Goal: Information Seeking & Learning: Check status

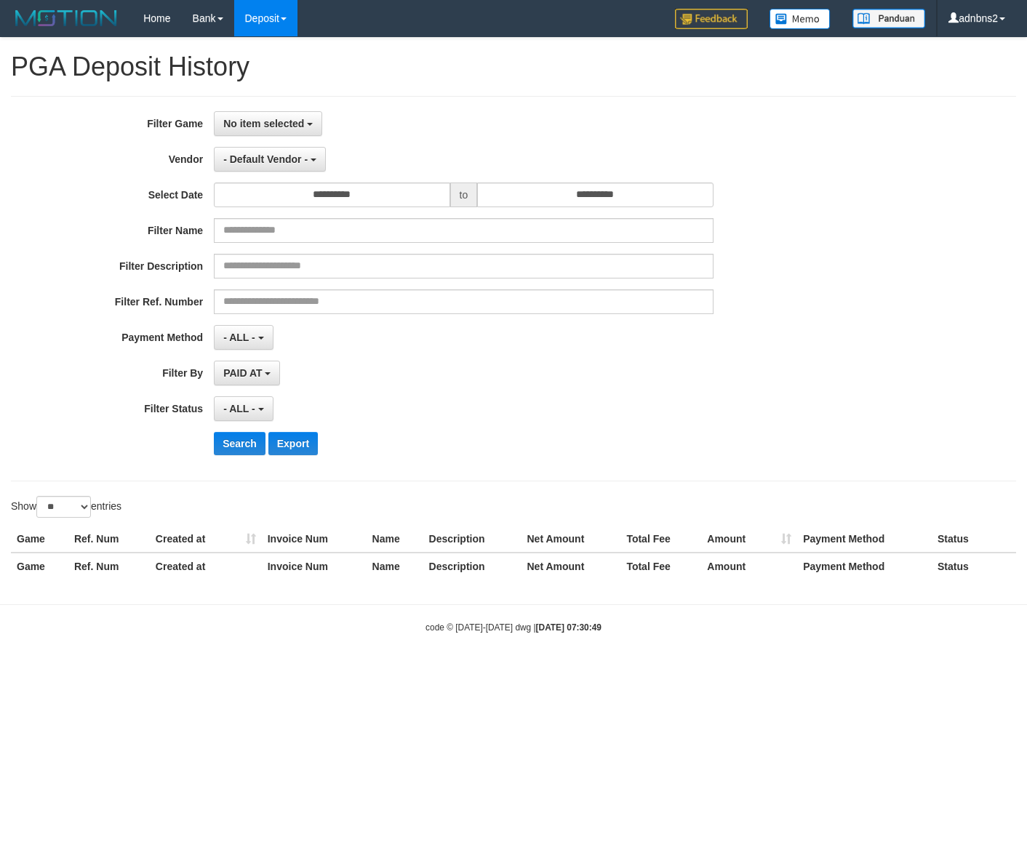
select select
select select "**"
click at [245, 134] on button "No item selected" at bounding box center [268, 123] width 108 height 25
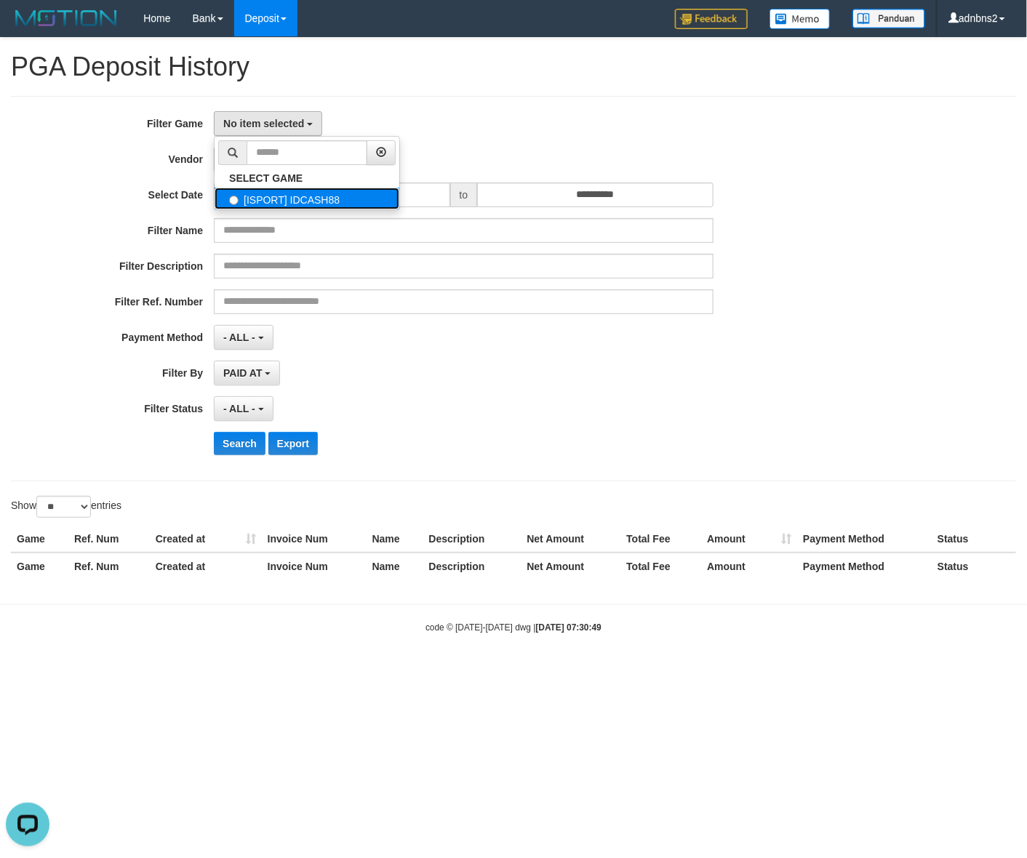
click at [282, 190] on label "[ISPORT] IDCASH88" at bounding box center [306, 199] width 185 height 22
select select "***"
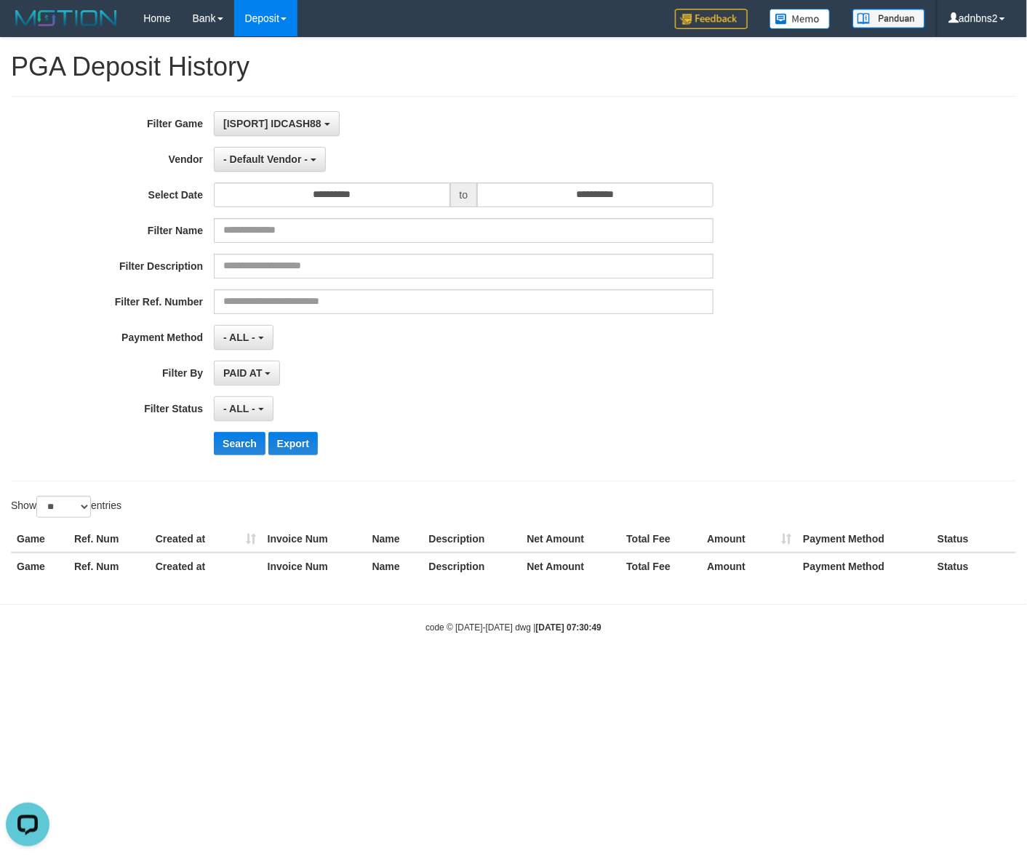
scroll to position [12, 0]
click at [270, 165] on span "- Default Vendor -" at bounding box center [265, 159] width 84 height 12
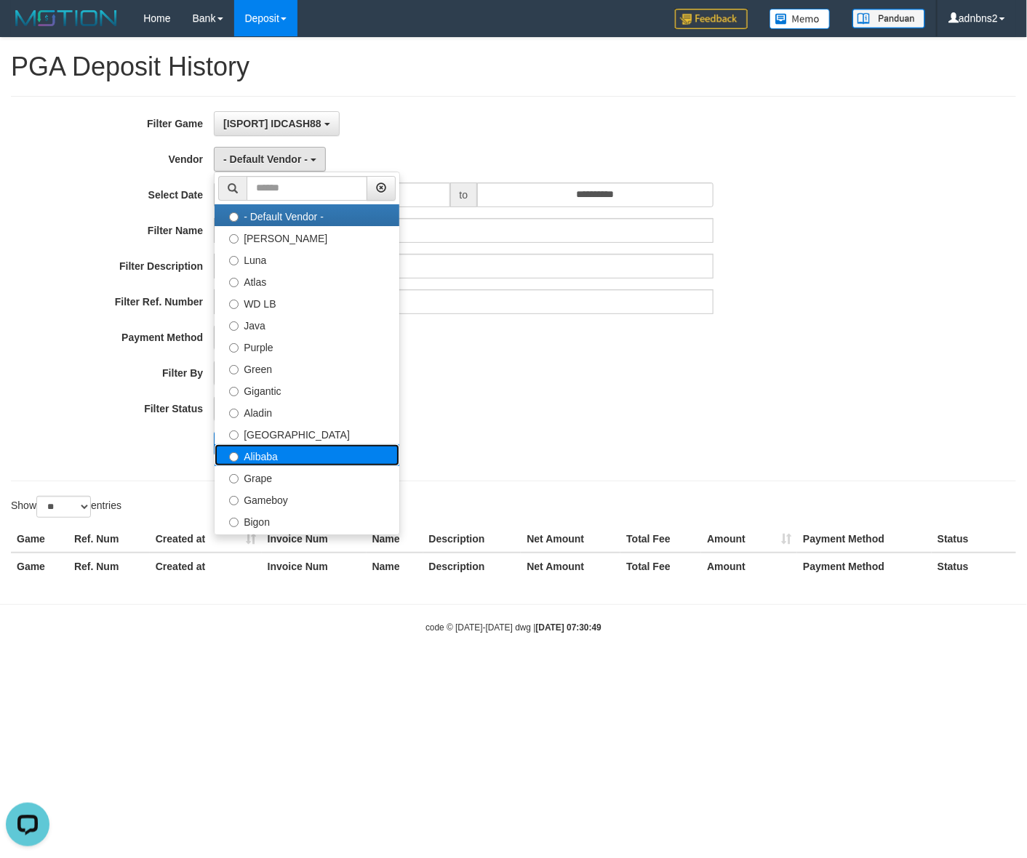
click at [288, 454] on label "Alibaba" at bounding box center [306, 455] width 185 height 22
select select "**********"
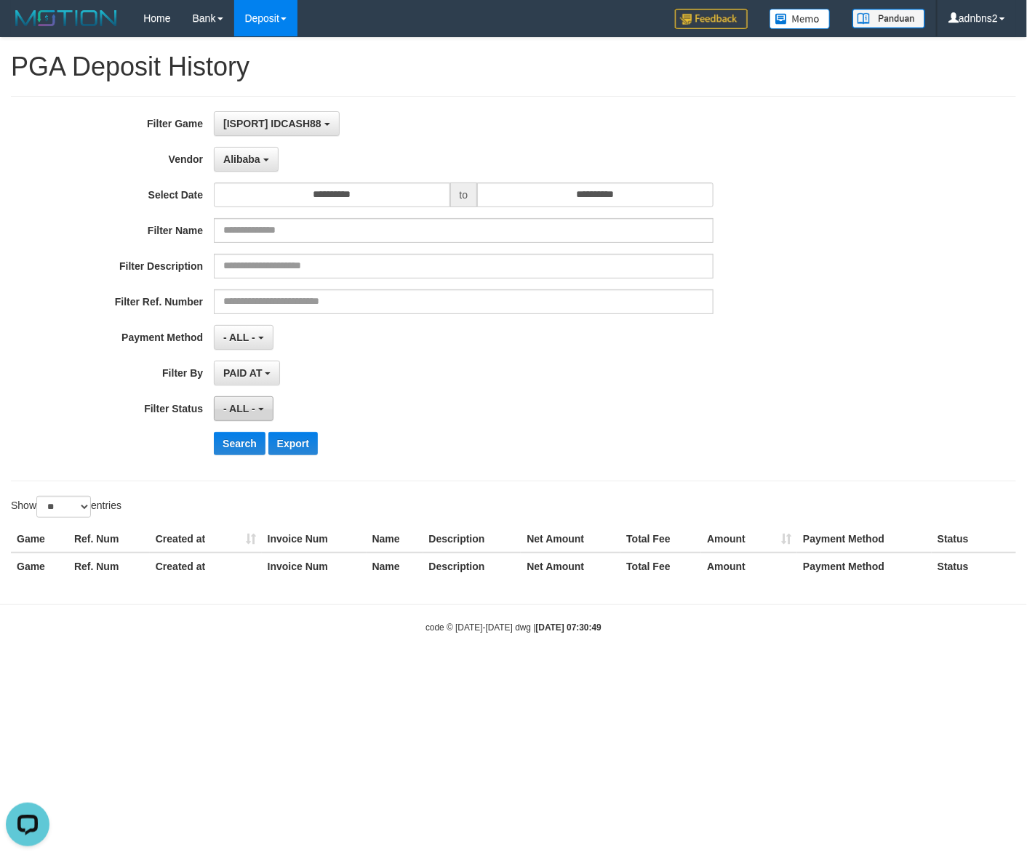
click at [233, 402] on button "- ALL -" at bounding box center [243, 408] width 59 height 25
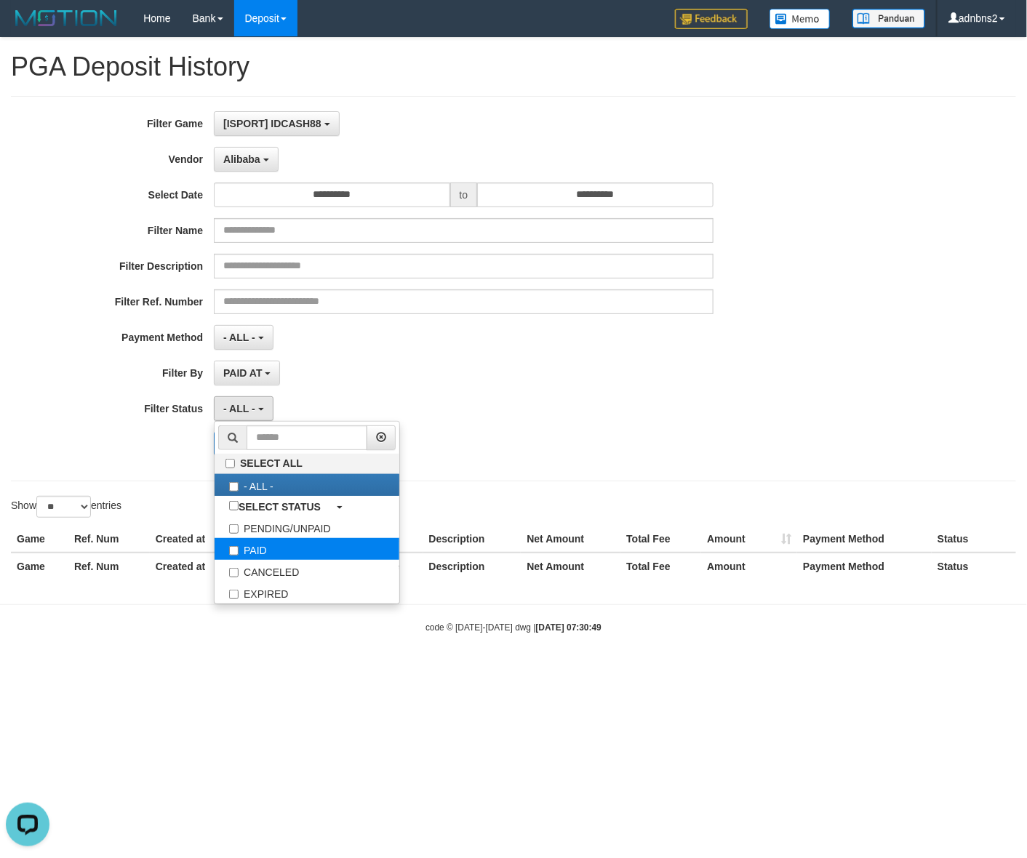
select select "*"
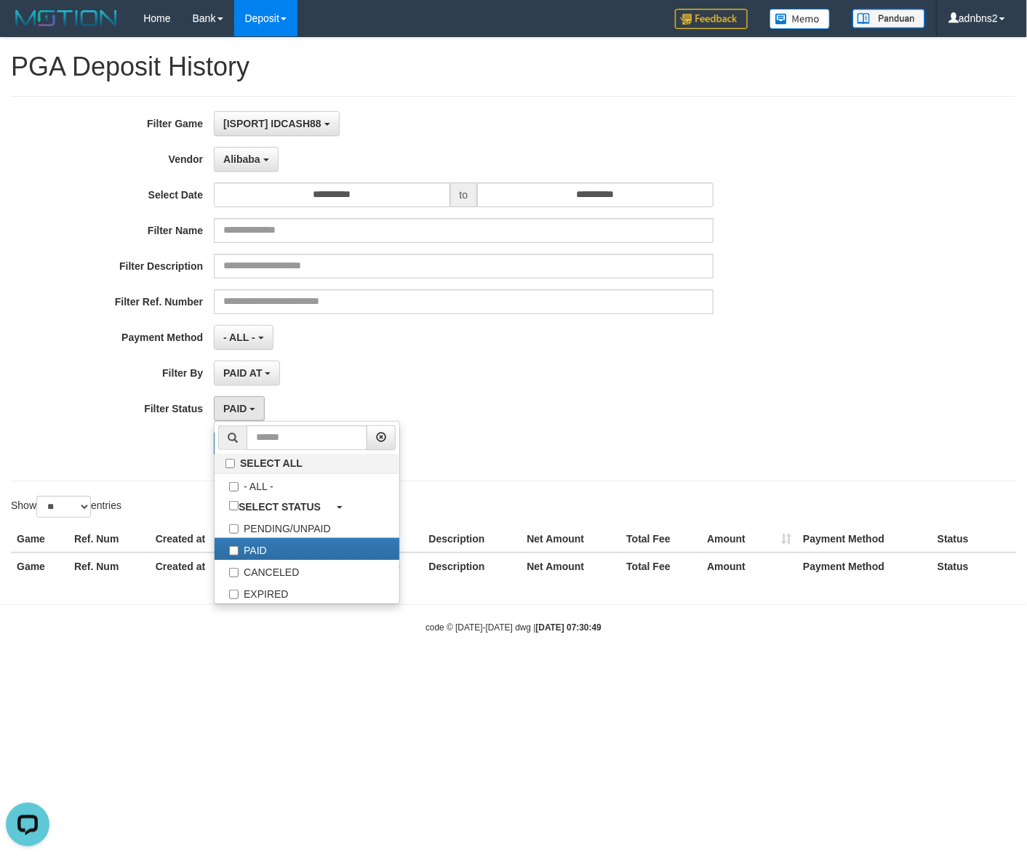
click at [156, 521] on div "Show ** ** ** *** entries" at bounding box center [256, 508] width 491 height 25
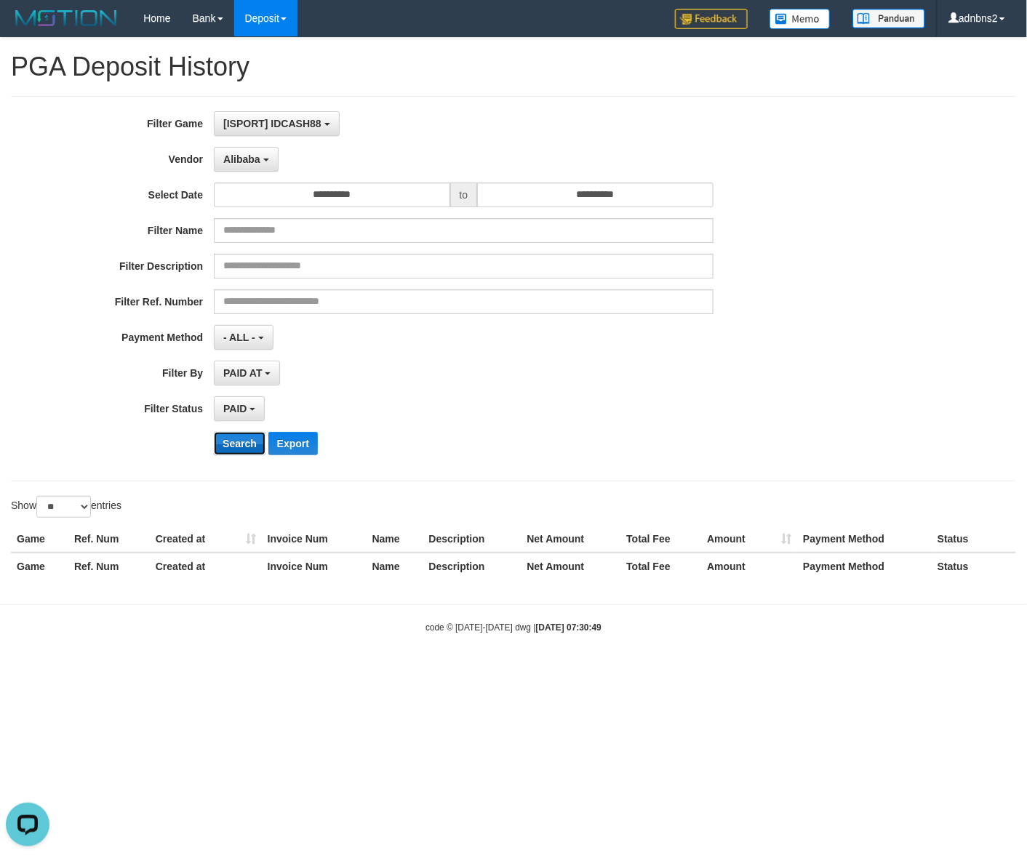
click at [226, 442] on button "Search" at bounding box center [240, 443] width 52 height 23
select select
select select "**"
select select
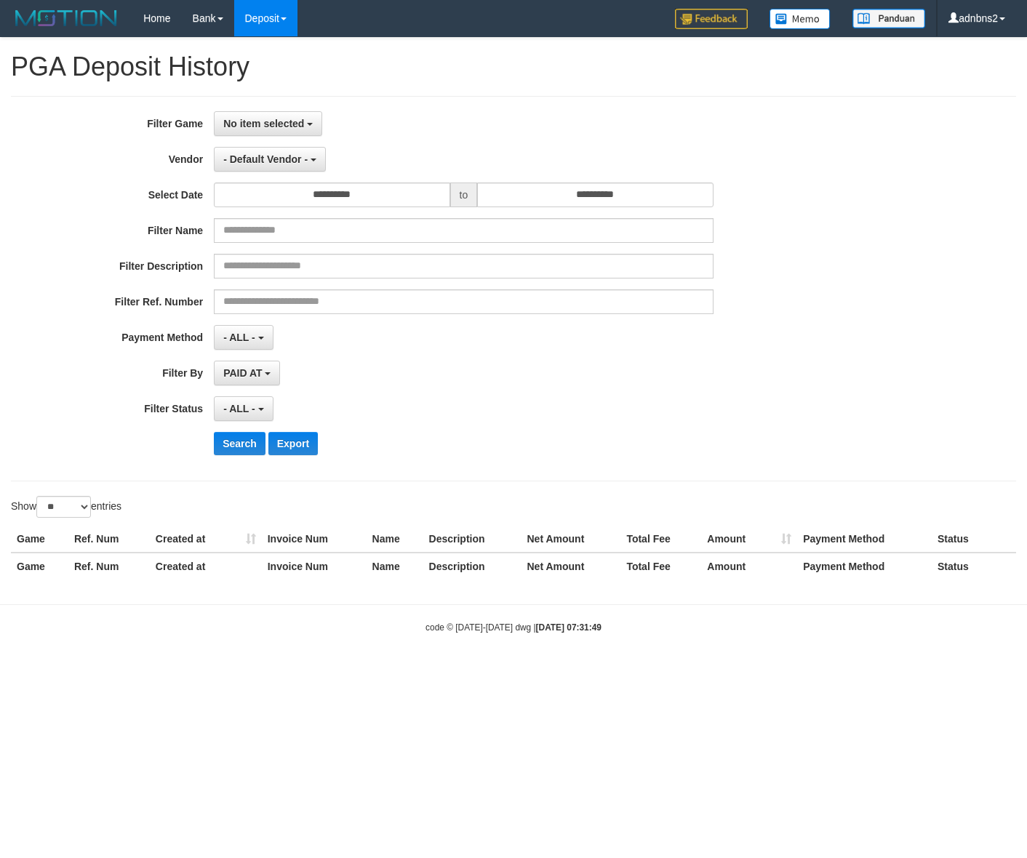
select select "**"
click at [289, 115] on button "No item selected" at bounding box center [268, 123] width 108 height 25
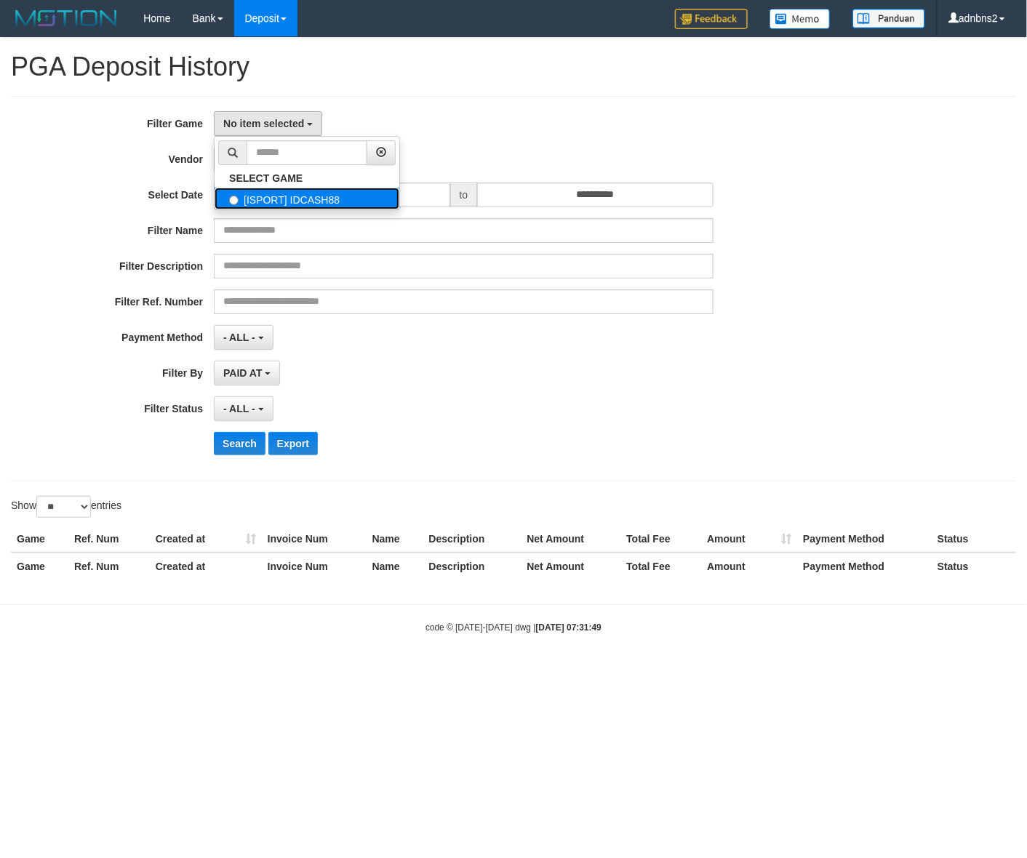
click at [314, 193] on label "[ISPORT] IDCASH88" at bounding box center [306, 199] width 185 height 22
select select "***"
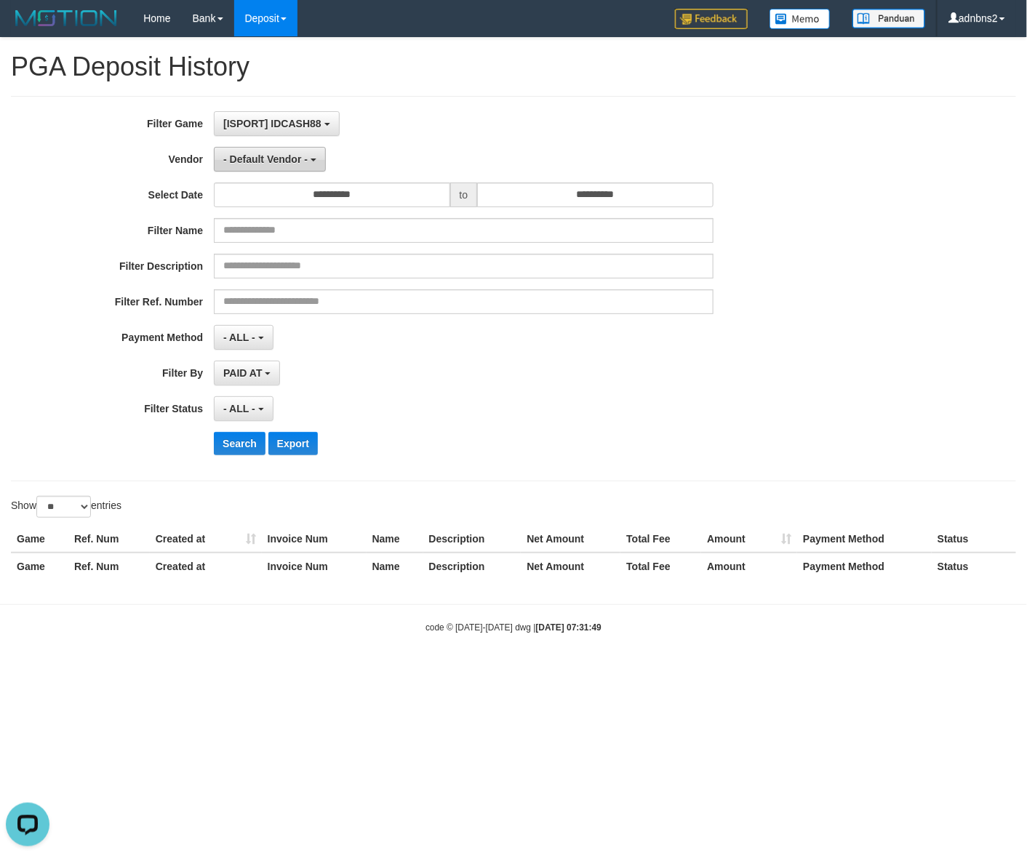
click at [292, 158] on span "- Default Vendor -" at bounding box center [265, 159] width 84 height 12
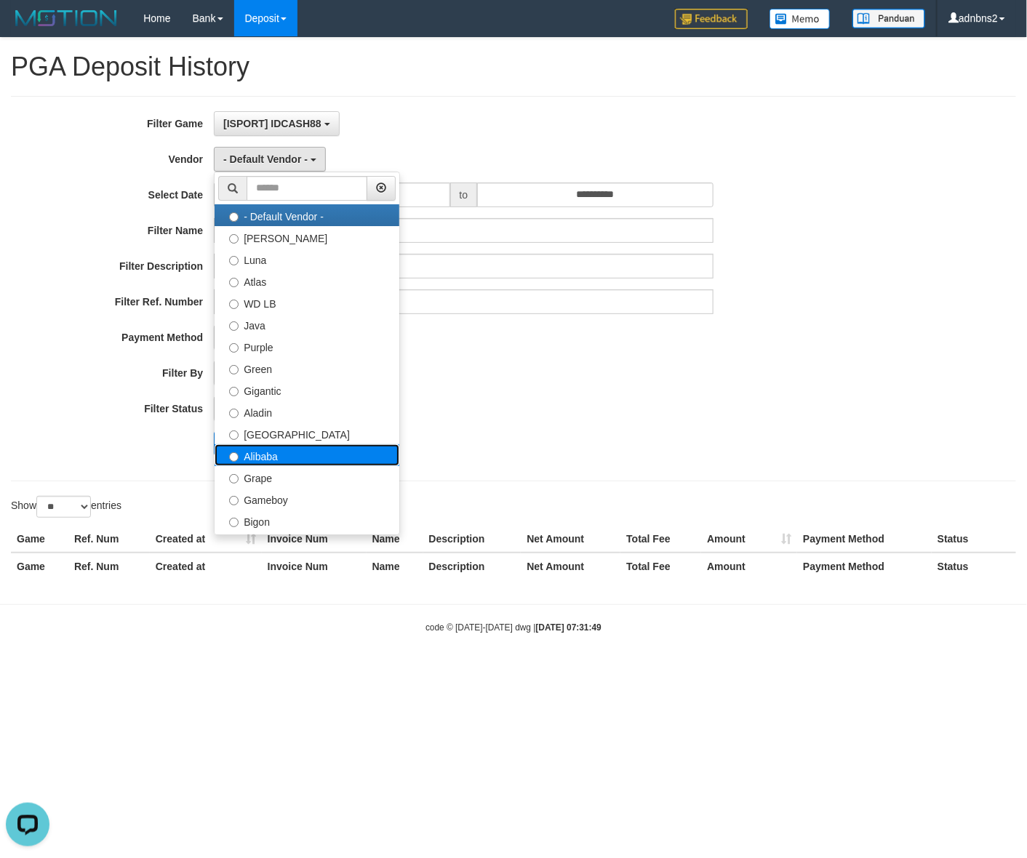
click at [270, 455] on label "Alibaba" at bounding box center [306, 455] width 185 height 22
select select "**********"
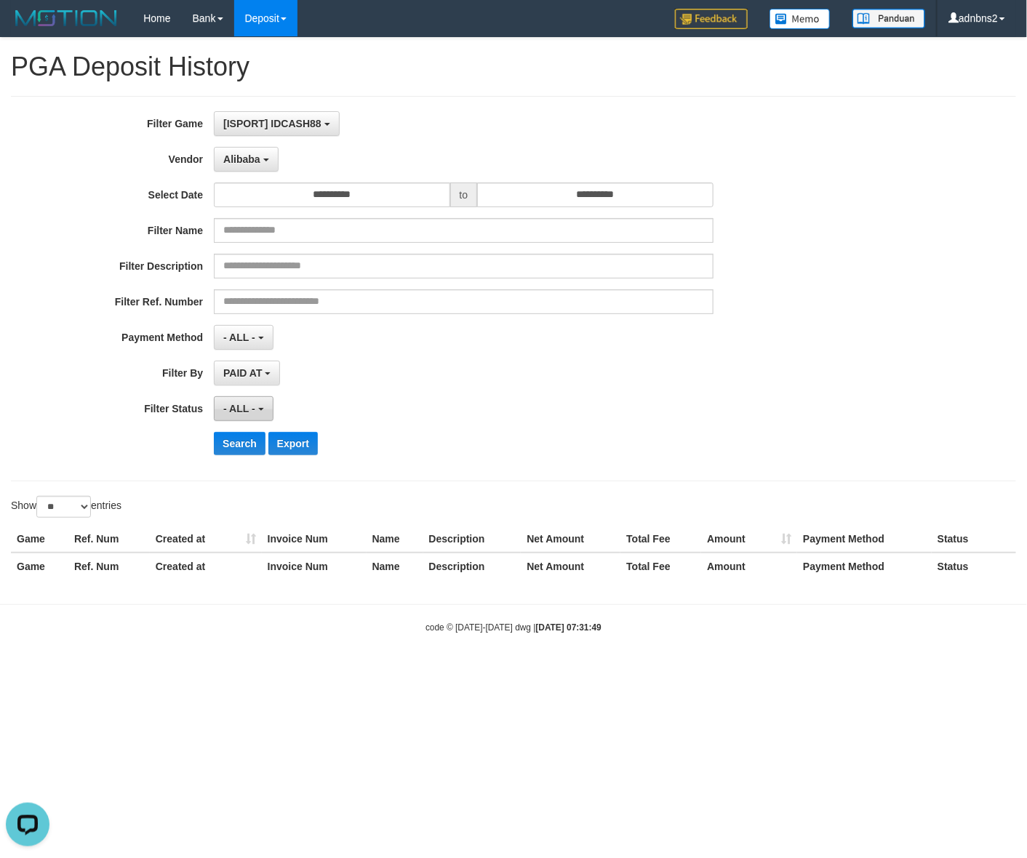
click at [257, 405] on button "- ALL -" at bounding box center [243, 408] width 59 height 25
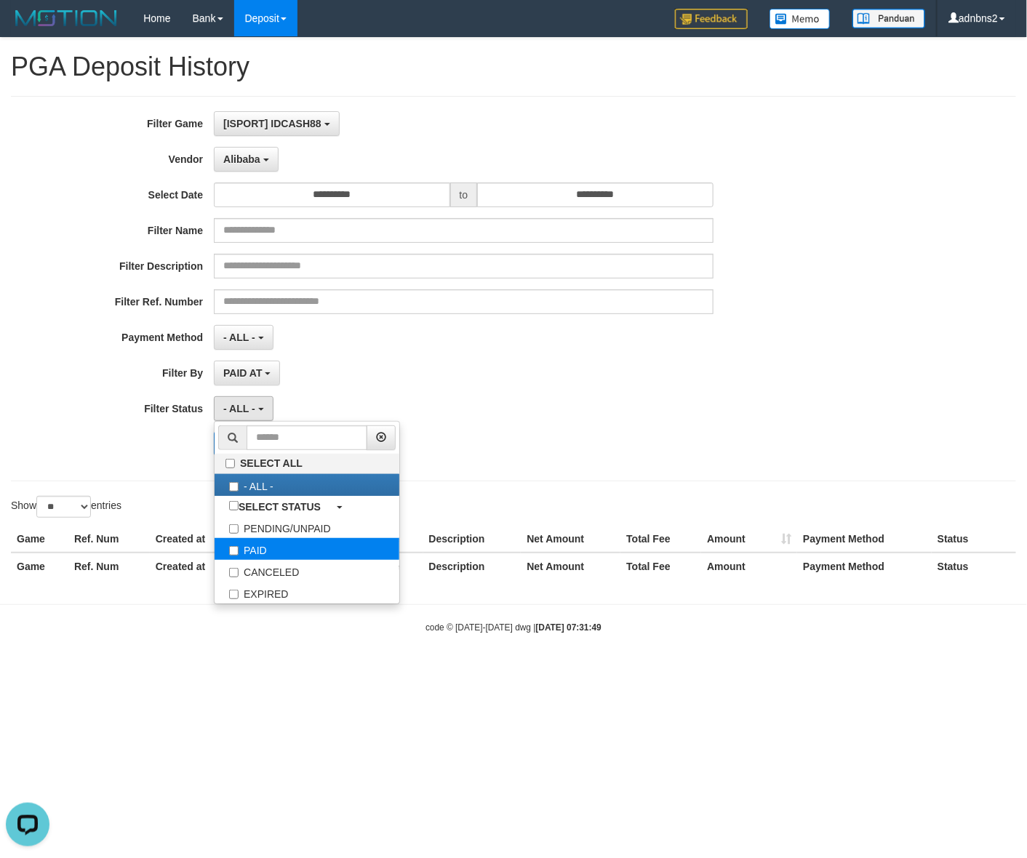
select select "*"
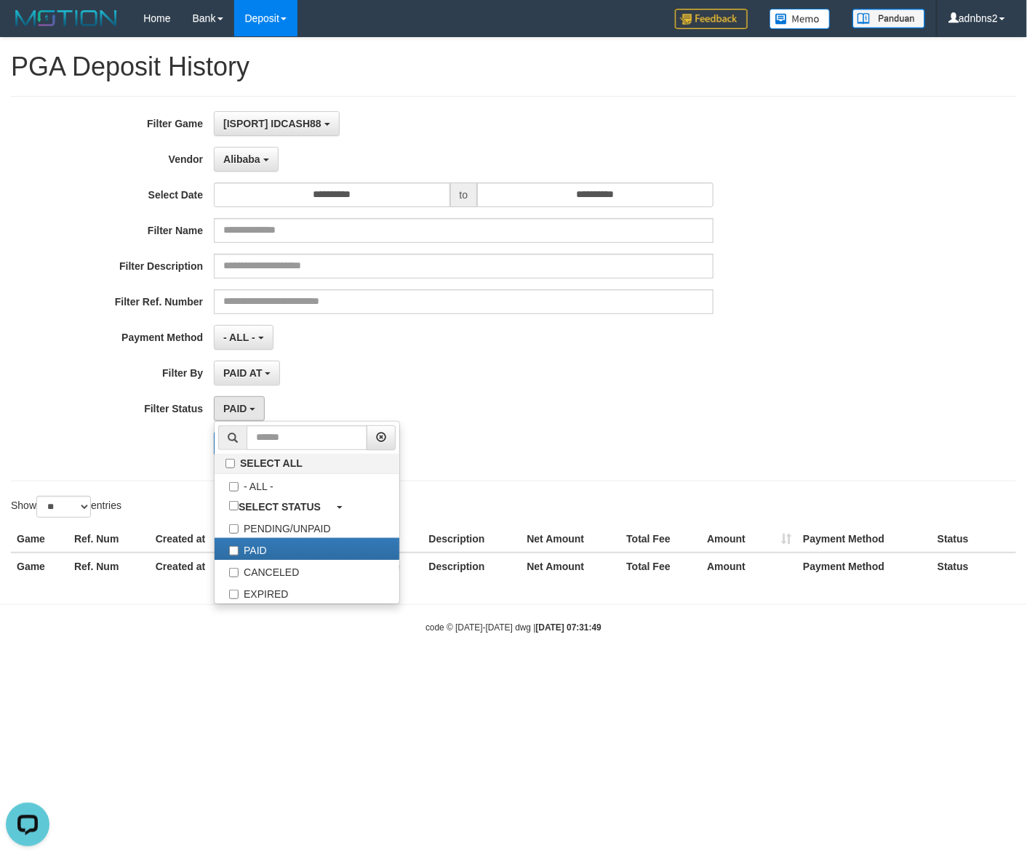
click at [154, 481] on hr at bounding box center [513, 481] width 1005 height 1
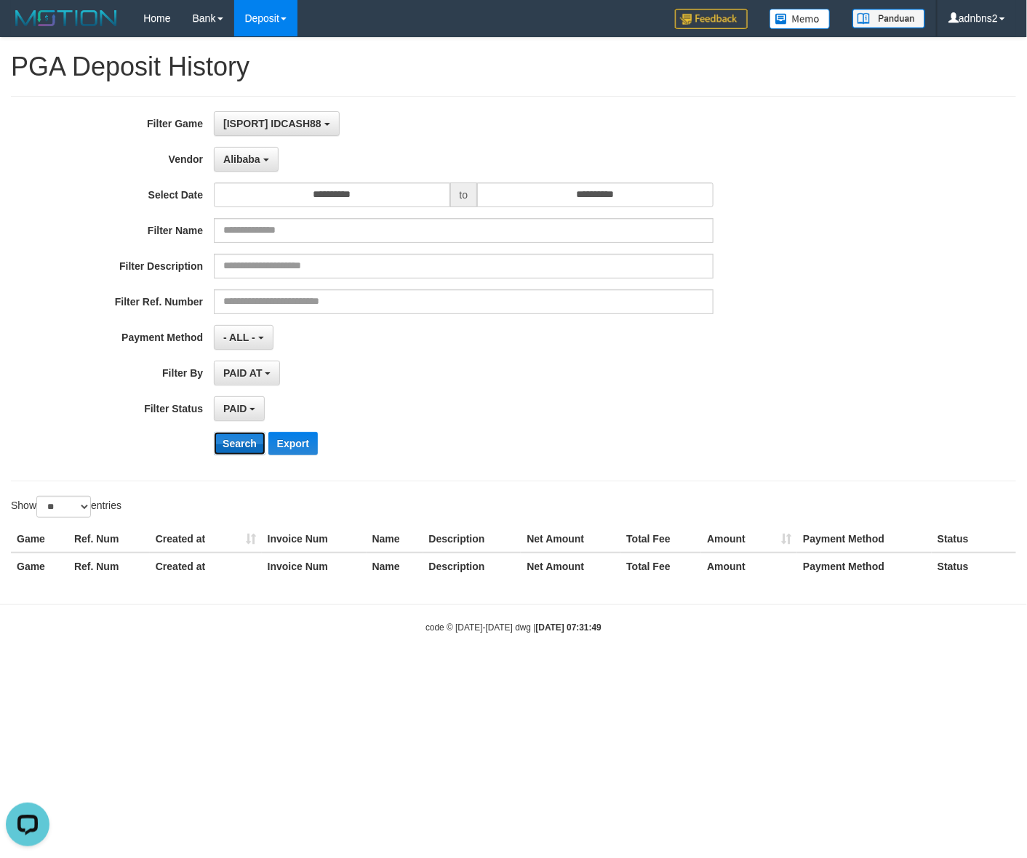
click at [234, 445] on button "Search" at bounding box center [240, 443] width 52 height 23
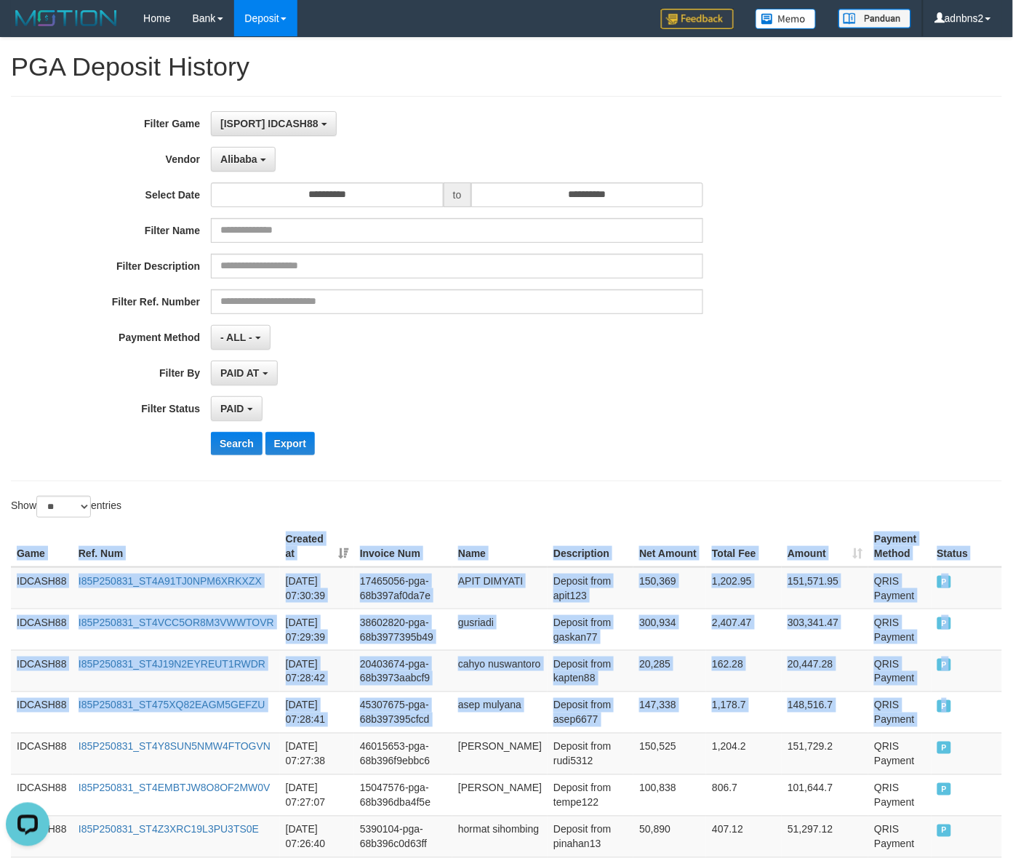
drag, startPoint x: 955, startPoint y: 693, endPoint x: -35, endPoint y: 587, distance: 995.0
copy table "Game Ref. Num Created at Invoice Num Name Description Net Amount Total Fee Amou…"
click at [218, 435] on button "Search" at bounding box center [237, 443] width 52 height 23
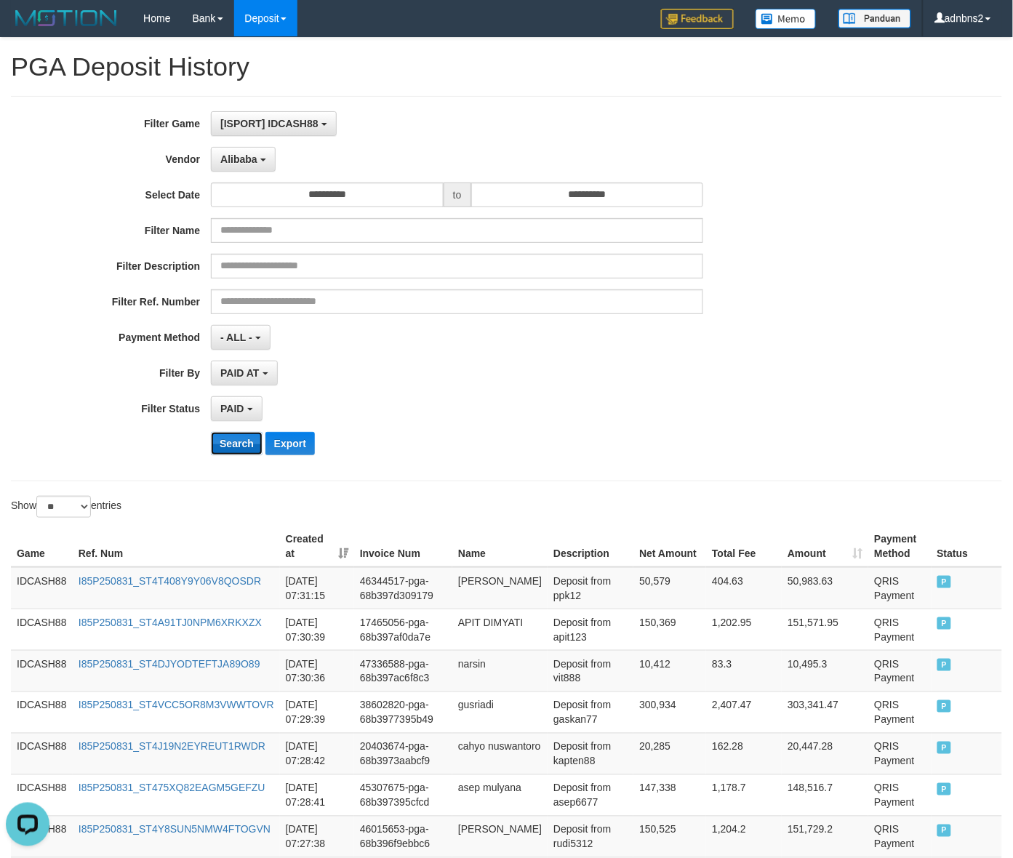
click at [218, 435] on button "Search" at bounding box center [237, 443] width 52 height 23
click at [220, 433] on button "Search" at bounding box center [237, 443] width 52 height 23
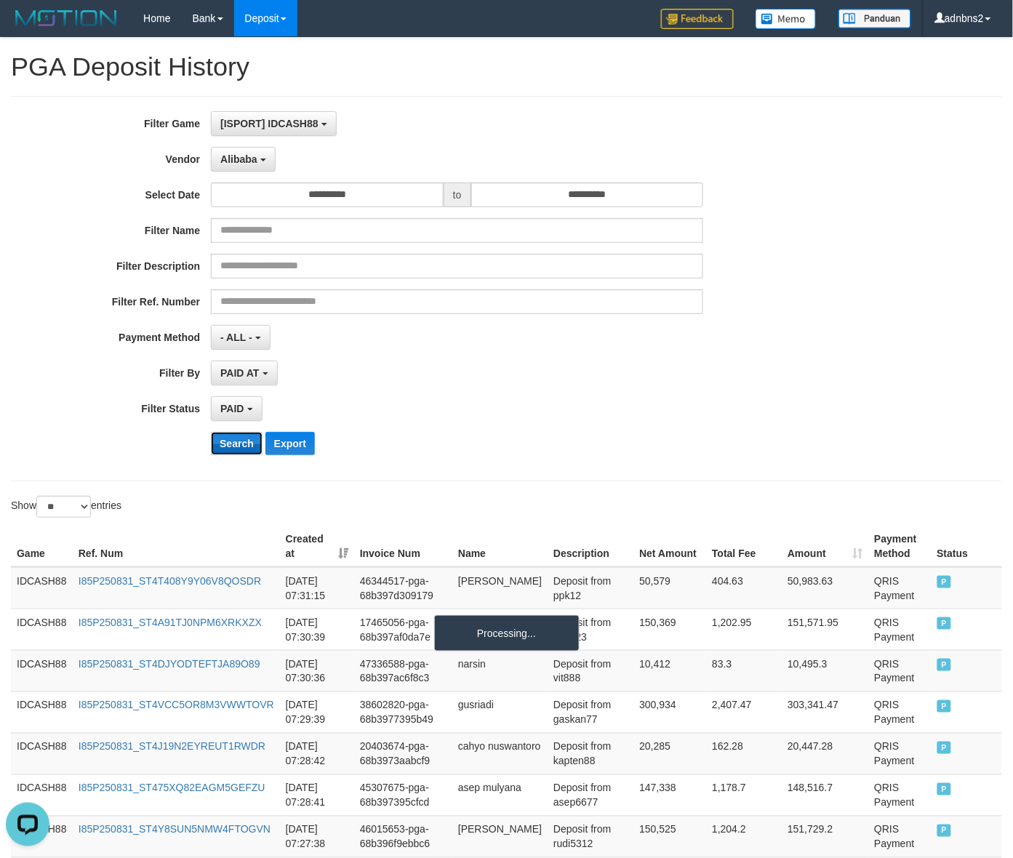
click at [220, 433] on button "Search" at bounding box center [237, 443] width 52 height 23
click at [220, 423] on div "**********" at bounding box center [422, 288] width 844 height 355
click at [230, 435] on button "Search" at bounding box center [237, 443] width 52 height 23
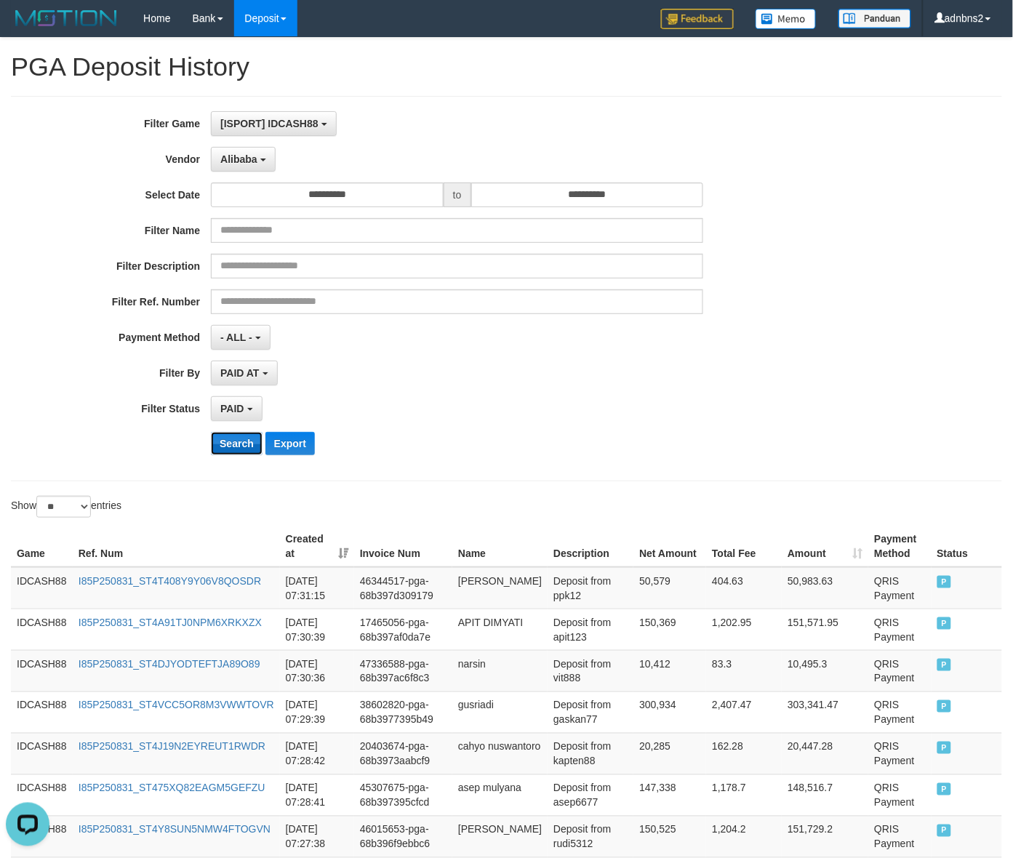
click at [211, 432] on button "Search" at bounding box center [237, 443] width 52 height 23
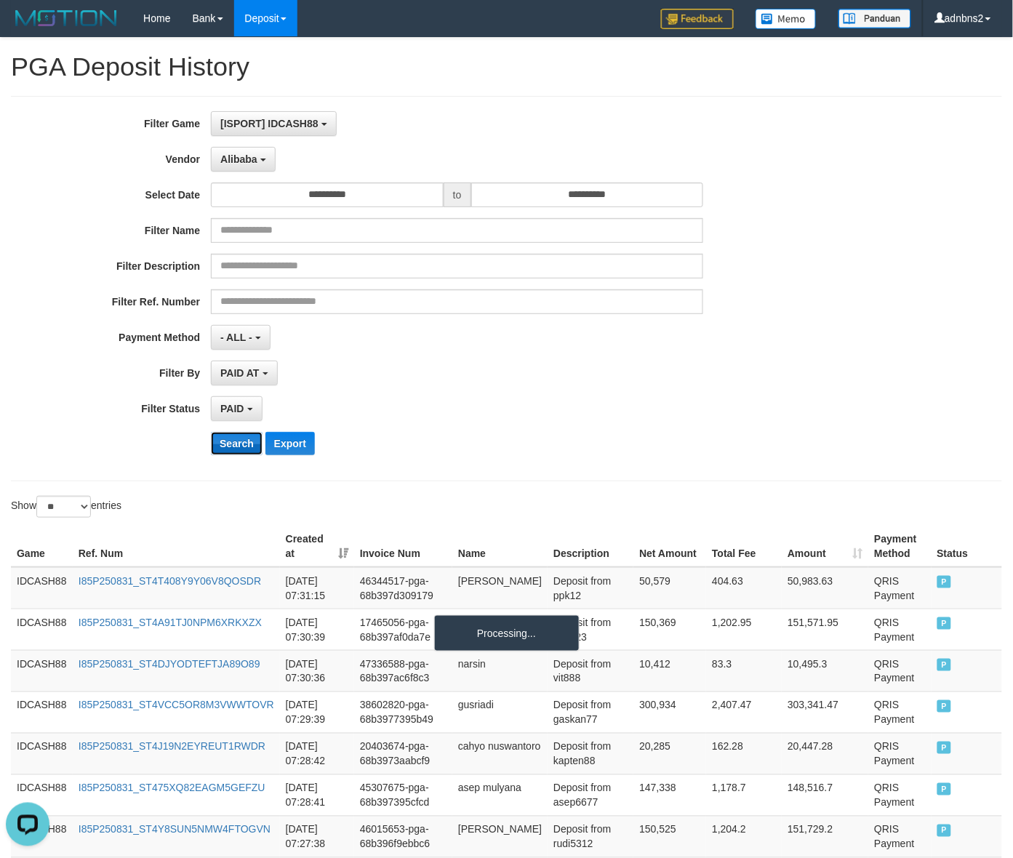
click at [211, 432] on button "Search" at bounding box center [237, 443] width 52 height 23
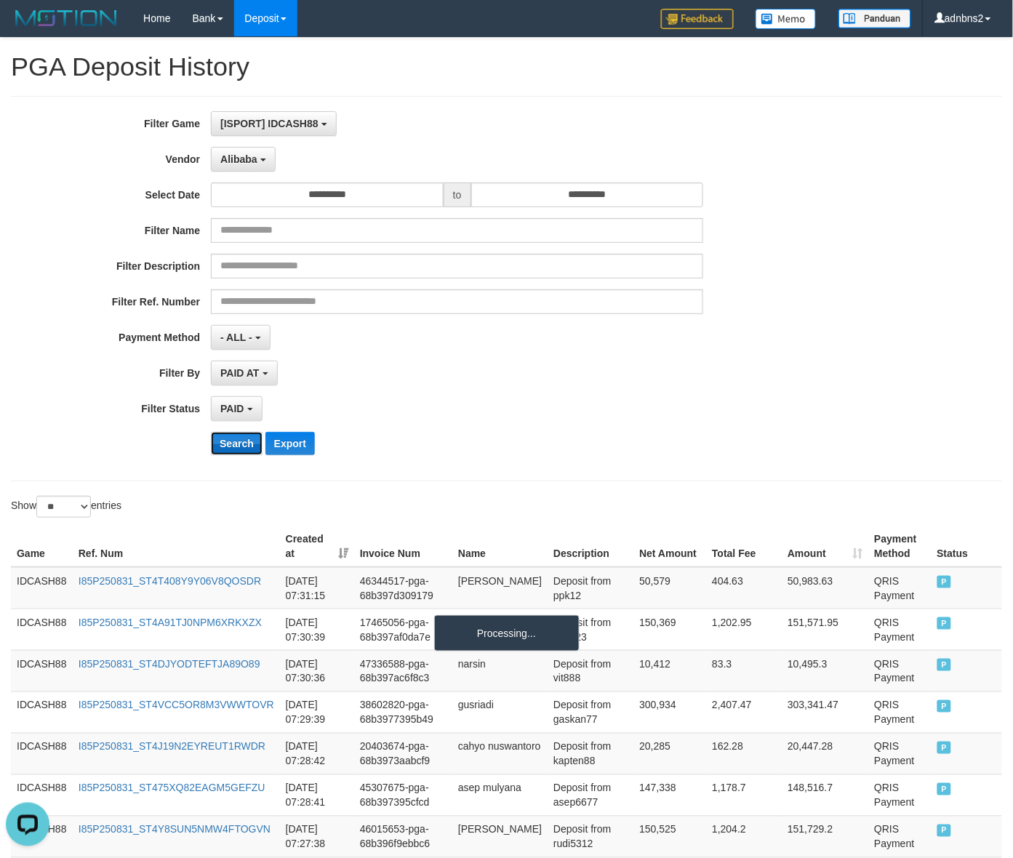
click at [211, 432] on button "Search" at bounding box center [237, 443] width 52 height 23
click at [230, 435] on button "Search" at bounding box center [237, 443] width 52 height 23
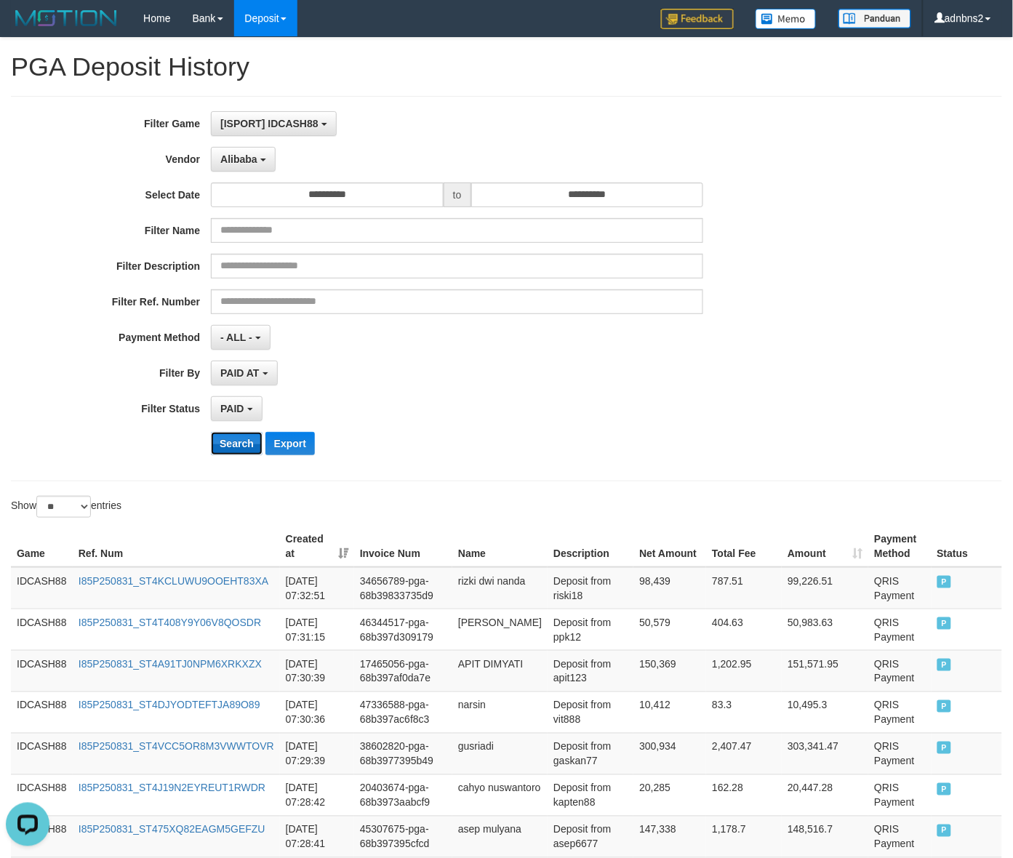
click at [230, 435] on button "Search" at bounding box center [237, 443] width 52 height 23
click at [248, 444] on button "Search" at bounding box center [237, 443] width 52 height 23
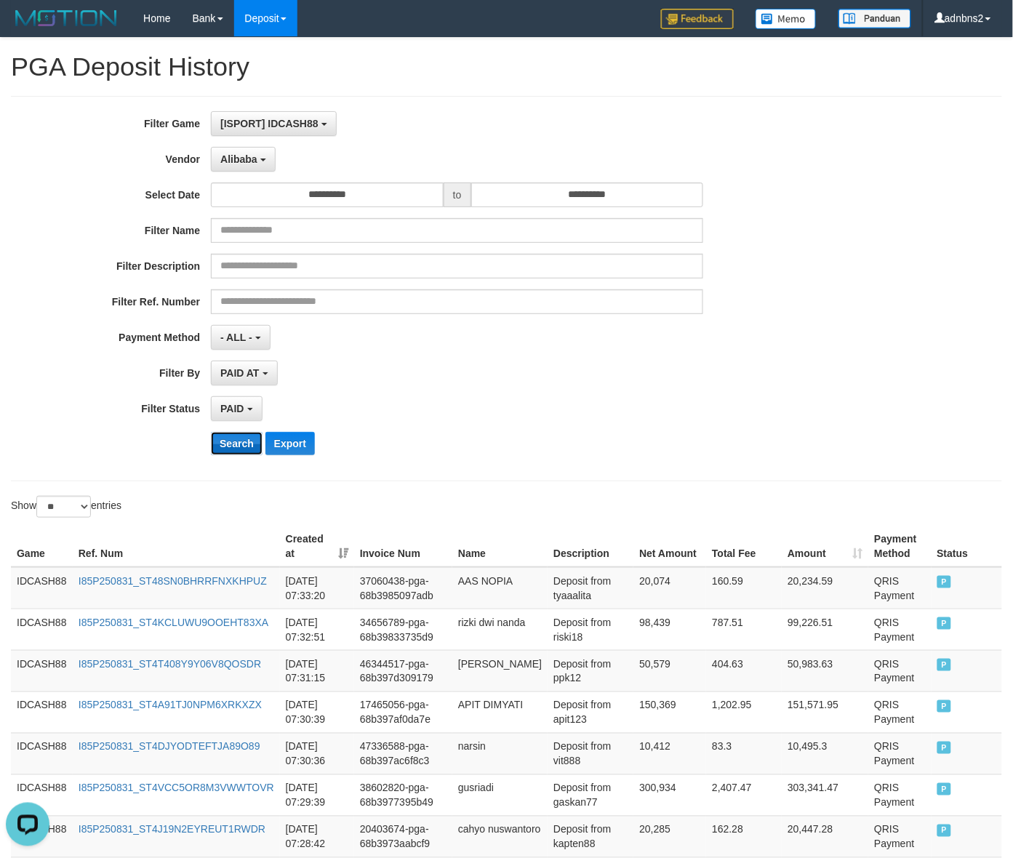
click at [248, 444] on button "Search" at bounding box center [237, 443] width 52 height 23
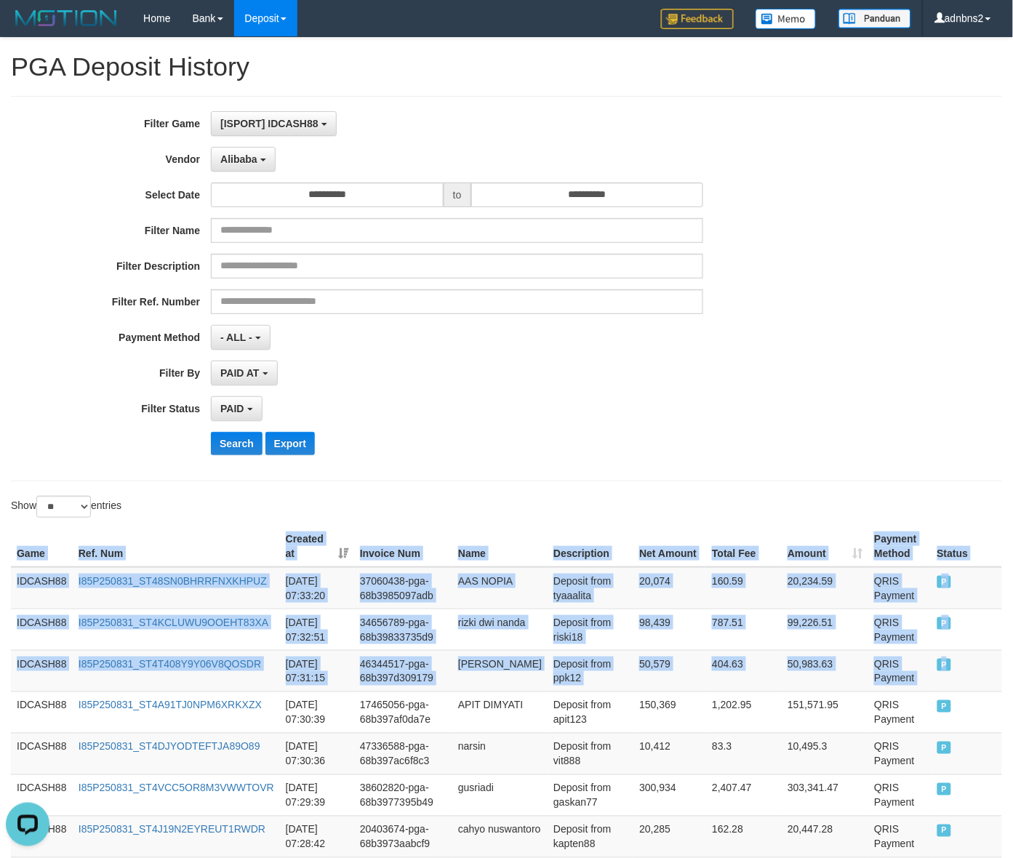
drag, startPoint x: 962, startPoint y: 674, endPoint x: -35, endPoint y: 538, distance: 1005.9
copy table "Game Ref. Num Created at Invoice Num Name Description Net Amount Total Fee Amou…"
click at [220, 438] on button "Search" at bounding box center [237, 443] width 52 height 23
click at [211, 432] on button "Search" at bounding box center [237, 443] width 52 height 23
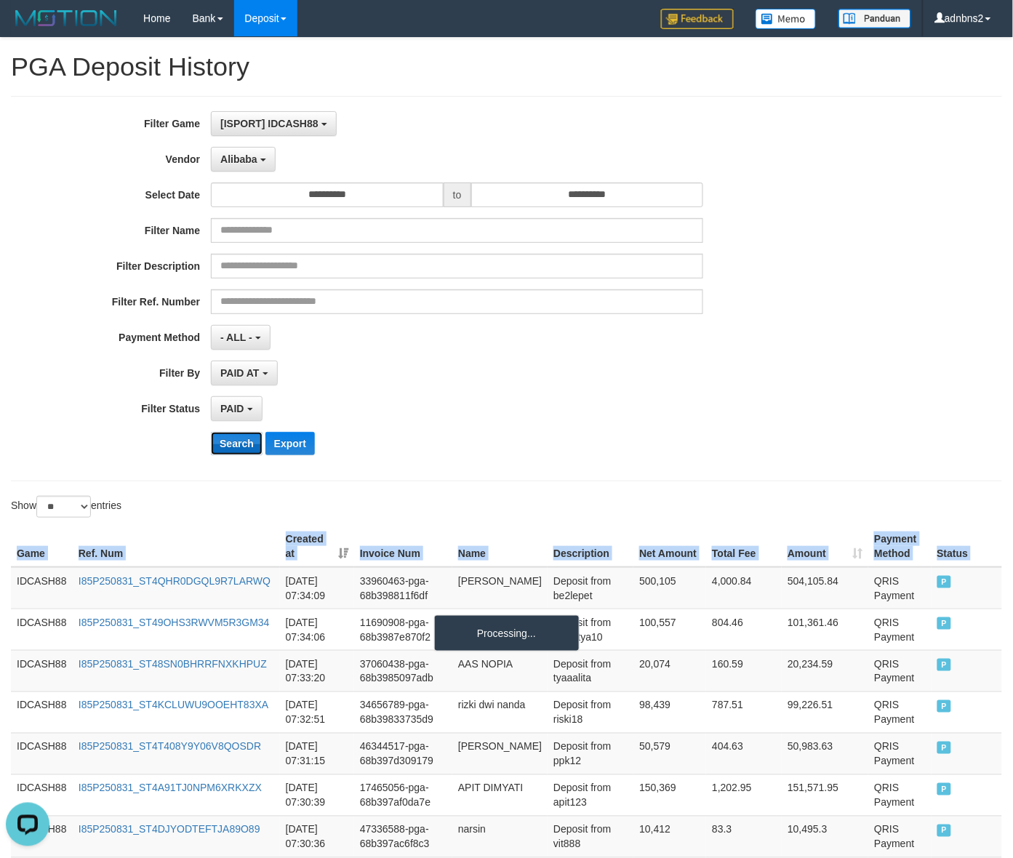
click at [211, 432] on button "Search" at bounding box center [237, 443] width 52 height 23
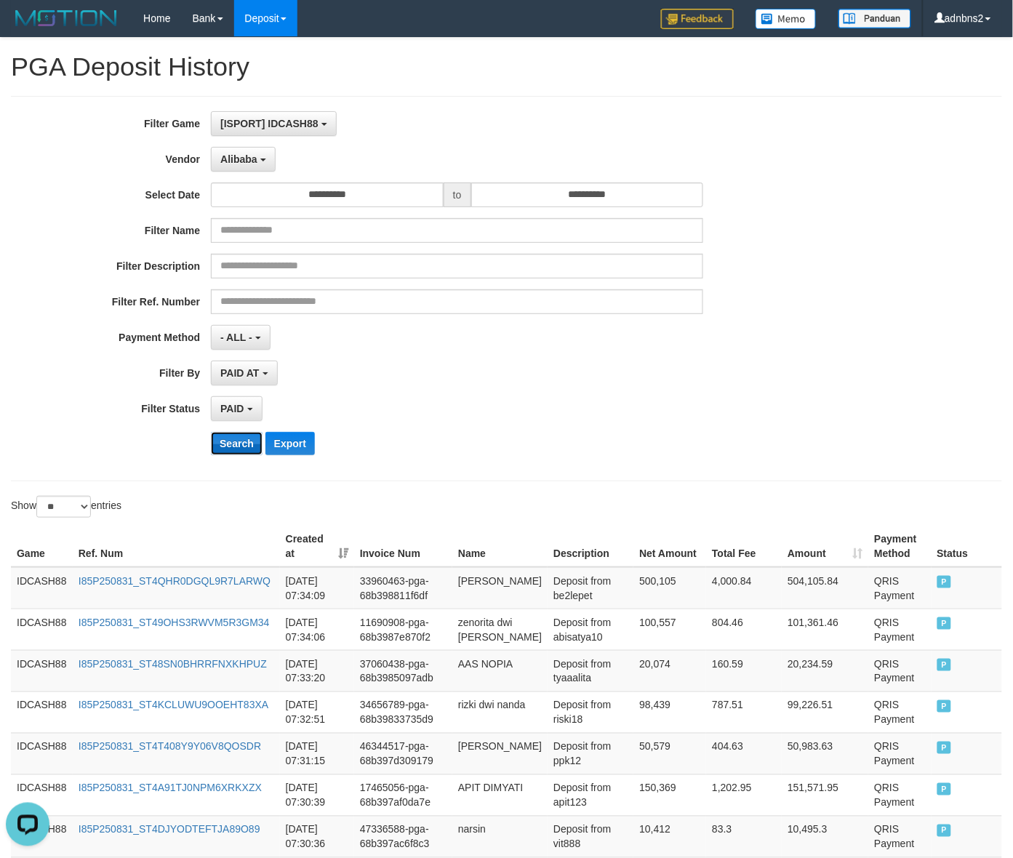
click at [220, 438] on button "Search" at bounding box center [237, 443] width 52 height 23
click at [211, 432] on button "Search" at bounding box center [237, 443] width 52 height 23
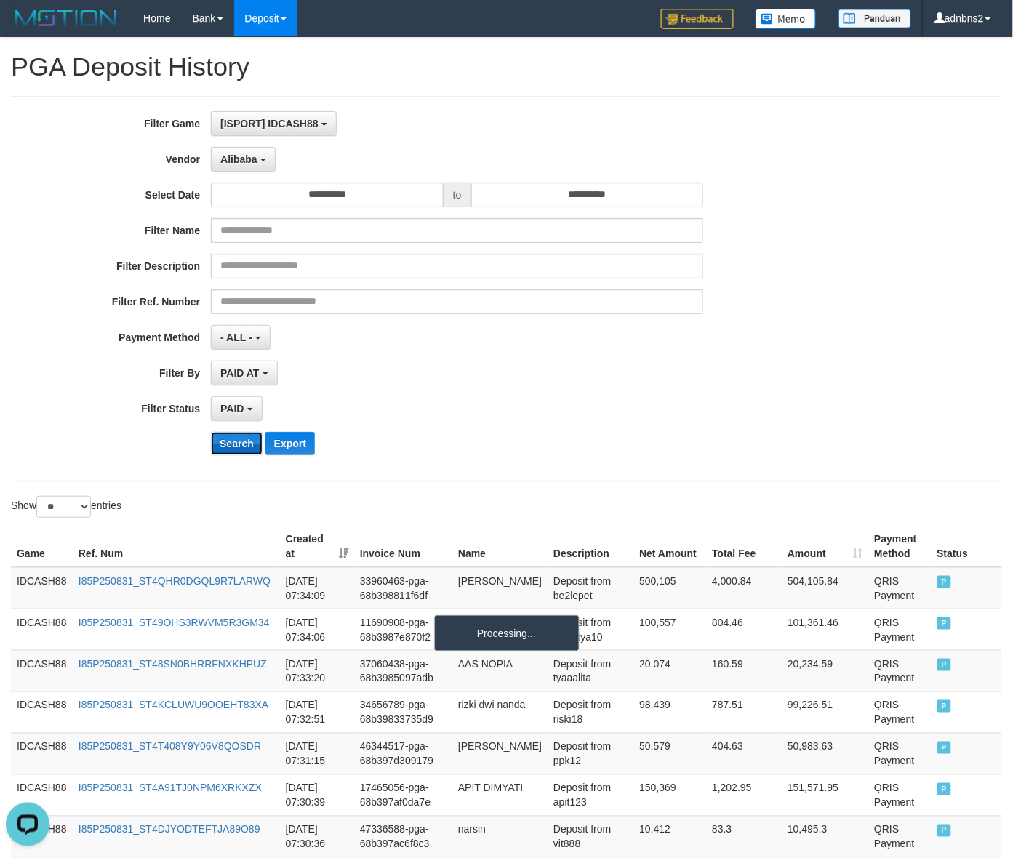
click at [211, 432] on button "Search" at bounding box center [237, 443] width 52 height 23
click at [220, 438] on button "Search" at bounding box center [237, 443] width 52 height 23
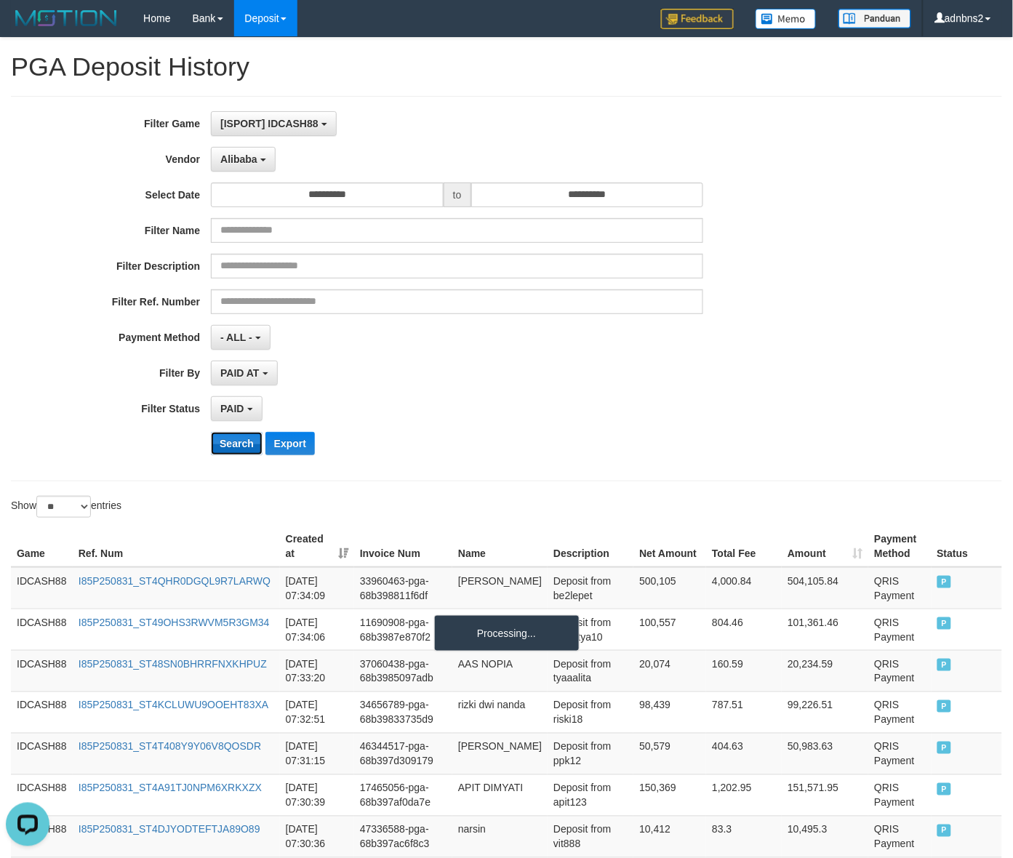
click at [220, 438] on button "Search" at bounding box center [237, 443] width 52 height 23
click at [222, 441] on button "Search" at bounding box center [237, 443] width 52 height 23
click at [230, 438] on button "Search" at bounding box center [237, 443] width 52 height 23
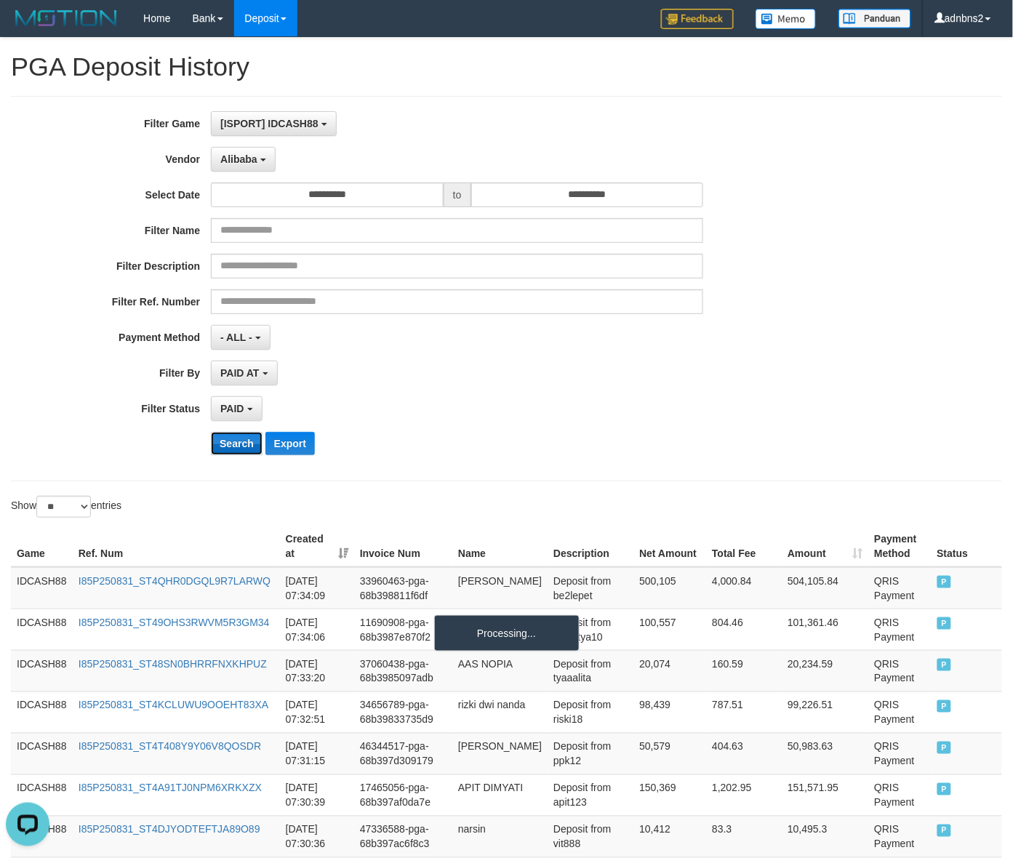
click at [230, 438] on button "Search" at bounding box center [237, 443] width 52 height 23
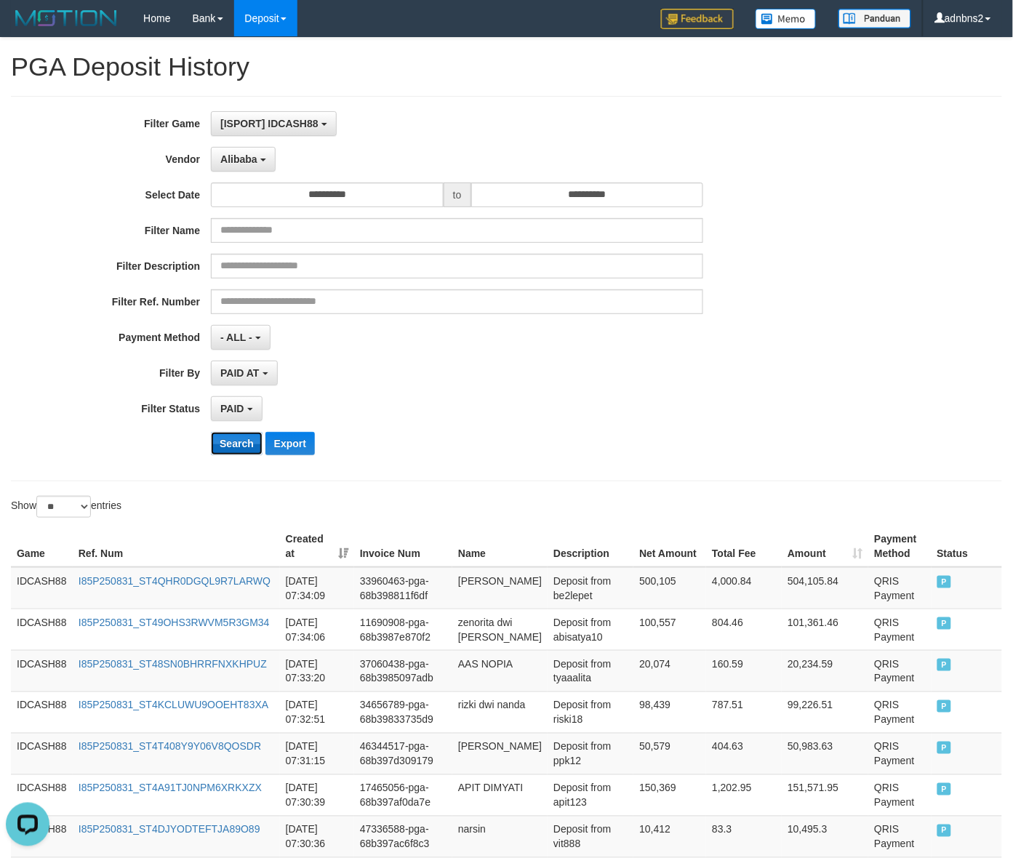
click at [228, 438] on button "Search" at bounding box center [237, 443] width 52 height 23
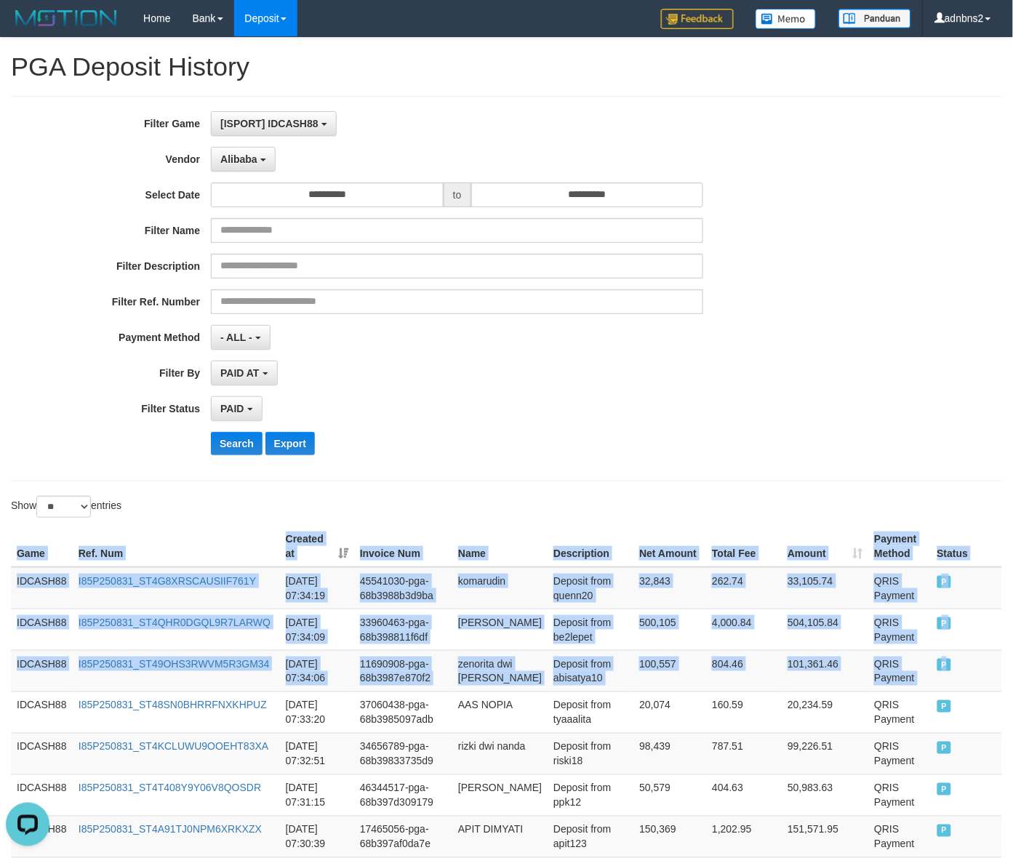
drag, startPoint x: 979, startPoint y: 672, endPoint x: -95, endPoint y: 598, distance: 1076.4
copy table "Game Ref. Num Created at Invoice Num Name Description Net Amount Total Fee Amou…"
click at [230, 441] on button "Search" at bounding box center [237, 443] width 52 height 23
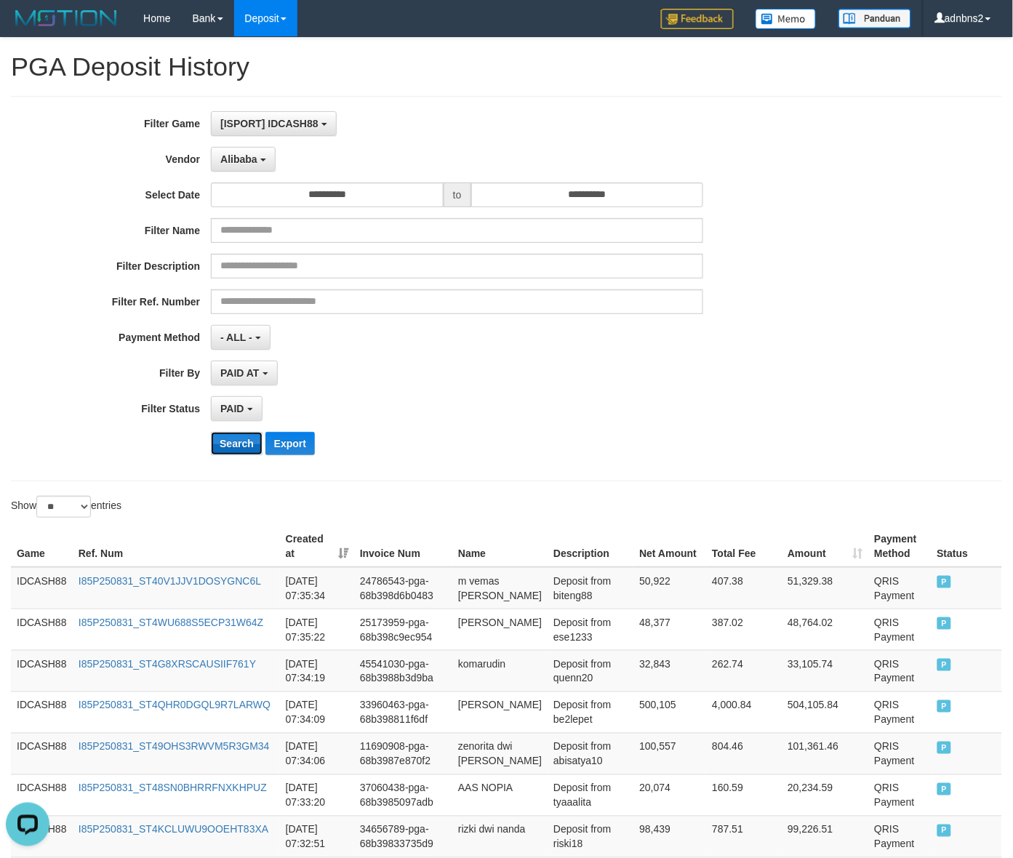
click at [230, 441] on button "Search" at bounding box center [237, 443] width 52 height 23
click at [211, 432] on button "Search" at bounding box center [237, 443] width 52 height 23
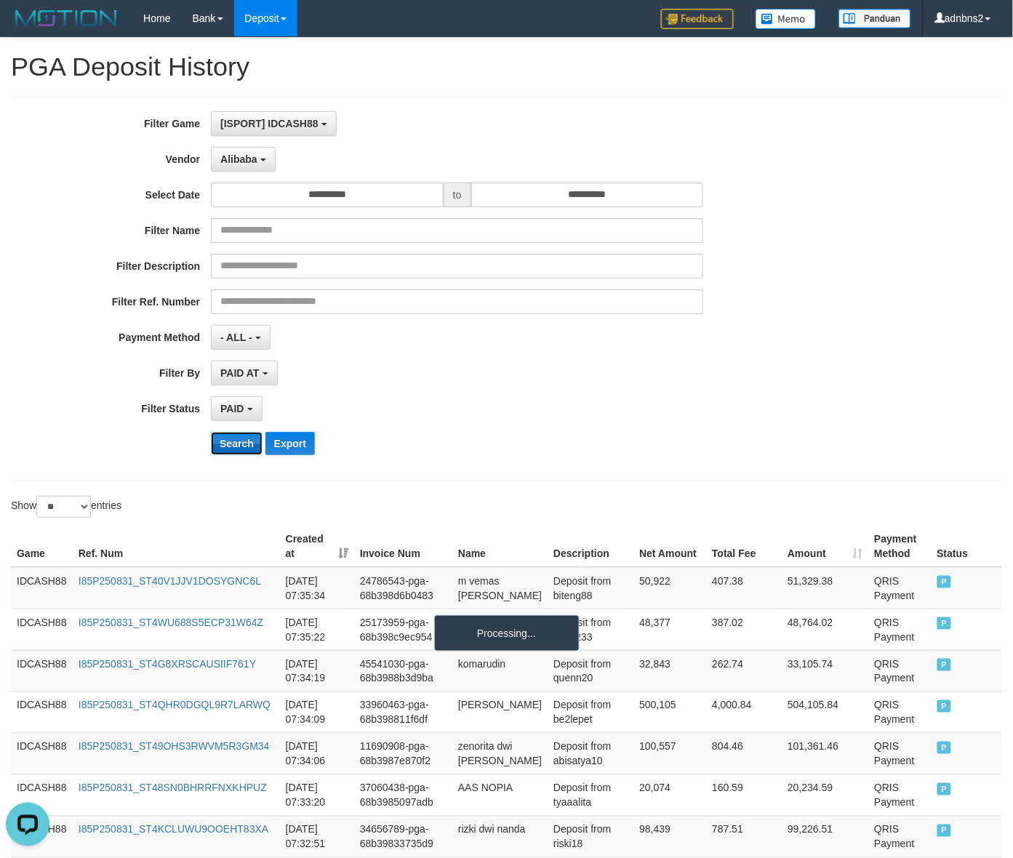
click at [211, 432] on button "Search" at bounding box center [237, 443] width 52 height 23
click at [230, 441] on button "Search" at bounding box center [237, 443] width 52 height 23
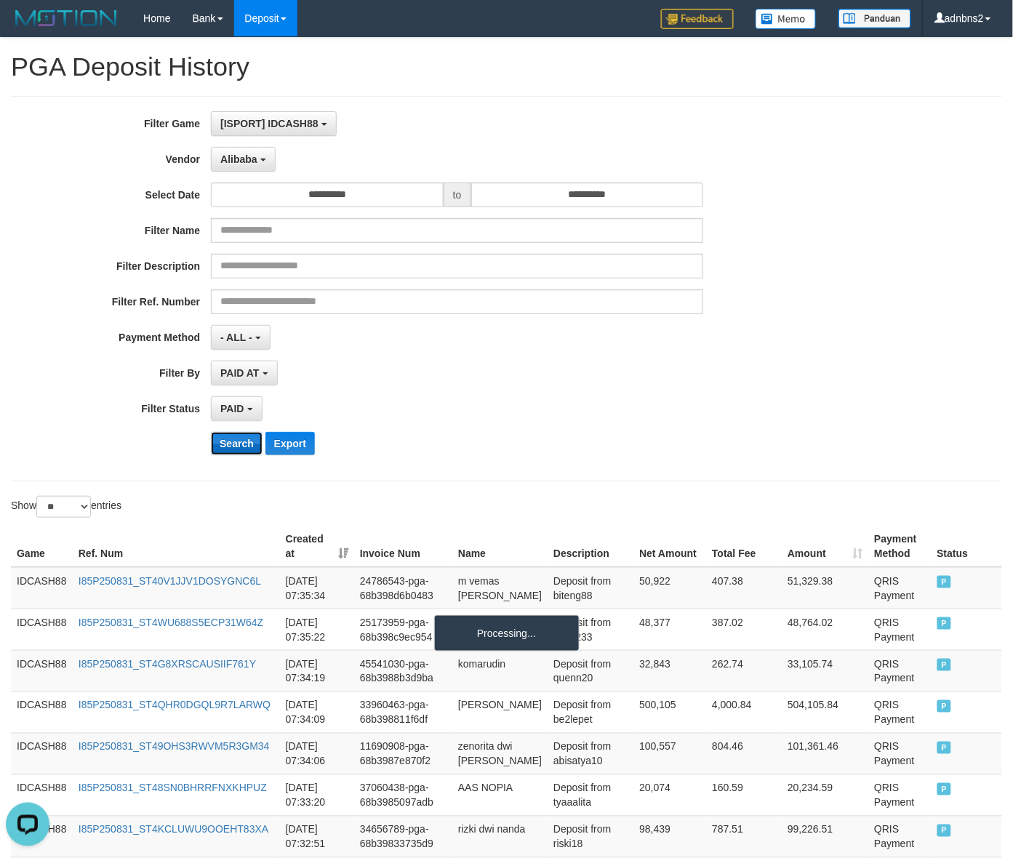
click at [234, 441] on button "Search" at bounding box center [237, 443] width 52 height 23
click at [211, 432] on button "Search" at bounding box center [237, 443] width 52 height 23
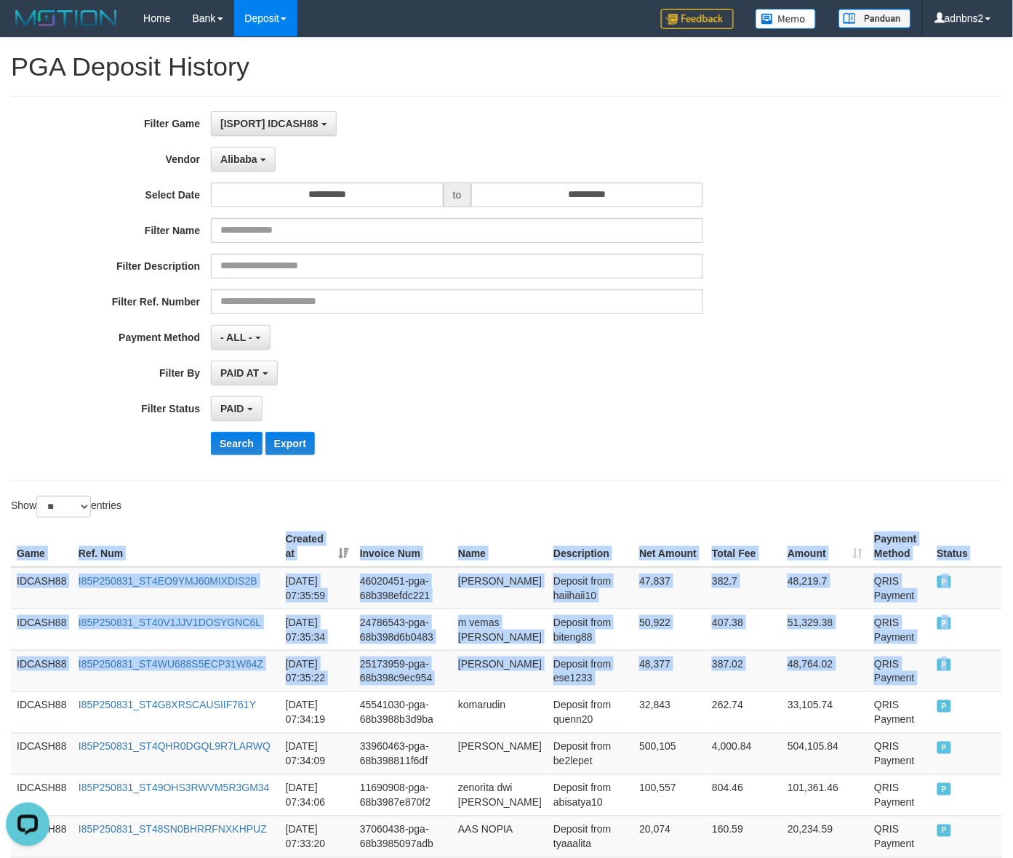
drag, startPoint x: 971, startPoint y: 689, endPoint x: -15, endPoint y: 655, distance: 985.7
copy table "Game Ref. Num Created at Invoice Num Name Description Net Amount Total Fee Amou…"
click at [237, 438] on button "Search" at bounding box center [237, 443] width 52 height 23
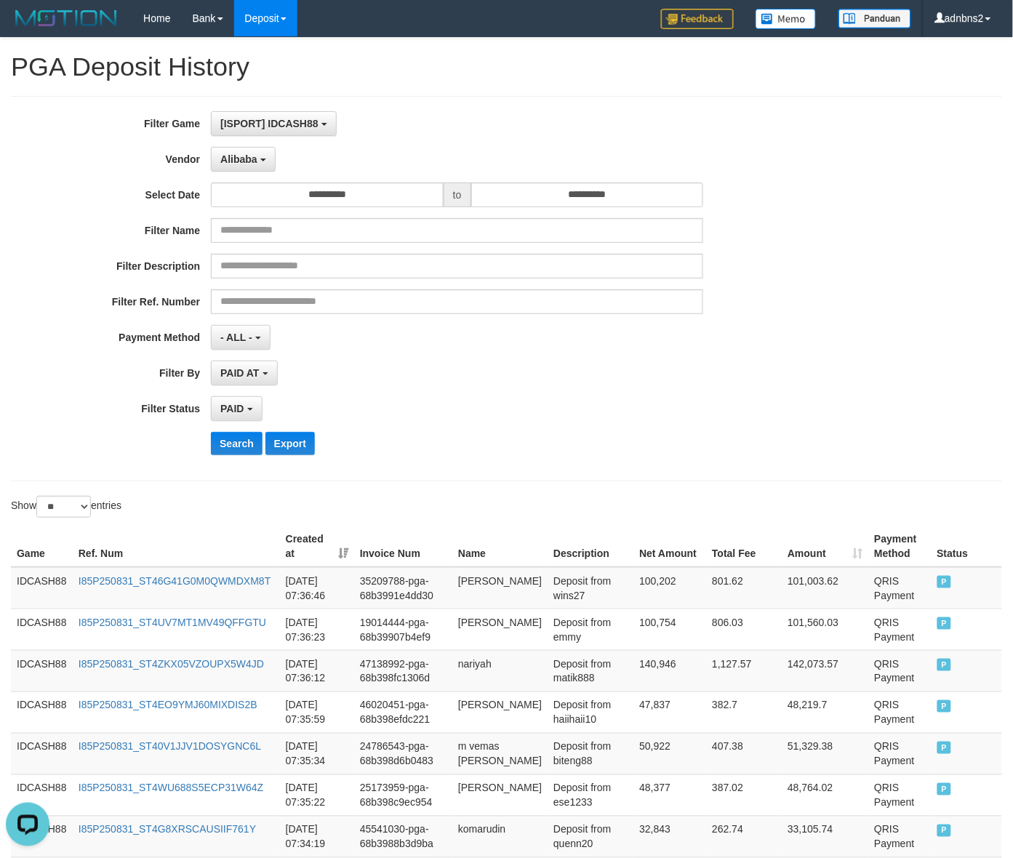
click at [230, 430] on div "**********" at bounding box center [422, 288] width 844 height 355
click at [242, 441] on button "Search" at bounding box center [237, 443] width 52 height 23
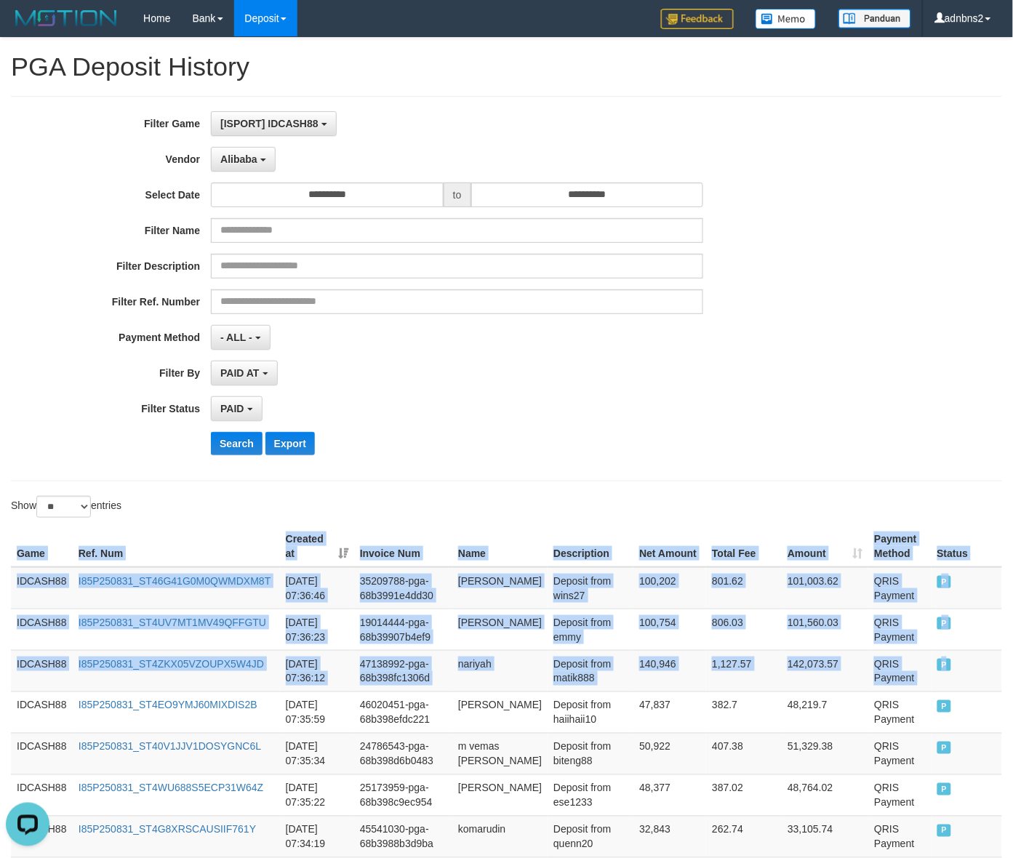
drag, startPoint x: 962, startPoint y: 678, endPoint x: -82, endPoint y: 636, distance: 1044.8
copy table "Game Ref. Num Created at Invoice Num Name Description Net Amount Total Fee Amou…"
click at [212, 440] on button "Search" at bounding box center [237, 443] width 52 height 23
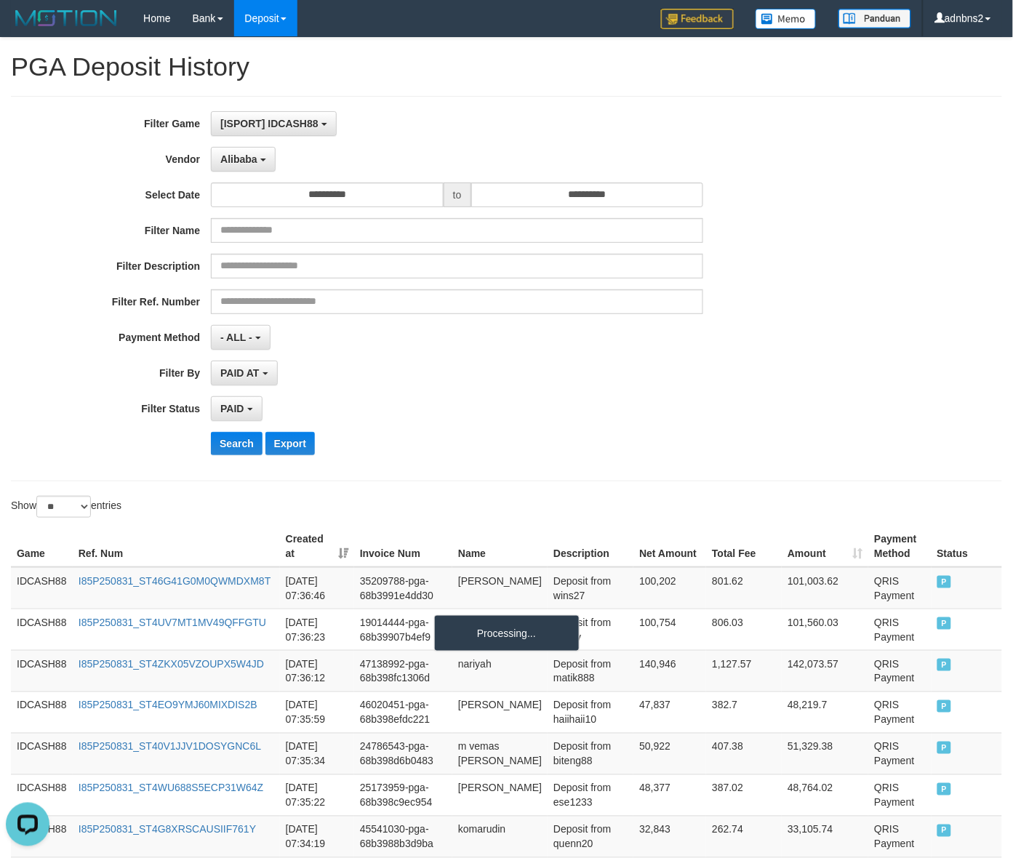
click at [667, 379] on div "PAID AT PAID AT CREATED AT" at bounding box center [457, 373] width 492 height 25
click at [245, 442] on button "Search" at bounding box center [237, 443] width 52 height 23
click at [211, 432] on button "Search" at bounding box center [237, 443] width 52 height 23
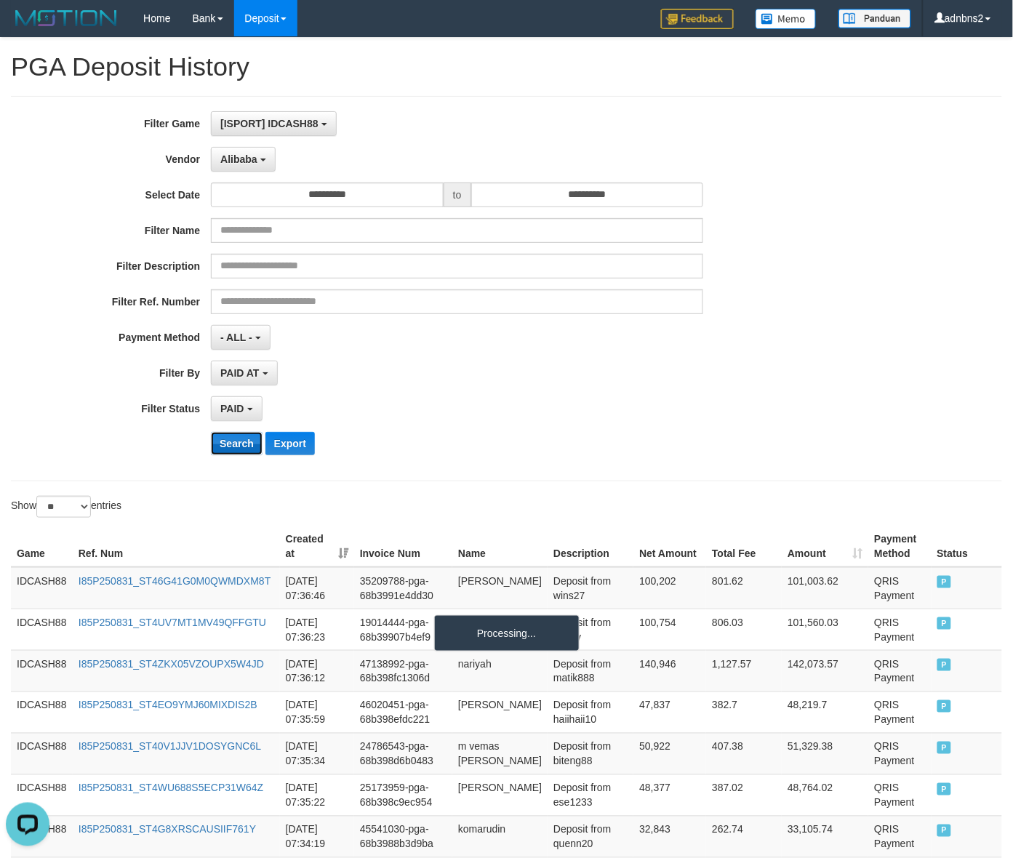
click at [211, 432] on button "Search" at bounding box center [237, 443] width 52 height 23
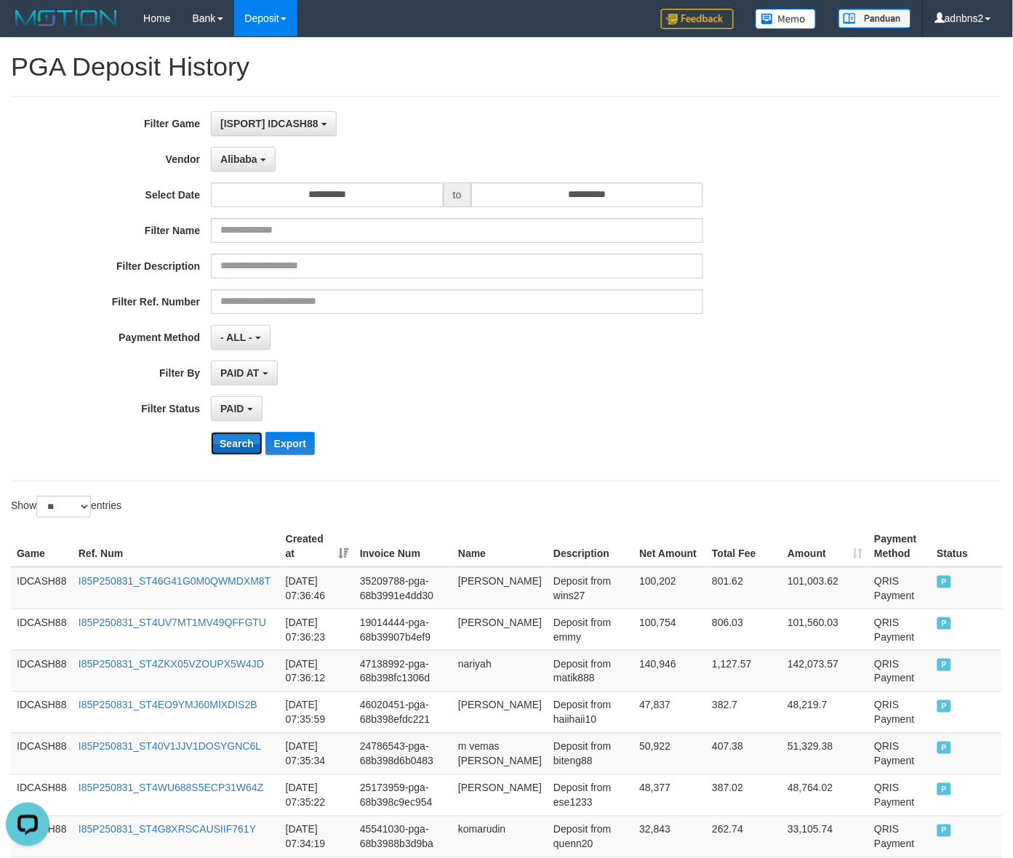
click at [245, 442] on button "Search" at bounding box center [237, 443] width 52 height 23
click at [211, 432] on button "Search" at bounding box center [237, 443] width 52 height 23
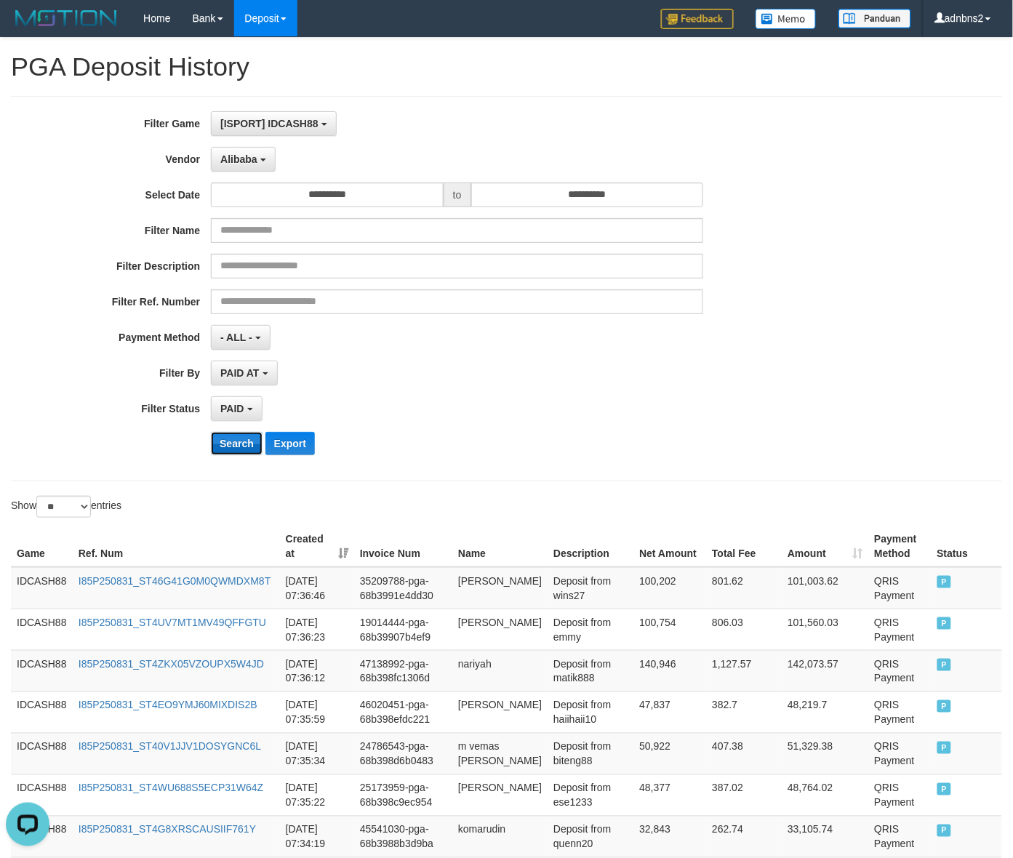
click at [211, 432] on button "Search" at bounding box center [237, 443] width 52 height 23
click at [245, 442] on button "Search" at bounding box center [237, 443] width 52 height 23
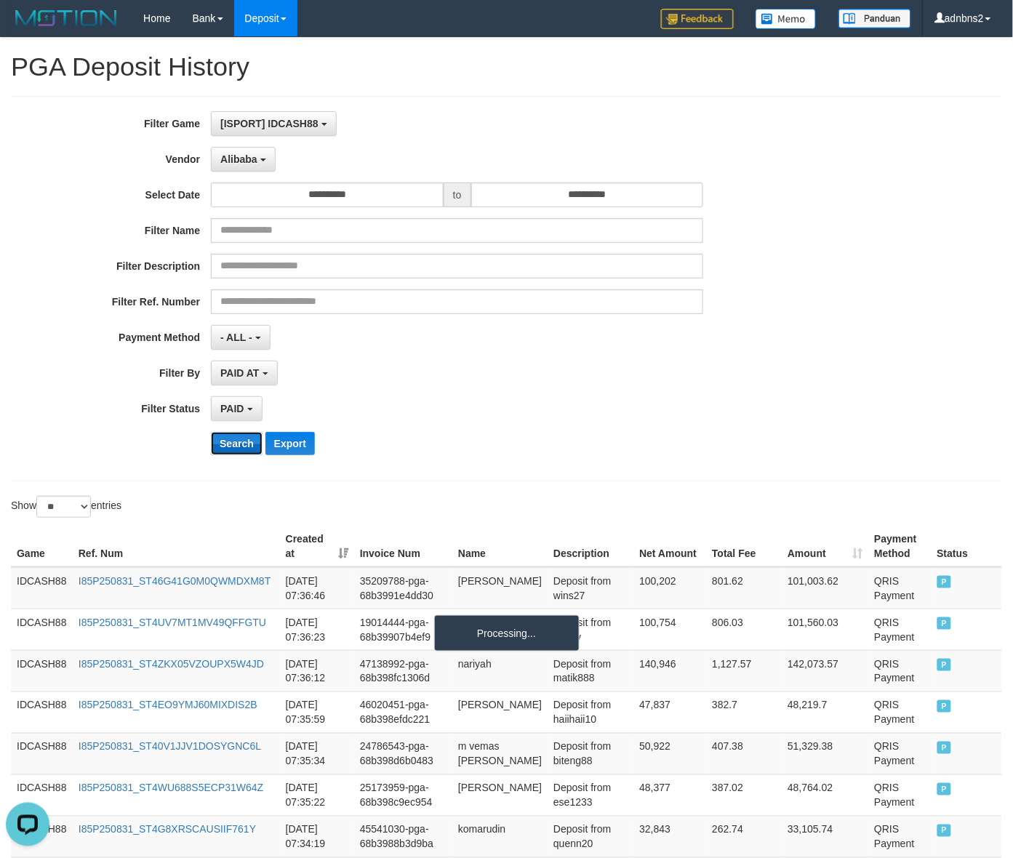
click at [245, 442] on button "Search" at bounding box center [237, 443] width 52 height 23
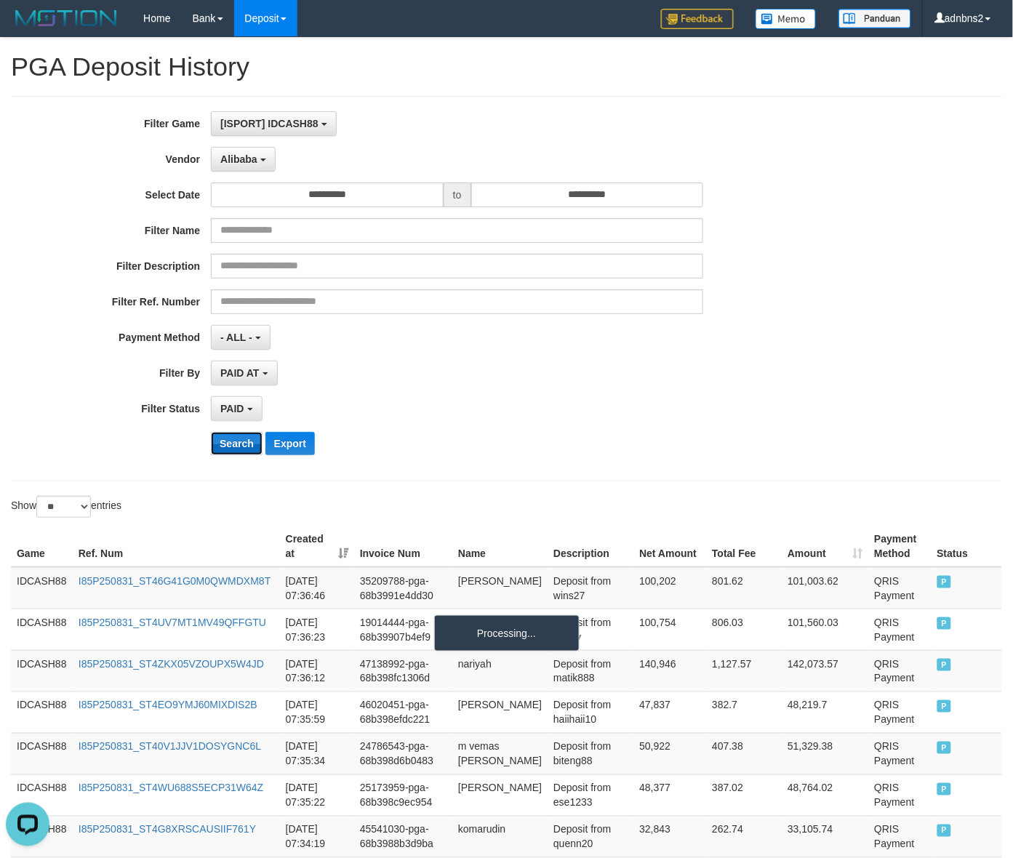
click at [245, 442] on button "Search" at bounding box center [237, 443] width 52 height 23
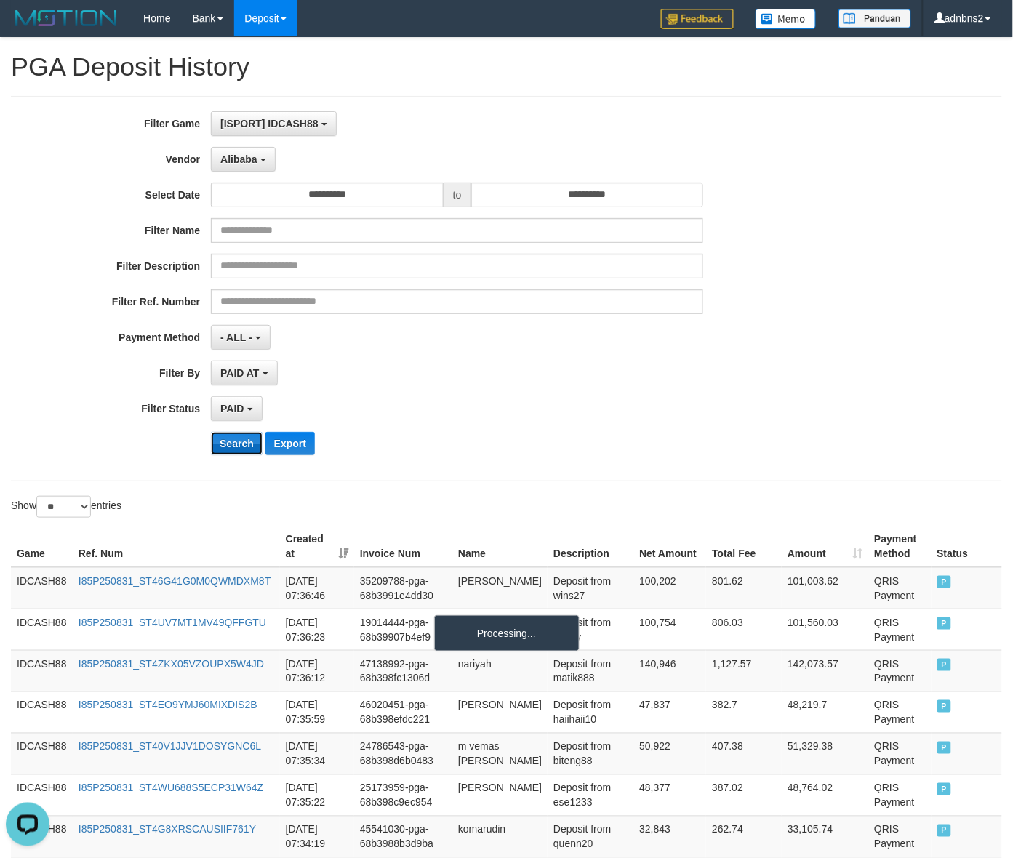
click at [245, 442] on button "Search" at bounding box center [237, 443] width 52 height 23
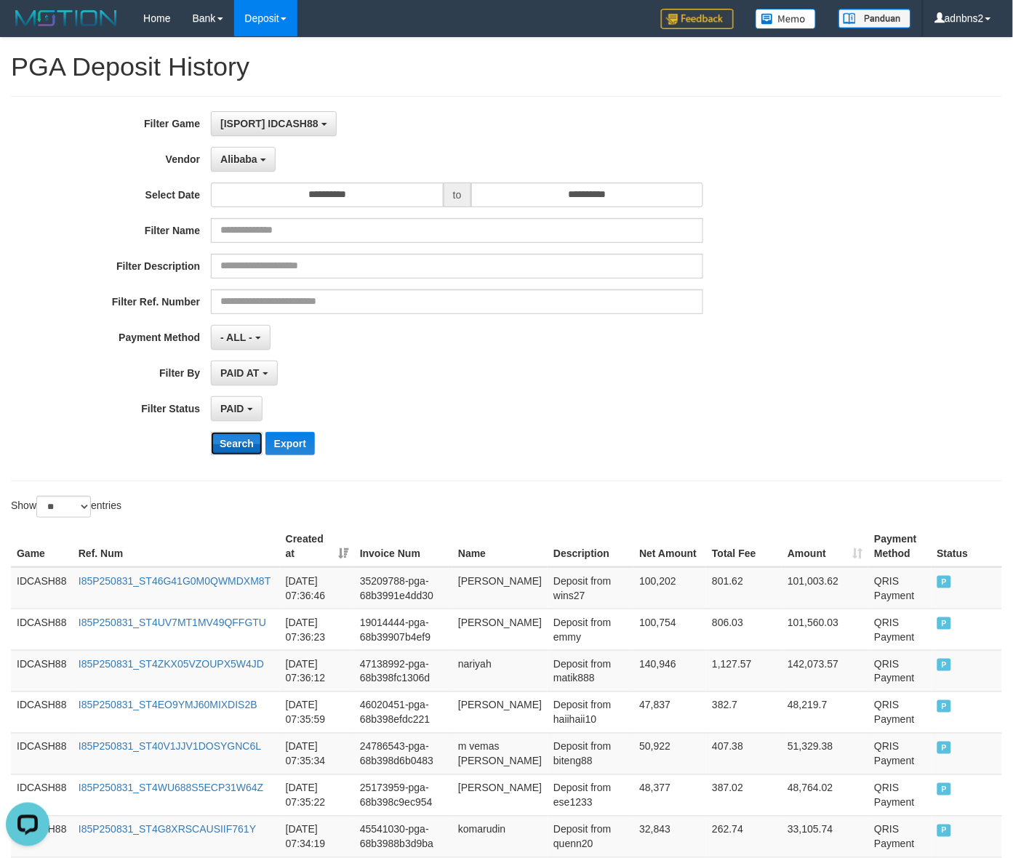
click at [245, 442] on button "Search" at bounding box center [237, 443] width 52 height 23
click at [228, 442] on button "Search" at bounding box center [237, 443] width 52 height 23
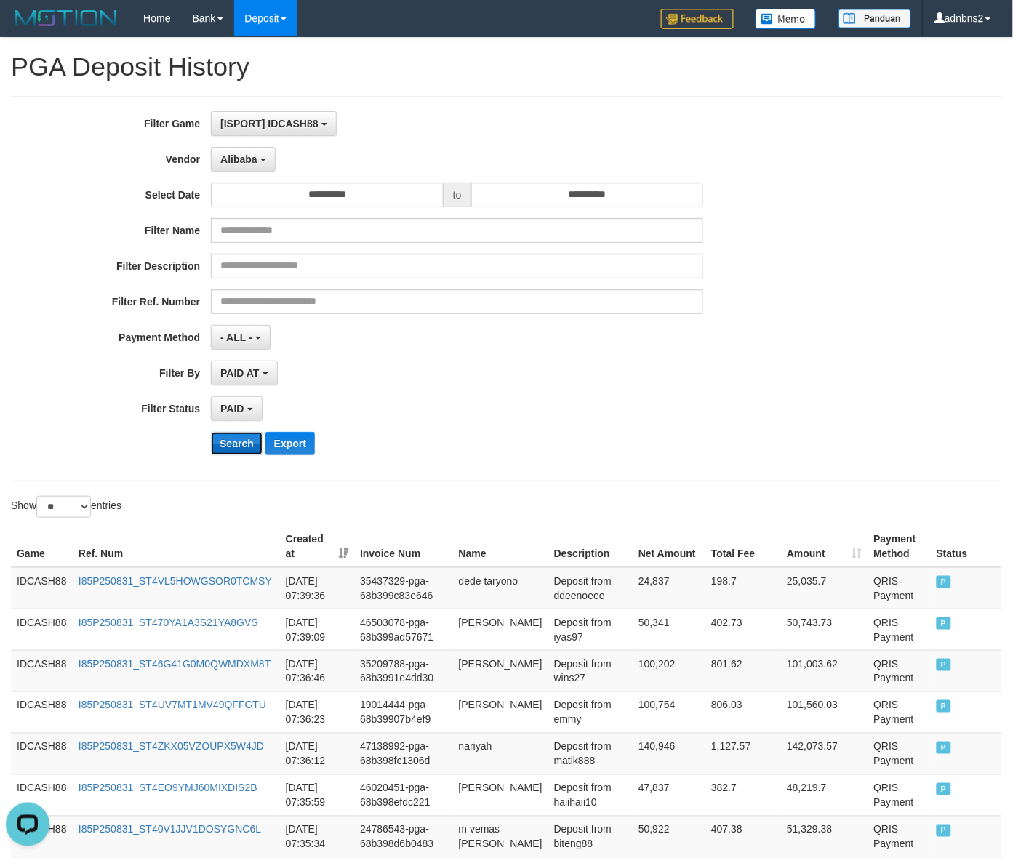
click at [241, 455] on button "Search" at bounding box center [237, 443] width 52 height 23
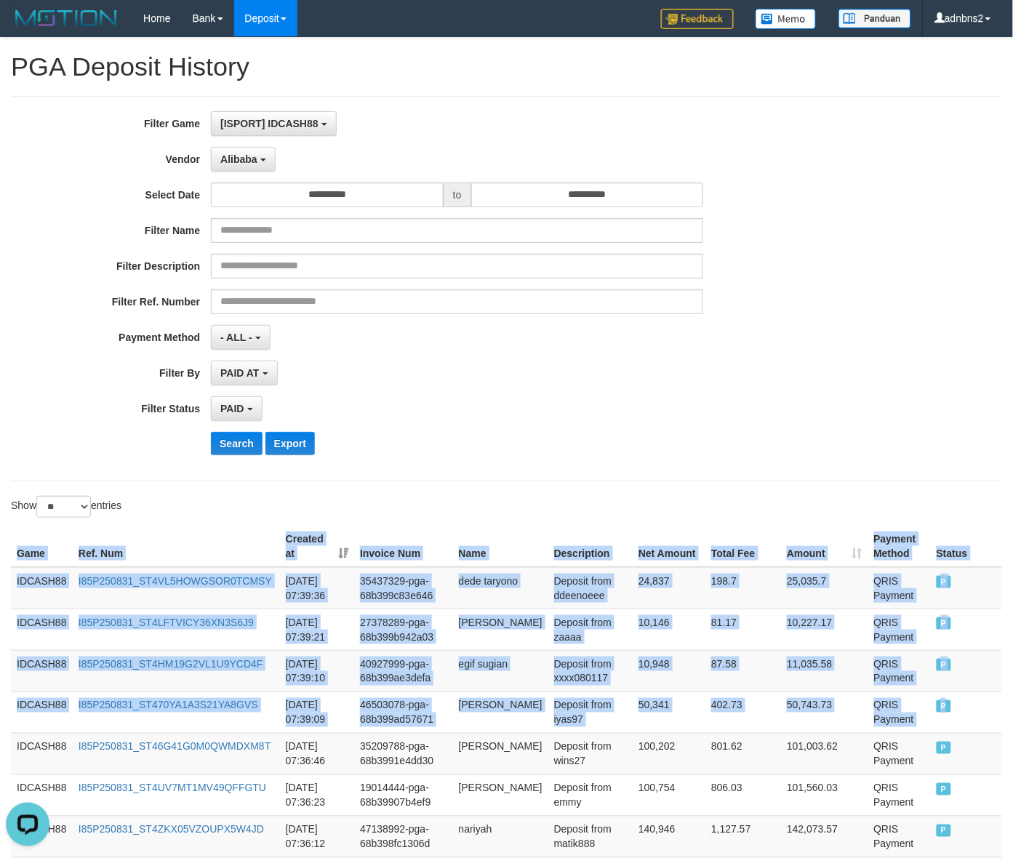
drag, startPoint x: 972, startPoint y: 712, endPoint x: -12, endPoint y: 611, distance: 989.6
copy table "Game Ref. Num Created at Invoice Num Name Description Net Amount Total Fee Amou…"
click at [222, 445] on button "Search" at bounding box center [237, 443] width 52 height 23
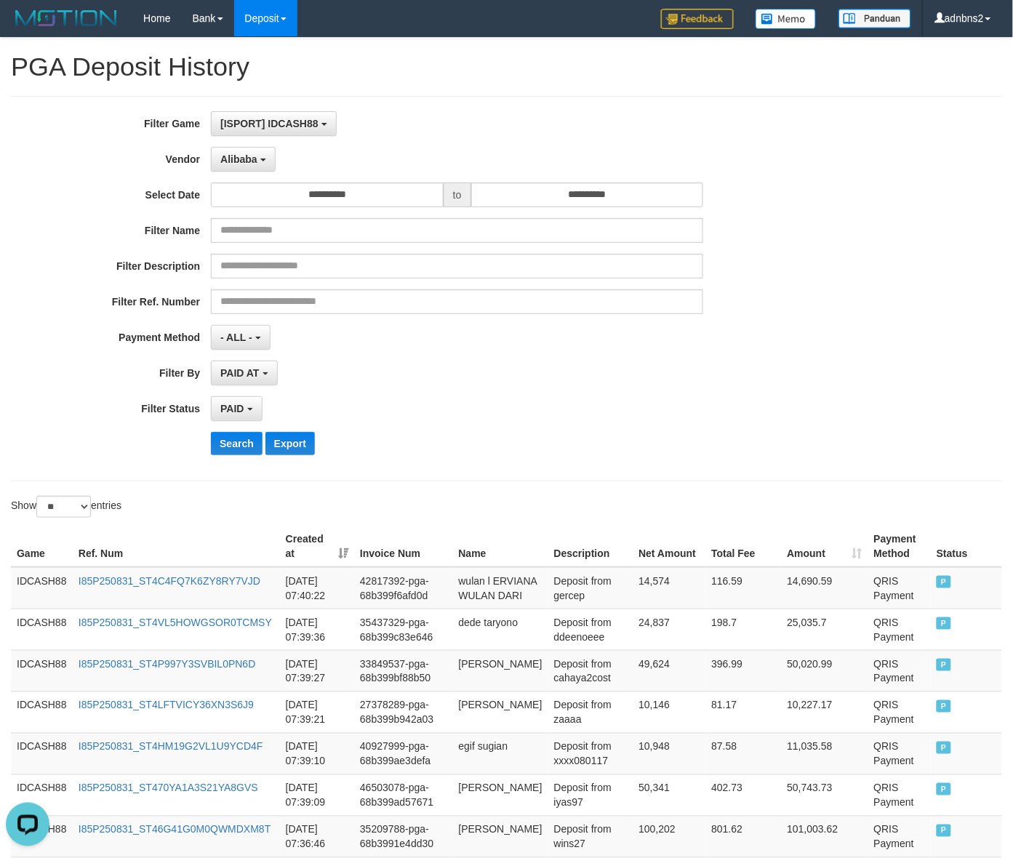
click at [692, 448] on div "Search Export" at bounding box center [527, 443] width 633 height 23
click at [245, 455] on button "Search" at bounding box center [237, 443] width 52 height 23
click at [211, 432] on button "Search" at bounding box center [237, 443] width 52 height 23
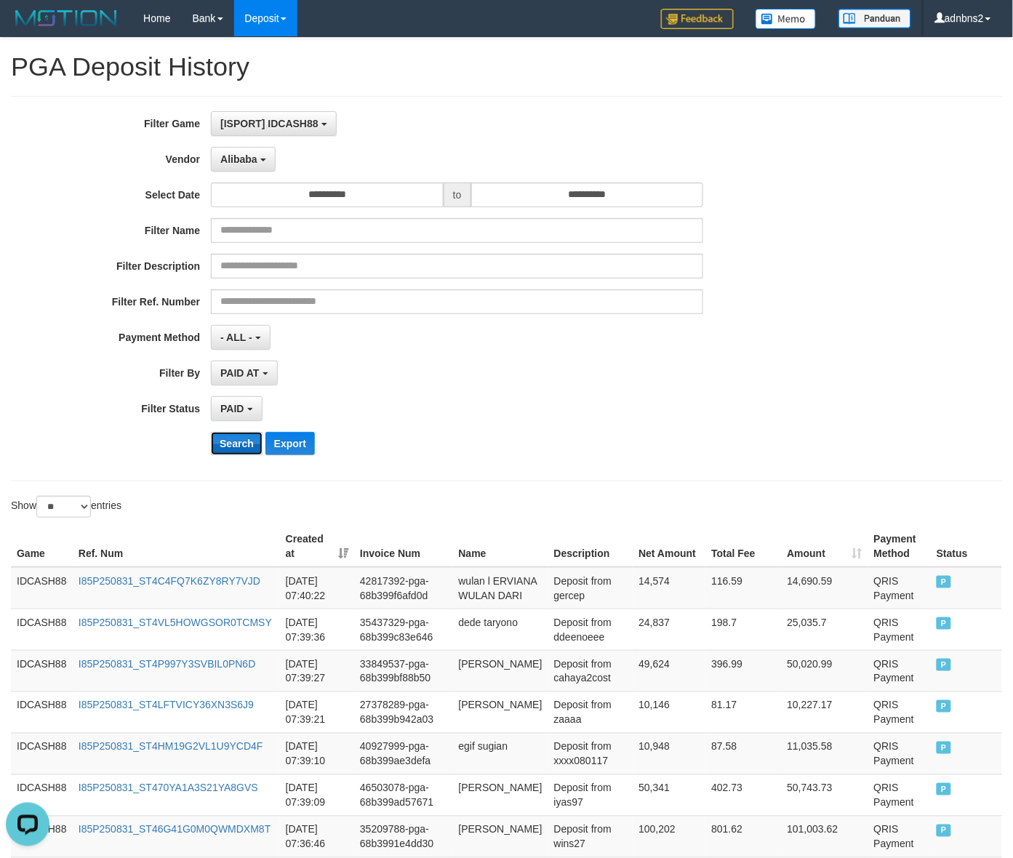
click at [245, 455] on button "Search" at bounding box center [237, 443] width 52 height 23
click at [205, 455] on div "Search Export" at bounding box center [422, 443] width 844 height 23
click at [233, 453] on button "Search" at bounding box center [237, 443] width 52 height 23
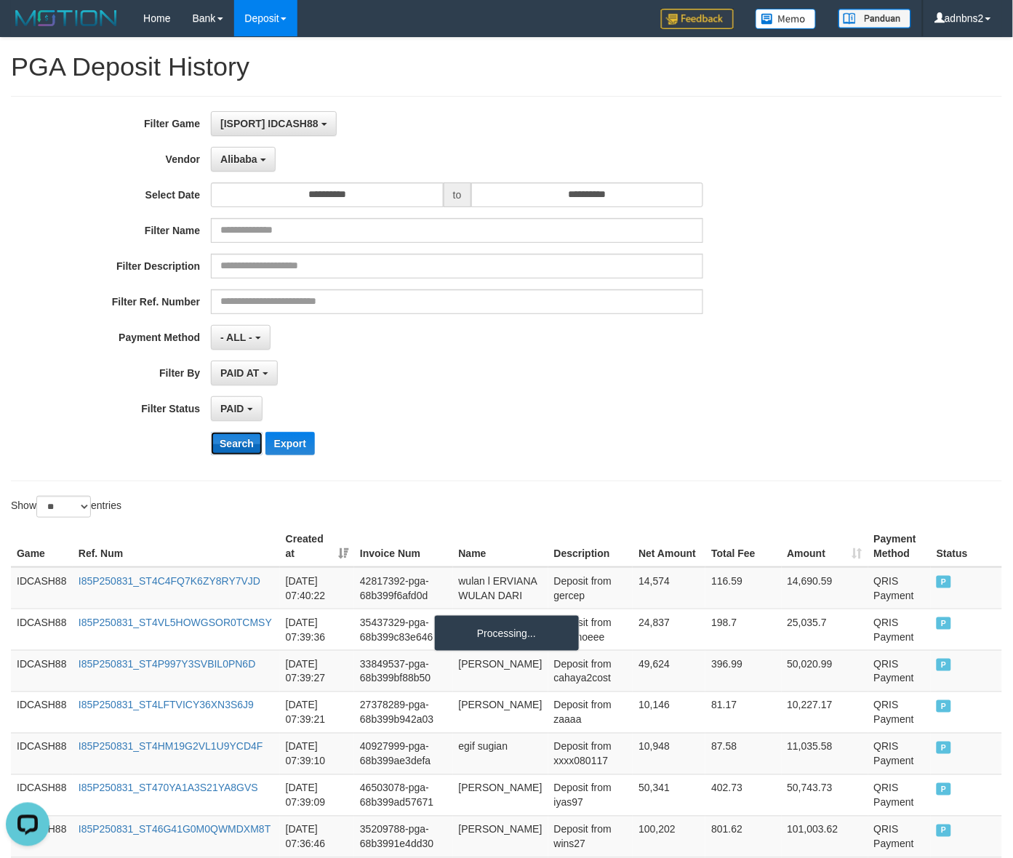
click at [233, 453] on button "Search" at bounding box center [237, 443] width 52 height 23
click at [211, 432] on button "Search" at bounding box center [237, 443] width 52 height 23
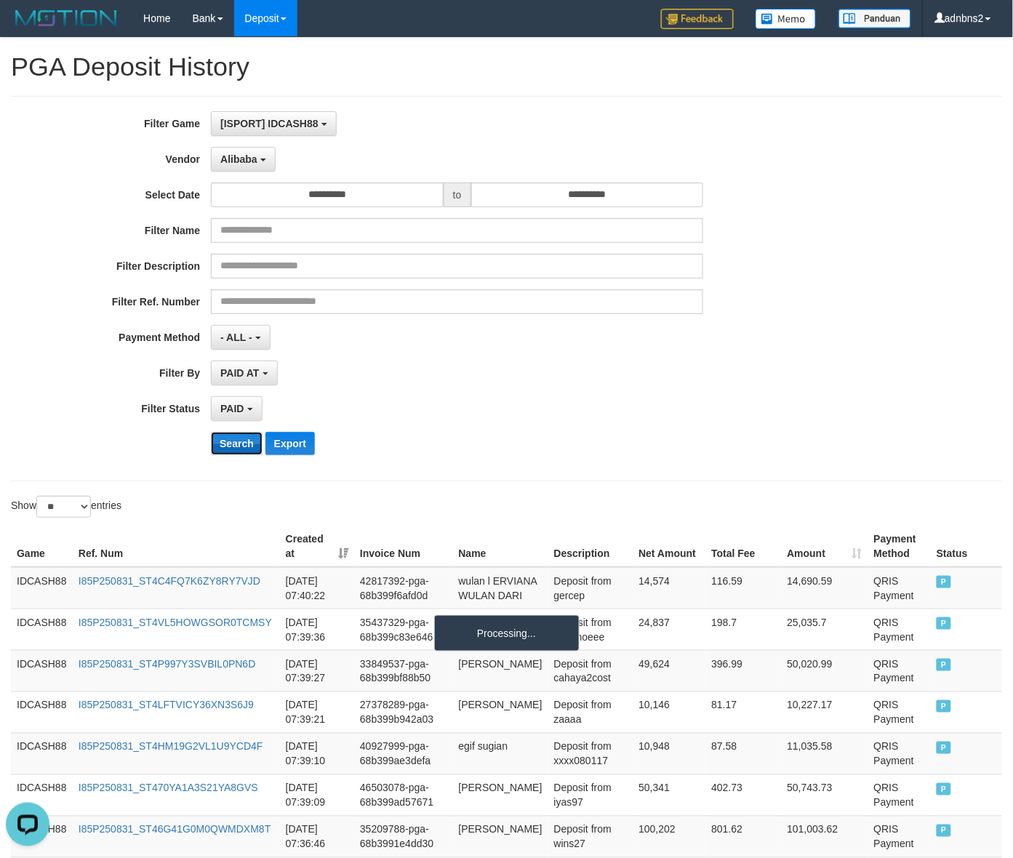
click at [211, 432] on button "Search" at bounding box center [237, 443] width 52 height 23
click at [233, 453] on button "Search" at bounding box center [237, 443] width 52 height 23
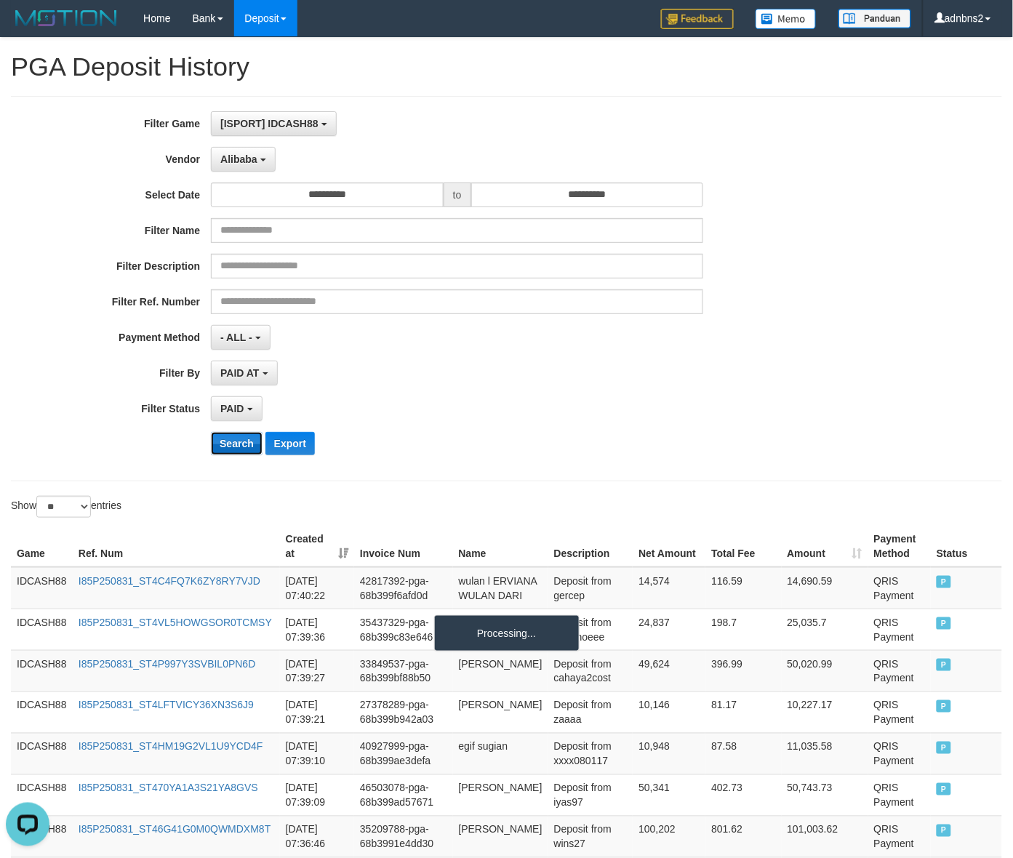
click at [233, 453] on button "Search" at bounding box center [237, 443] width 52 height 23
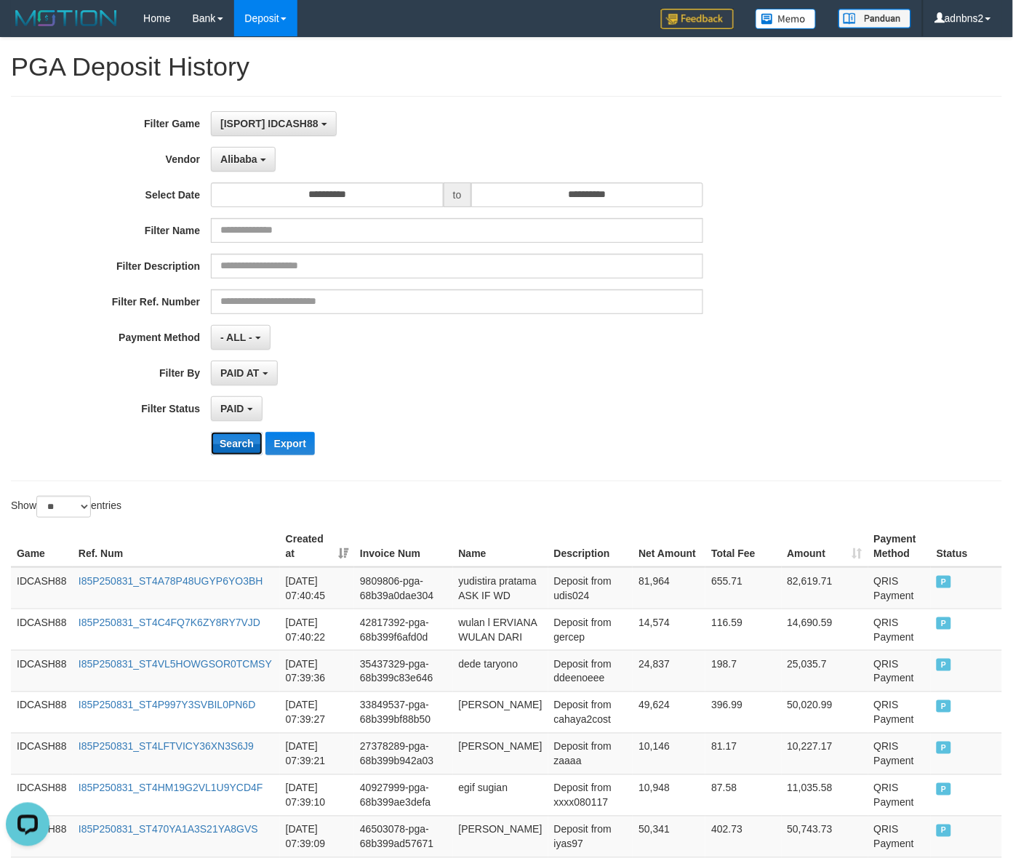
click at [233, 453] on button "Search" at bounding box center [237, 443] width 52 height 23
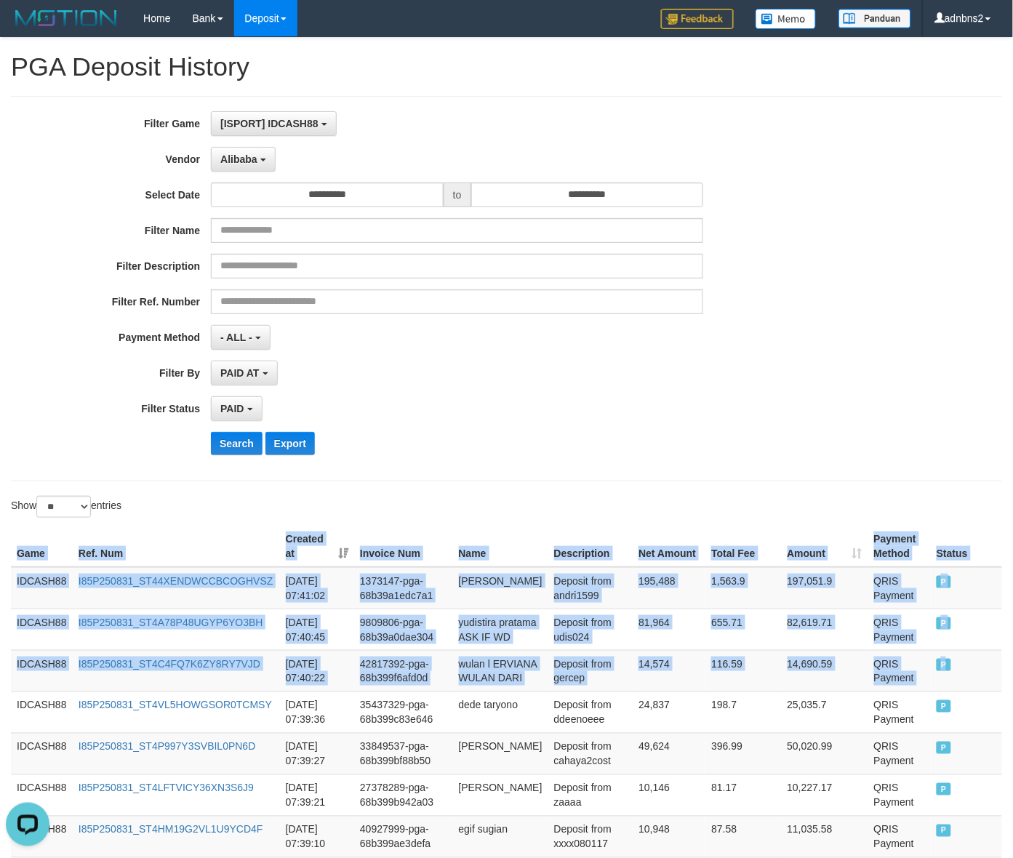
drag, startPoint x: 940, startPoint y: 689, endPoint x: -39, endPoint y: 625, distance: 981.3
copy table "Game Ref. Num Created at Invoice Num Name Description Net Amount Total Fee Amou…"
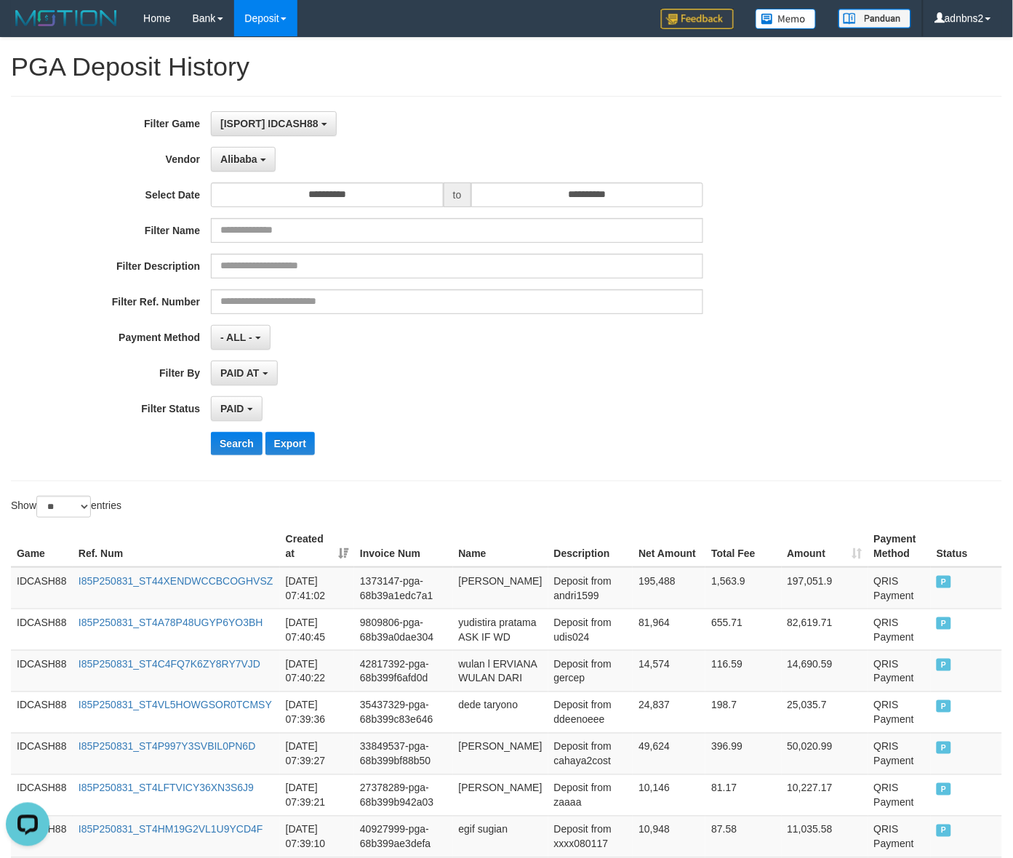
click at [227, 462] on div "**********" at bounding box center [422, 288] width 844 height 355
click at [237, 451] on button "Search" at bounding box center [237, 443] width 52 height 23
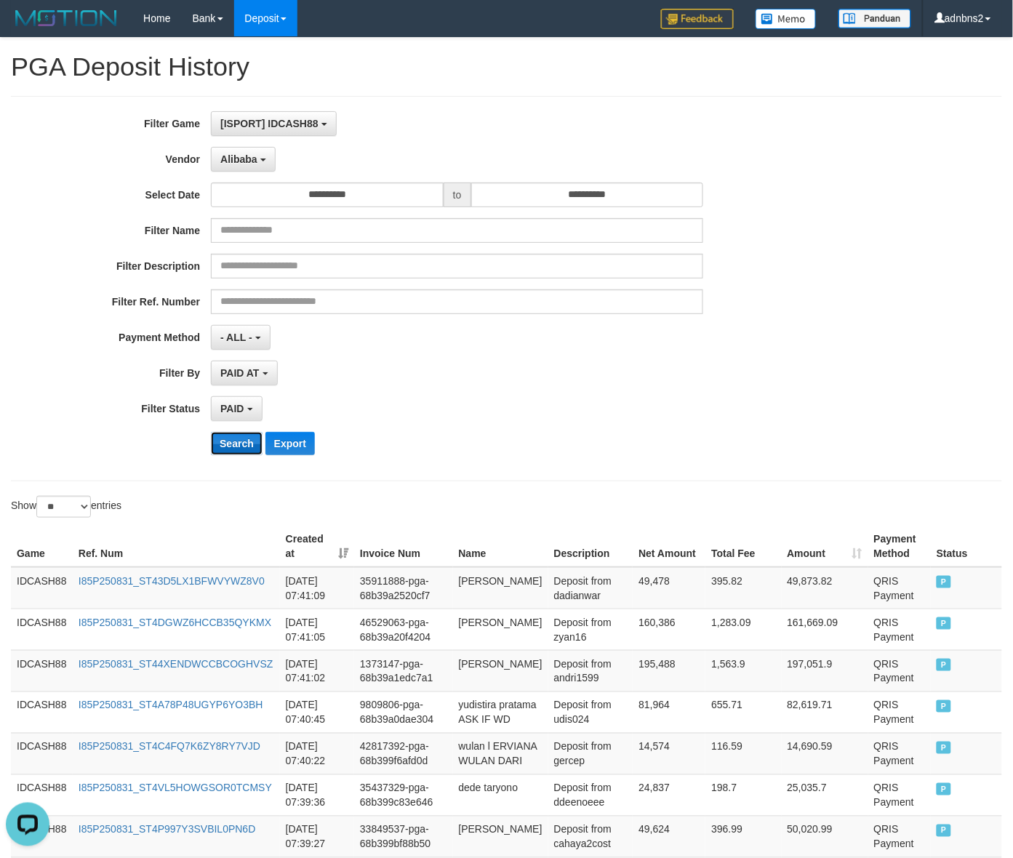
click at [230, 445] on button "Search" at bounding box center [237, 443] width 52 height 23
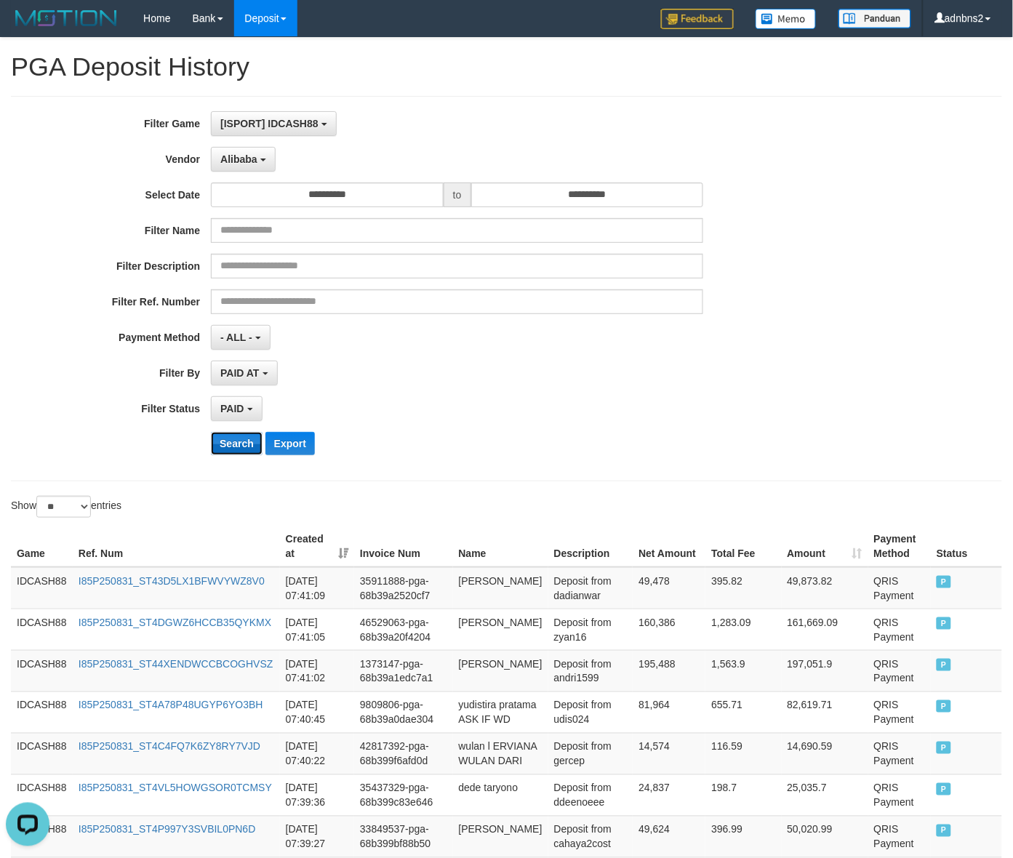
click at [230, 445] on button "Search" at bounding box center [237, 443] width 52 height 23
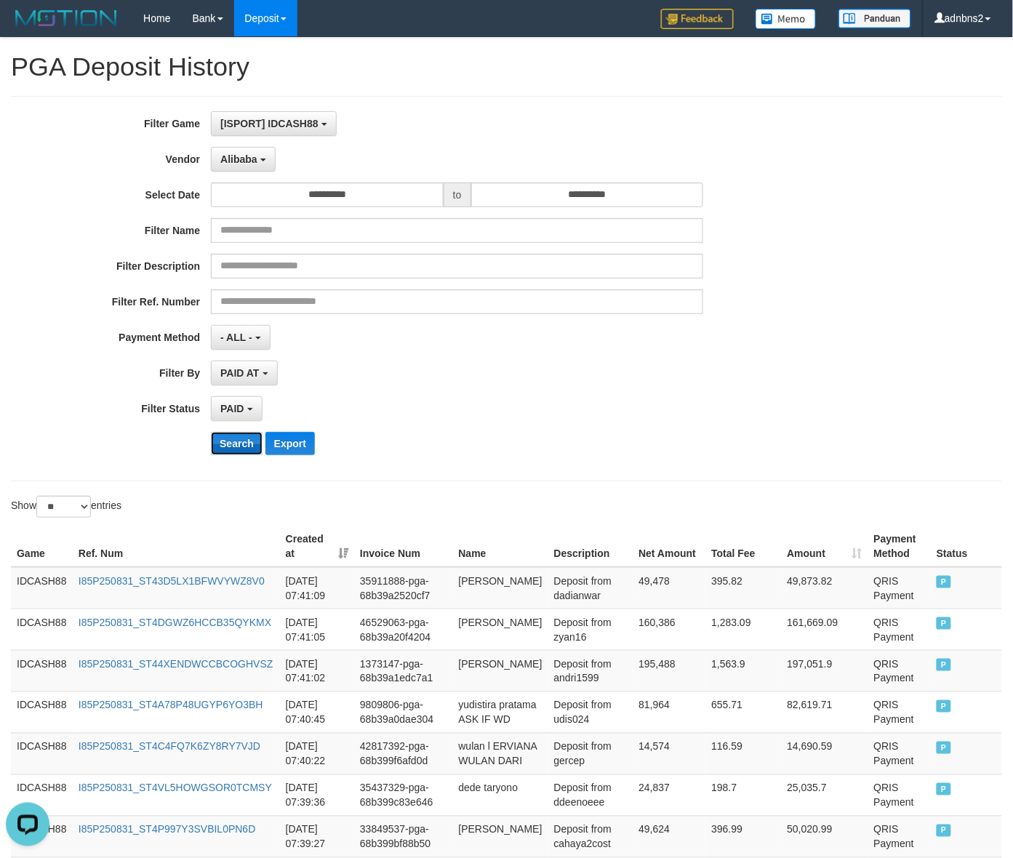
click at [230, 445] on button "Search" at bounding box center [237, 443] width 52 height 23
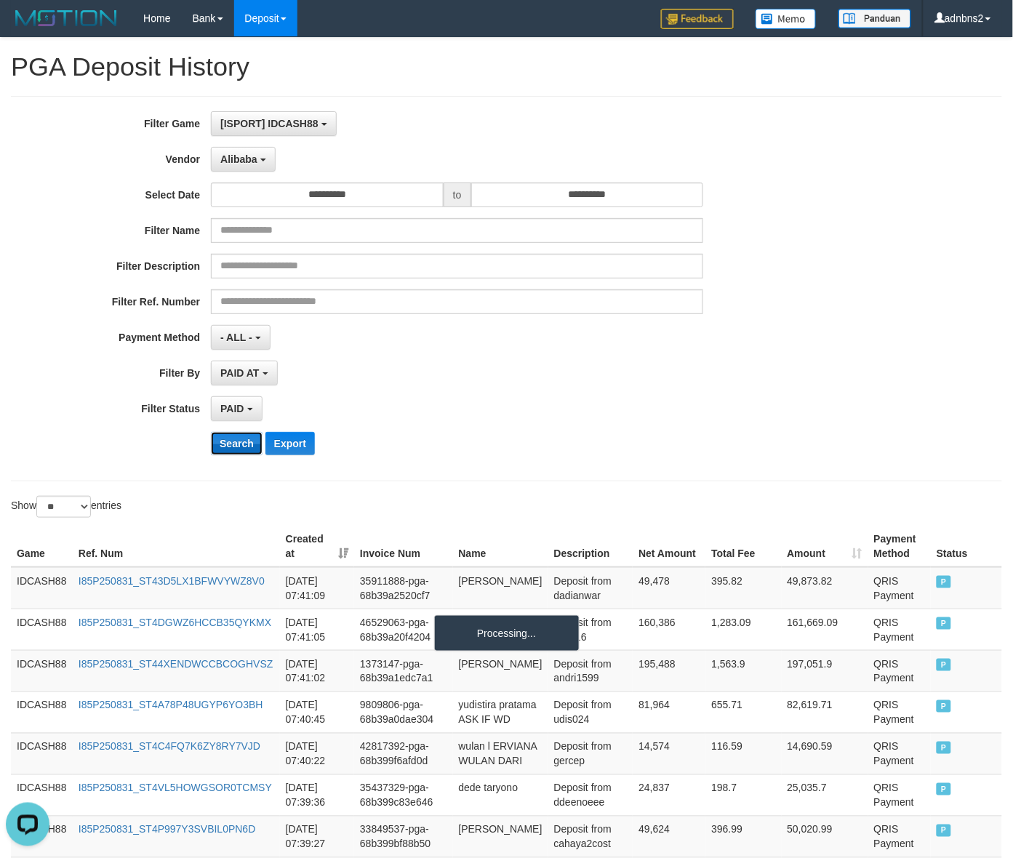
click at [230, 445] on button "Search" at bounding box center [237, 443] width 52 height 23
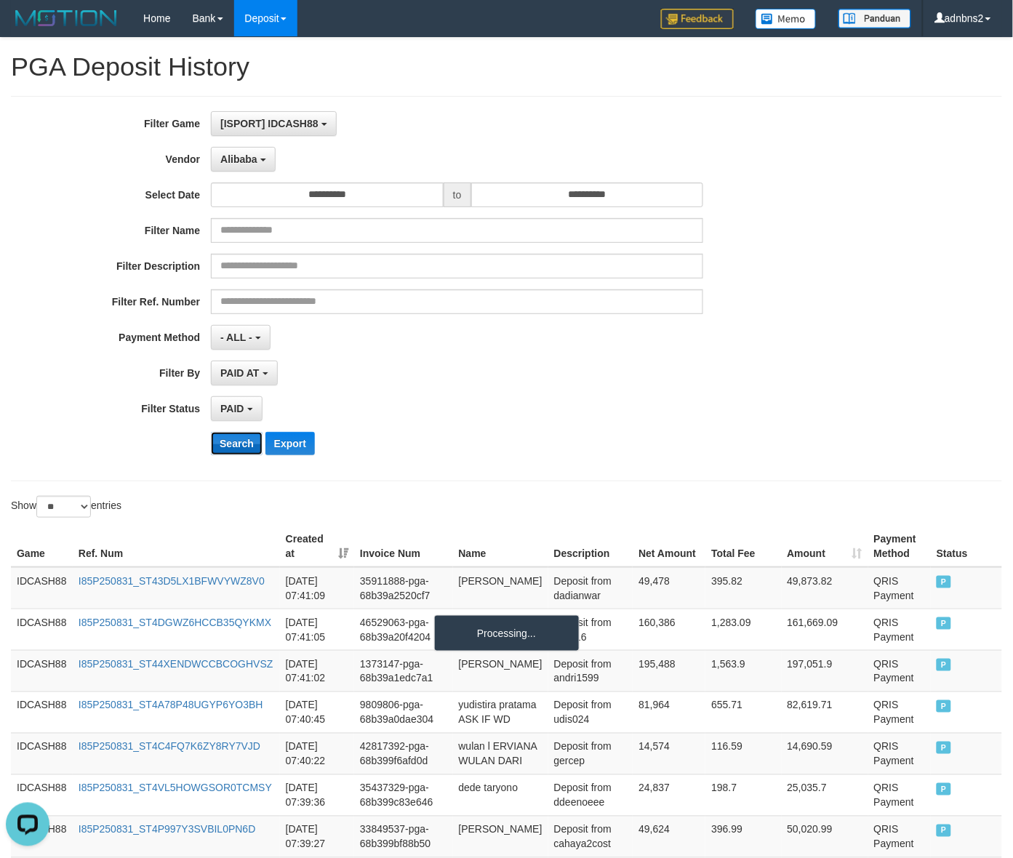
click at [230, 445] on button "Search" at bounding box center [237, 443] width 52 height 23
click at [228, 420] on button "PAID" at bounding box center [236, 408] width 51 height 25
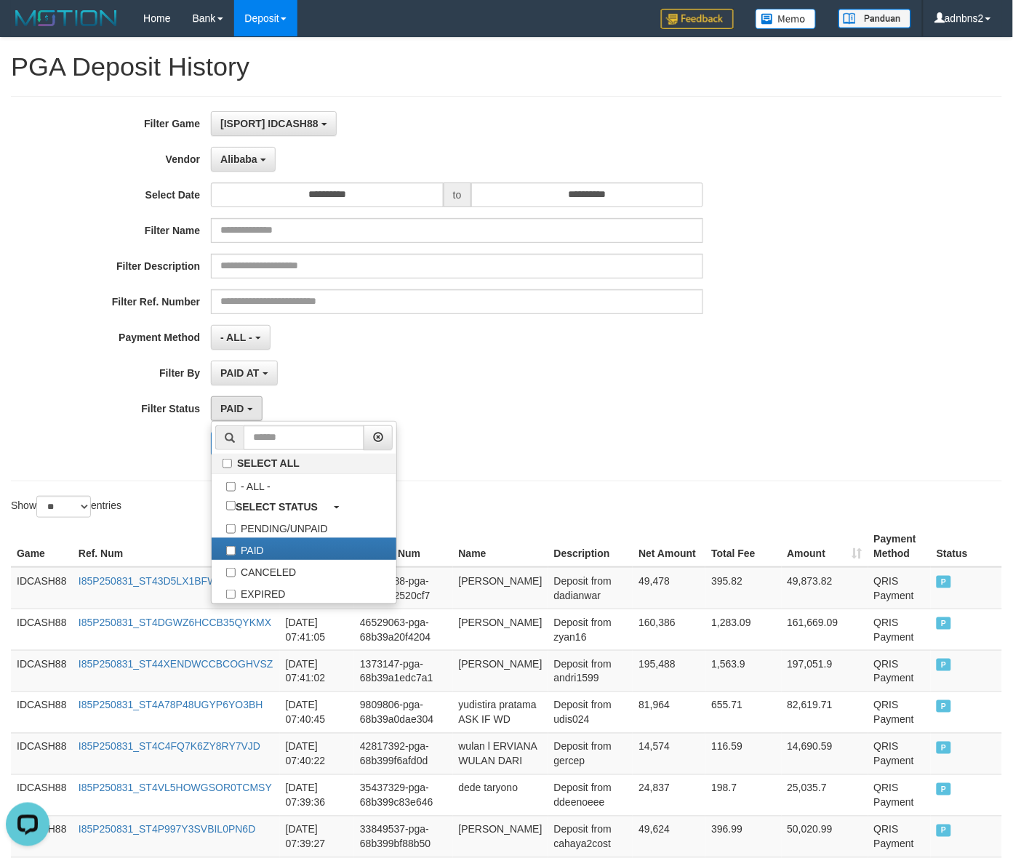
click at [185, 430] on div "**********" at bounding box center [422, 288] width 844 height 355
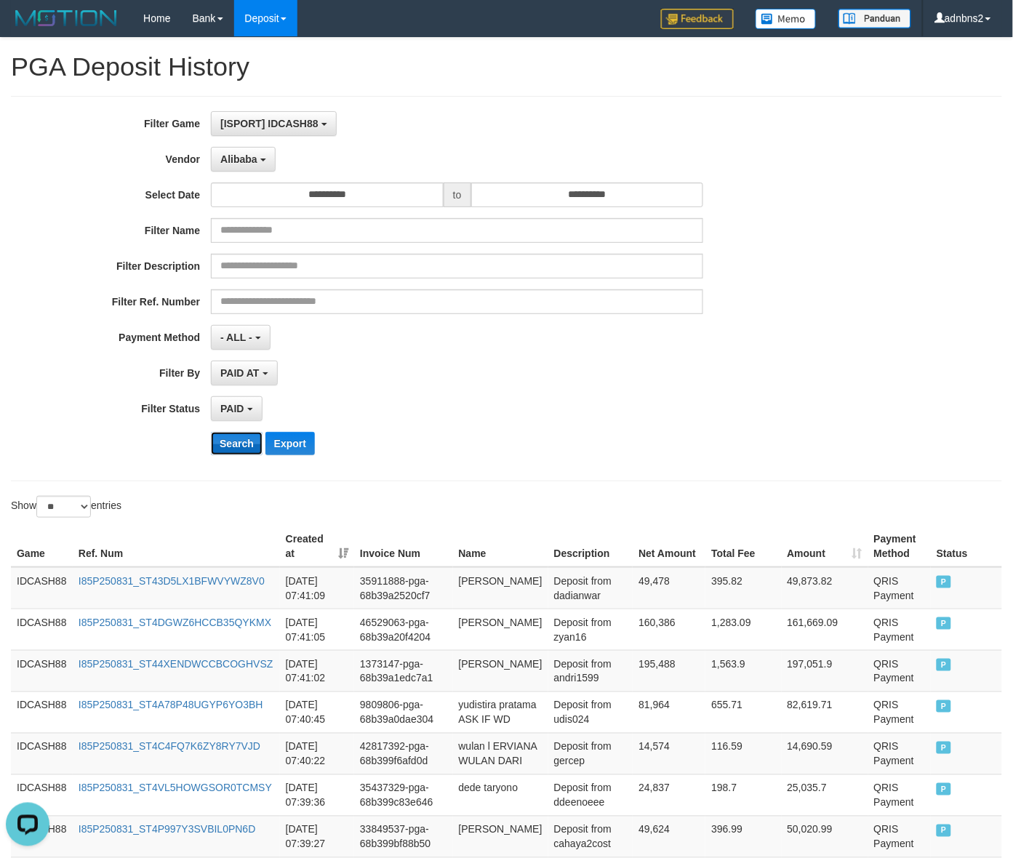
click at [242, 440] on button "Search" at bounding box center [237, 443] width 52 height 23
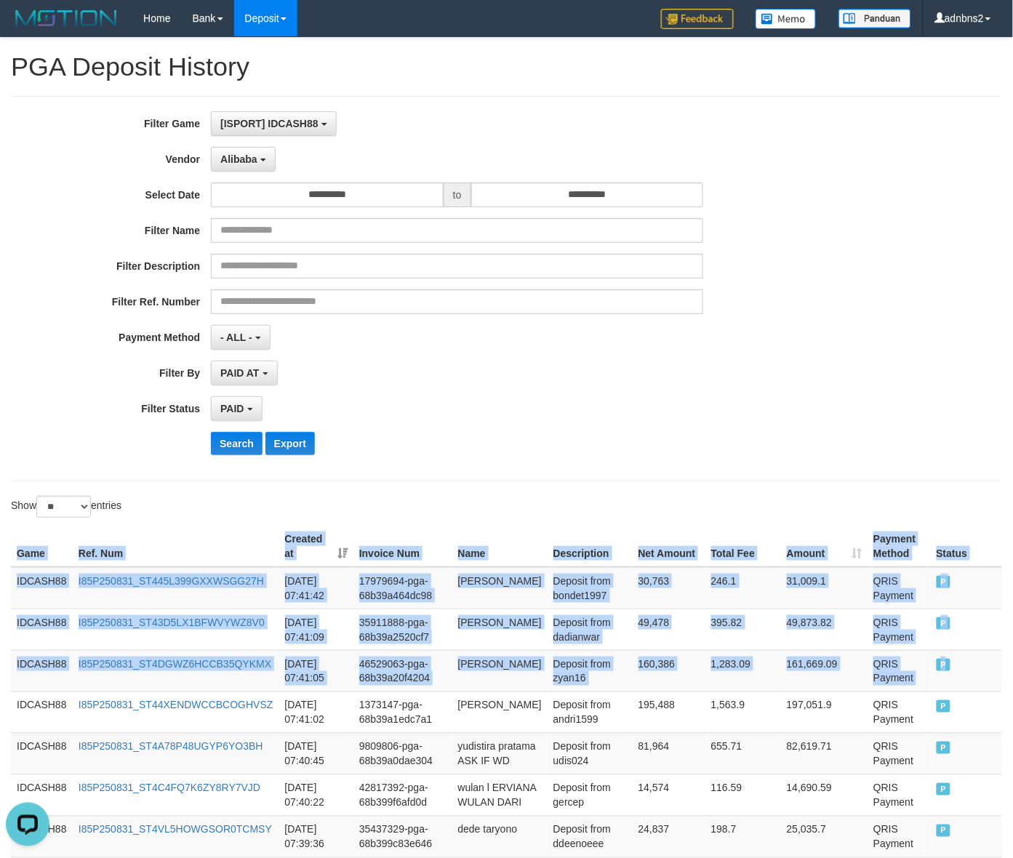
drag, startPoint x: 967, startPoint y: 680, endPoint x: -109, endPoint y: 638, distance: 1076.8
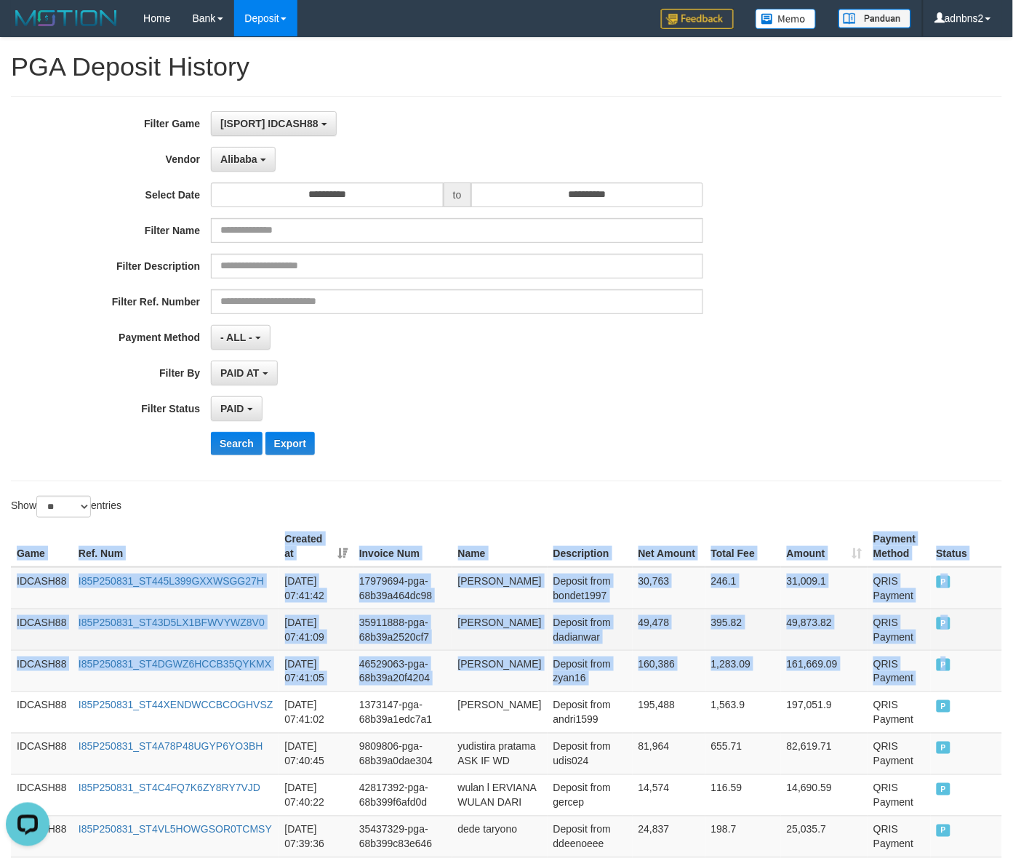
copy table "Game Ref. Num Created at Invoice Num Name Description Net Amount Total Fee Amou…"
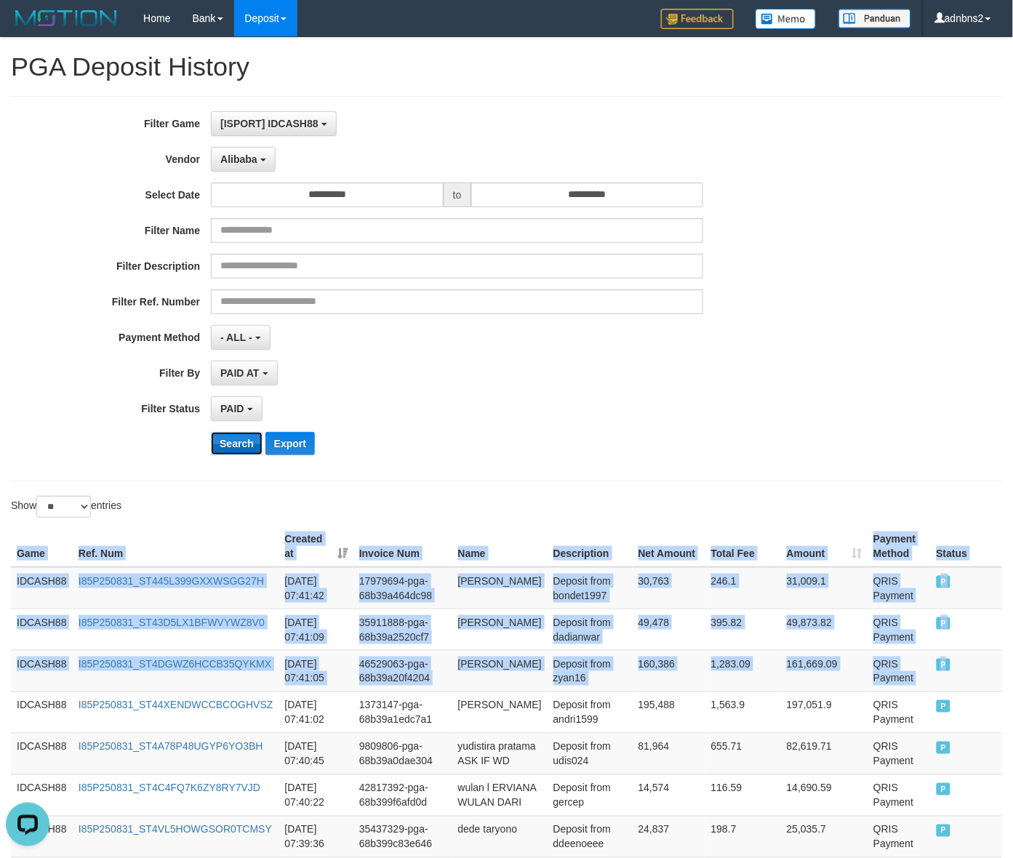
click at [238, 440] on button "Search" at bounding box center [237, 443] width 52 height 23
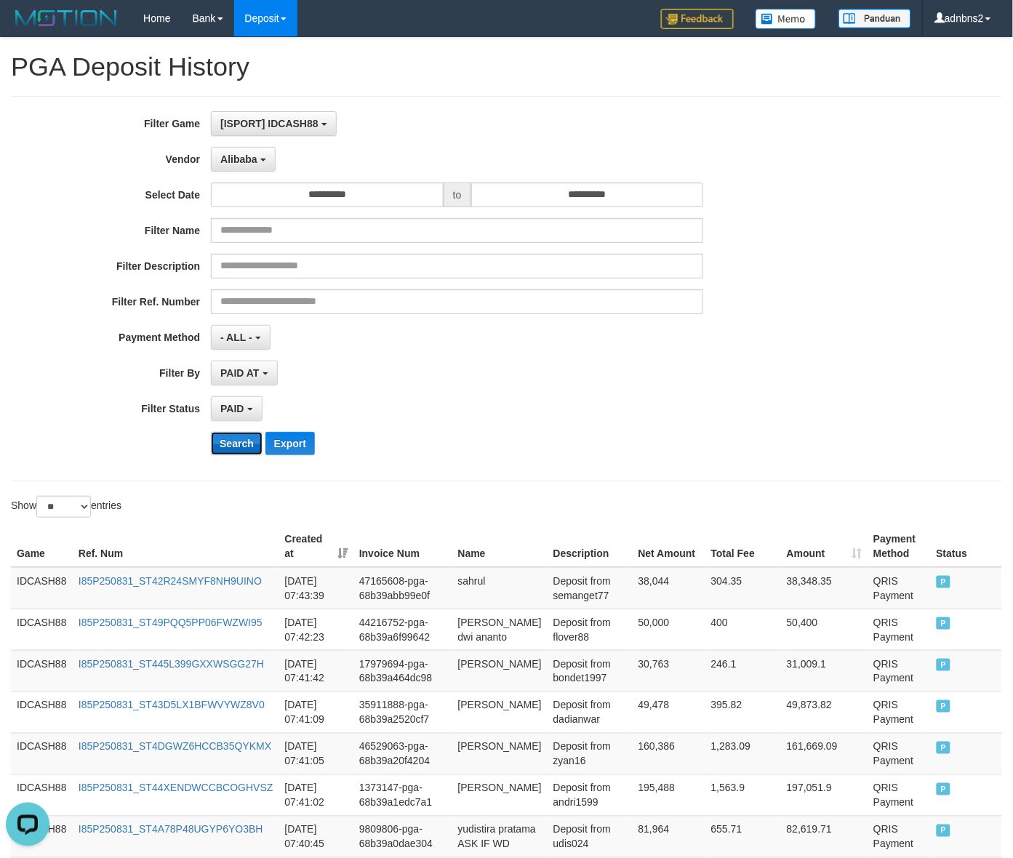
click at [238, 440] on button "Search" at bounding box center [237, 443] width 52 height 23
click at [211, 432] on button "Search" at bounding box center [237, 443] width 52 height 23
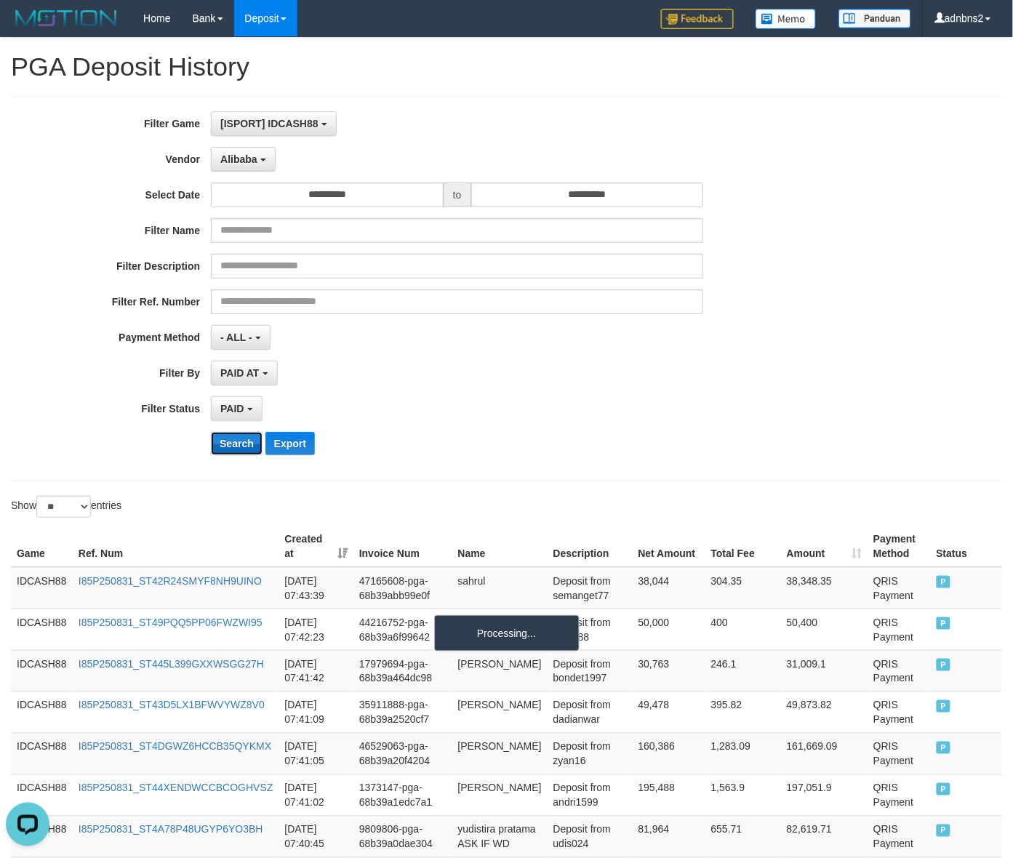
click at [211, 432] on button "Search" at bounding box center [237, 443] width 52 height 23
click at [238, 440] on button "Search" at bounding box center [237, 443] width 52 height 23
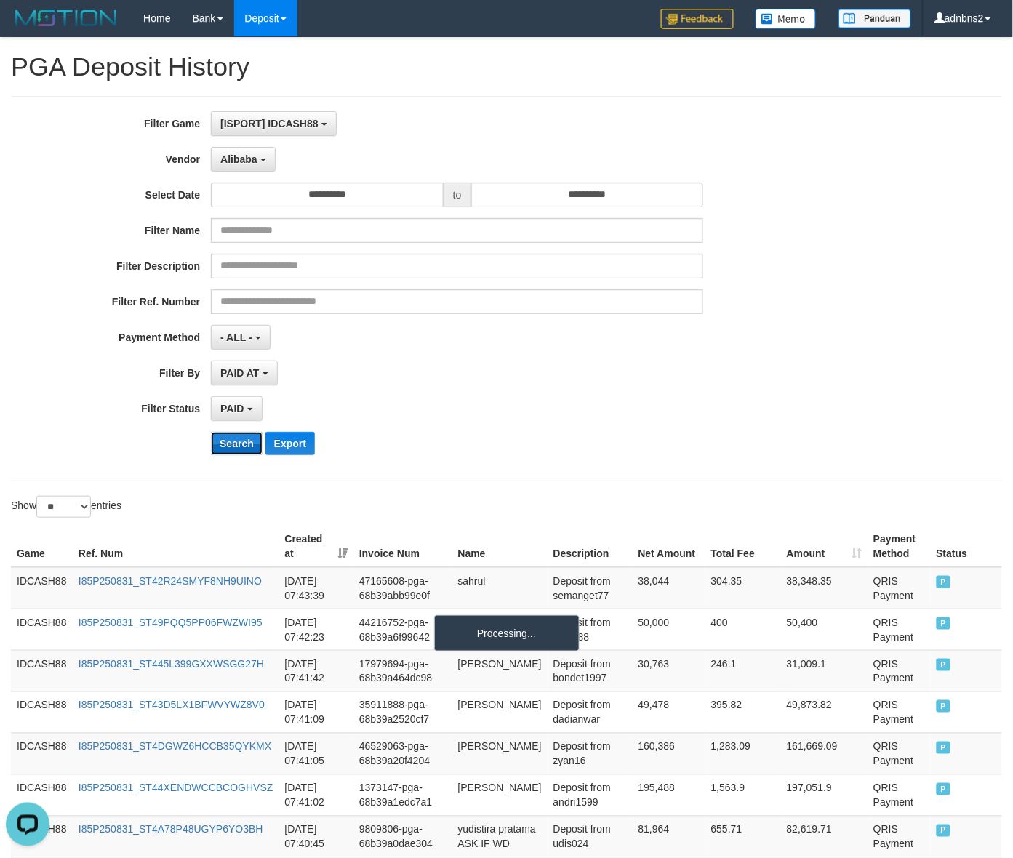
click at [238, 440] on button "Search" at bounding box center [237, 443] width 52 height 23
click at [259, 438] on button "Search" at bounding box center [237, 443] width 52 height 23
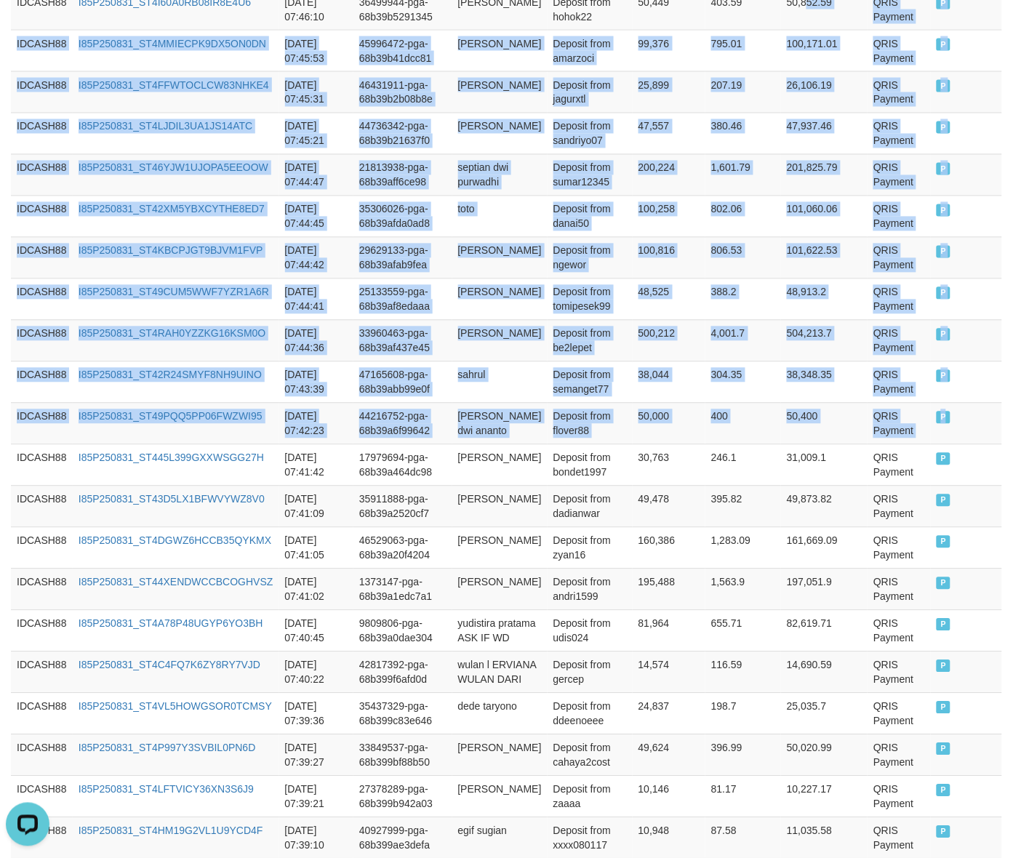
scroll to position [0, 0]
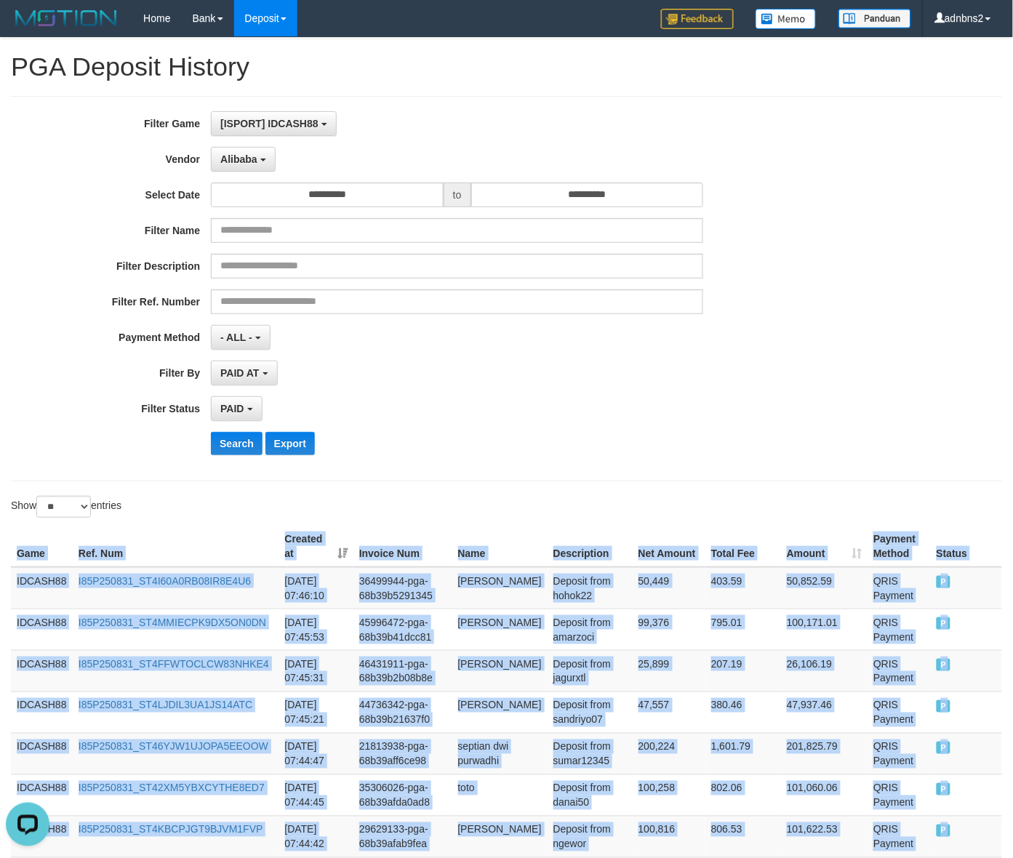
drag, startPoint x: 866, startPoint y: 363, endPoint x: 5, endPoint y: 543, distance: 879.3
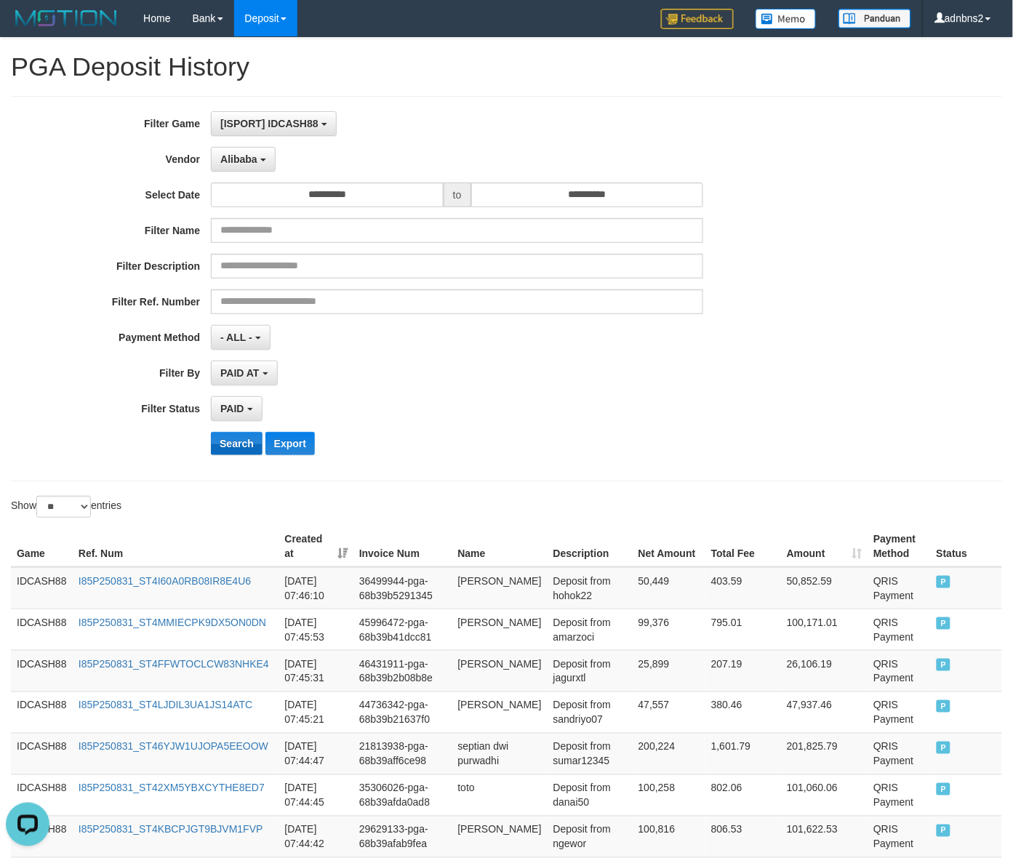
drag, startPoint x: 209, startPoint y: 447, endPoint x: 217, endPoint y: 449, distance: 7.6
click at [214, 449] on div "Search Export" at bounding box center [422, 443] width 844 height 23
click at [220, 449] on button "Search" at bounding box center [237, 443] width 52 height 23
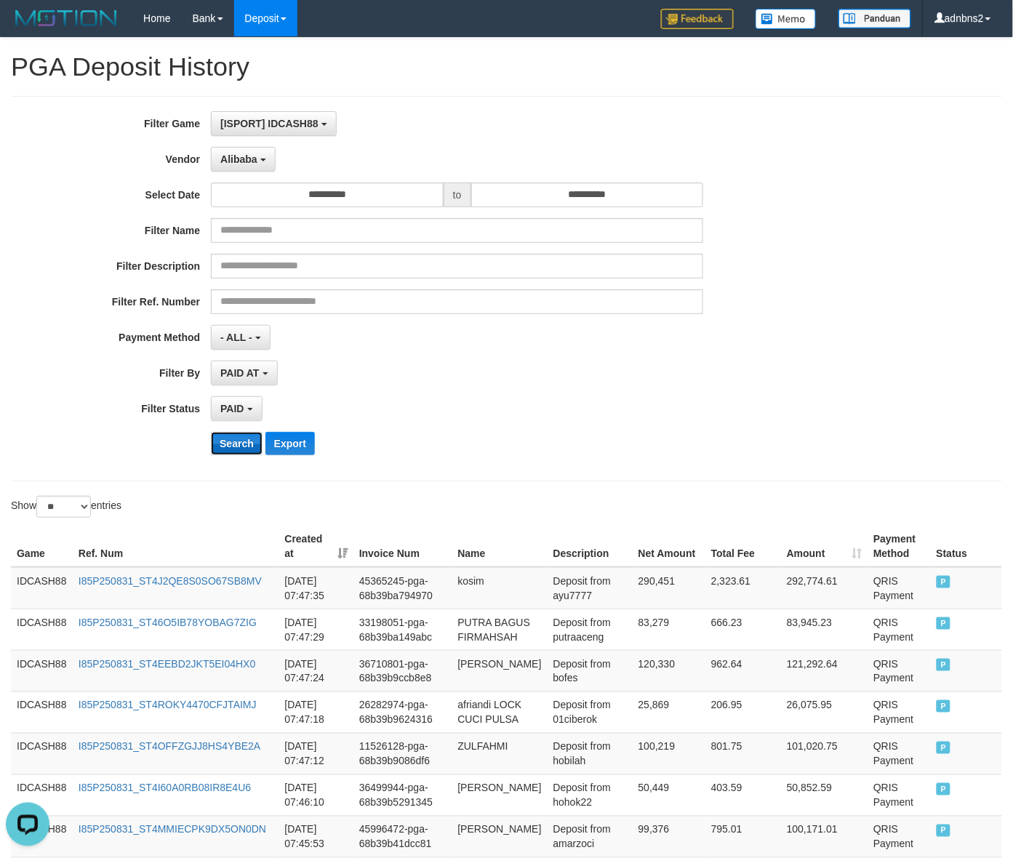
click at [222, 448] on button "Search" at bounding box center [237, 443] width 52 height 23
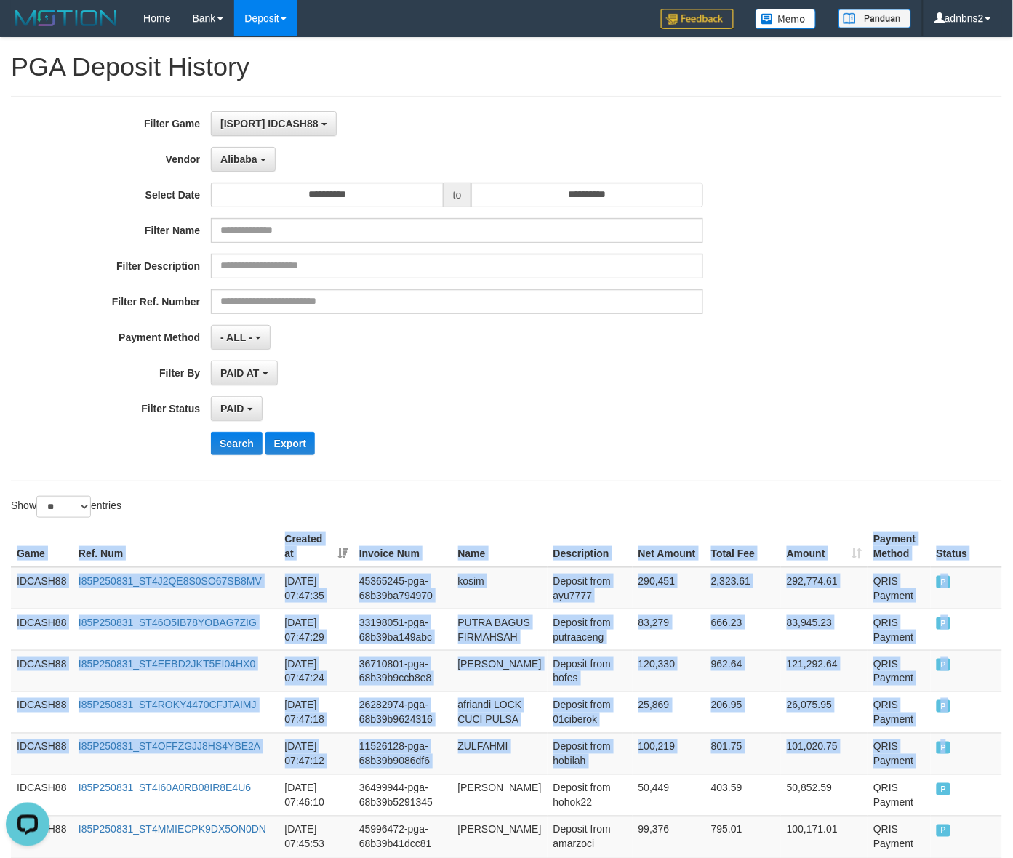
drag, startPoint x: 967, startPoint y: 782, endPoint x: -50, endPoint y: 565, distance: 1040.0
copy table "Game Ref. Num Created at Invoice Num Name Description Net Amount Total Fee Amou…"
drag, startPoint x: 238, startPoint y: 442, endPoint x: 220, endPoint y: 459, distance: 24.7
click at [230, 452] on button "Search" at bounding box center [237, 443] width 52 height 23
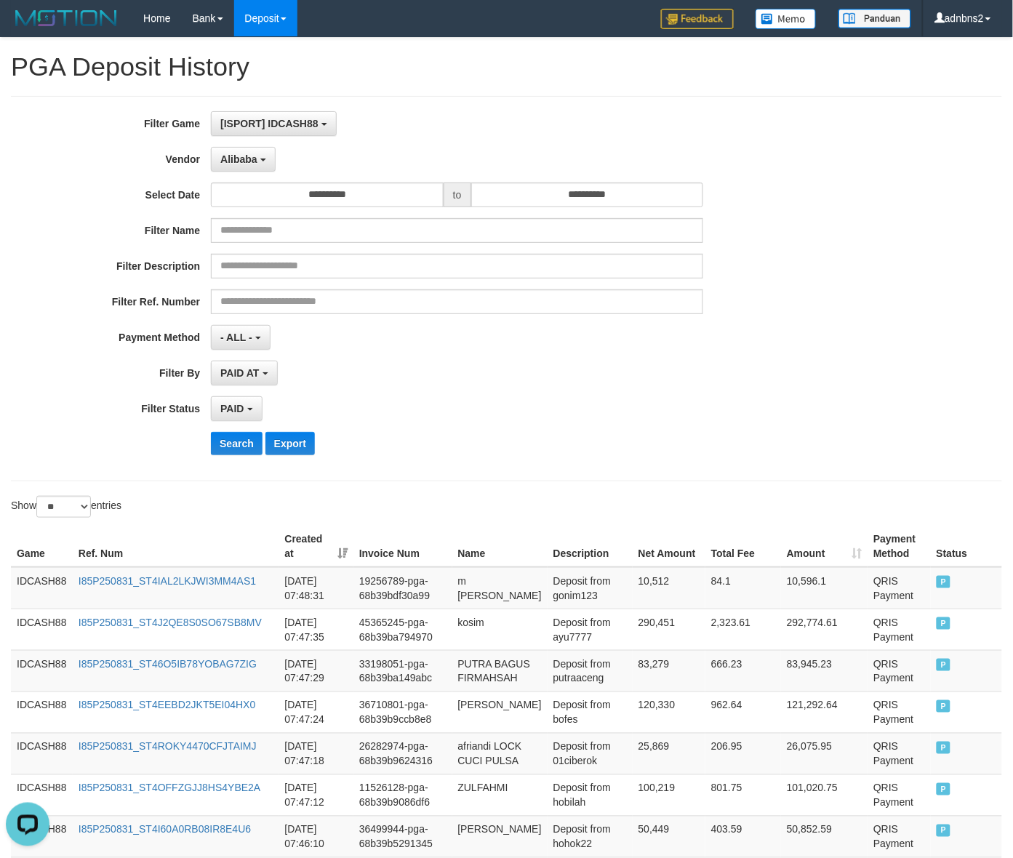
click at [790, 325] on div "**********" at bounding box center [422, 337] width 844 height 25
click at [213, 441] on button "Search" at bounding box center [237, 443] width 52 height 23
click at [211, 432] on button "Search" at bounding box center [237, 443] width 52 height 23
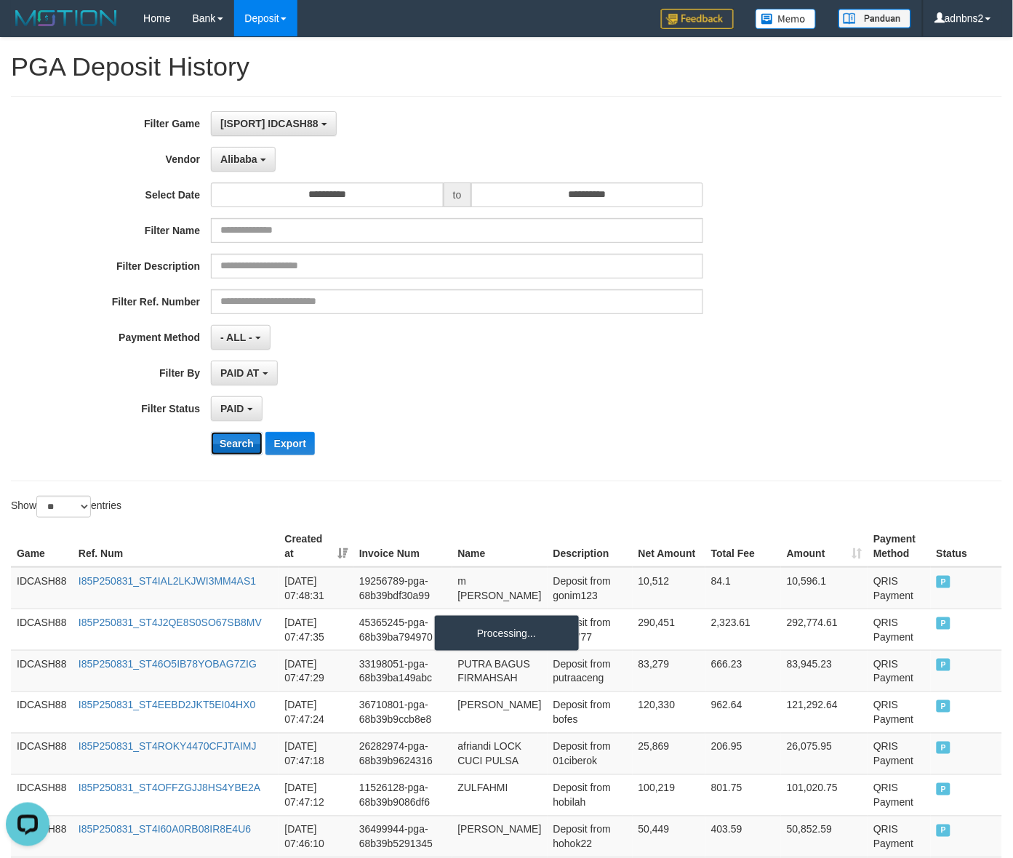
click at [211, 432] on button "Search" at bounding box center [237, 443] width 52 height 23
click at [235, 453] on button "Search" at bounding box center [237, 443] width 52 height 23
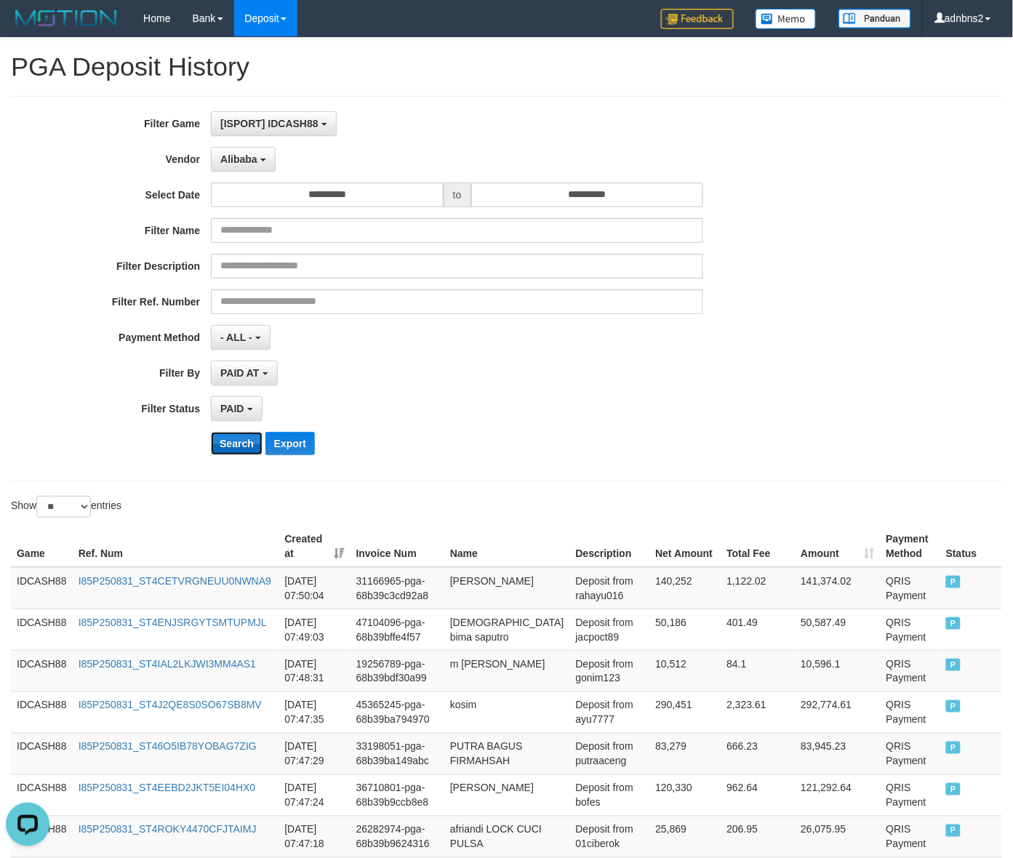
click at [235, 453] on button "Search" at bounding box center [237, 443] width 52 height 23
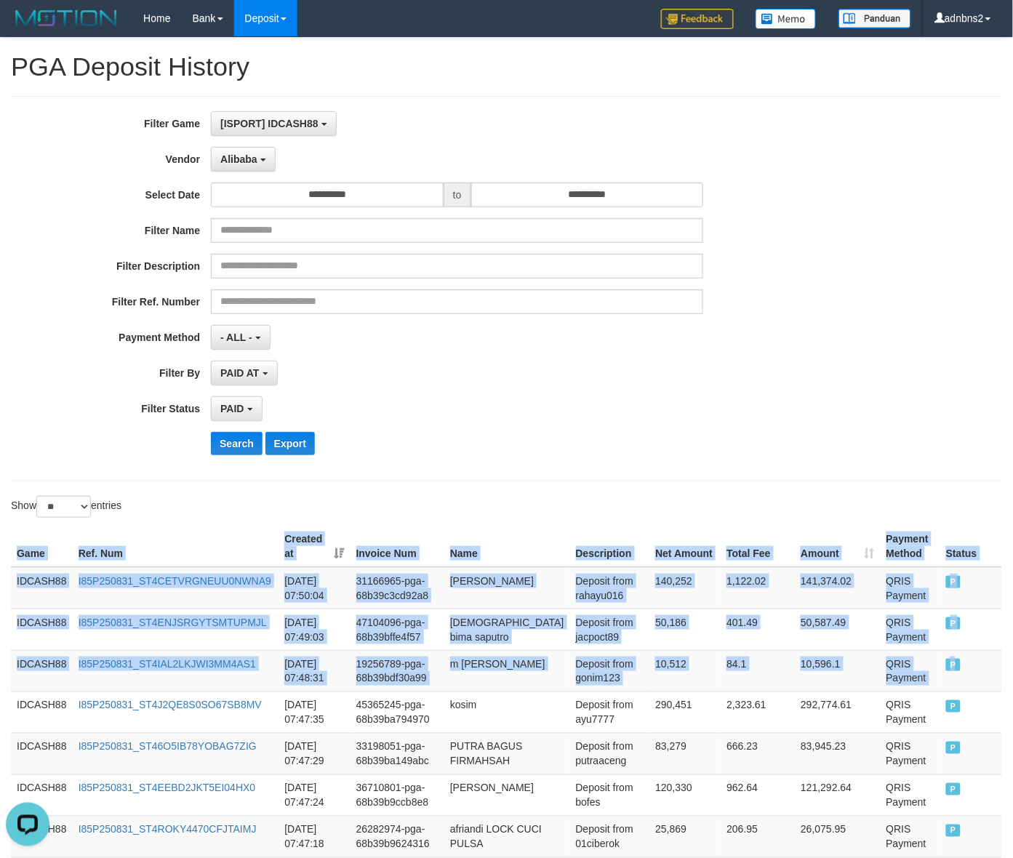
drag, startPoint x: 950, startPoint y: 683, endPoint x: -39, endPoint y: 651, distance: 990.0
copy table "Game Ref. Num Created at Invoice Num Name Description Net Amount Total Fee Amou…"
click at [244, 455] on button "Search" at bounding box center [237, 443] width 52 height 23
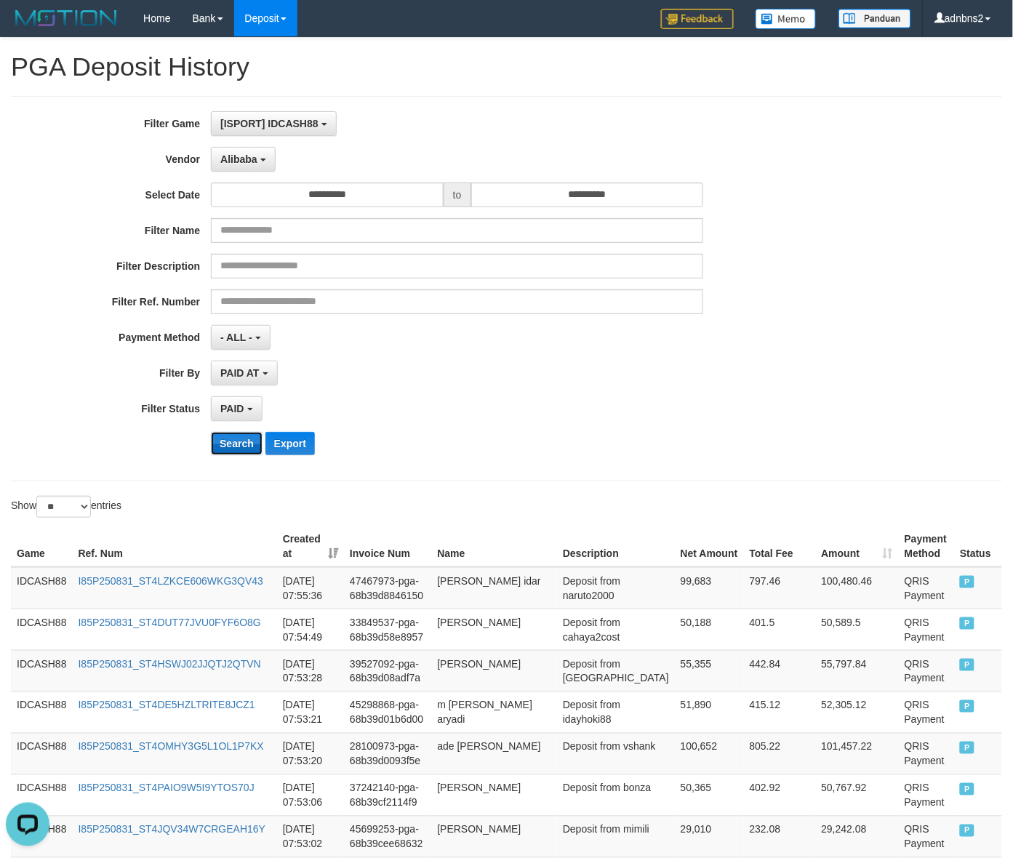
click at [233, 453] on button "Search" at bounding box center [237, 443] width 52 height 23
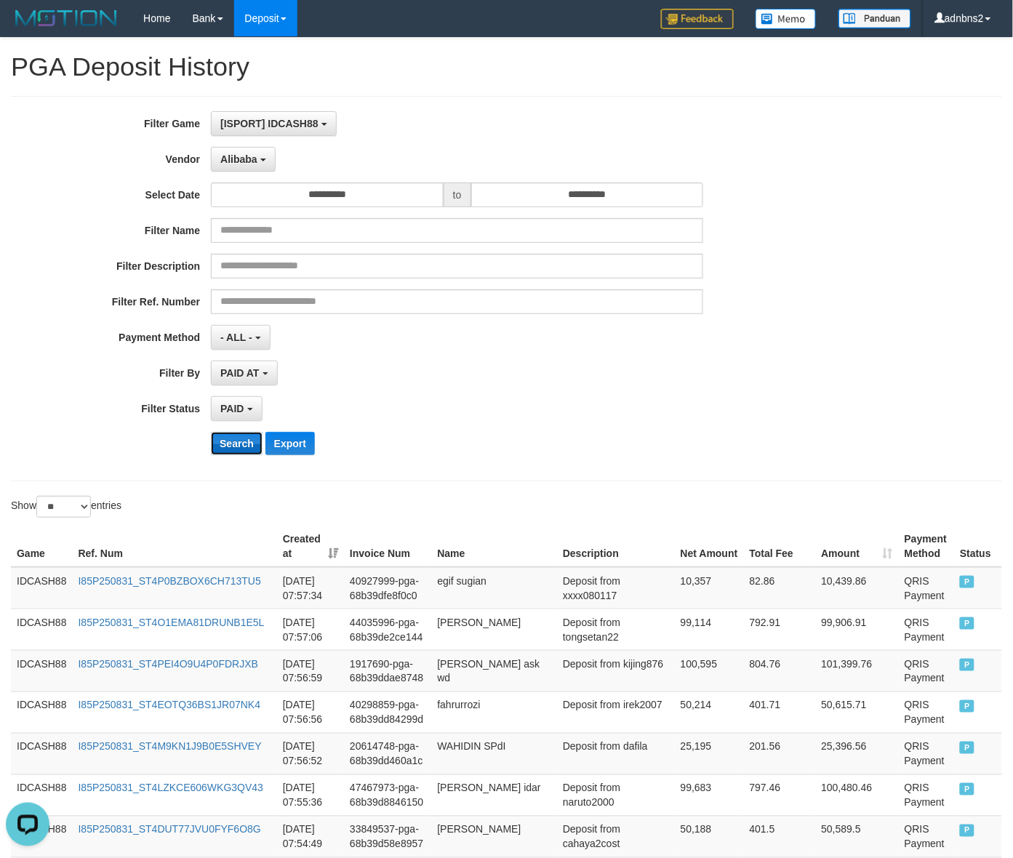
click at [255, 451] on button "Search" at bounding box center [237, 443] width 52 height 23
click at [230, 448] on button "Search" at bounding box center [237, 443] width 52 height 23
click at [215, 448] on button "Search" at bounding box center [237, 443] width 52 height 23
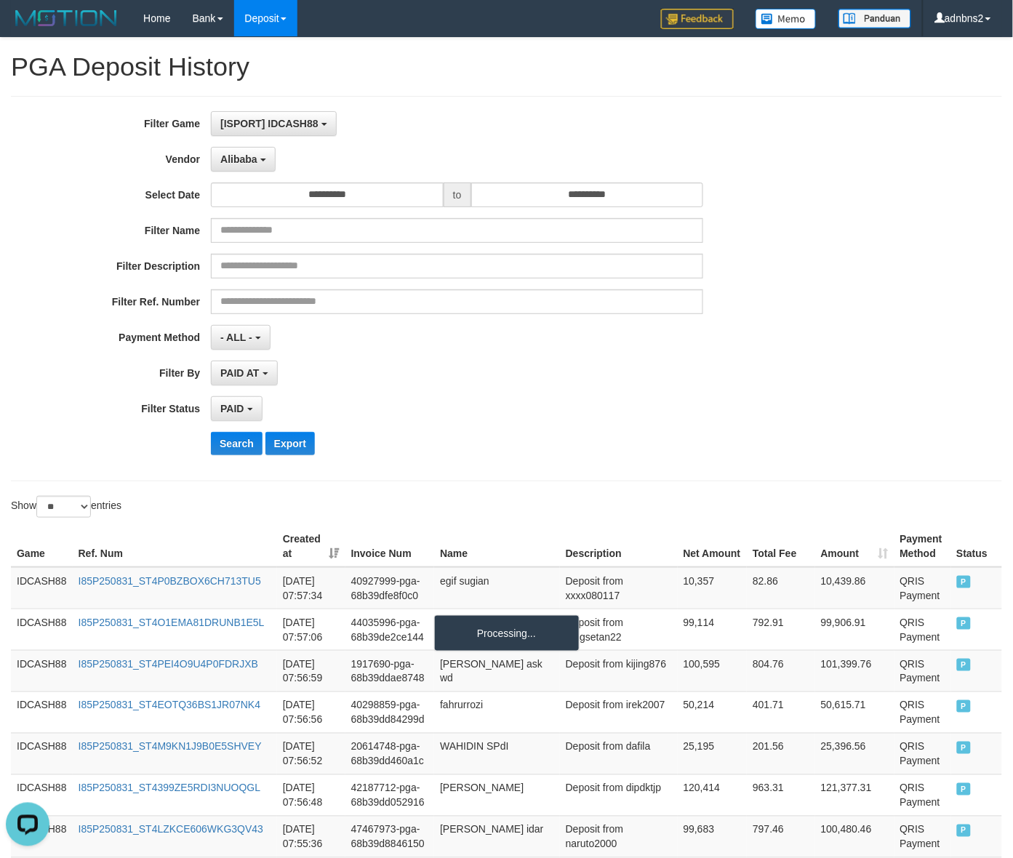
scroll to position [968, 0]
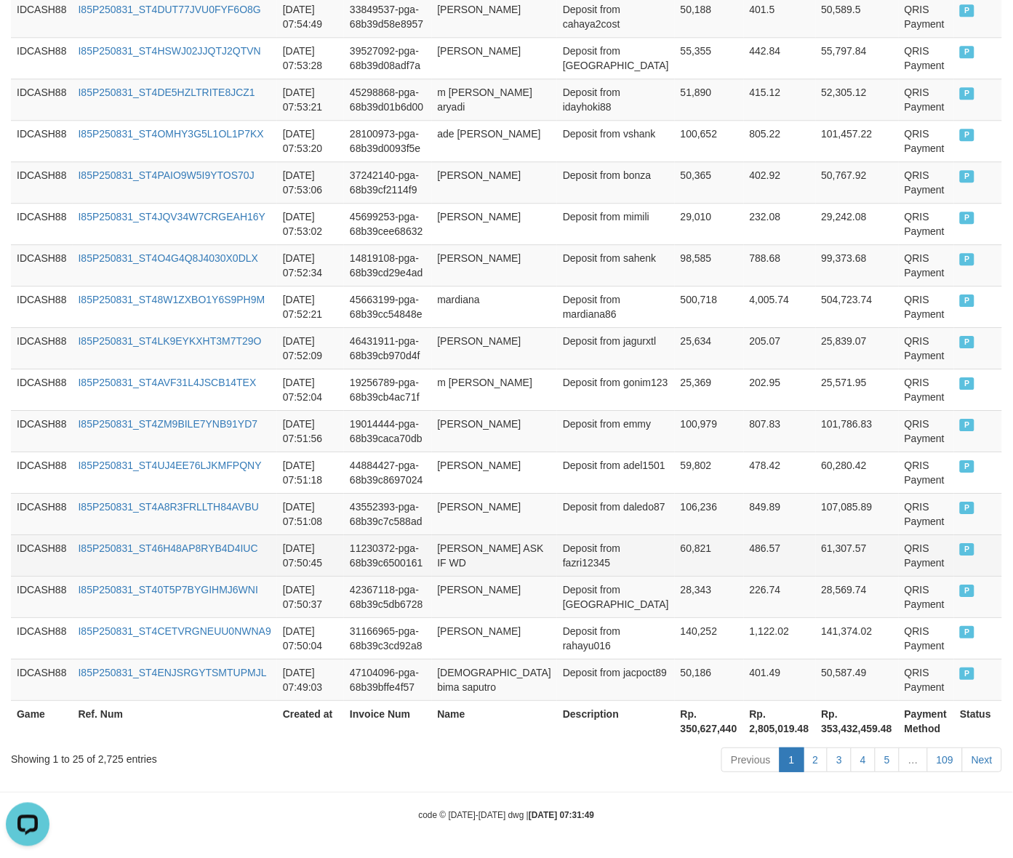
click at [962, 561] on td "P" at bounding box center [978, 554] width 48 height 41
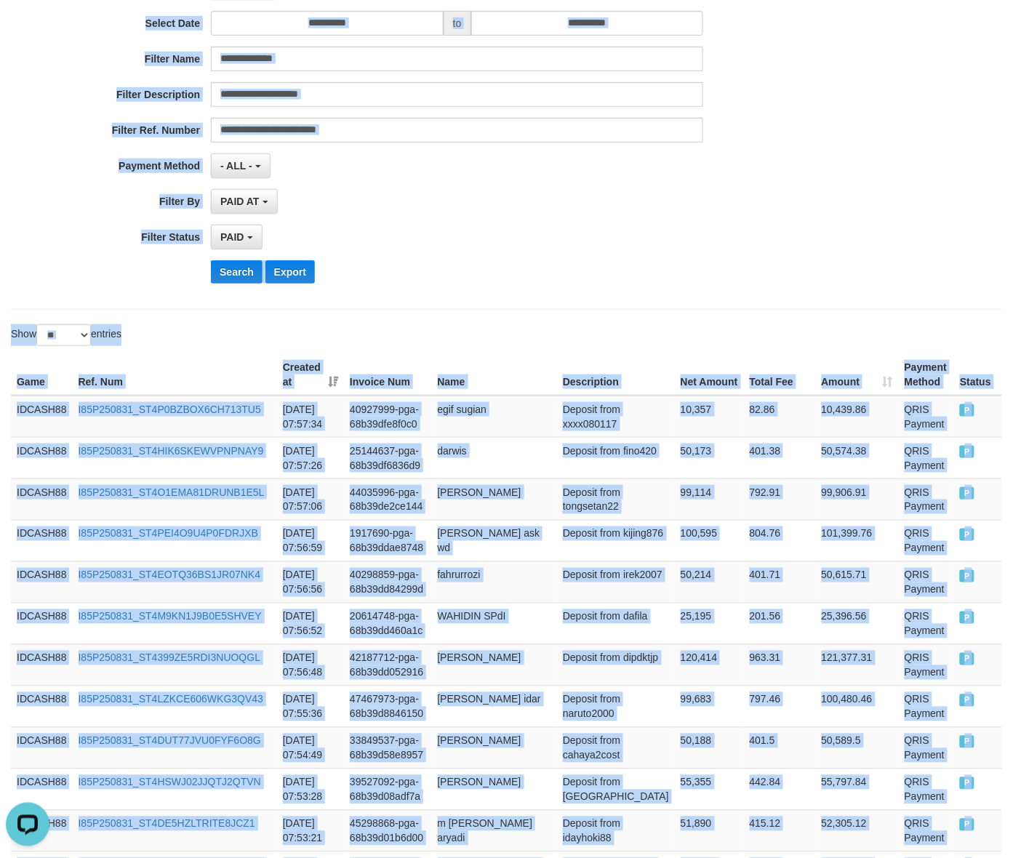
scroll to position [0, 0]
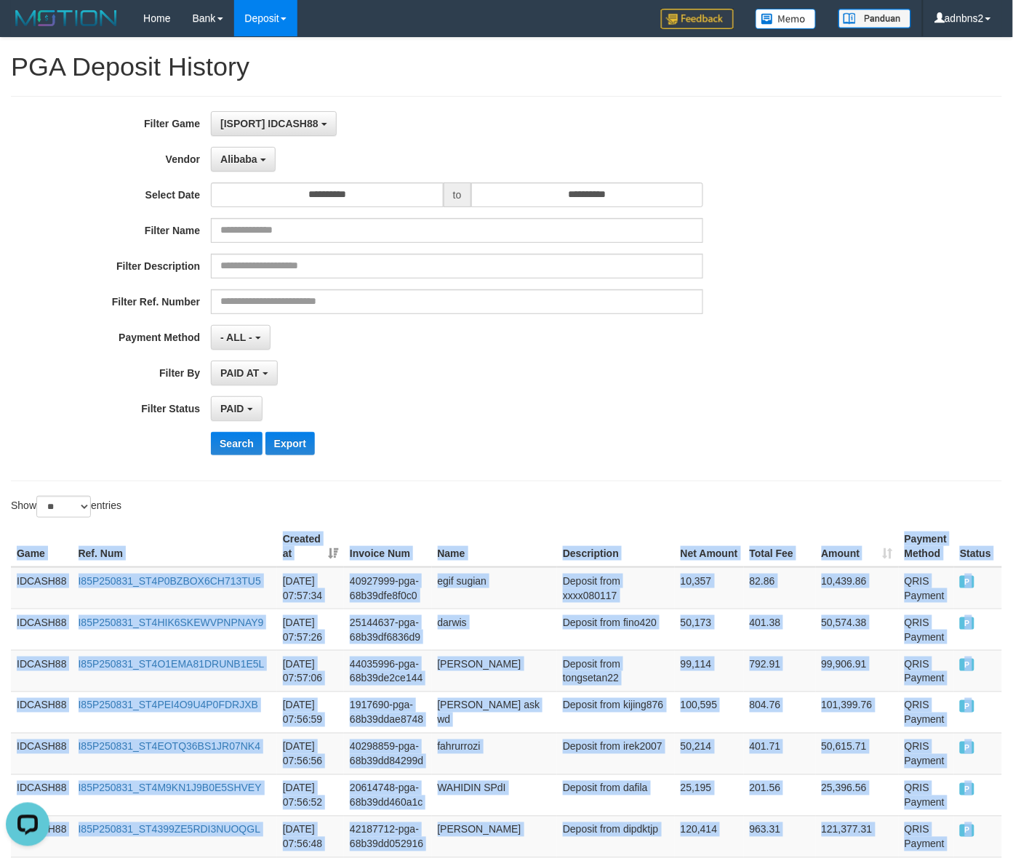
drag, startPoint x: 975, startPoint y: 606, endPoint x: -63, endPoint y: 540, distance: 1040.2
click at [222, 455] on button "Search" at bounding box center [237, 443] width 52 height 23
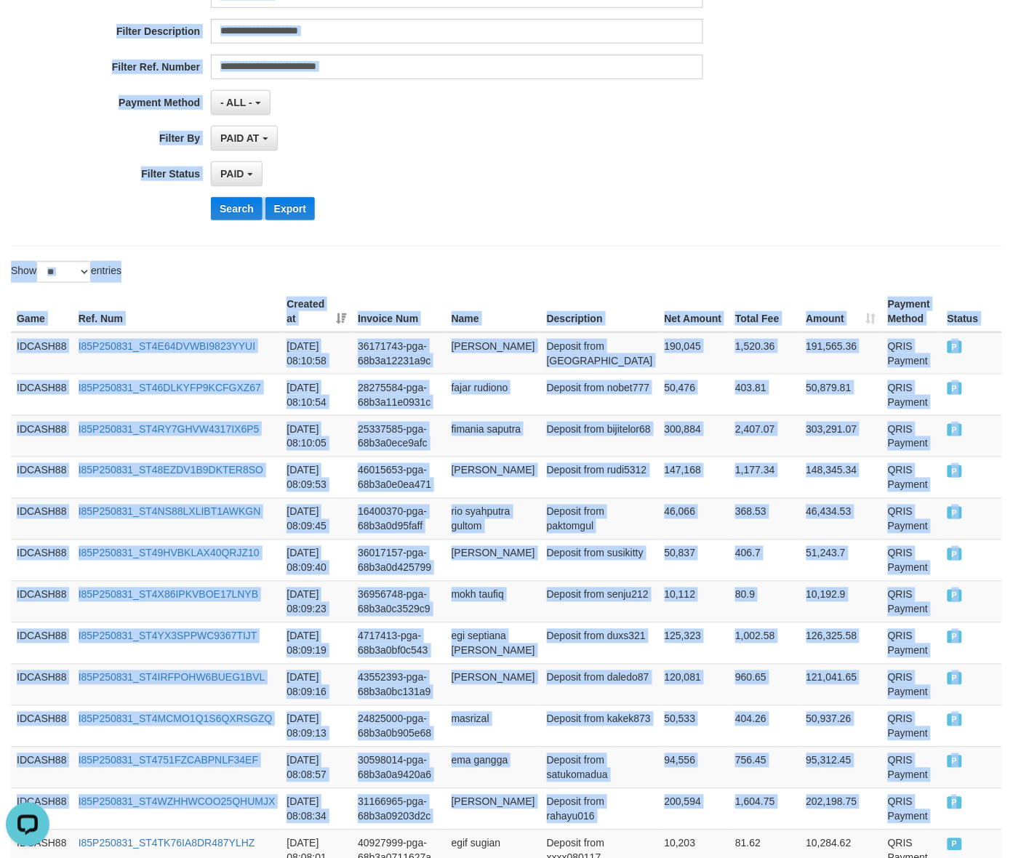
scroll to position [175, 0]
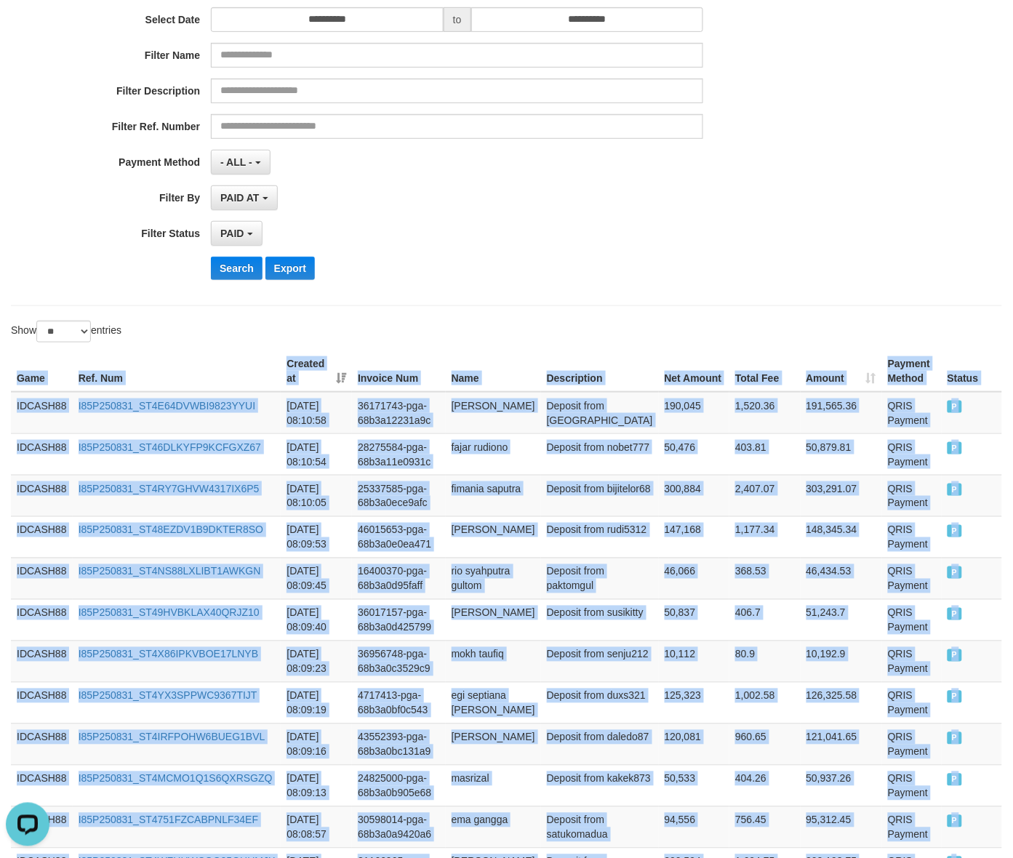
drag, startPoint x: 954, startPoint y: 387, endPoint x: -32, endPoint y: 409, distance: 986.0
click at [0, 409] on html "Toggle navigation Home Bank Account List Load By Website Group [ISPORT] IDCASH8…" at bounding box center [506, 705] width 1013 height 1761
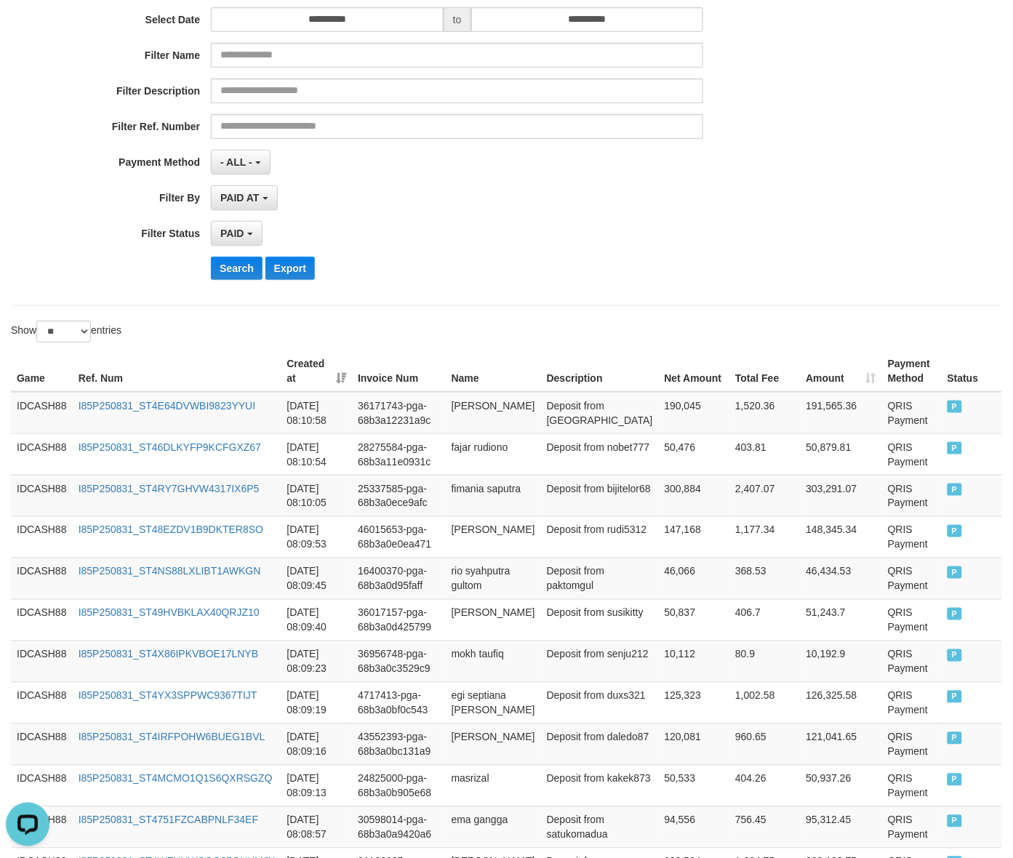
click at [244, 254] on div "**********" at bounding box center [422, 113] width 844 height 355
click at [244, 257] on div "**********" at bounding box center [422, 113] width 844 height 355
click at [247, 267] on button "Search" at bounding box center [237, 268] width 52 height 23
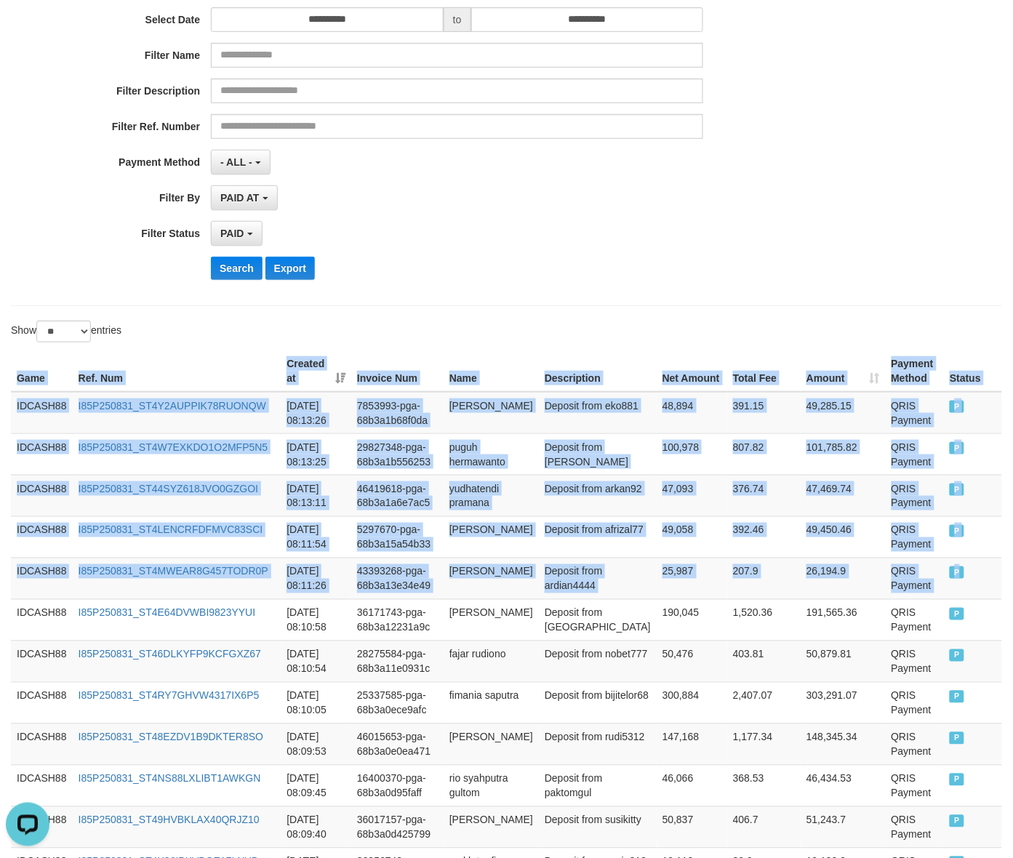
drag, startPoint x: 968, startPoint y: 574, endPoint x: -120, endPoint y: 467, distance: 1092.8
click at [0, 467] on html "Toggle navigation Home Bank Account List Load By Website Group [ISPORT] IDCASH8…" at bounding box center [506, 705] width 1013 height 1761
click at [233, 264] on button "Search" at bounding box center [237, 268] width 52 height 23
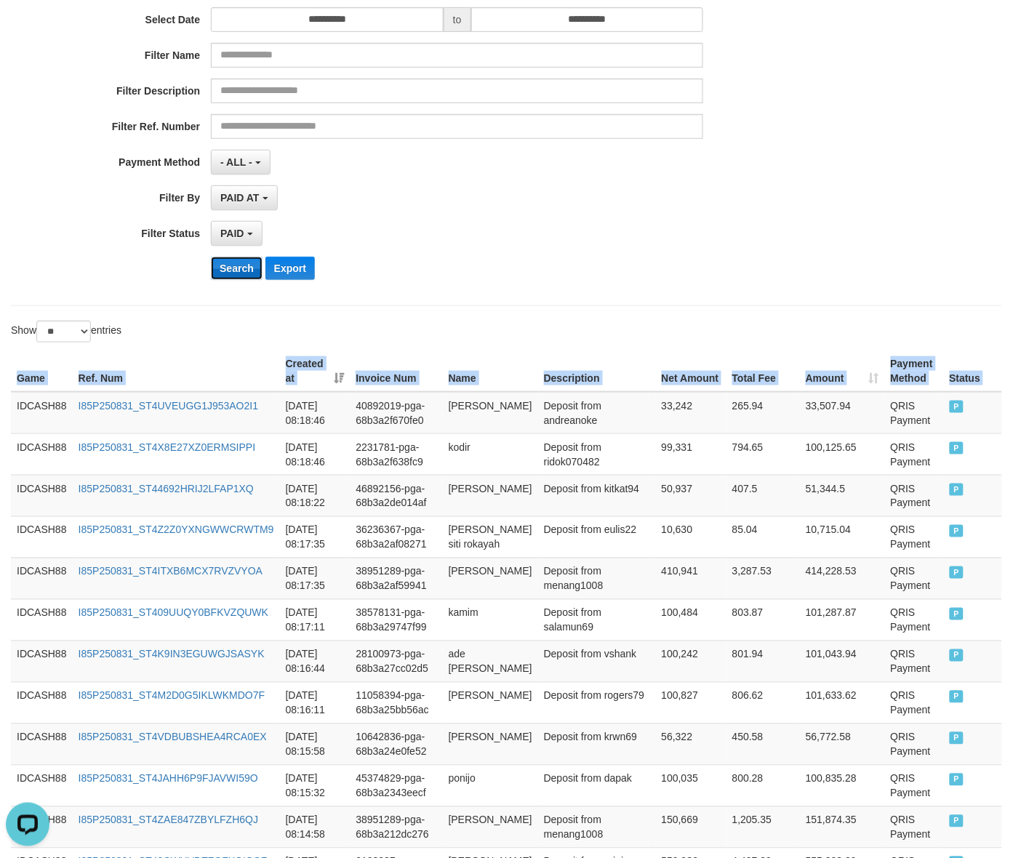
click at [222, 259] on button "Search" at bounding box center [237, 268] width 52 height 23
click at [240, 271] on button "Search" at bounding box center [237, 268] width 52 height 23
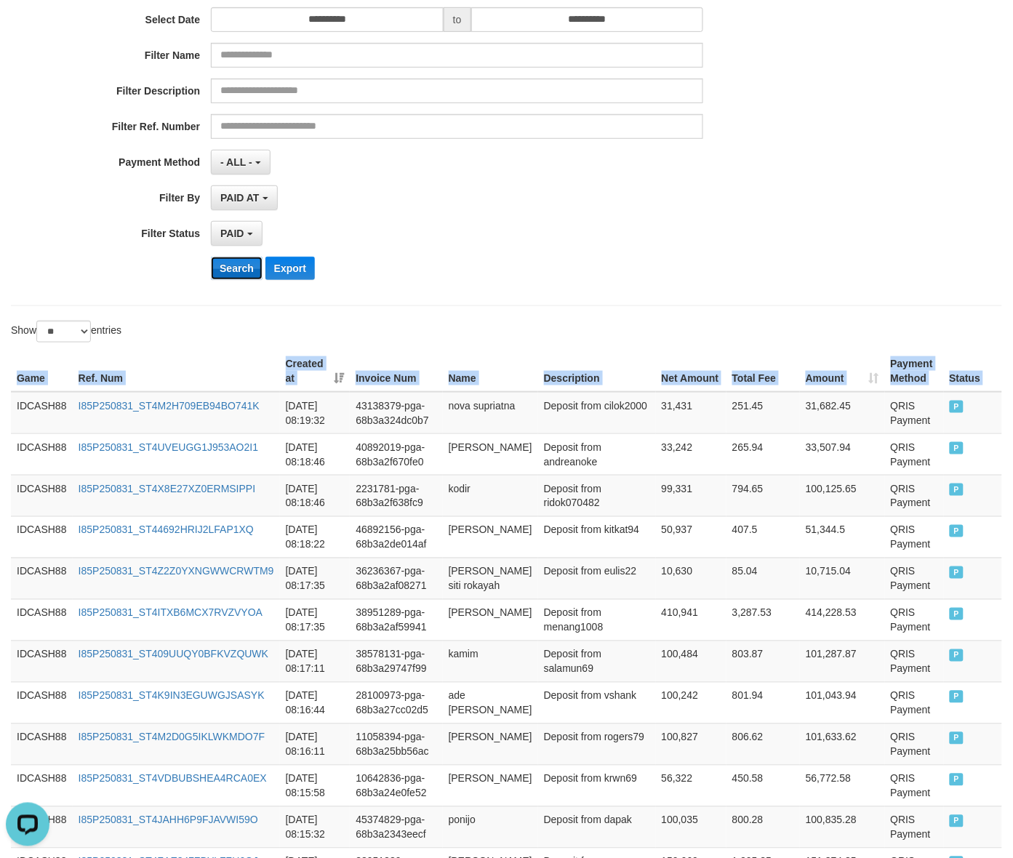
click at [255, 275] on button "Search" at bounding box center [237, 268] width 52 height 23
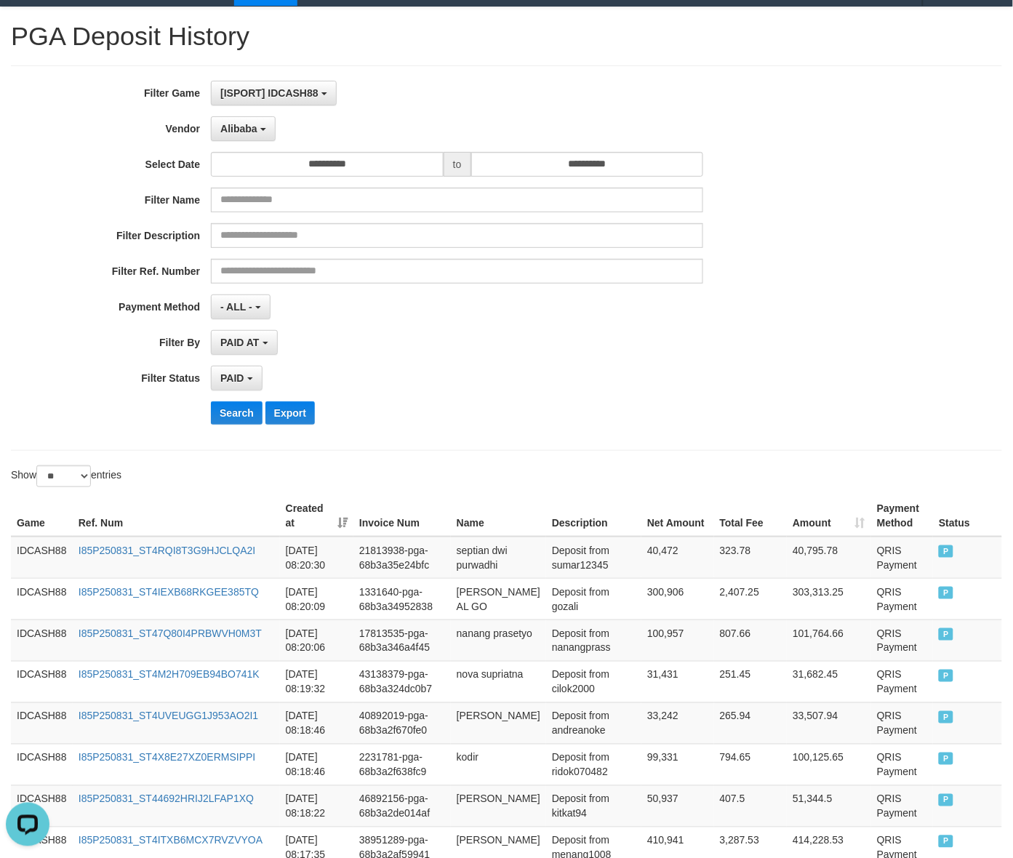
scroll to position [0, 0]
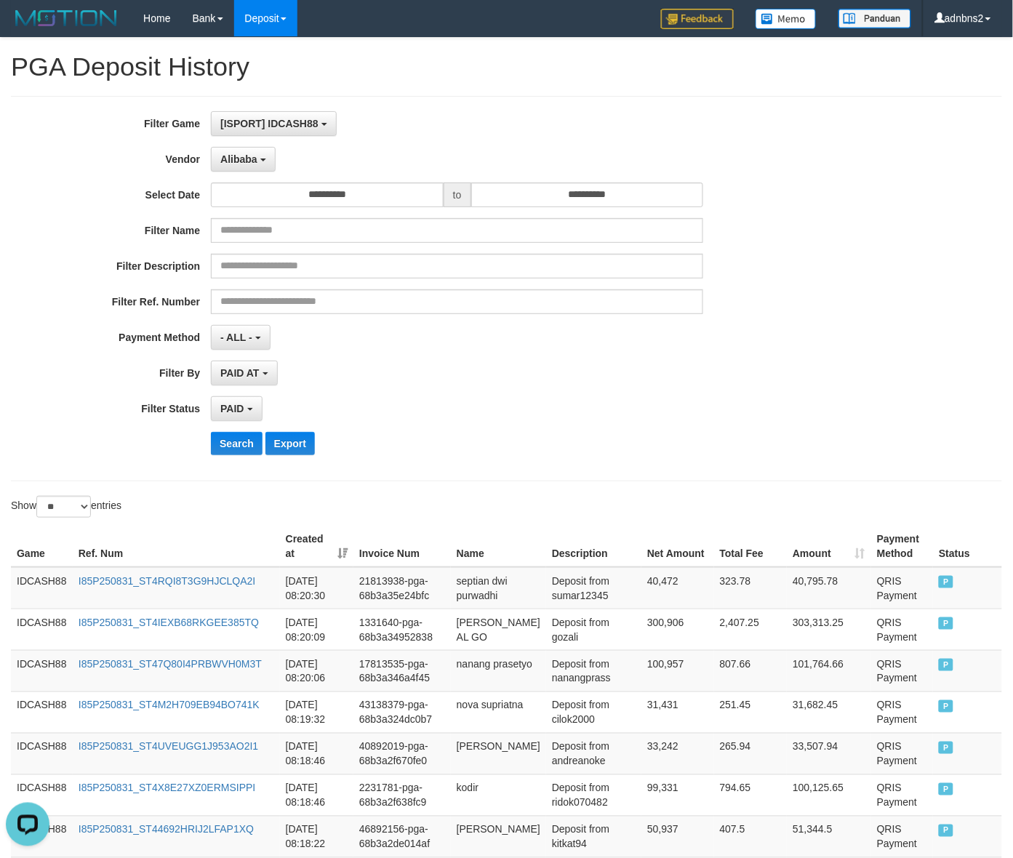
click at [242, 433] on div "**********" at bounding box center [422, 288] width 844 height 355
click at [242, 445] on button "Search" at bounding box center [237, 443] width 52 height 23
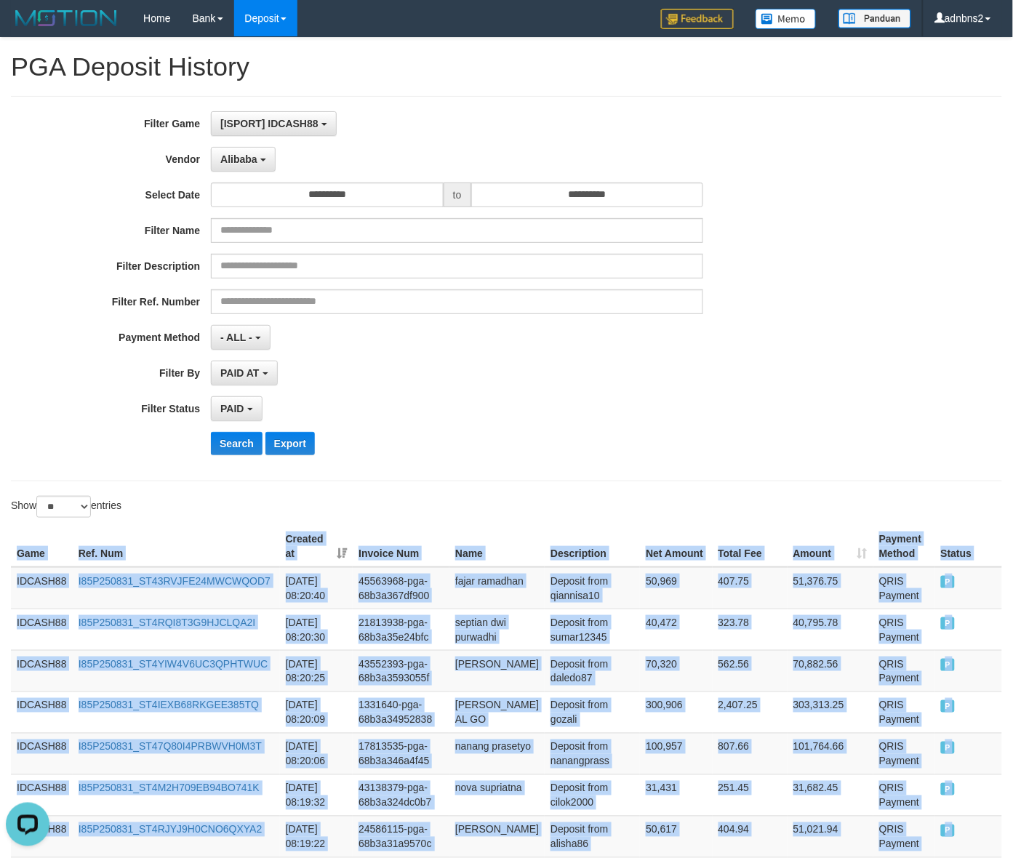
drag, startPoint x: 989, startPoint y: 535, endPoint x: -42, endPoint y: 590, distance: 1033.1
click at [238, 451] on button "Search" at bounding box center [237, 443] width 52 height 23
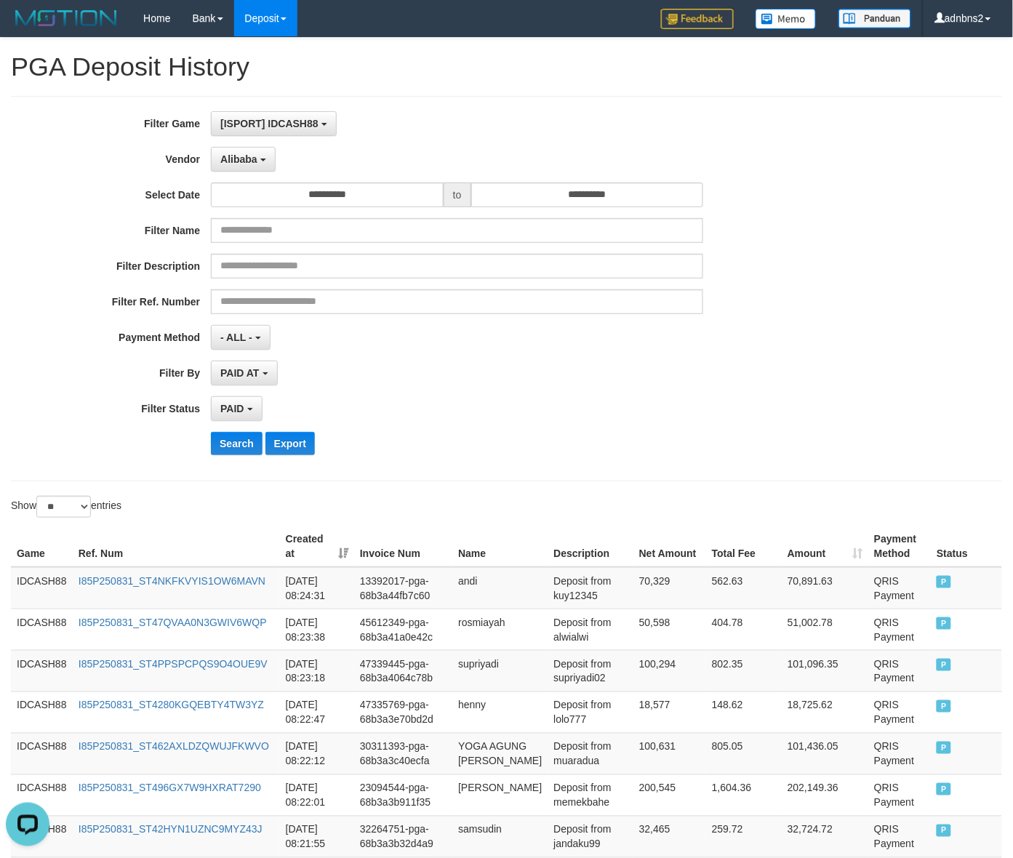
click at [245, 458] on div "**********" at bounding box center [422, 288] width 844 height 355
click at [244, 443] on button "Search" at bounding box center [237, 443] width 52 height 23
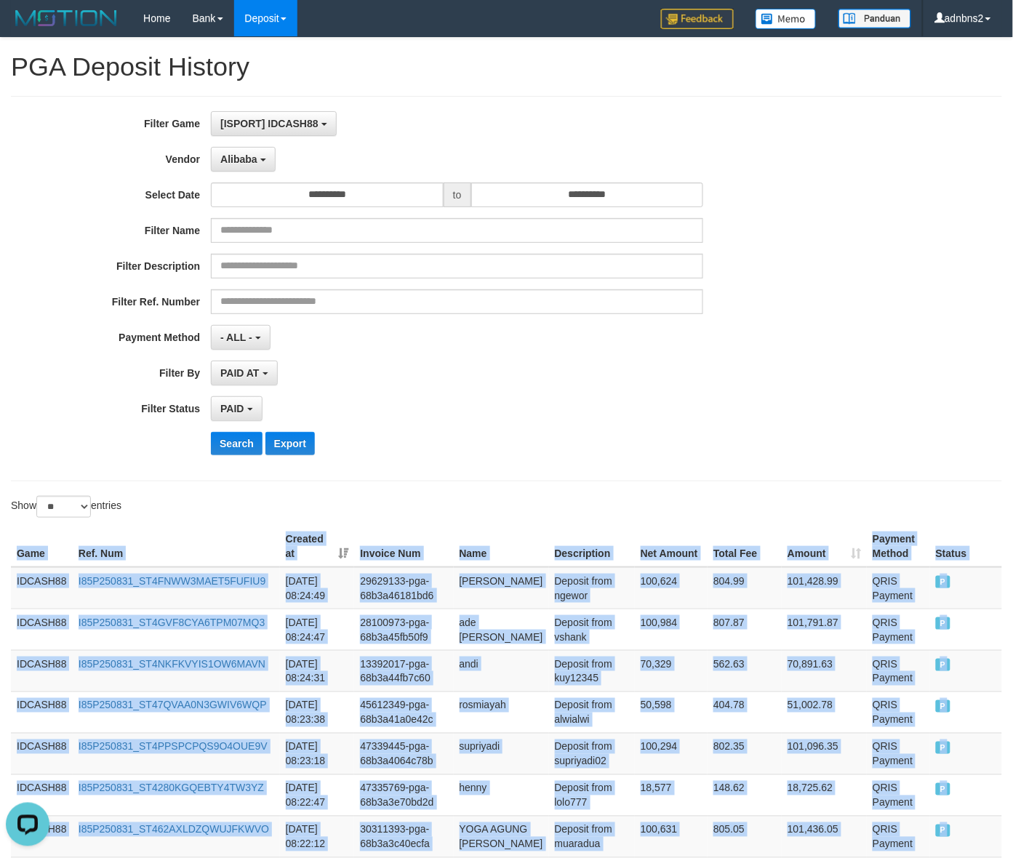
drag, startPoint x: 978, startPoint y: 467, endPoint x: -44, endPoint y: 567, distance: 1026.3
click at [258, 455] on button "Search" at bounding box center [237, 443] width 52 height 23
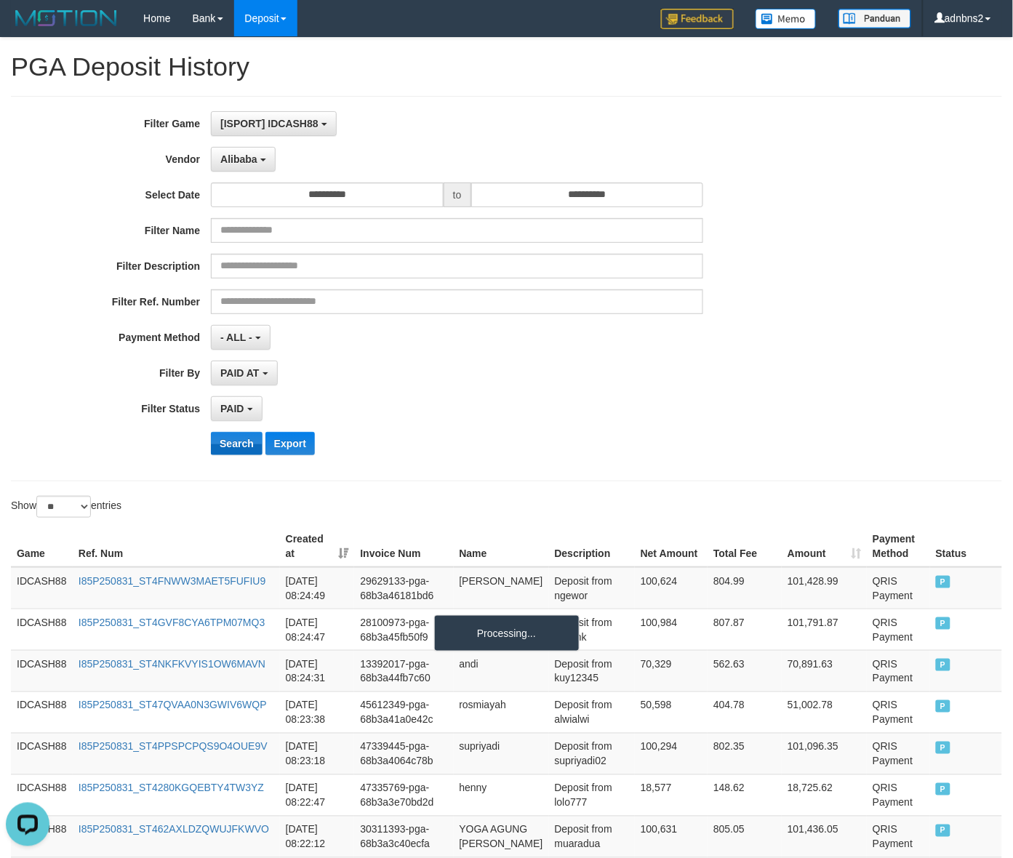
scroll to position [459, 0]
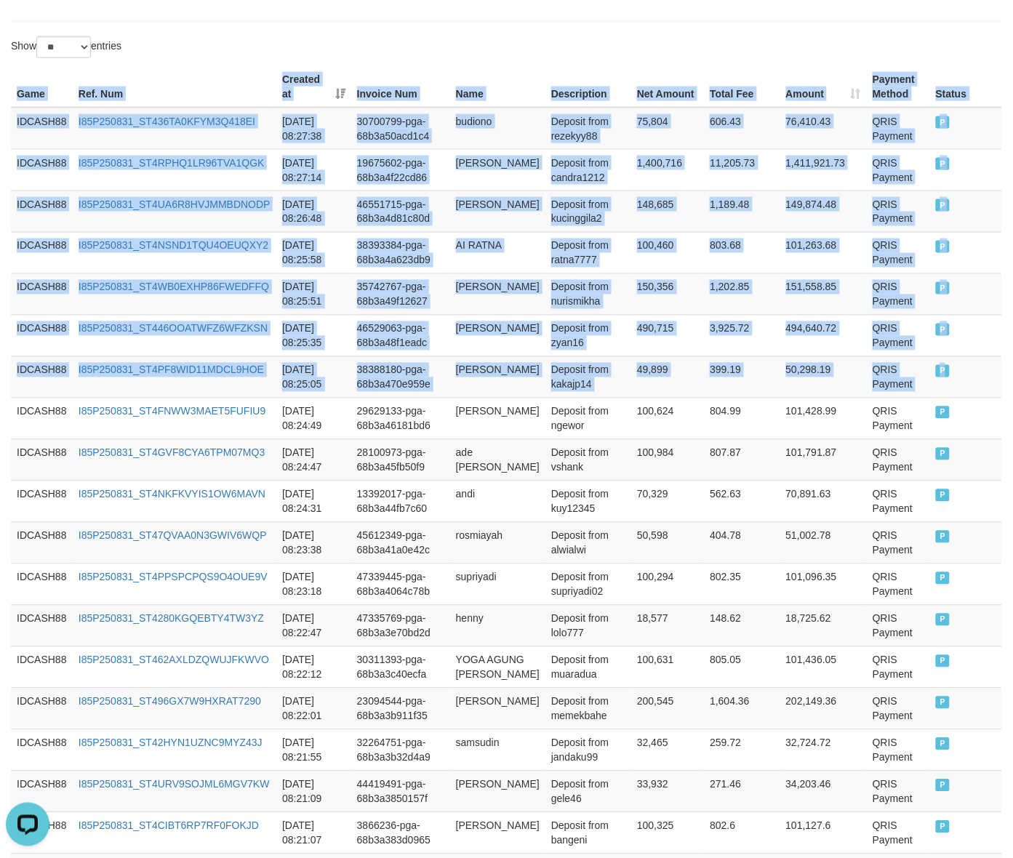
drag, startPoint x: 968, startPoint y: 383, endPoint x: -24, endPoint y: 180, distance: 1012.1
click at [0, 180] on html "Toggle navigation Home Bank Account List Load By Website Group [ISPORT] IDCASH8…" at bounding box center [506, 421] width 1013 height 1761
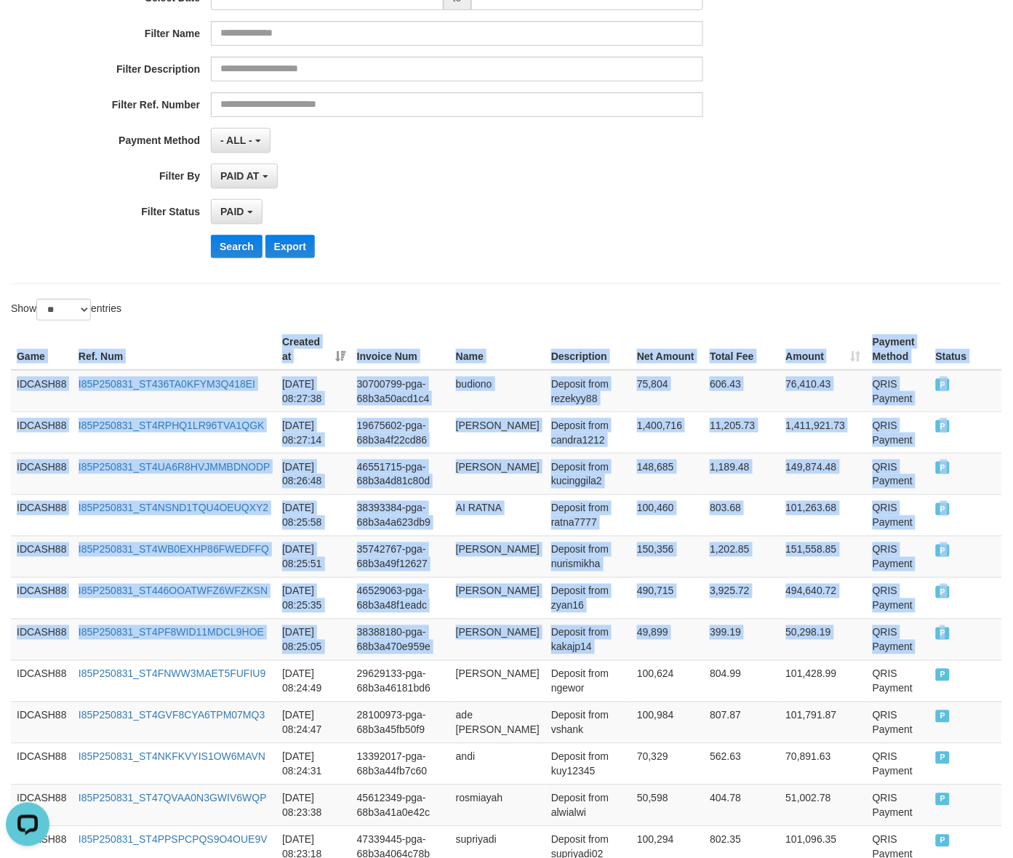
scroll to position [96, 0]
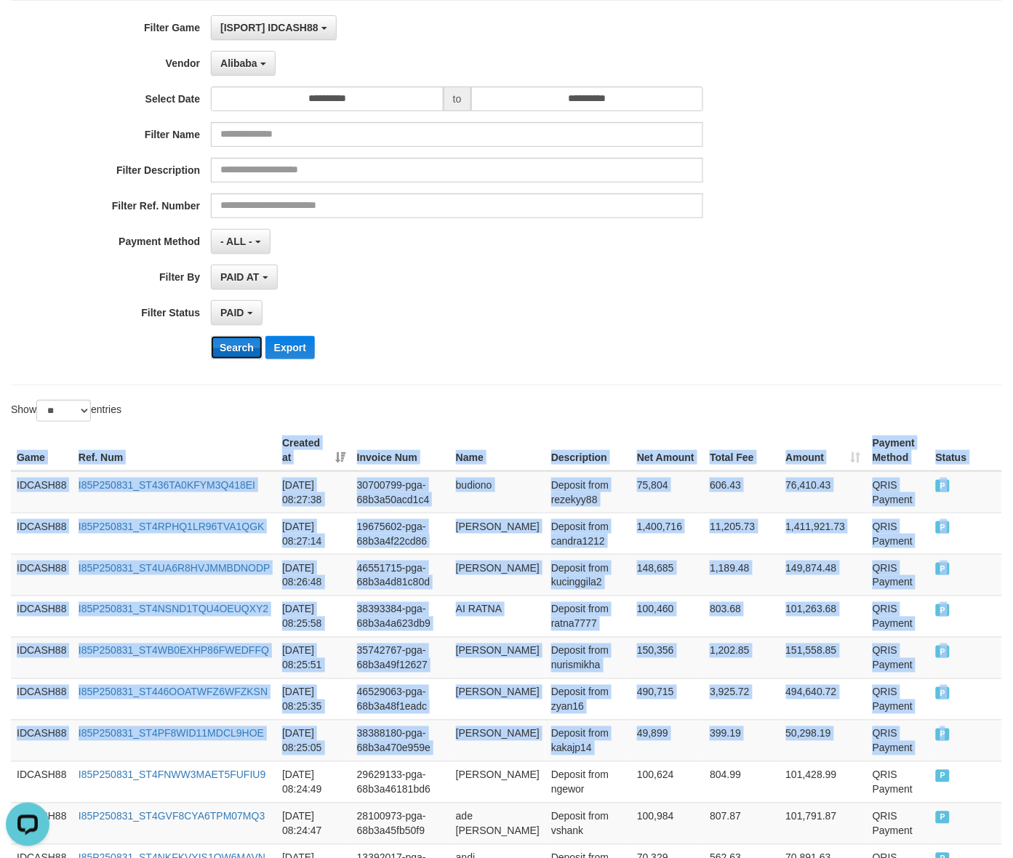
click at [238, 357] on button "Search" at bounding box center [237, 347] width 52 height 23
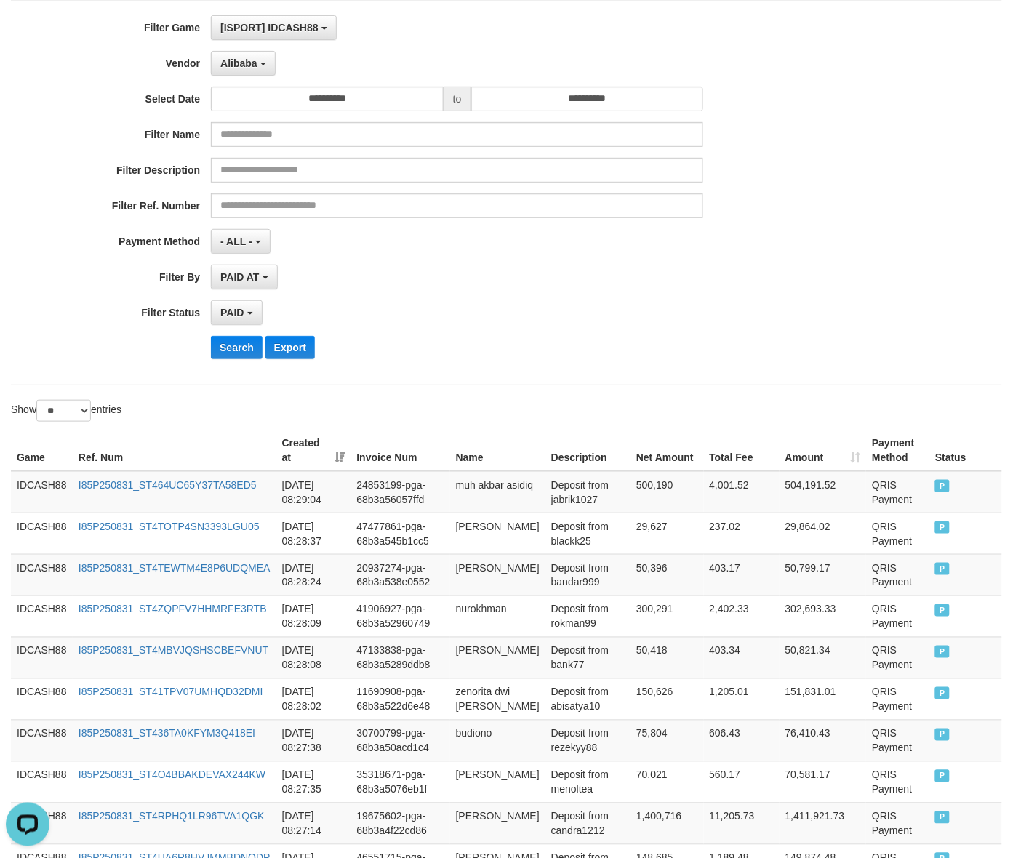
click at [231, 366] on div "**********" at bounding box center [422, 192] width 844 height 355
click at [240, 359] on button "Search" at bounding box center [237, 347] width 52 height 23
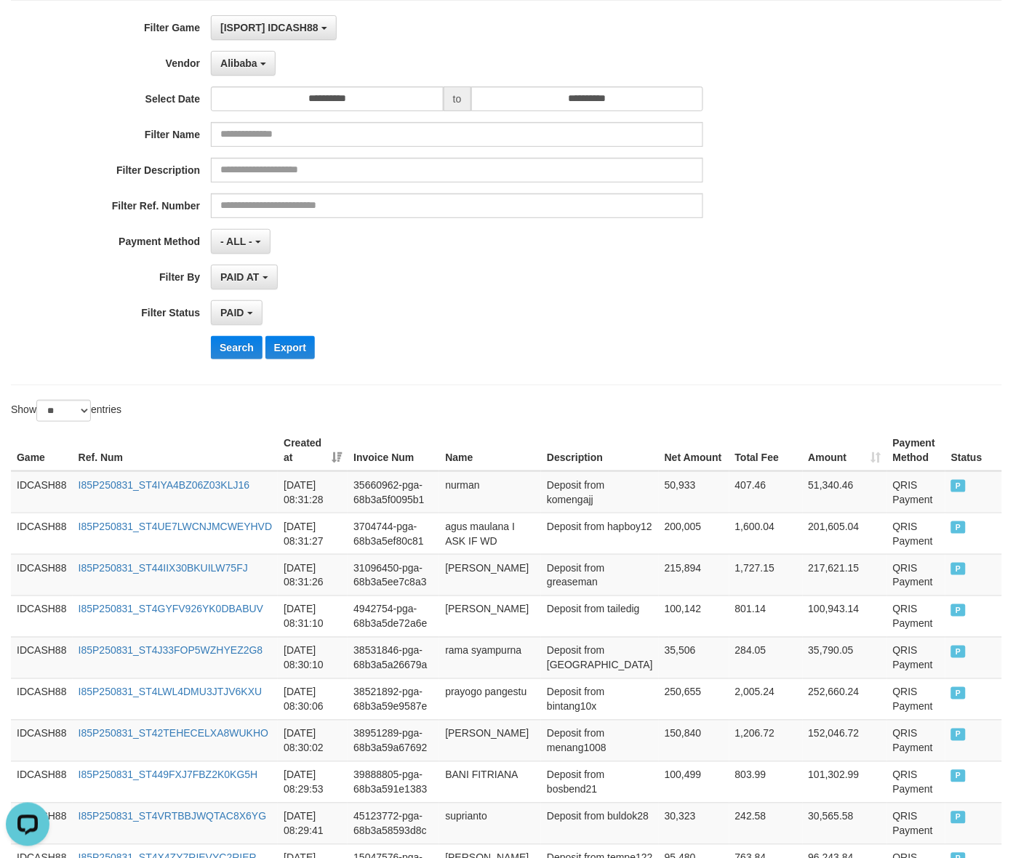
click at [602, 343] on div "Search Export" at bounding box center [527, 347] width 633 height 23
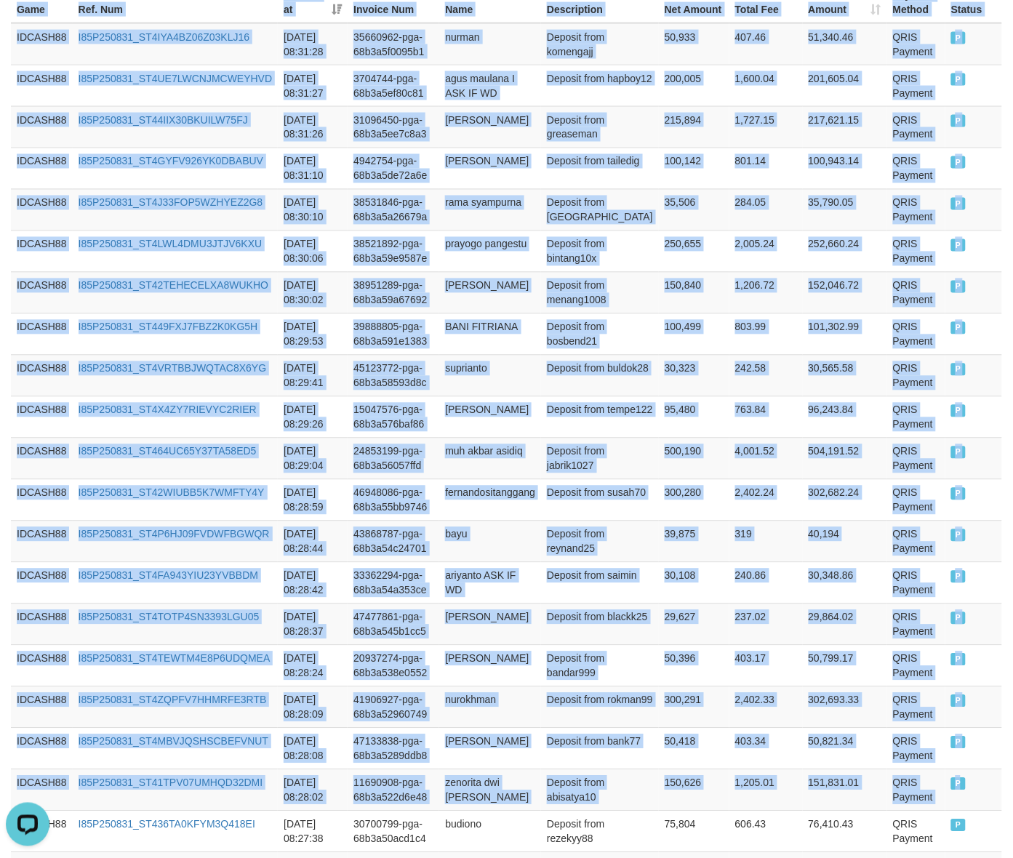
scroll to position [0, 0]
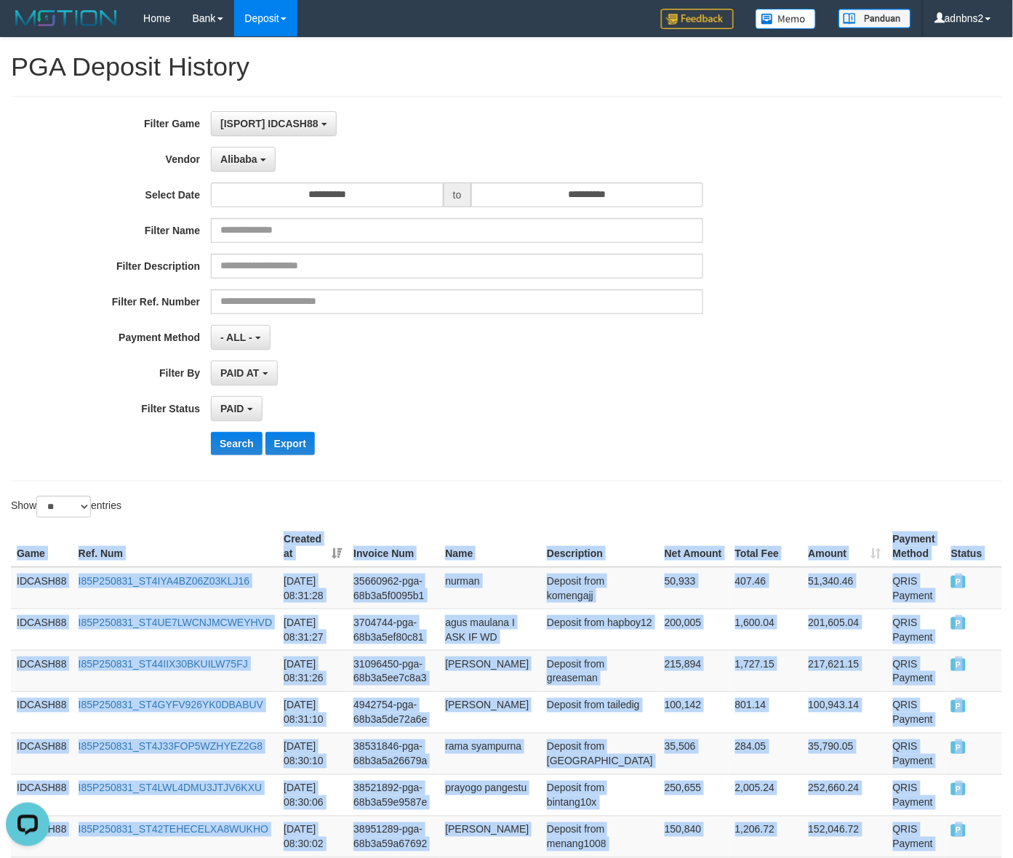
drag, startPoint x: 957, startPoint y: 433, endPoint x: -57, endPoint y: 574, distance: 1023.9
click at [237, 441] on button "Search" at bounding box center [237, 443] width 52 height 23
click at [211, 432] on button "Search" at bounding box center [237, 443] width 52 height 23
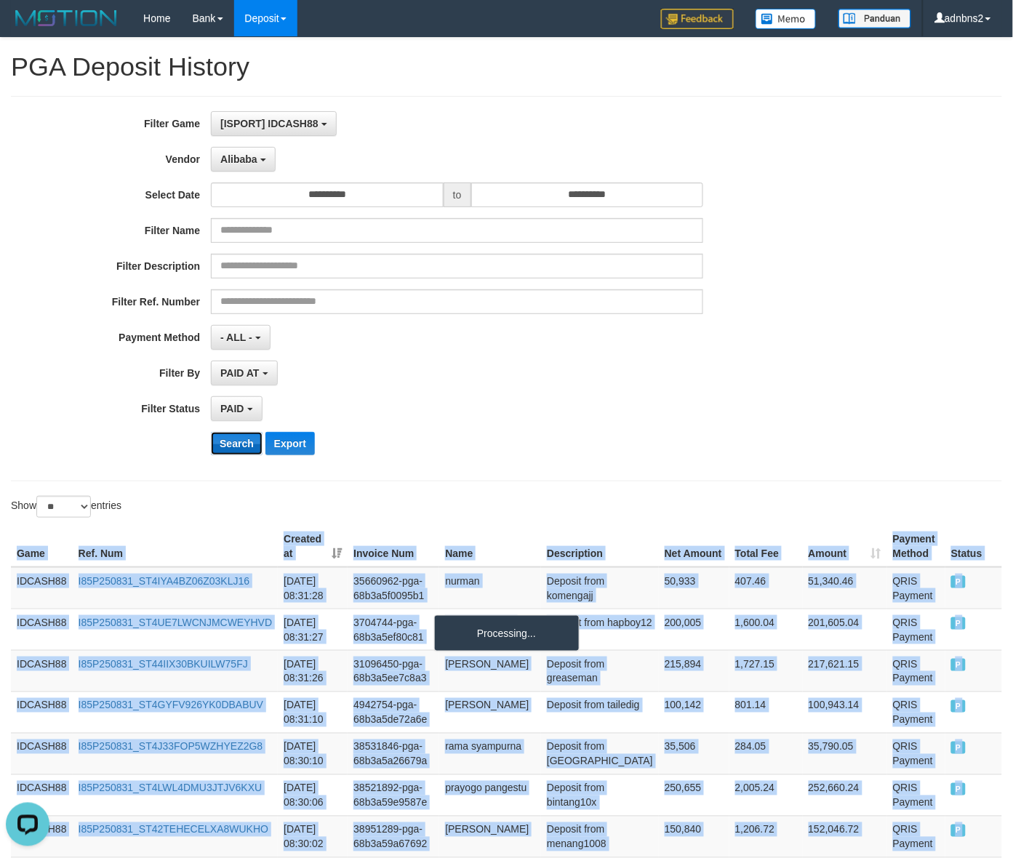
click at [211, 432] on button "Search" at bounding box center [237, 443] width 52 height 23
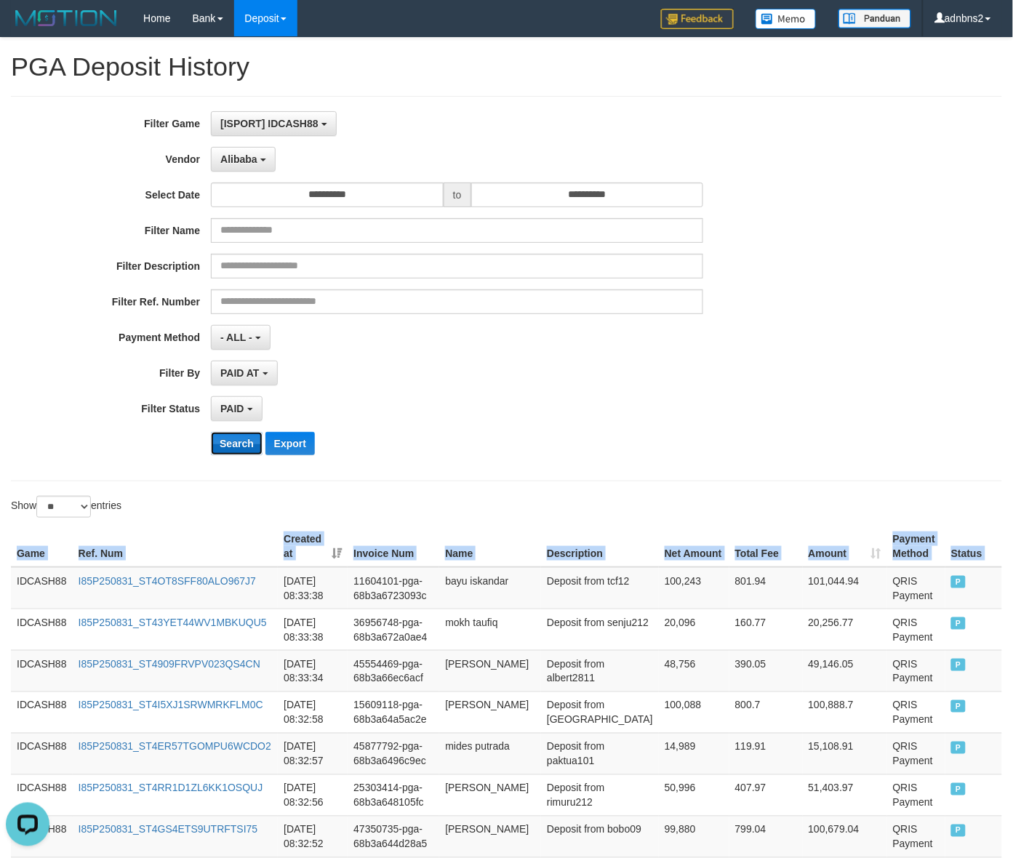
click at [227, 440] on button "Search" at bounding box center [237, 443] width 52 height 23
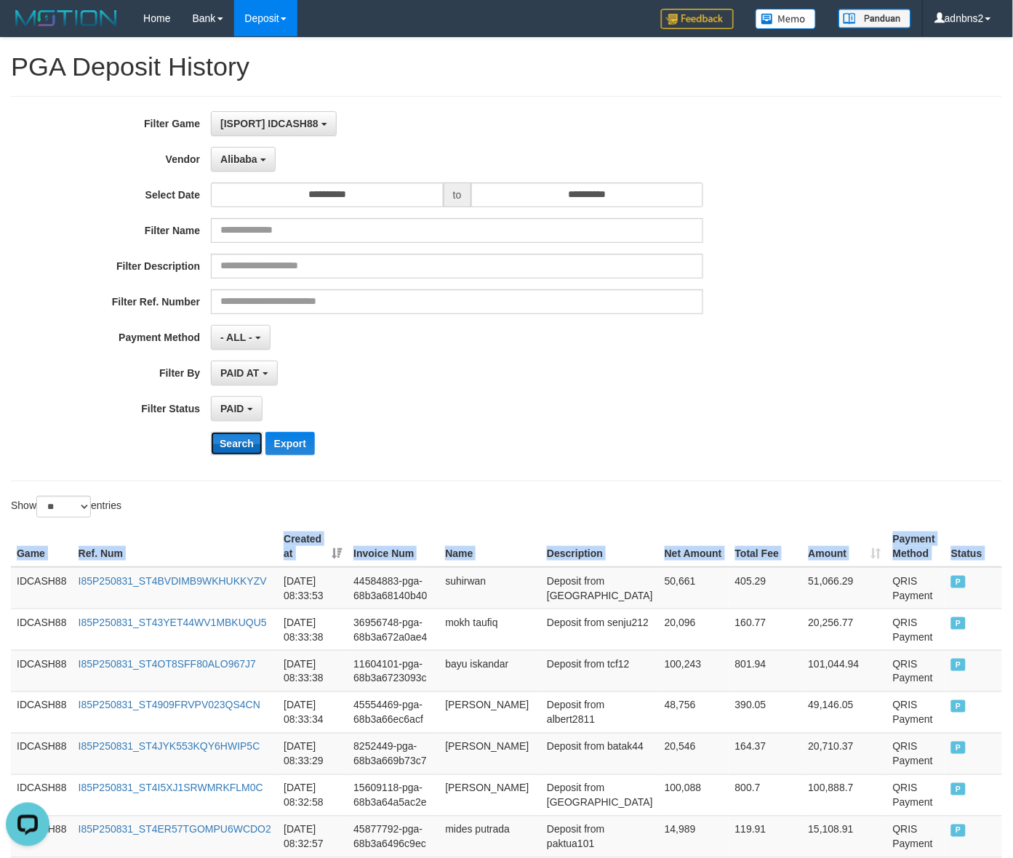
click at [234, 452] on button "Search" at bounding box center [237, 443] width 52 height 23
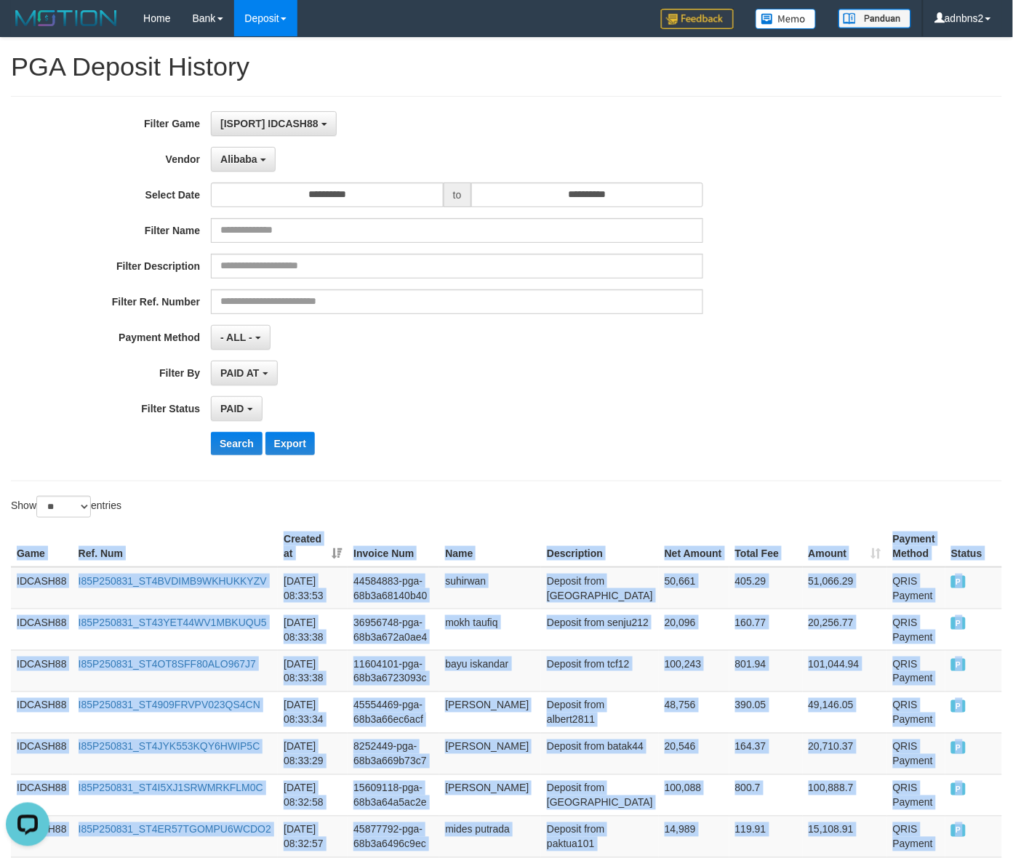
drag, startPoint x: 974, startPoint y: 368, endPoint x: -108, endPoint y: 568, distance: 1100.1
click at [244, 438] on button "Search" at bounding box center [237, 443] width 52 height 23
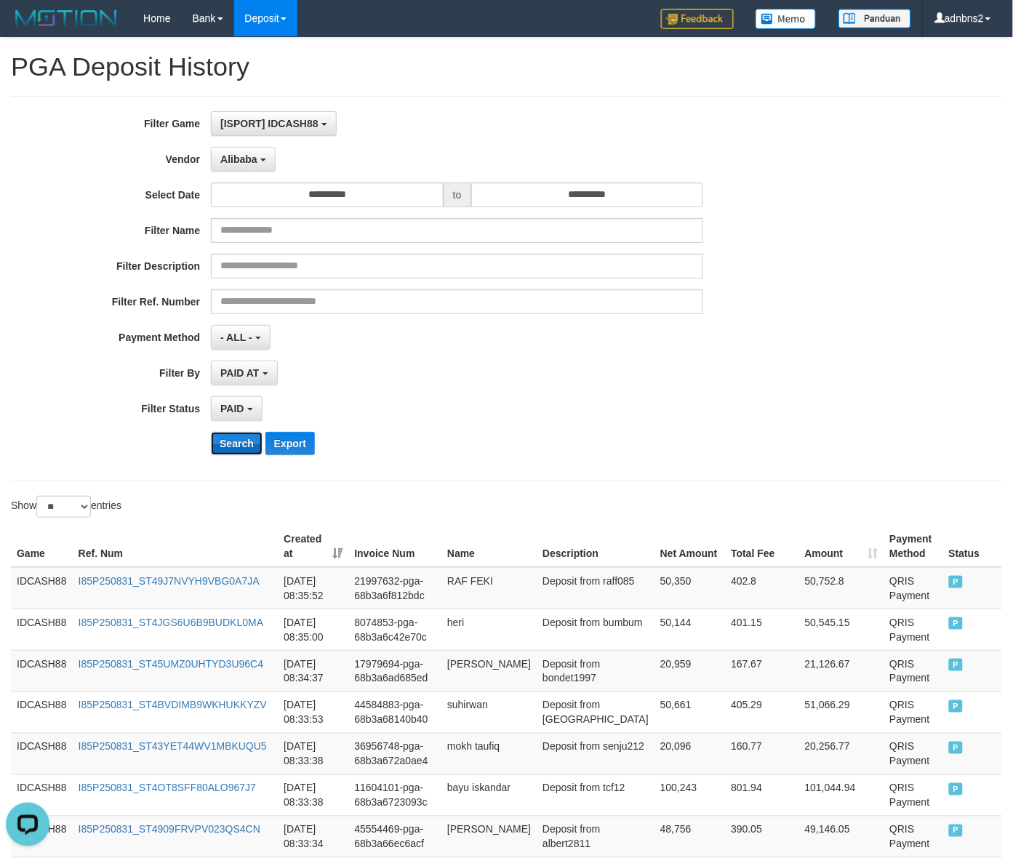
click at [234, 455] on button "Search" at bounding box center [237, 443] width 52 height 23
click at [211, 432] on button "Search" at bounding box center [237, 443] width 52 height 23
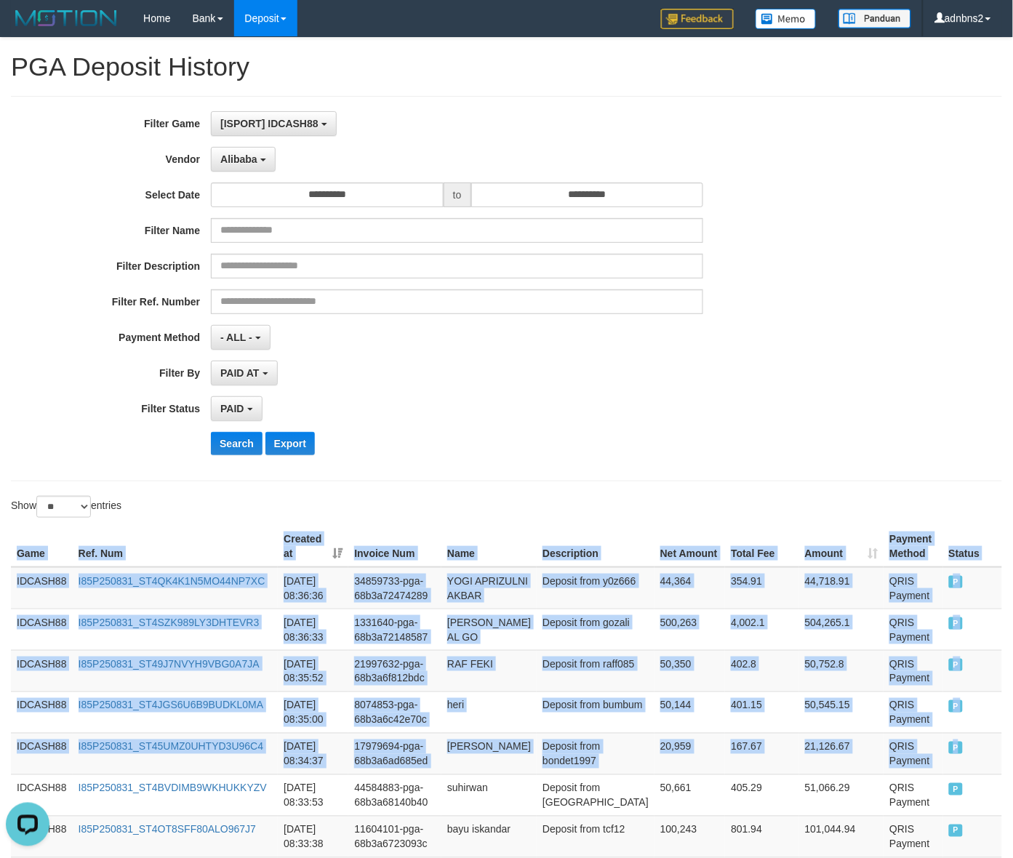
drag, startPoint x: 957, startPoint y: 778, endPoint x: -100, endPoint y: 626, distance: 1067.9
click at [228, 449] on button "Search" at bounding box center [237, 443] width 52 height 23
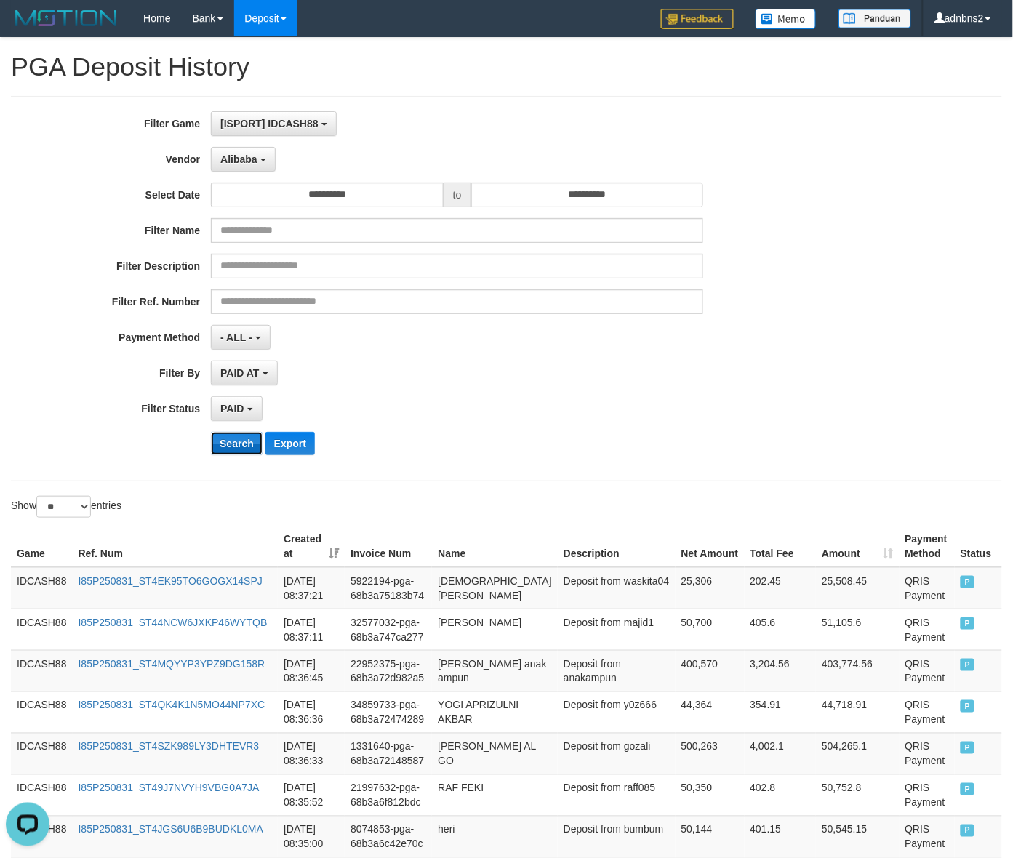
click at [240, 451] on button "Search" at bounding box center [237, 443] width 52 height 23
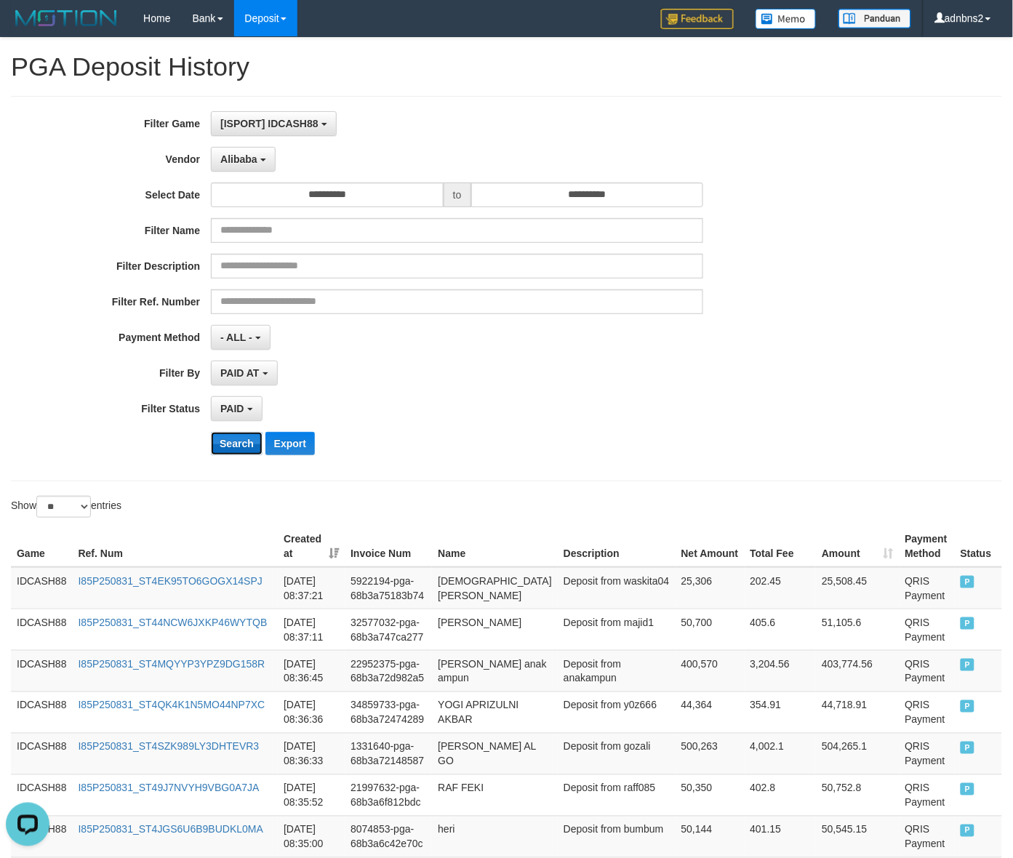
click at [228, 455] on button "Search" at bounding box center [237, 443] width 52 height 23
click at [240, 444] on button "Search" at bounding box center [237, 443] width 52 height 23
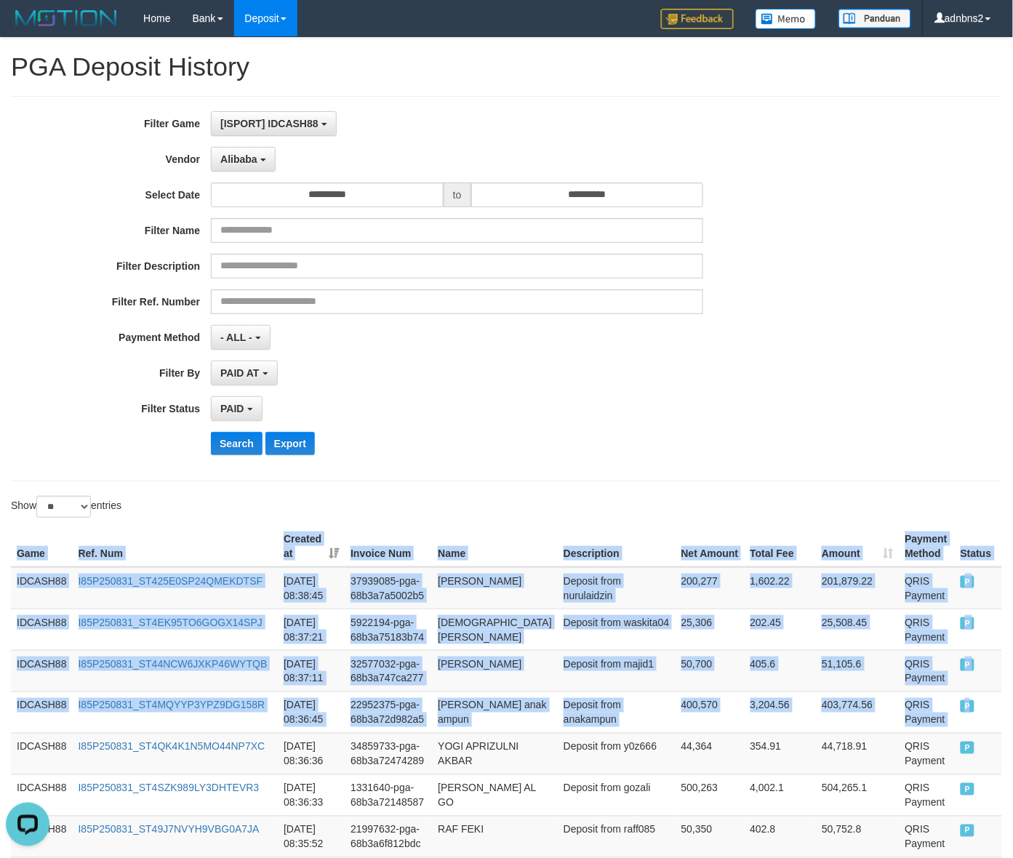
drag, startPoint x: 963, startPoint y: 707, endPoint x: -126, endPoint y: 558, distance: 1100.0
click at [227, 454] on button "Search" at bounding box center [237, 443] width 52 height 23
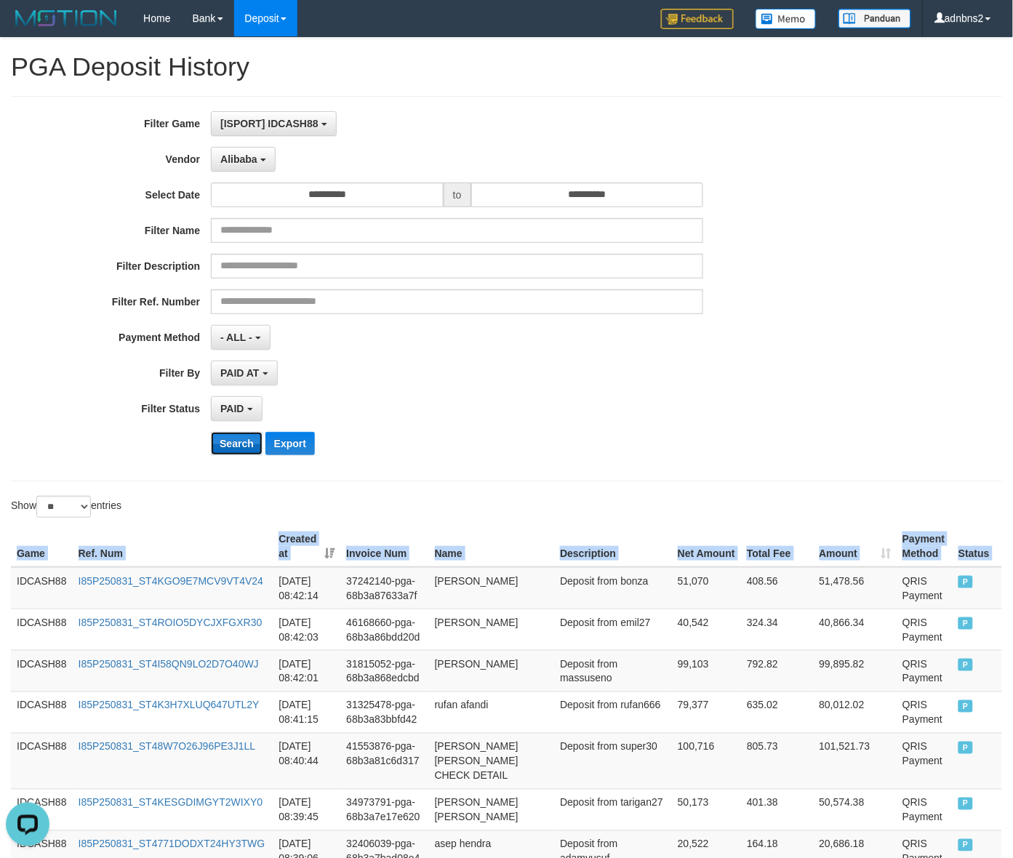
click at [259, 448] on button "Search" at bounding box center [237, 443] width 52 height 23
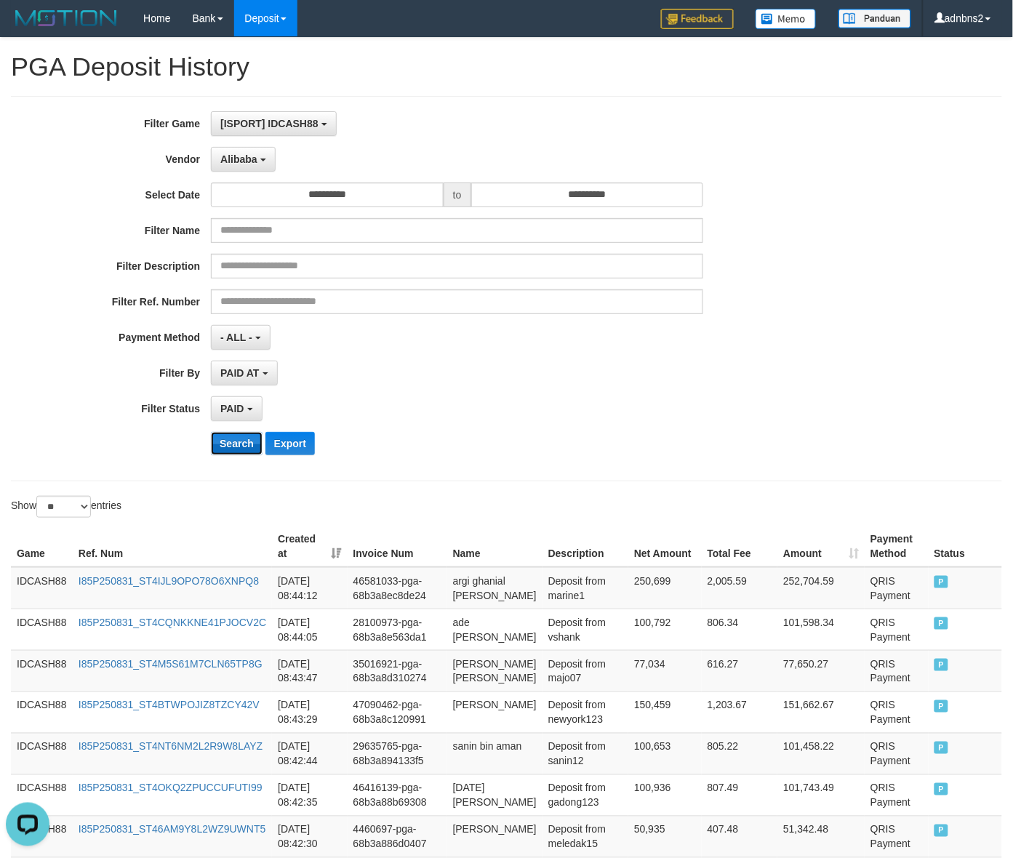
click at [247, 437] on button "Search" at bounding box center [237, 443] width 52 height 23
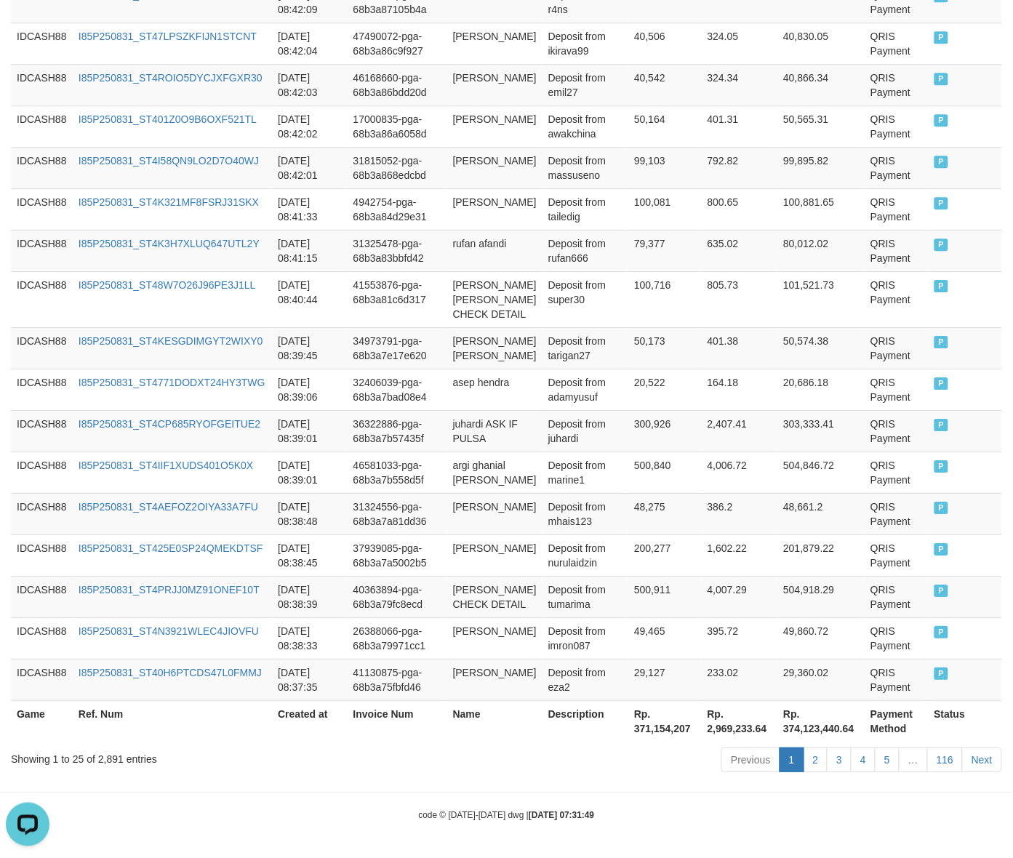
scroll to position [1011, 0]
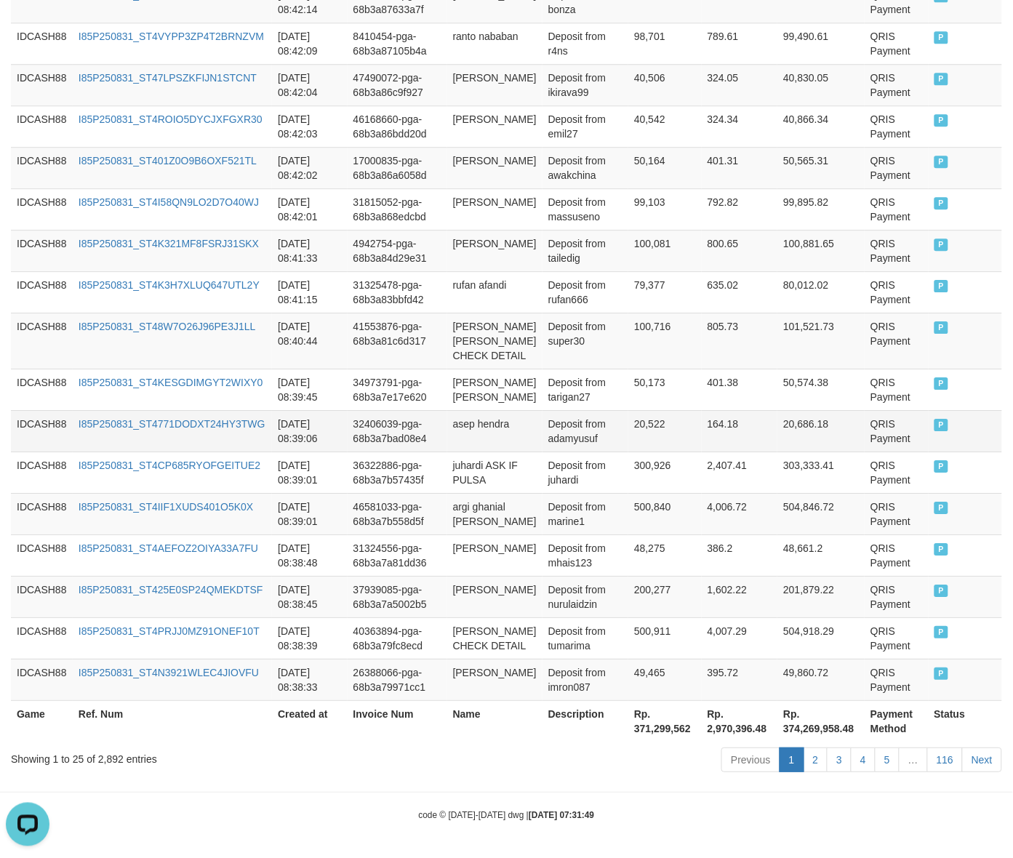
click at [659, 410] on td "20,522" at bounding box center [664, 430] width 73 height 41
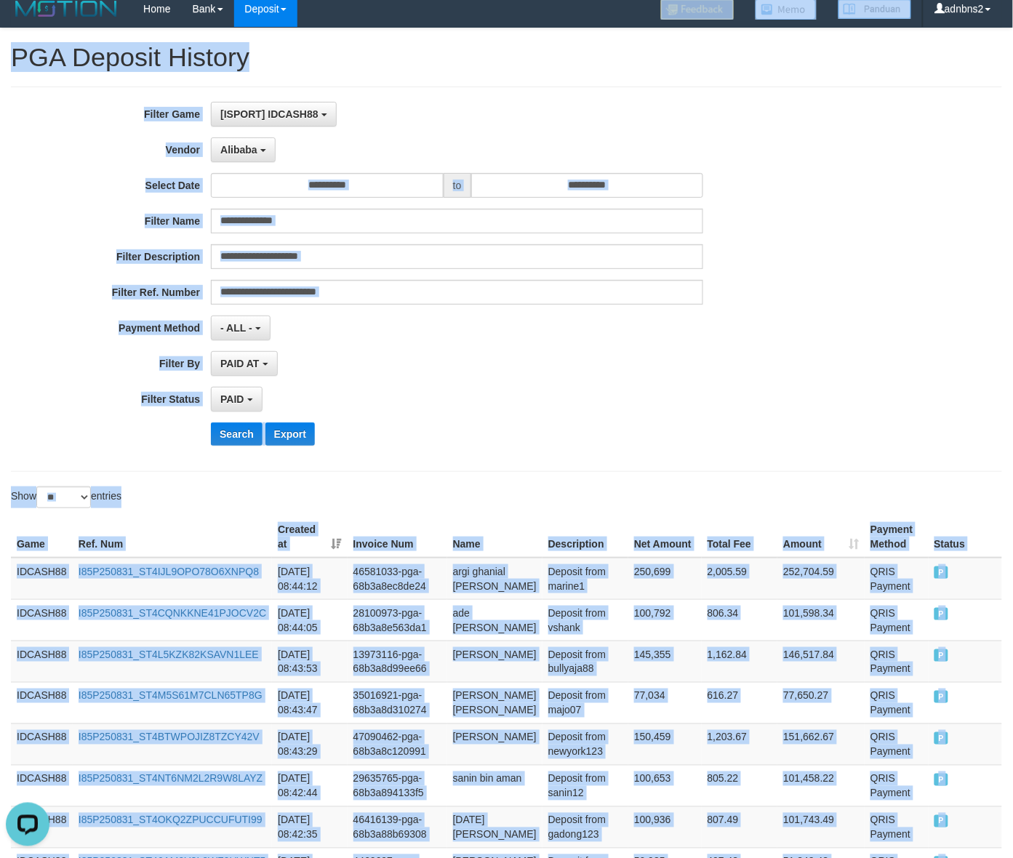
scroll to position [0, 0]
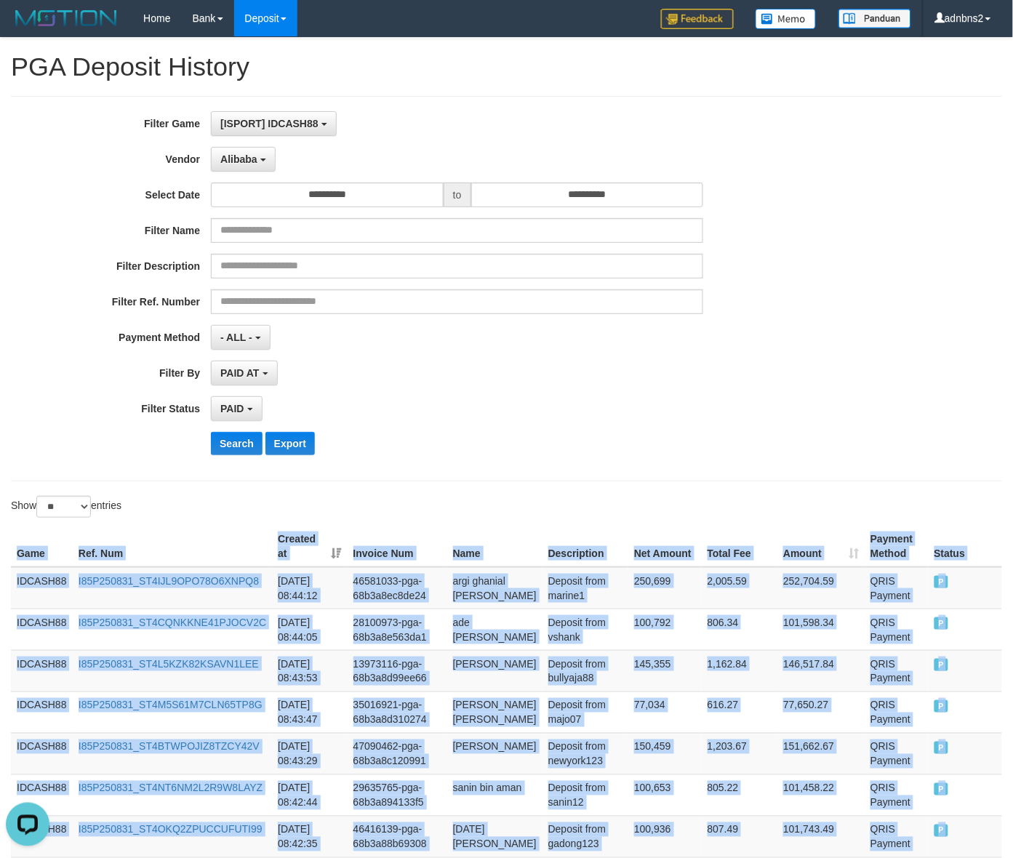
drag, startPoint x: 964, startPoint y: 522, endPoint x: 309, endPoint y: 513, distance: 655.1
click at [244, 455] on button "Search" at bounding box center [237, 443] width 52 height 23
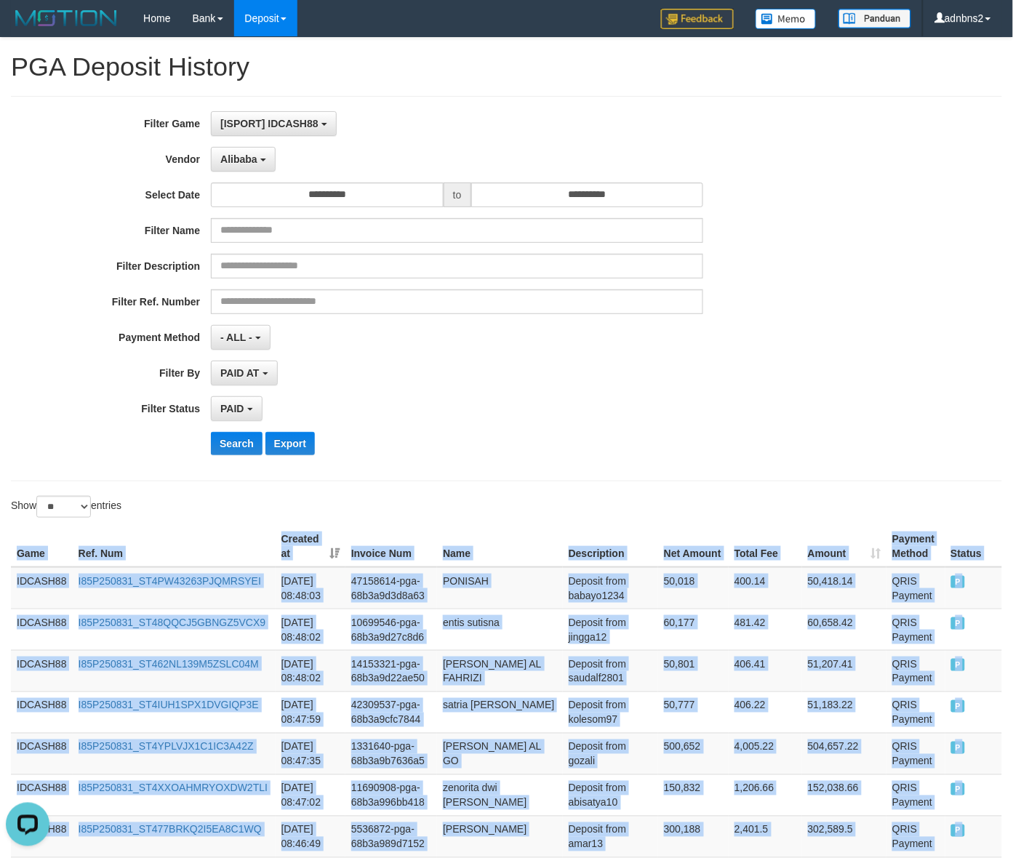
drag, startPoint x: 968, startPoint y: 380, endPoint x: 19, endPoint y: 550, distance: 964.4
click at [242, 438] on button "Search" at bounding box center [237, 443] width 52 height 23
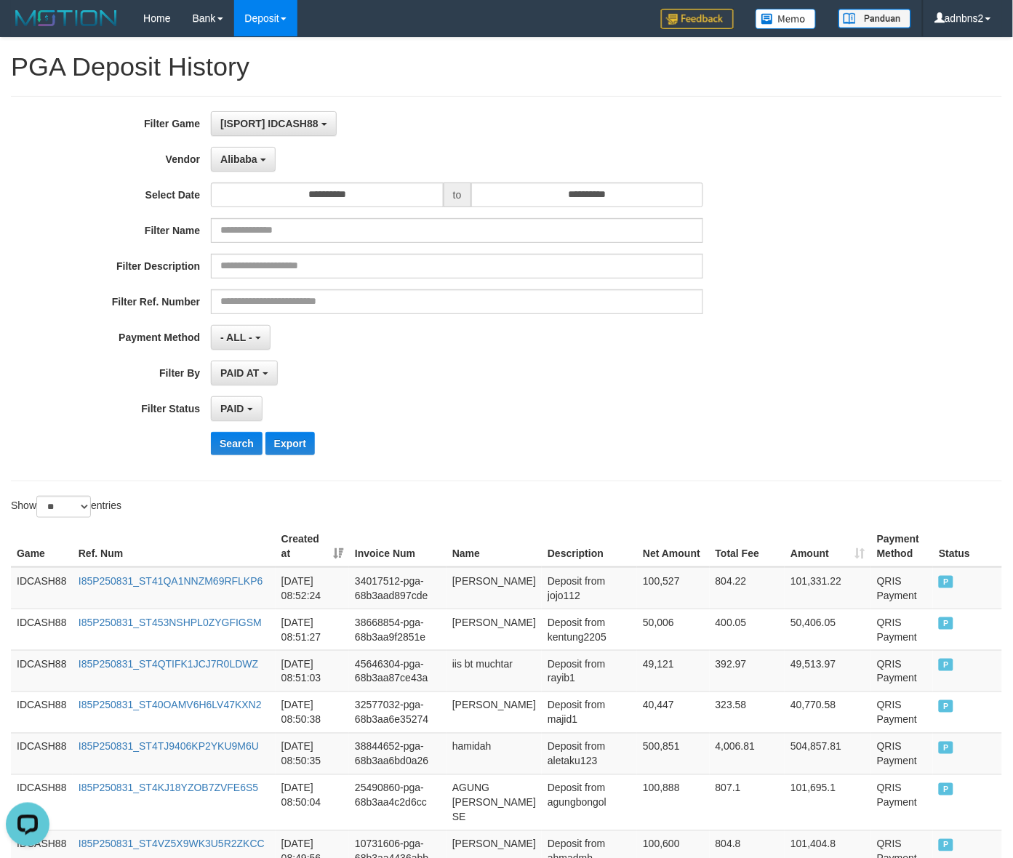
click at [660, 389] on div "**********" at bounding box center [422, 288] width 844 height 355
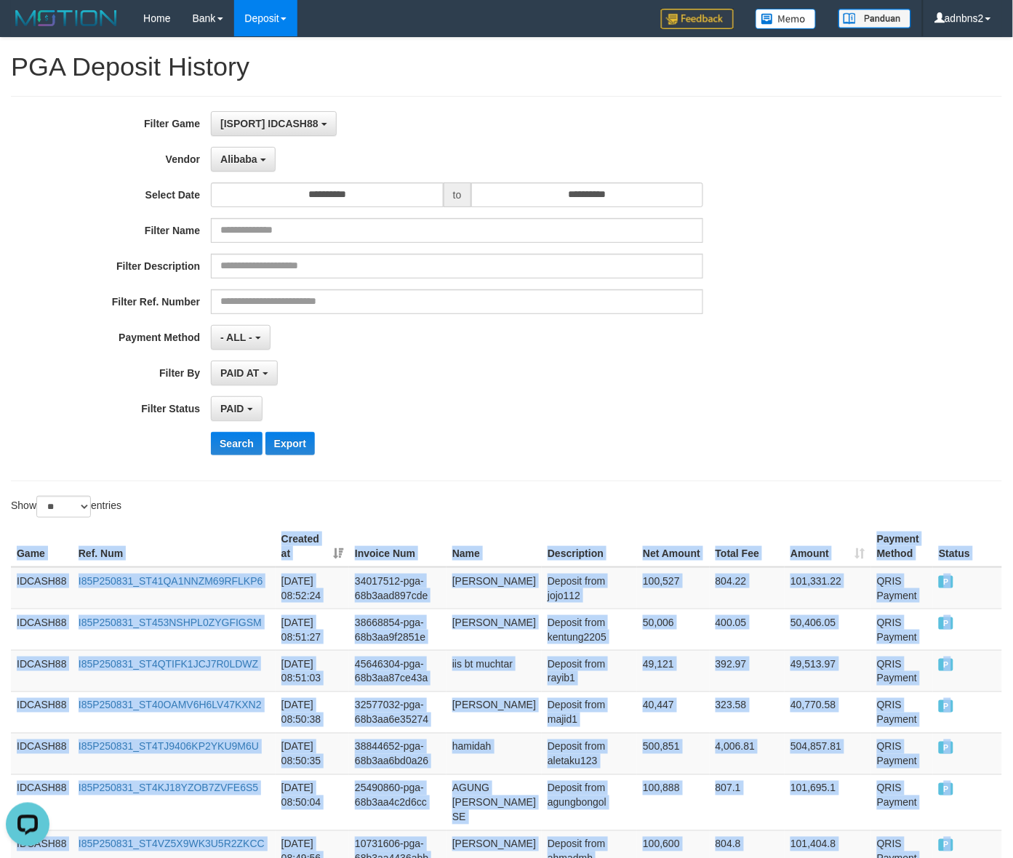
drag, startPoint x: 965, startPoint y: 386, endPoint x: 11, endPoint y: 565, distance: 970.4
click at [233, 442] on button "Search" at bounding box center [237, 443] width 52 height 23
click at [211, 432] on button "Search" at bounding box center [237, 443] width 52 height 23
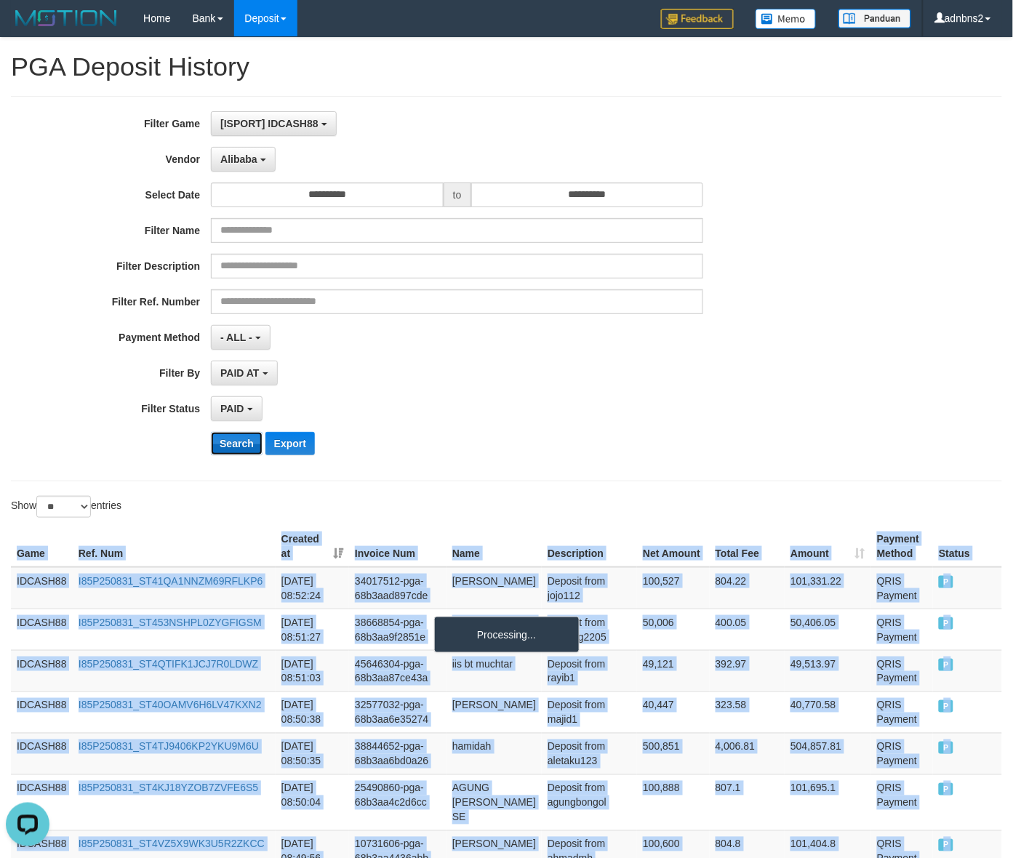
click at [211, 432] on button "Search" at bounding box center [237, 443] width 52 height 23
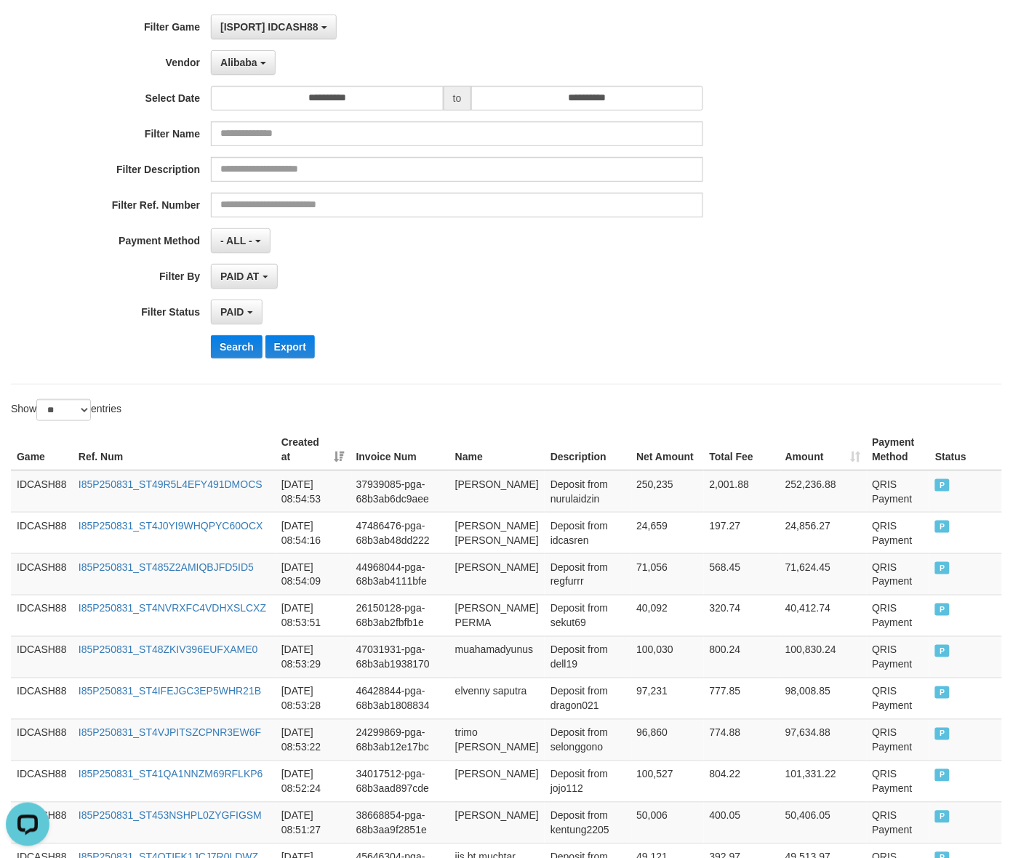
scroll to position [96, 0]
click at [235, 338] on button "Search" at bounding box center [237, 347] width 52 height 23
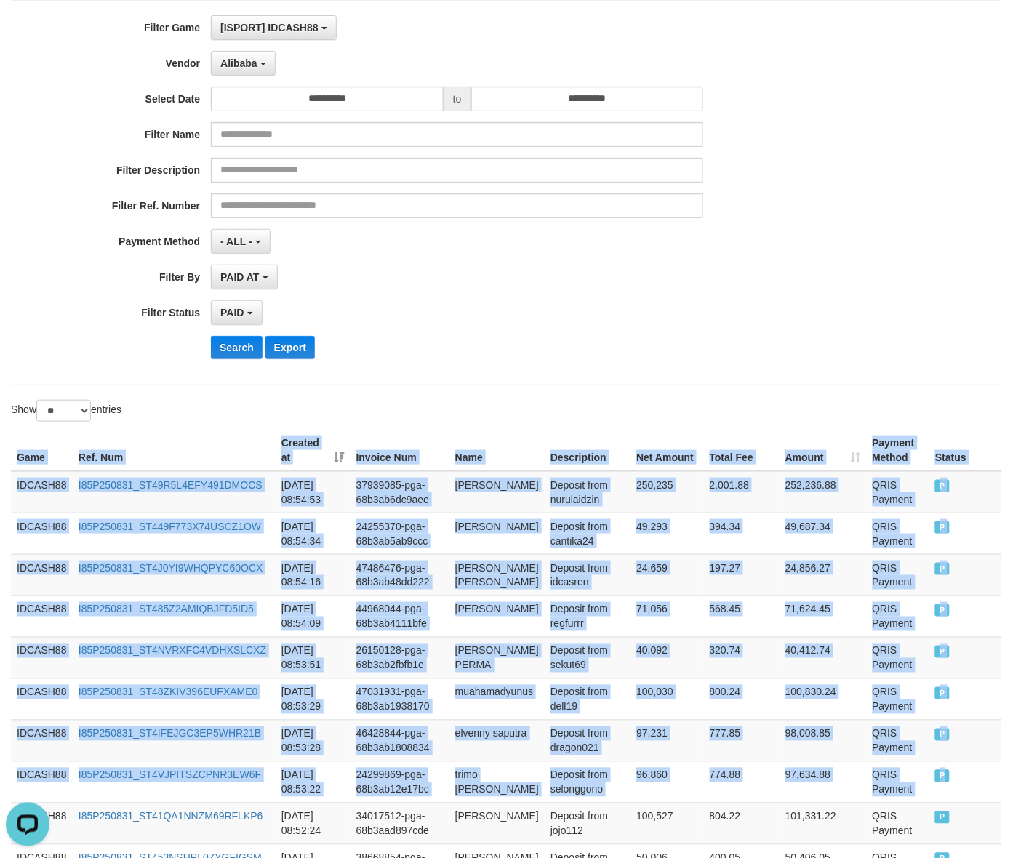
drag, startPoint x: 947, startPoint y: 775, endPoint x: 4, endPoint y: 488, distance: 986.4
click at [227, 359] on button "Search" at bounding box center [237, 347] width 52 height 23
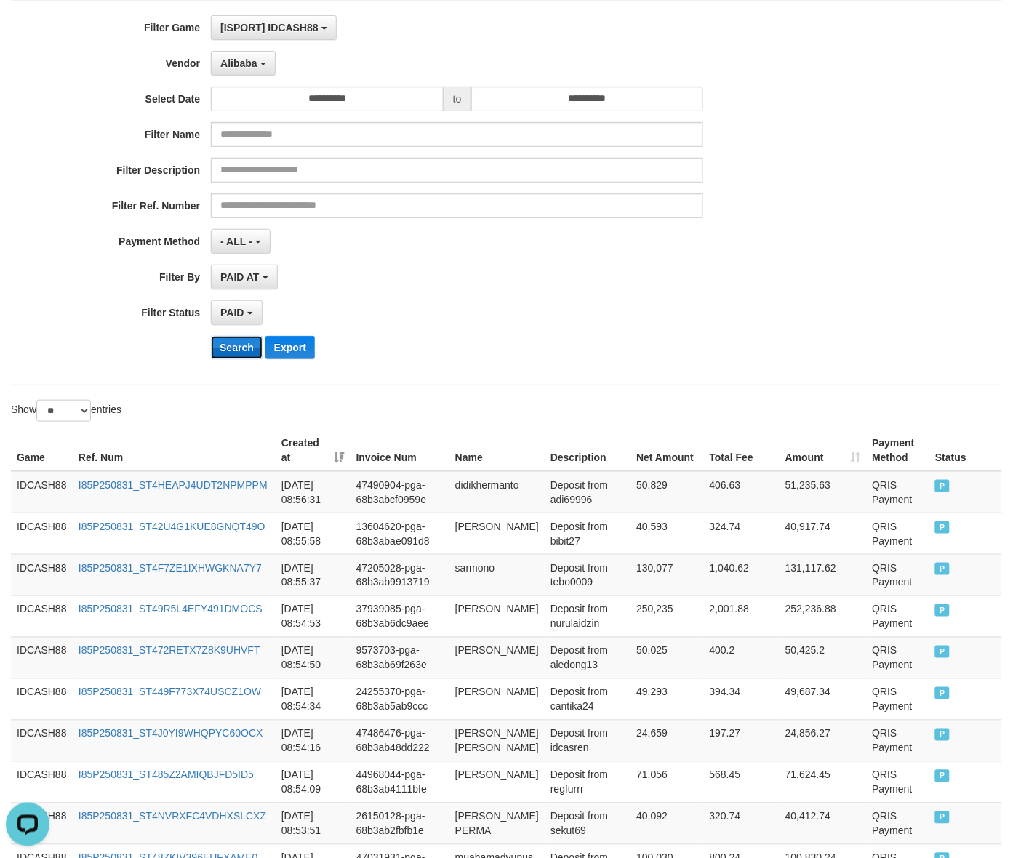
click at [227, 359] on button "Search" at bounding box center [237, 347] width 52 height 23
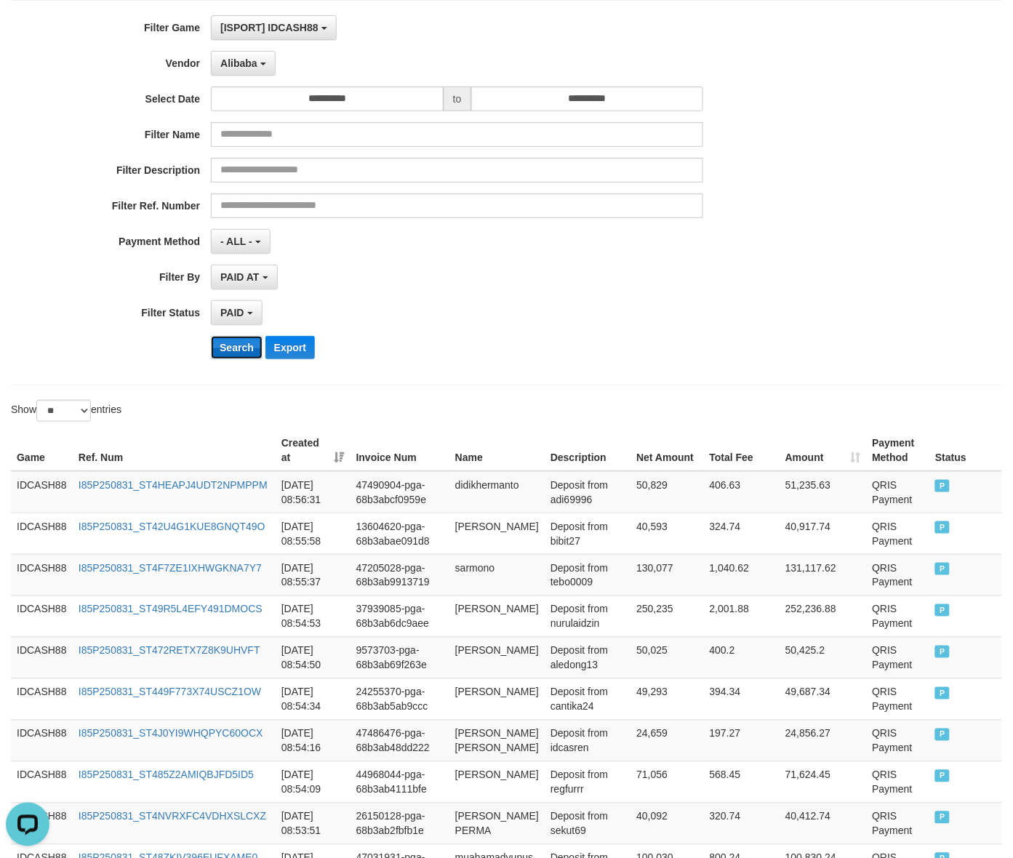
click at [230, 350] on button "Search" at bounding box center [237, 347] width 52 height 23
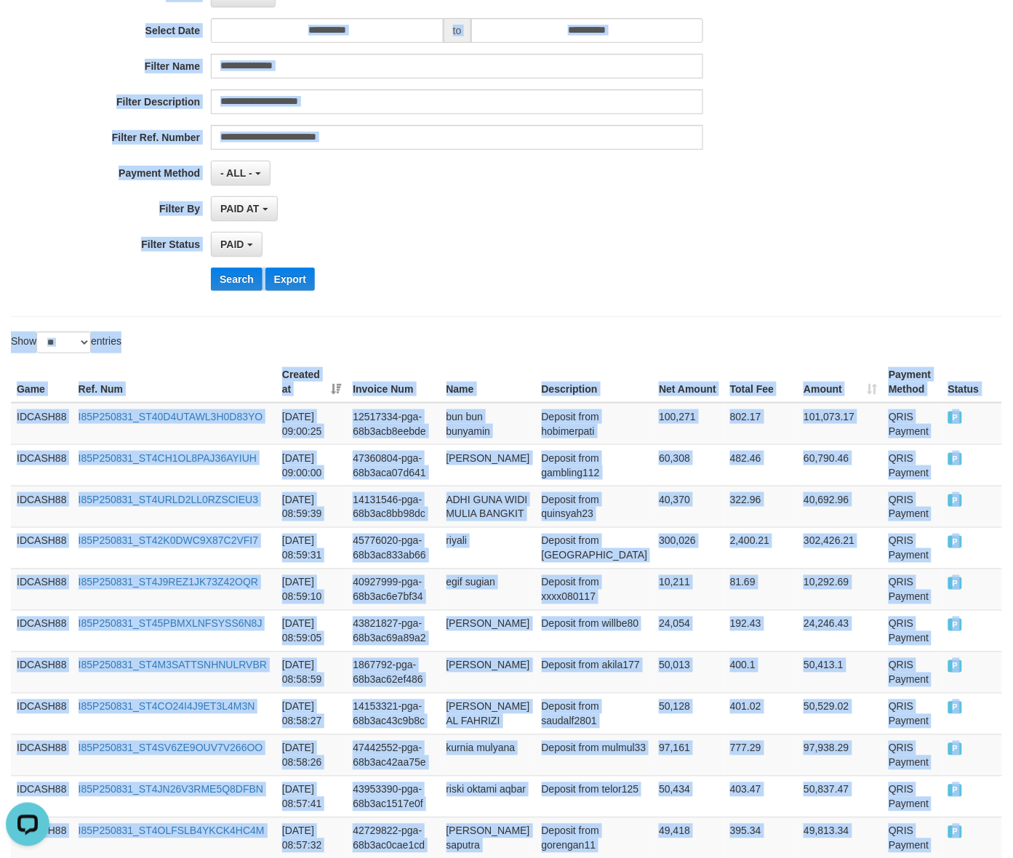
scroll to position [0, 0]
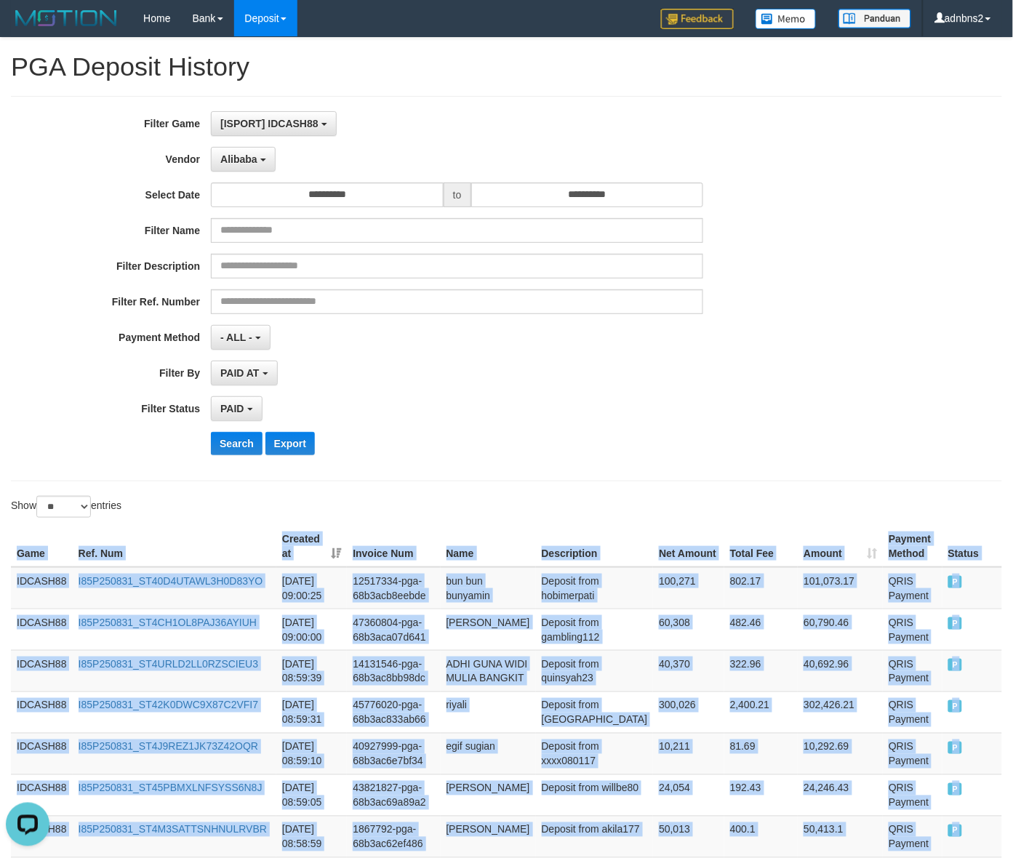
drag, startPoint x: 941, startPoint y: 457, endPoint x: 5, endPoint y: 582, distance: 944.8
click at [244, 447] on button "Search" at bounding box center [237, 443] width 52 height 23
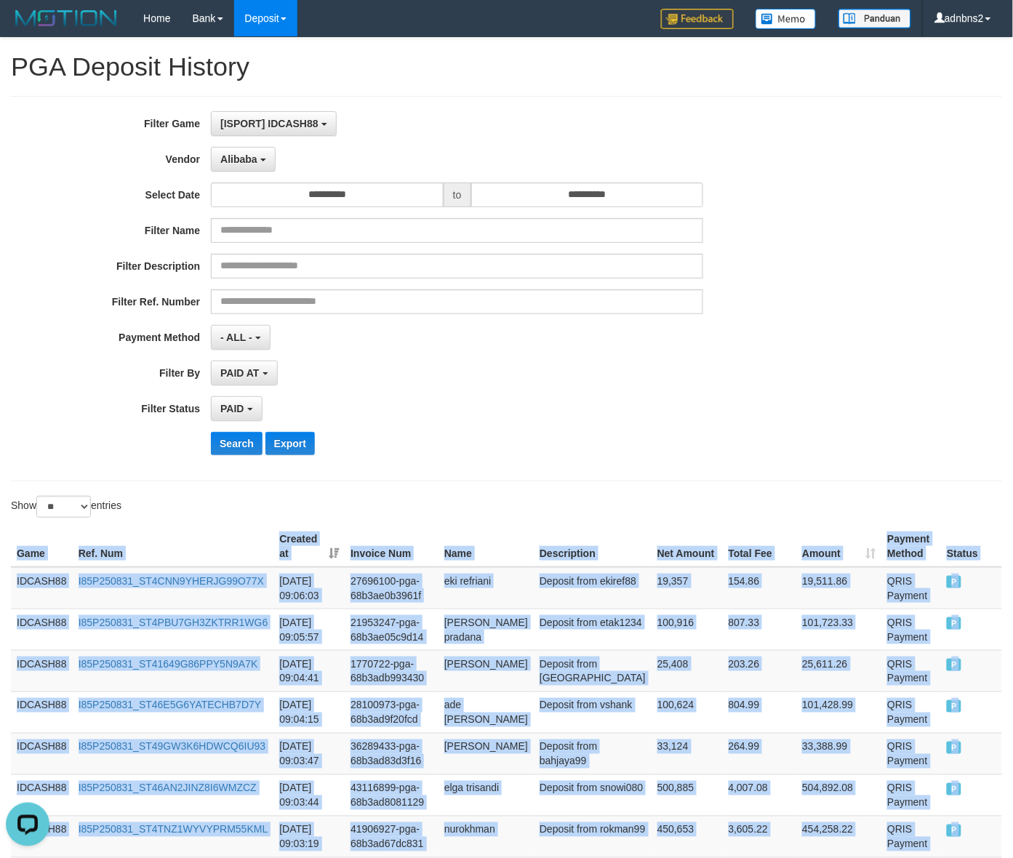
drag, startPoint x: 975, startPoint y: 373, endPoint x: 285, endPoint y: 521, distance: 705.5
click at [235, 452] on button "Search" at bounding box center [237, 443] width 52 height 23
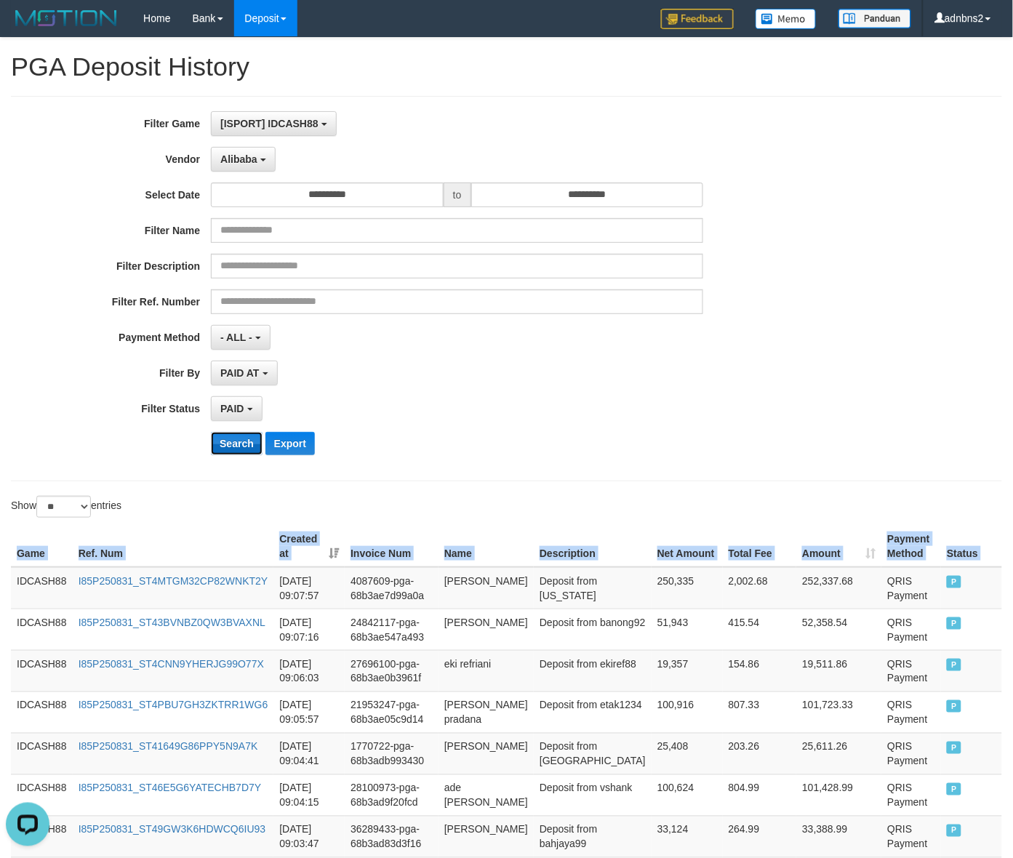
click at [238, 438] on button "Search" at bounding box center [237, 443] width 52 height 23
click at [235, 440] on button "Search" at bounding box center [237, 443] width 52 height 23
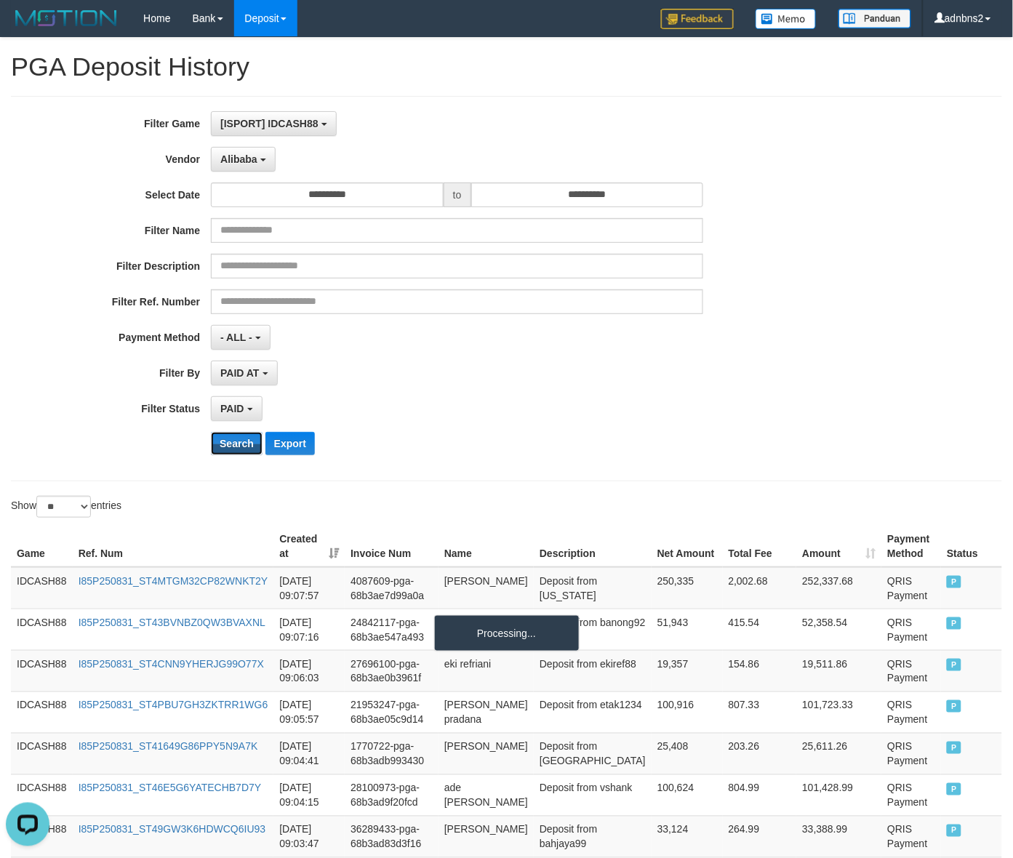
click at [211, 432] on button "Search" at bounding box center [237, 443] width 52 height 23
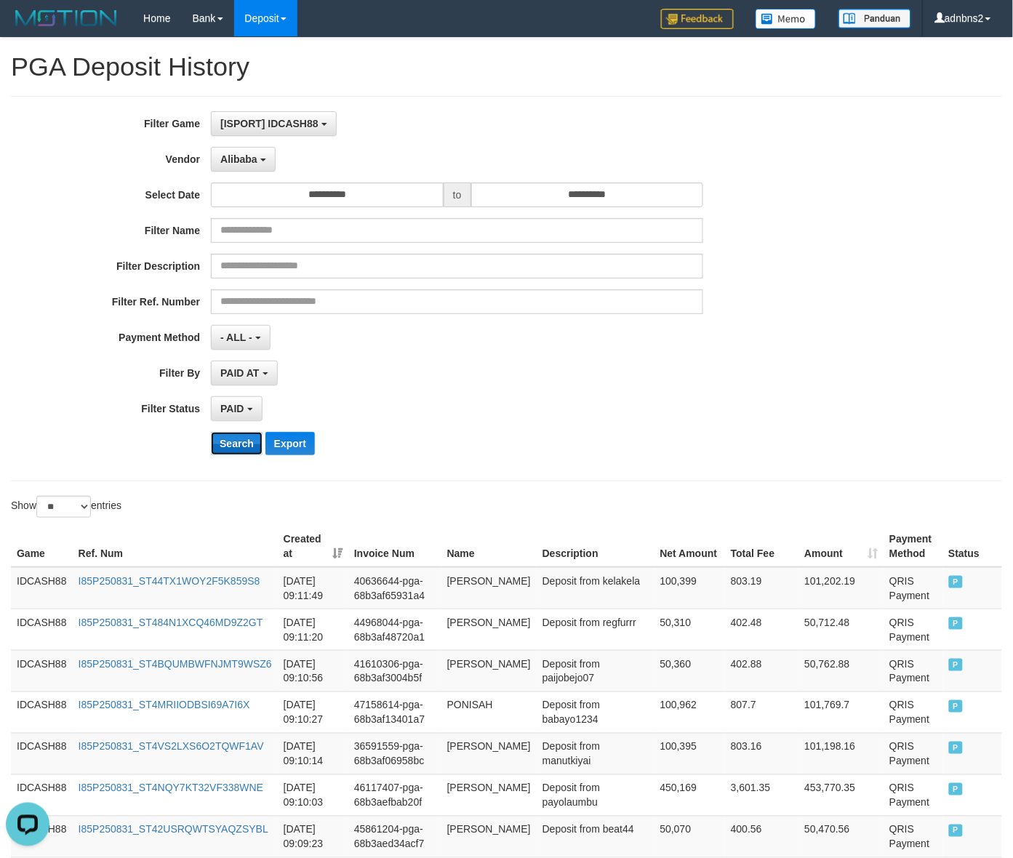
click at [234, 452] on button "Search" at bounding box center [237, 443] width 52 height 23
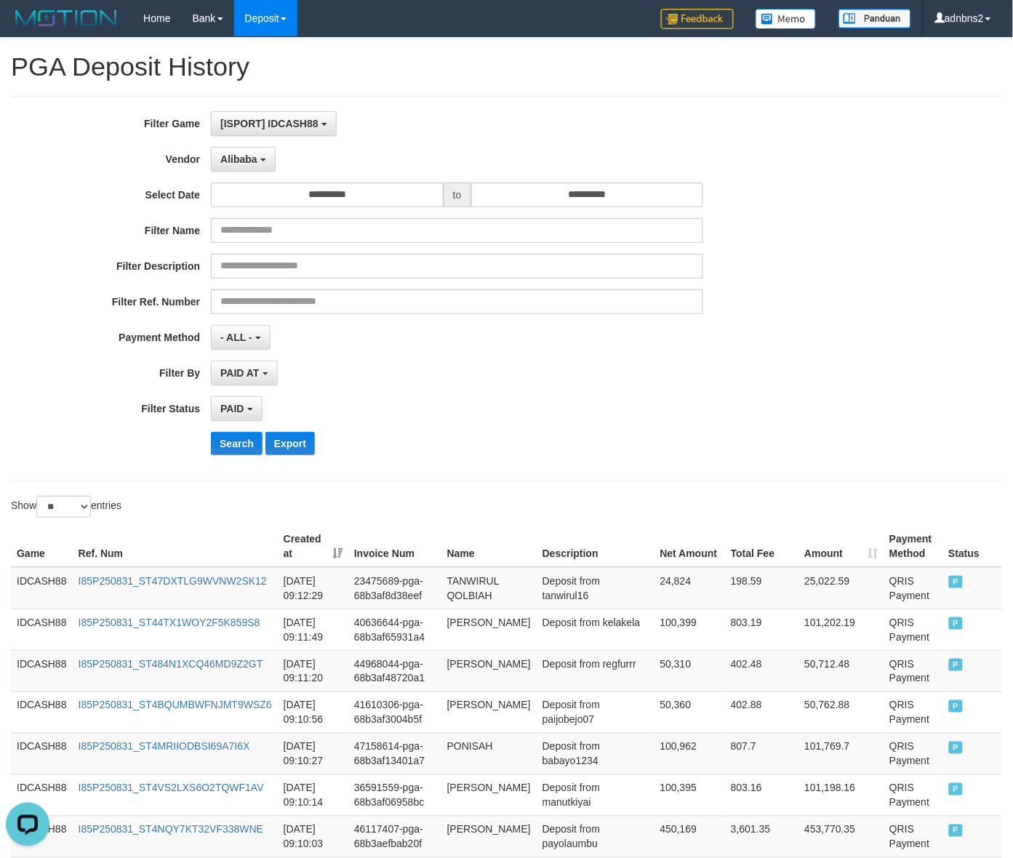
click at [832, 420] on div "**********" at bounding box center [422, 408] width 844 height 25
click at [212, 452] on button "Search" at bounding box center [237, 443] width 52 height 23
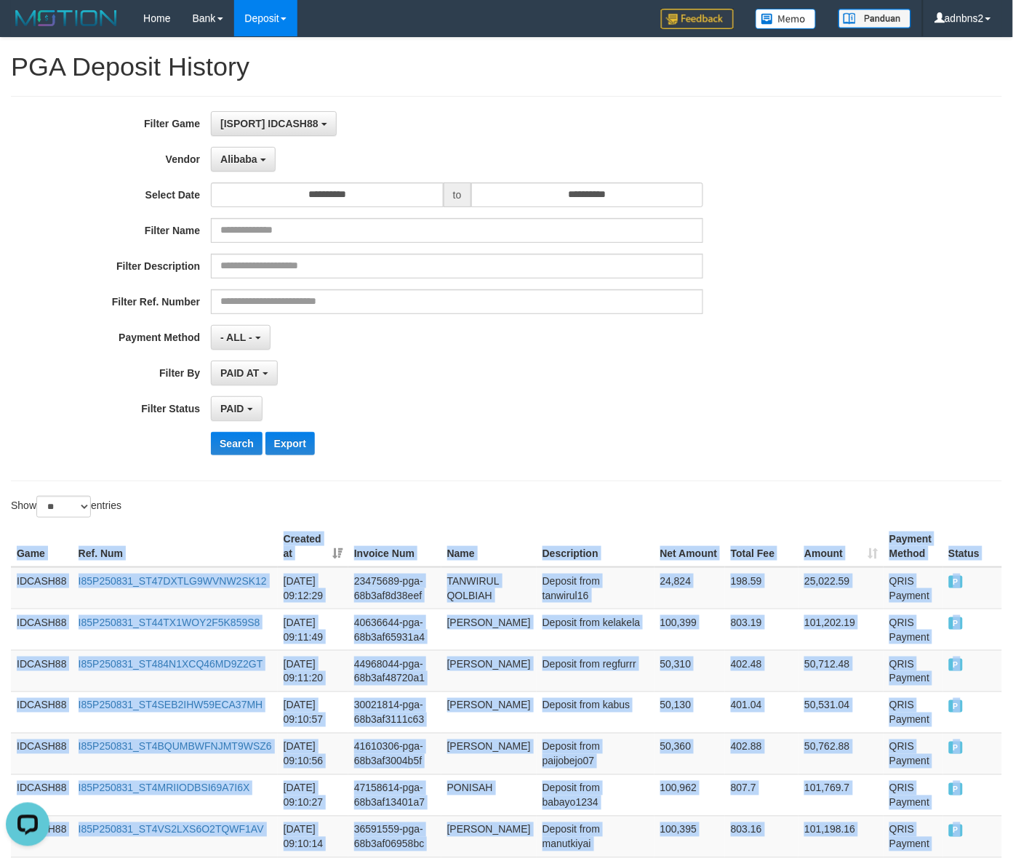
drag, startPoint x: 955, startPoint y: 422, endPoint x: 52, endPoint y: 498, distance: 906.1
click at [233, 449] on button "Search" at bounding box center [237, 443] width 52 height 23
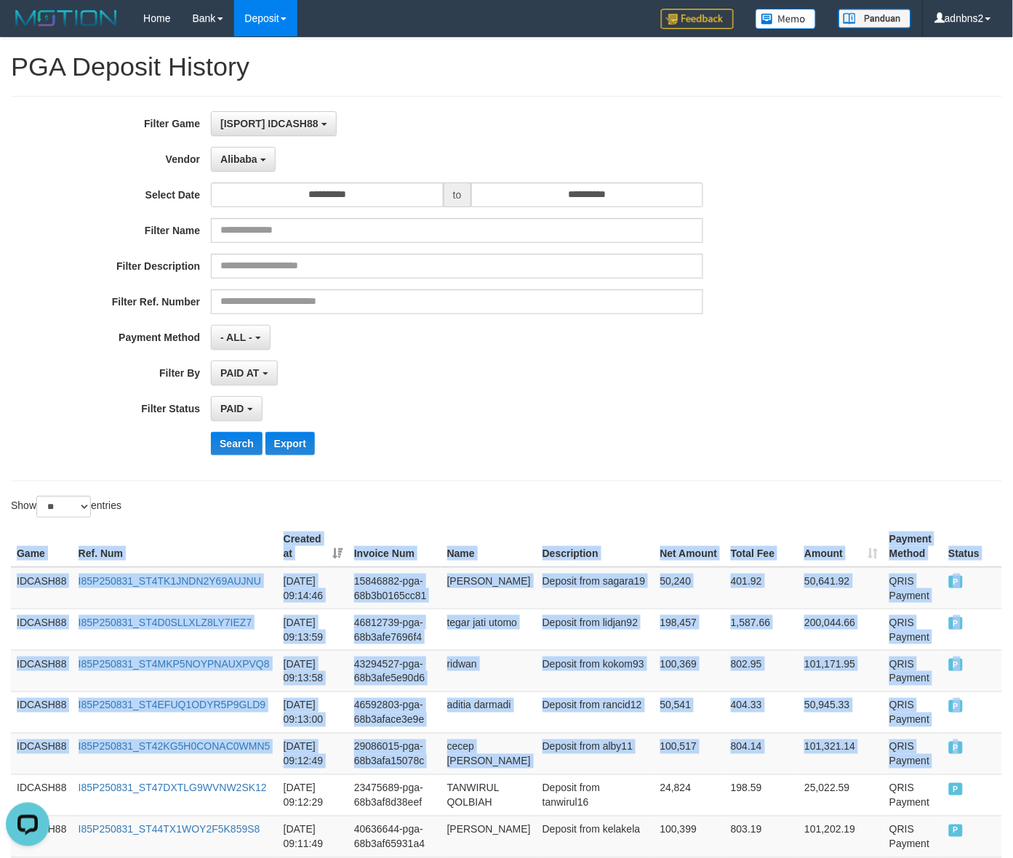
drag, startPoint x: 952, startPoint y: 760, endPoint x: -10, endPoint y: 568, distance: 981.6
click at [248, 452] on button "Search" at bounding box center [237, 443] width 52 height 23
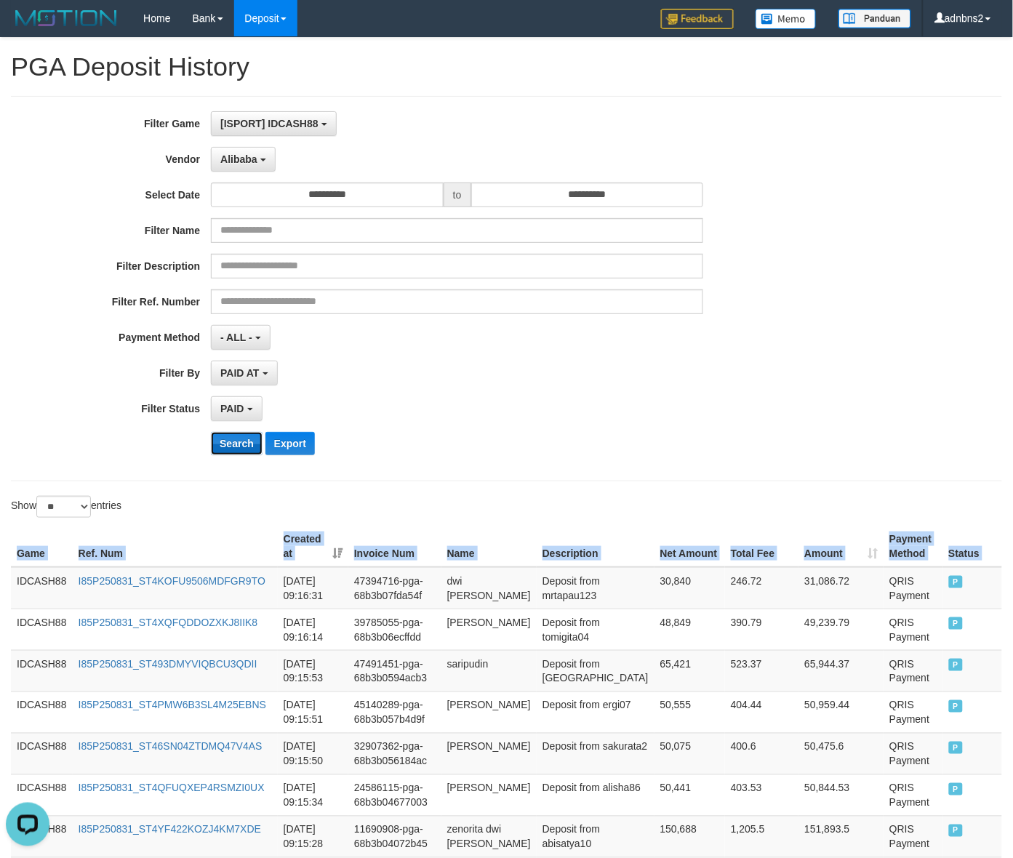
click at [237, 449] on button "Search" at bounding box center [237, 443] width 52 height 23
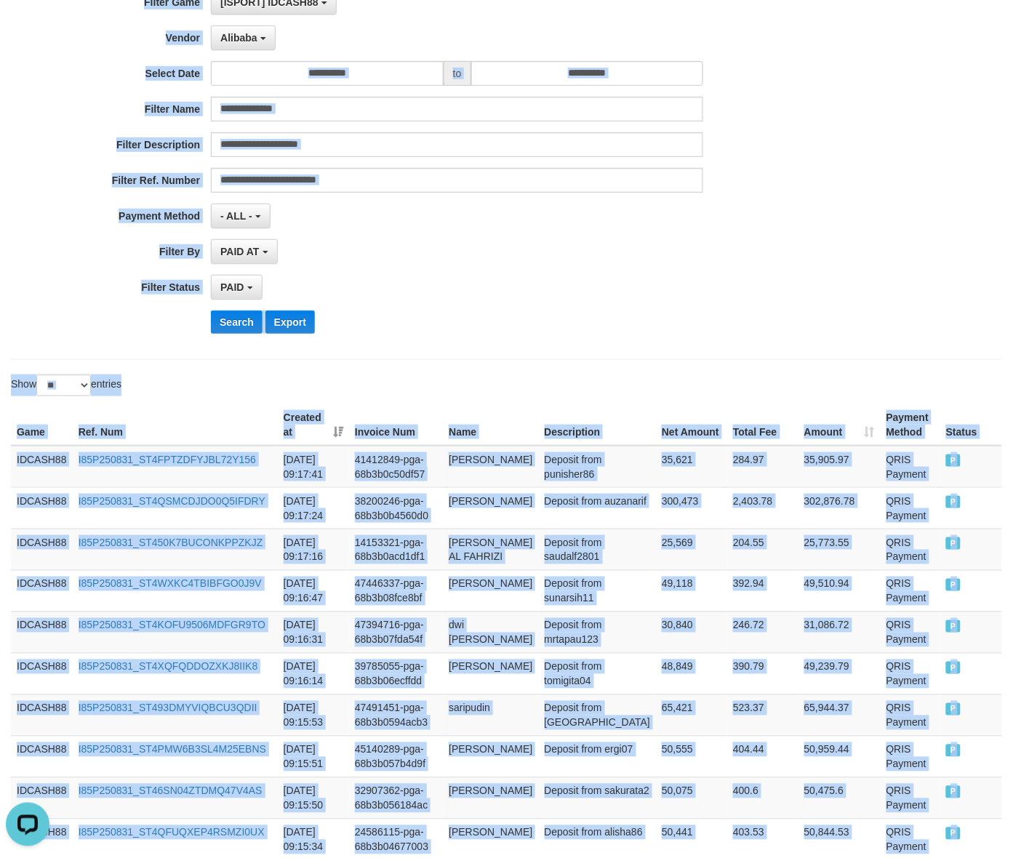
scroll to position [84, 0]
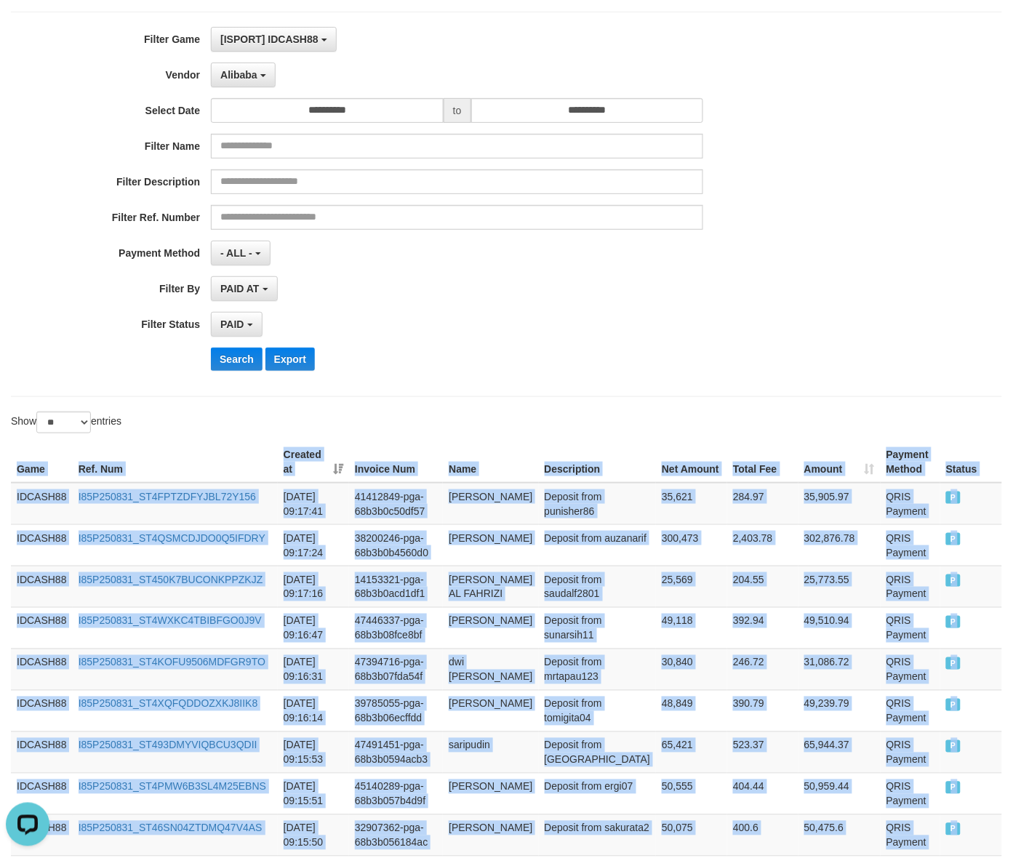
drag, startPoint x: 972, startPoint y: 568, endPoint x: -12, endPoint y: 485, distance: 987.8
click at [0, 485] on html "Toggle navigation Home Bank Account List Load By Website Group [ISPORT] IDCASH8…" at bounding box center [506, 796] width 1013 height 1761
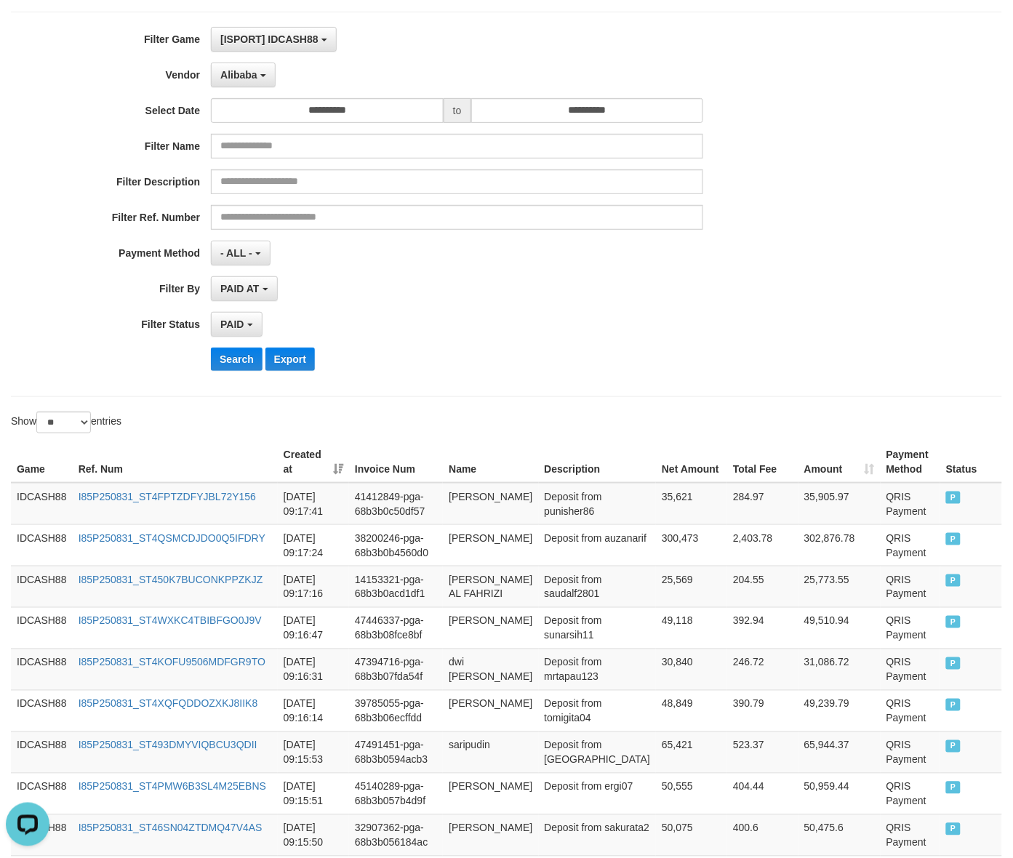
click at [227, 373] on div "**********" at bounding box center [422, 204] width 844 height 355
click at [237, 365] on button "Search" at bounding box center [237, 358] width 52 height 23
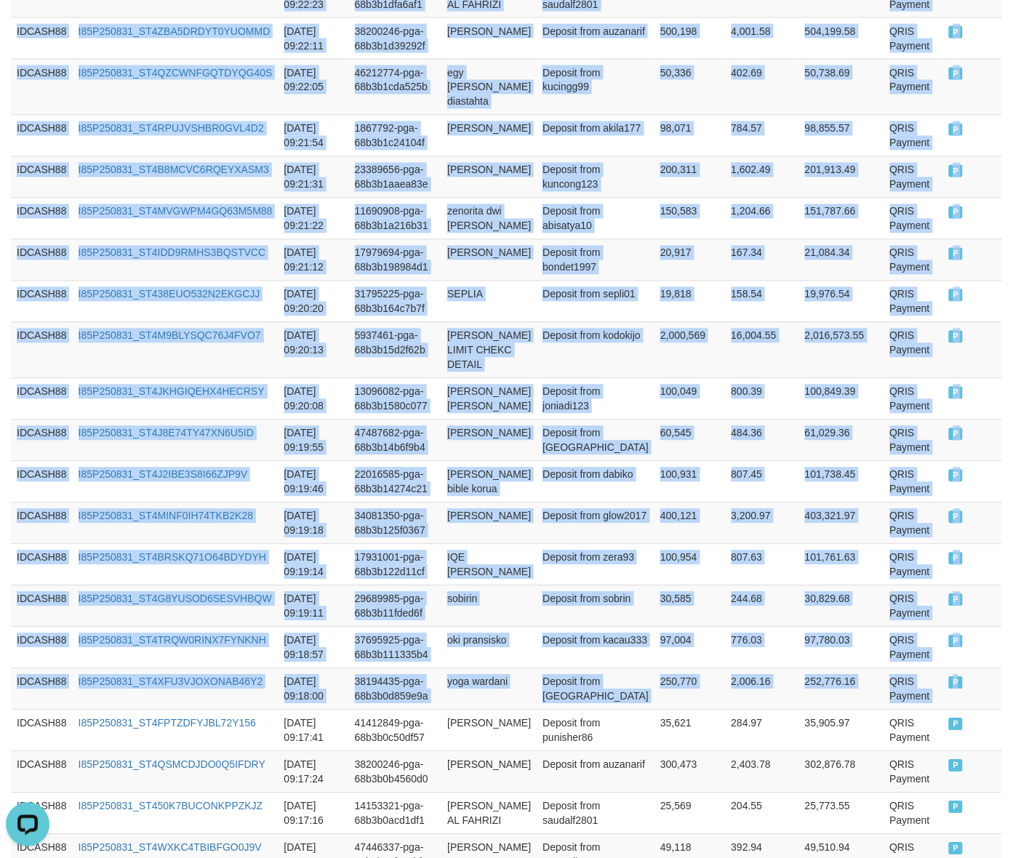
scroll to position [0, 0]
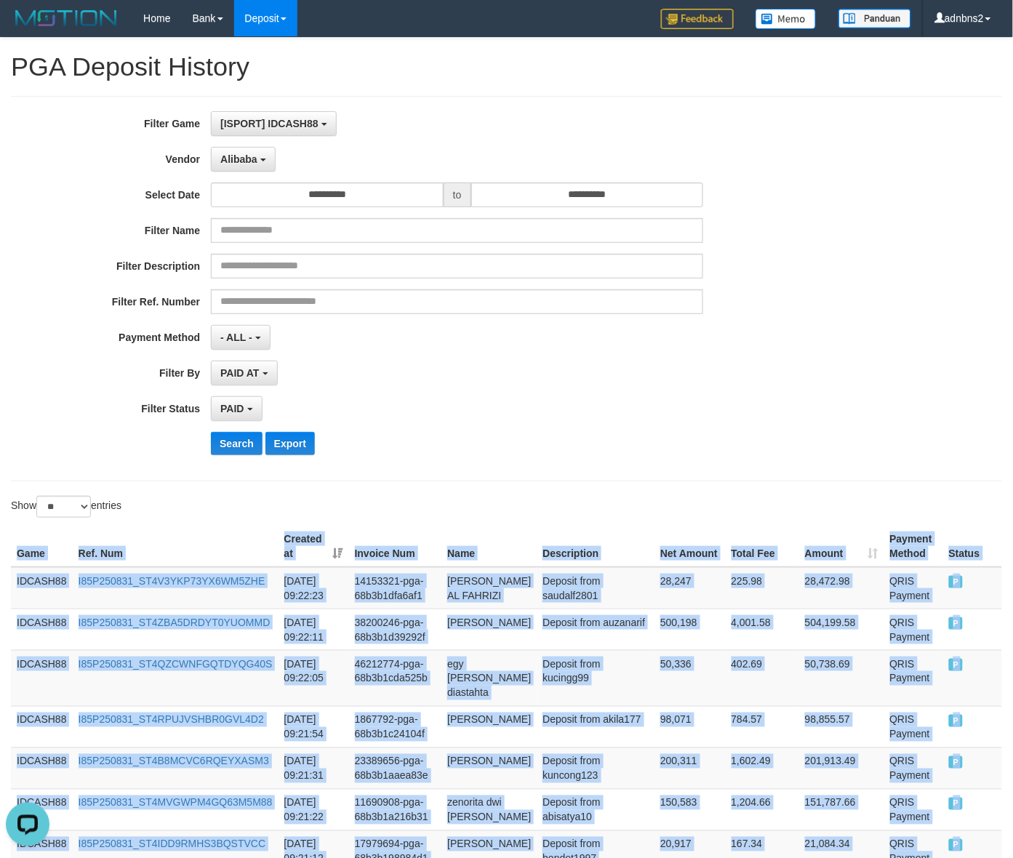
drag, startPoint x: 984, startPoint y: 375, endPoint x: 0, endPoint y: 515, distance: 993.5
click at [237, 435] on button "Search" at bounding box center [237, 443] width 52 height 23
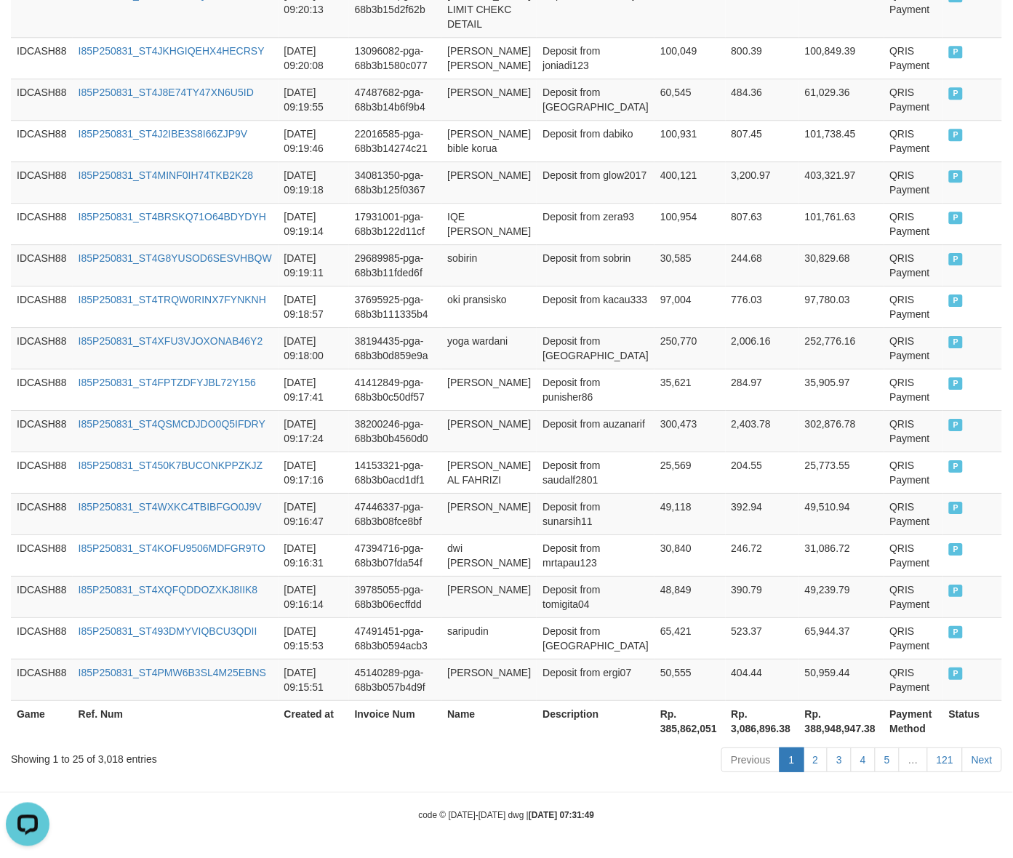
scroll to position [169, 0]
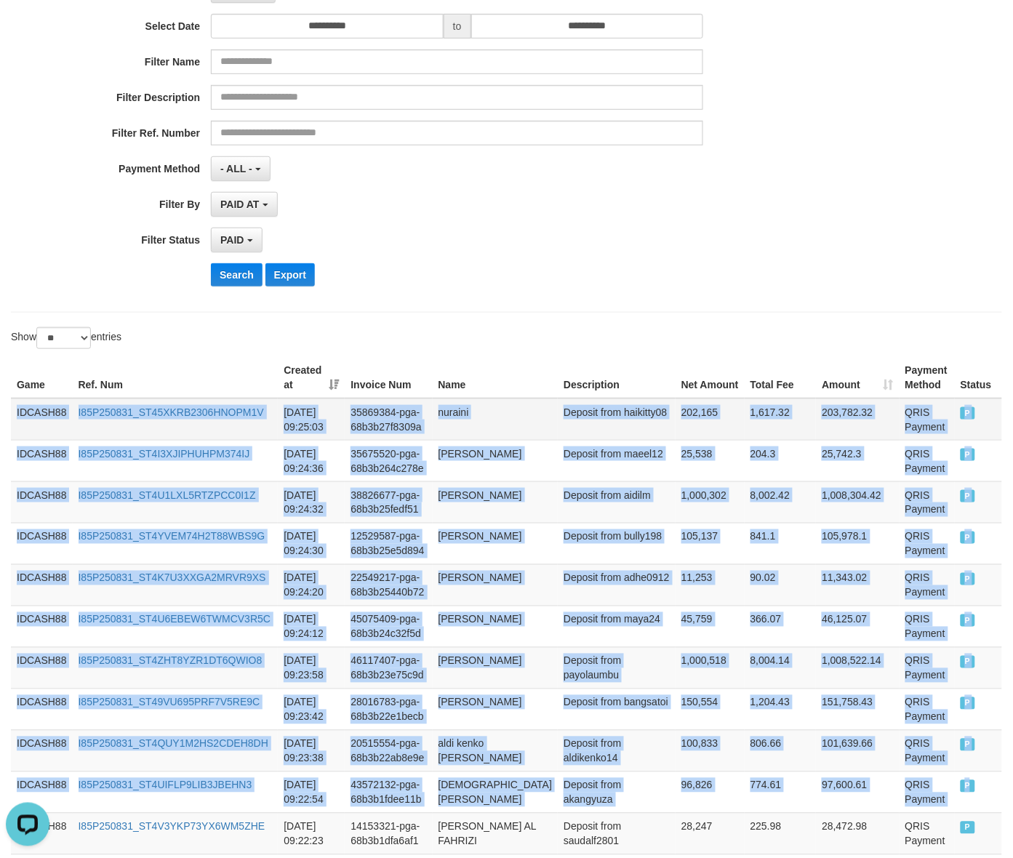
drag, startPoint x: 960, startPoint y: 802, endPoint x: 12, endPoint y: 409, distance: 1025.7
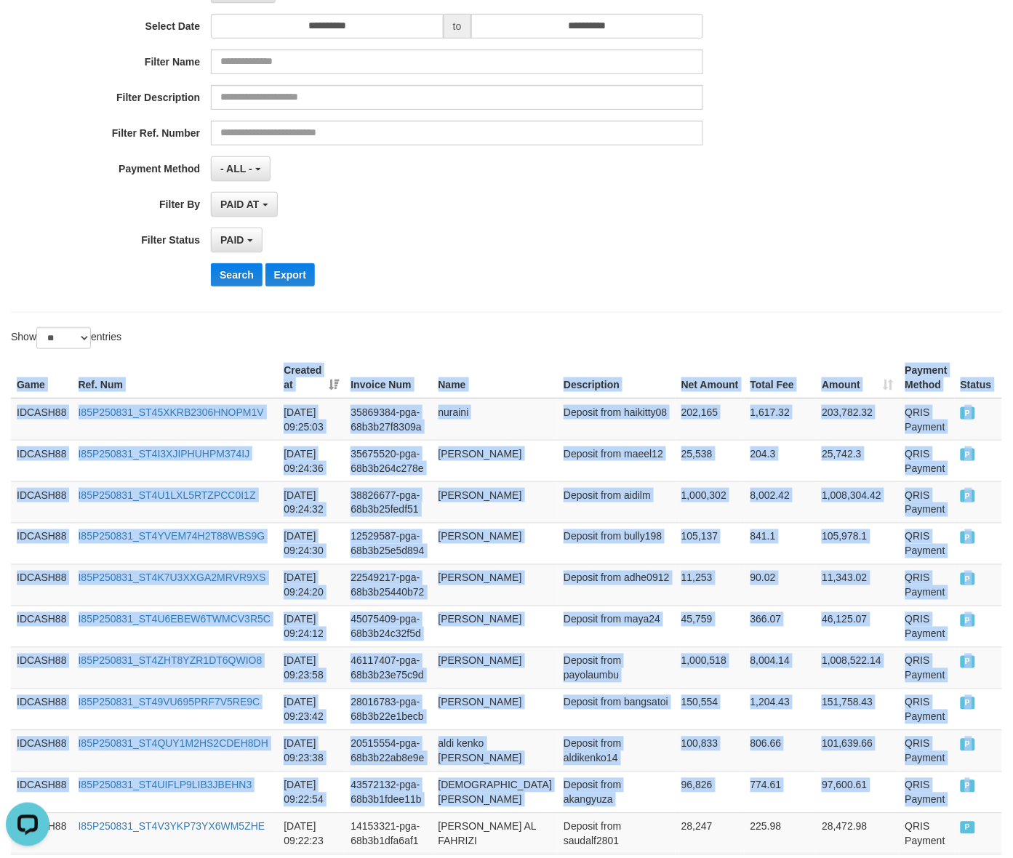
click at [12, 363] on th "Game" at bounding box center [42, 377] width 62 height 41
click at [216, 273] on button "Search" at bounding box center [237, 274] width 52 height 23
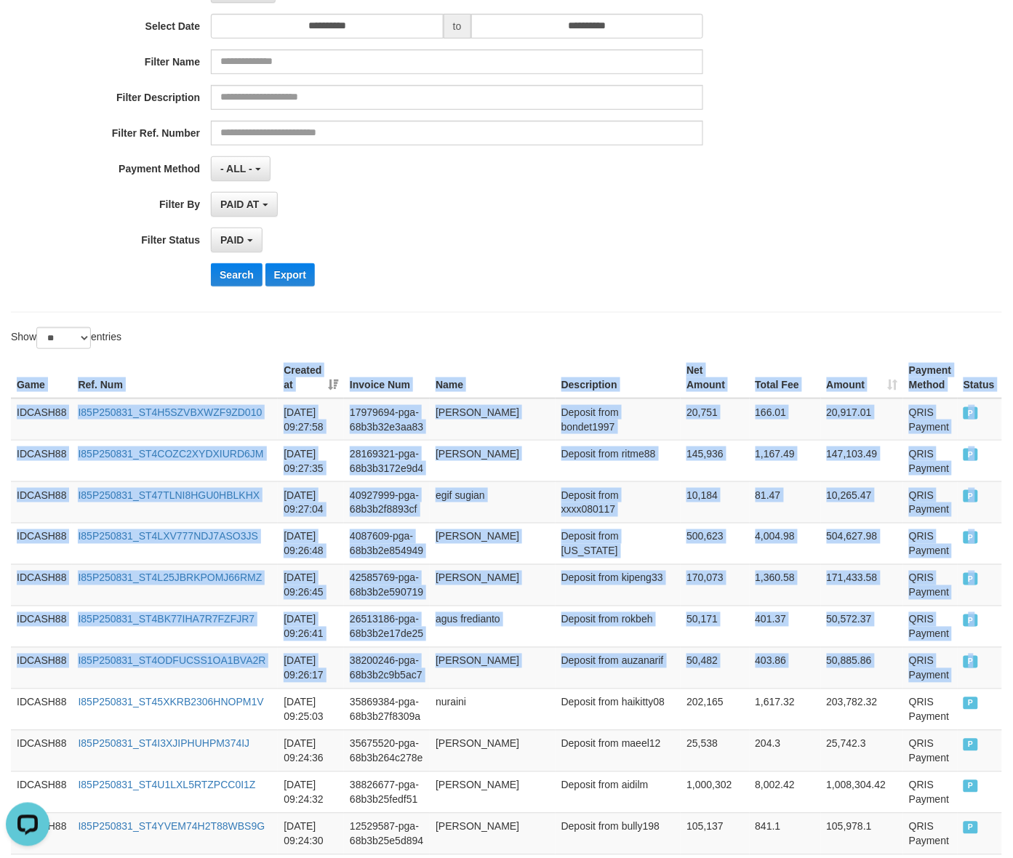
drag, startPoint x: 975, startPoint y: 675, endPoint x: -7, endPoint y: 401, distance: 1019.0
click at [0, 401] on html "Toggle navigation Home Bank Account List Load By Website Group [ISPORT] IDCASH8…" at bounding box center [506, 711] width 1013 height 1761
click at [213, 271] on button "Search" at bounding box center [237, 274] width 52 height 23
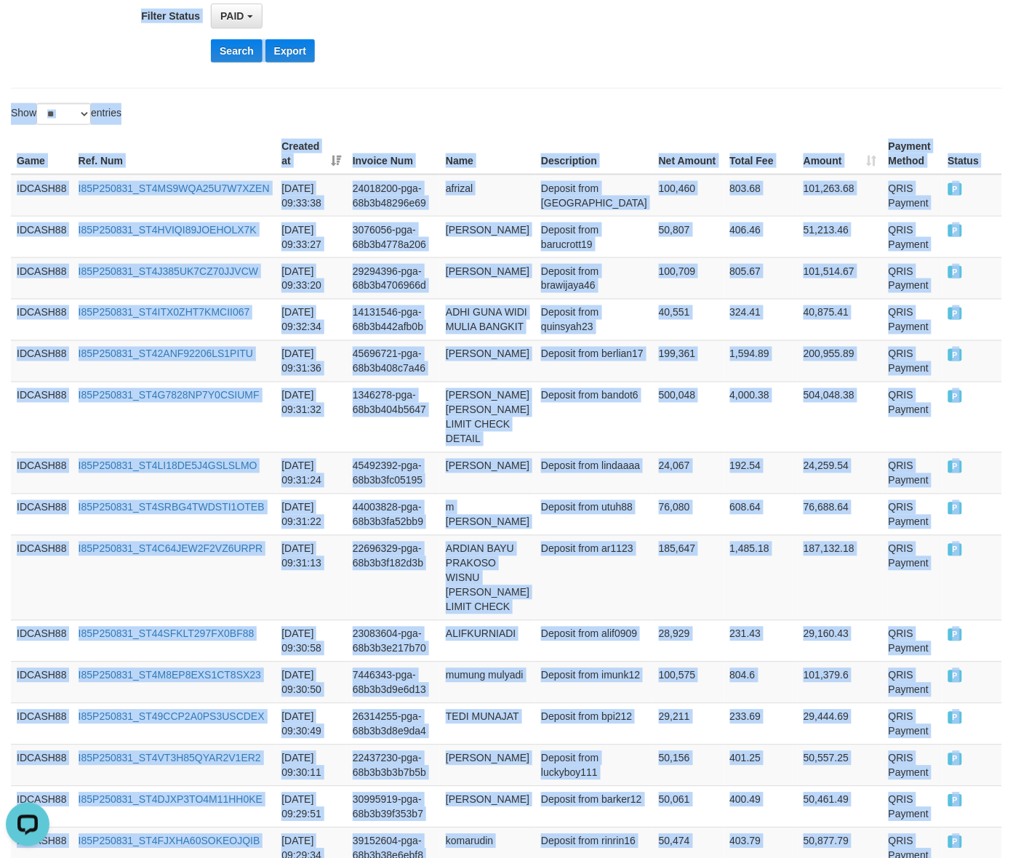
scroll to position [0, 0]
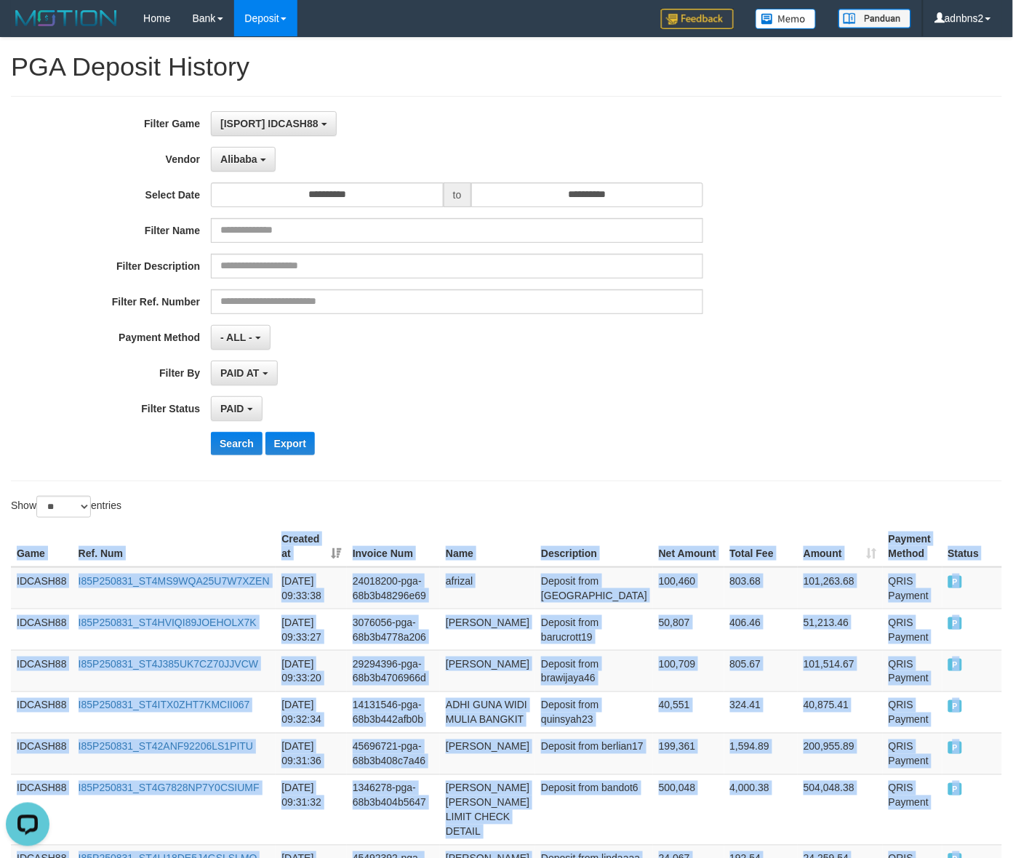
drag, startPoint x: 913, startPoint y: 457, endPoint x: -29, endPoint y: 574, distance: 949.5
click at [255, 453] on button "Search" at bounding box center [237, 443] width 52 height 23
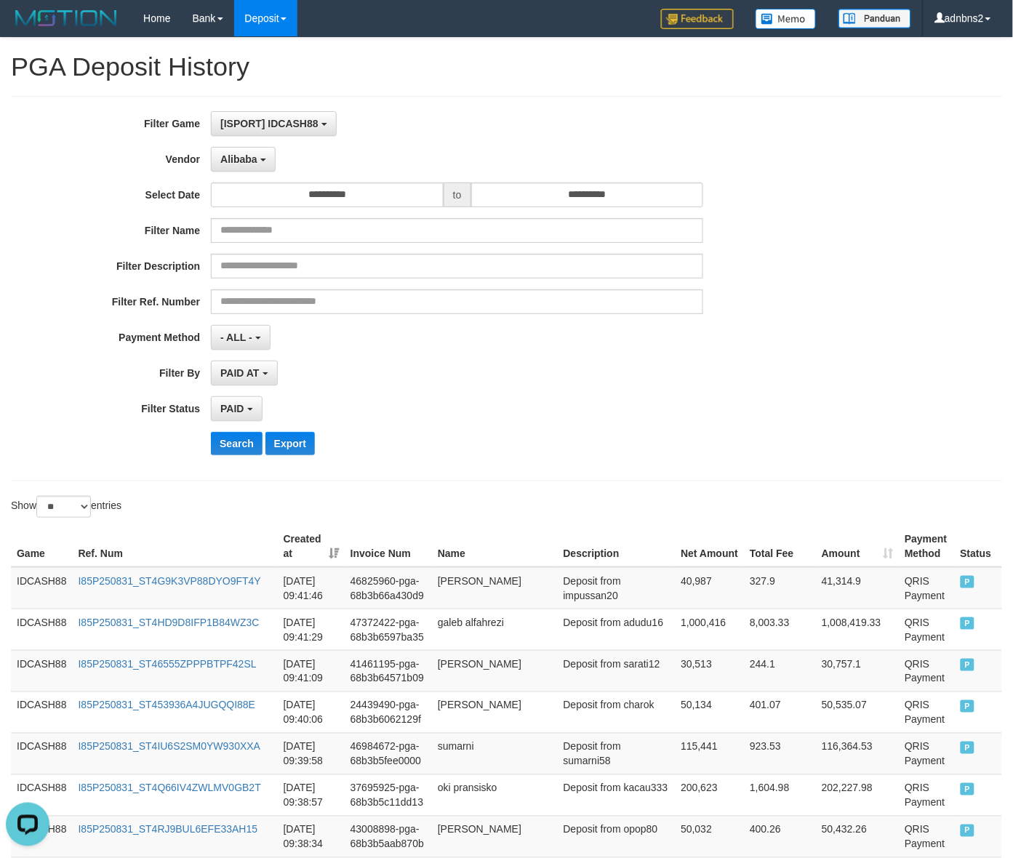
click at [785, 423] on div "**********" at bounding box center [422, 288] width 844 height 355
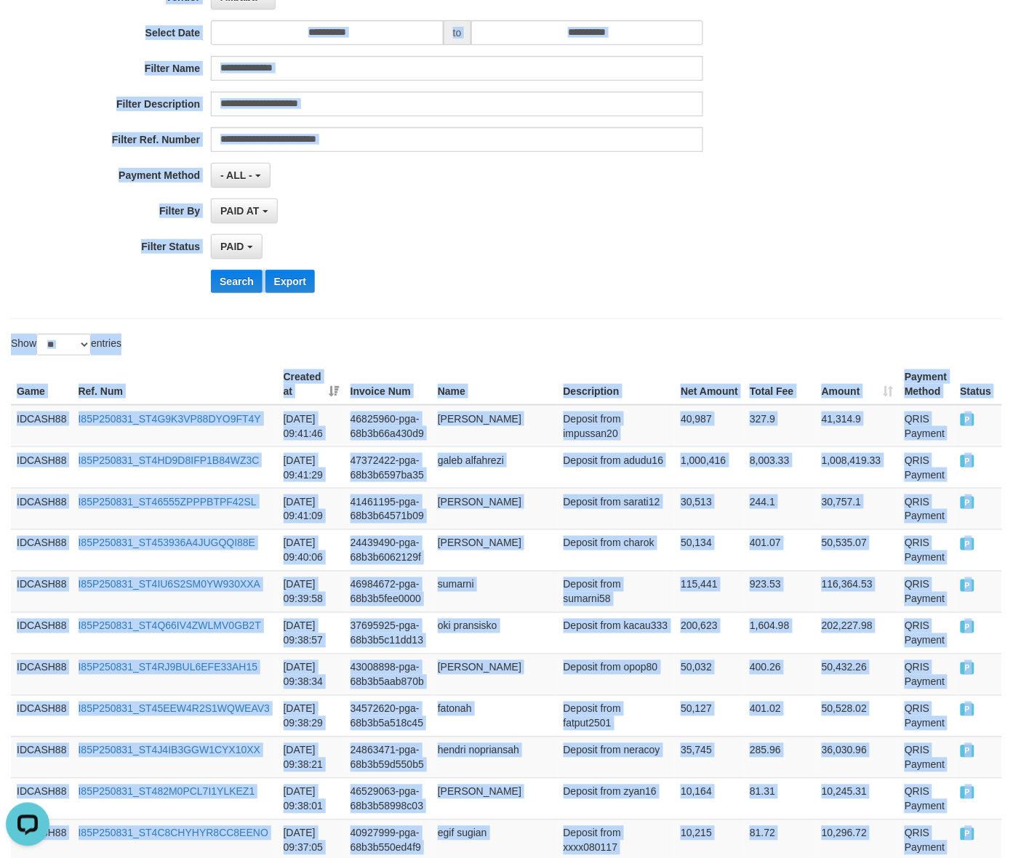
scroll to position [41, 0]
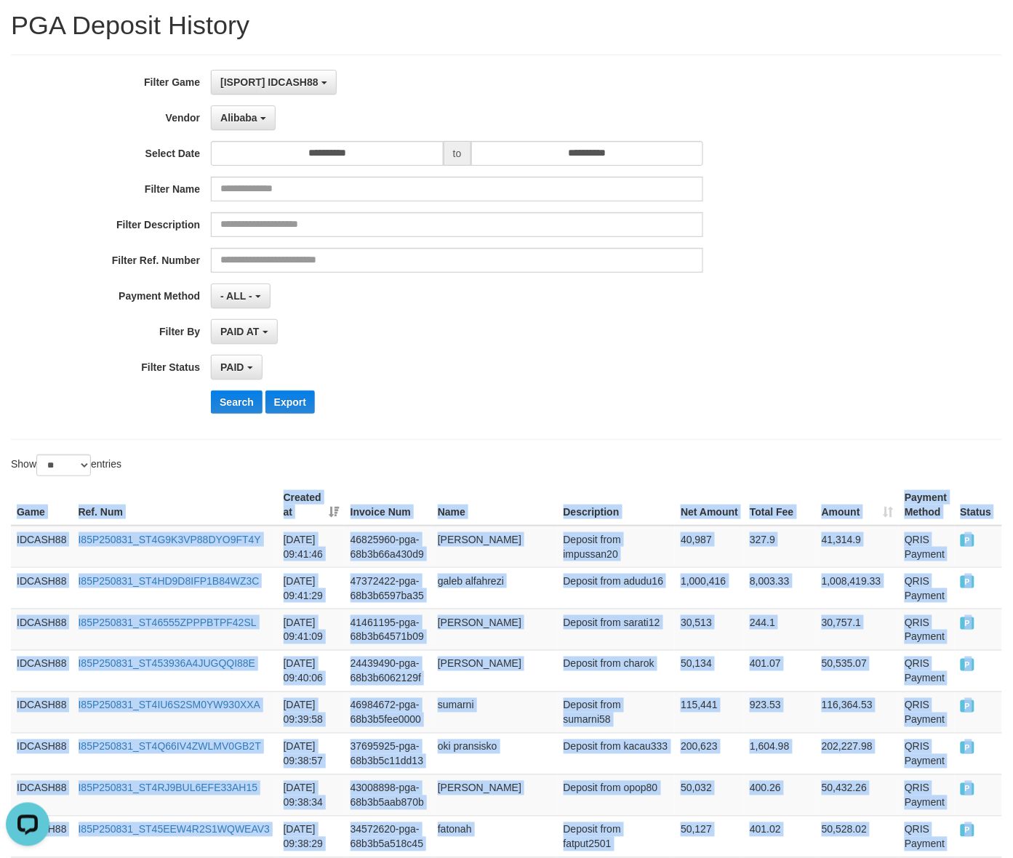
drag, startPoint x: 967, startPoint y: 562, endPoint x: 7, endPoint y: 505, distance: 961.3
click at [222, 402] on button "Search" at bounding box center [237, 401] width 52 height 23
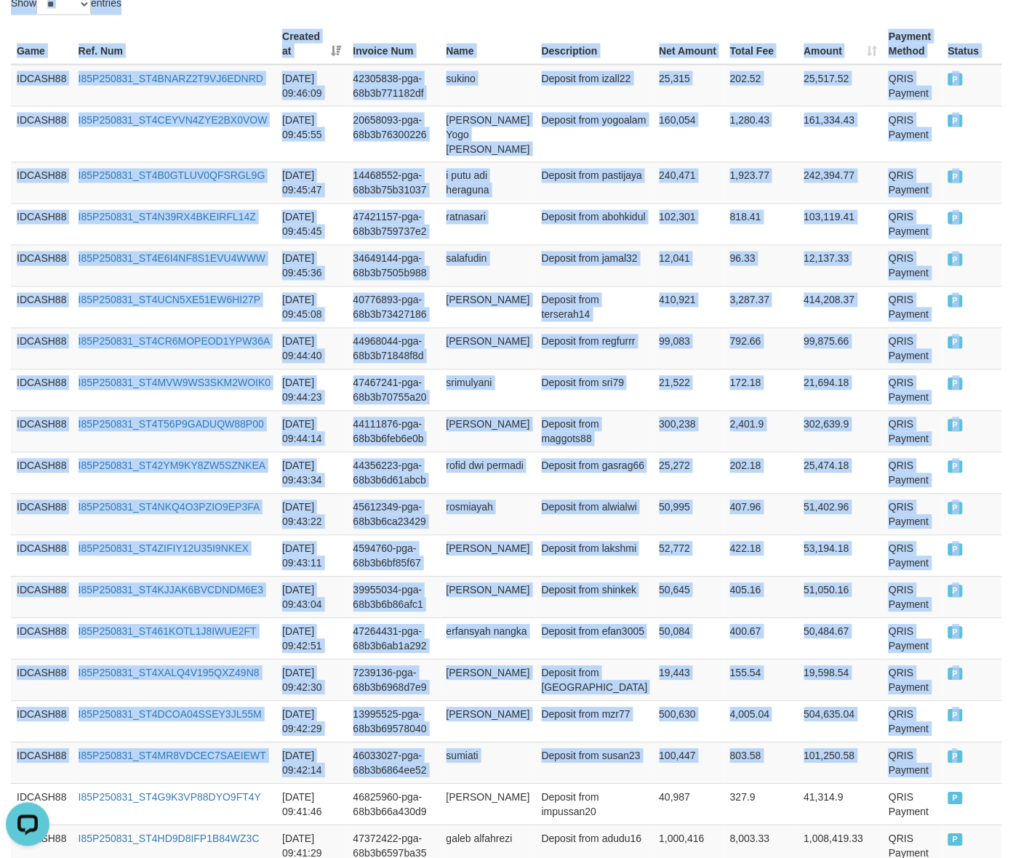
scroll to position [0, 0]
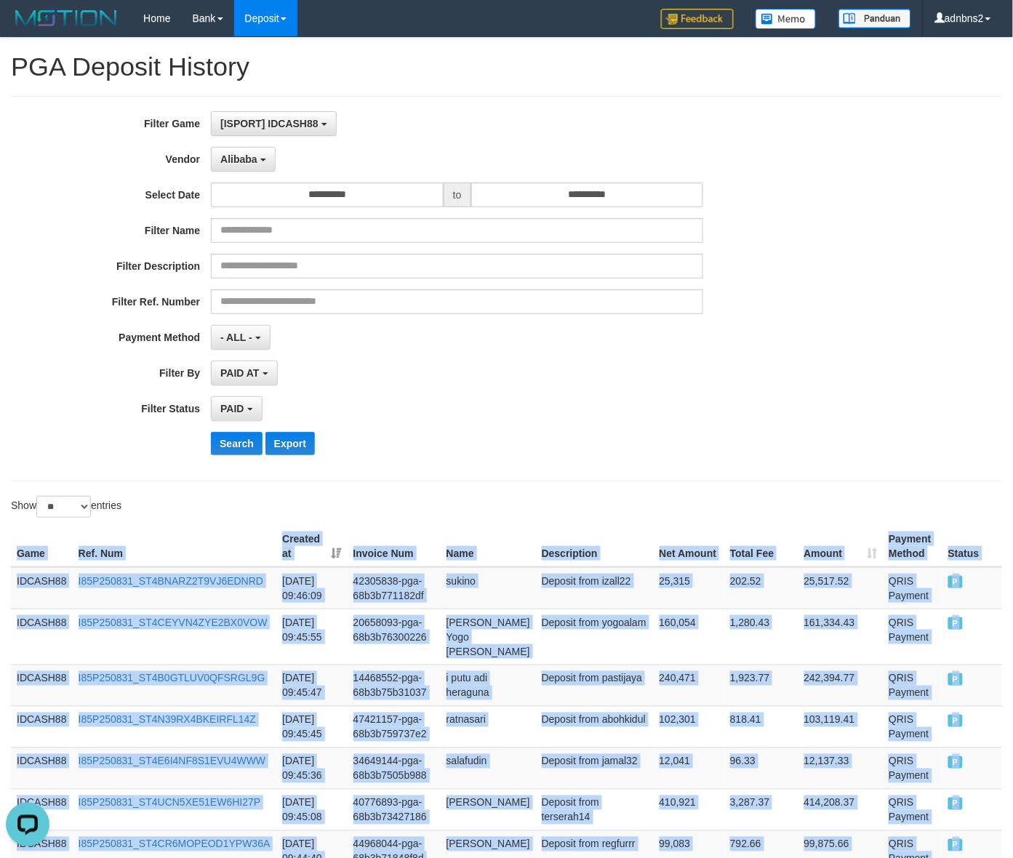
drag, startPoint x: 973, startPoint y: 385, endPoint x: 630, endPoint y: 510, distance: 365.2
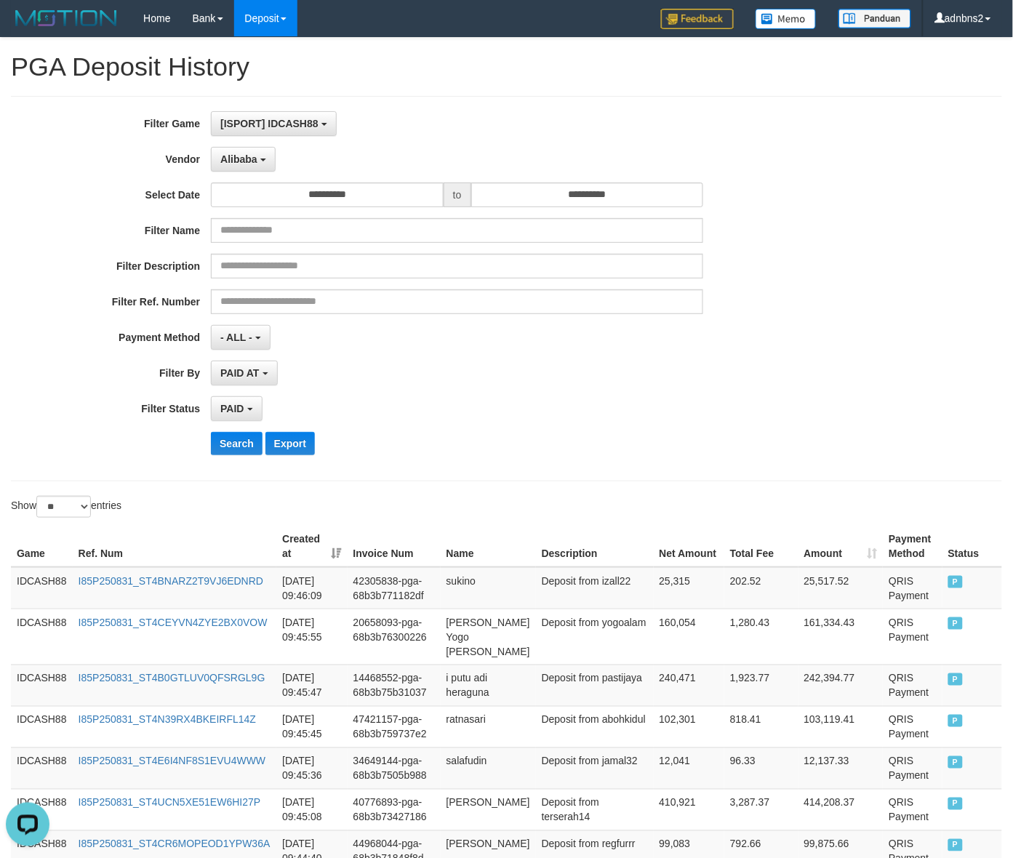
click at [236, 427] on div "**********" at bounding box center [422, 288] width 844 height 355
click at [236, 448] on button "Search" at bounding box center [237, 443] width 52 height 23
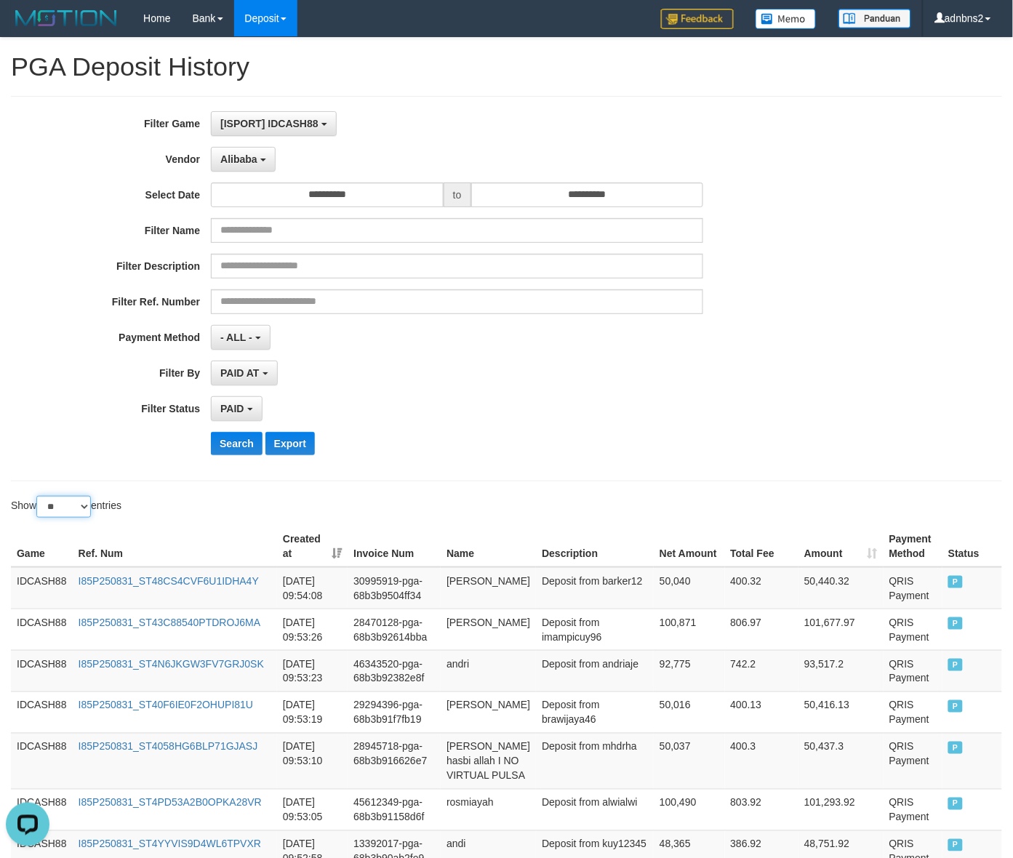
click at [71, 503] on select "** ** ** ***" at bounding box center [63, 507] width 55 height 22
select select "**"
click at [39, 498] on select "** ** ** ***" at bounding box center [63, 507] width 55 height 22
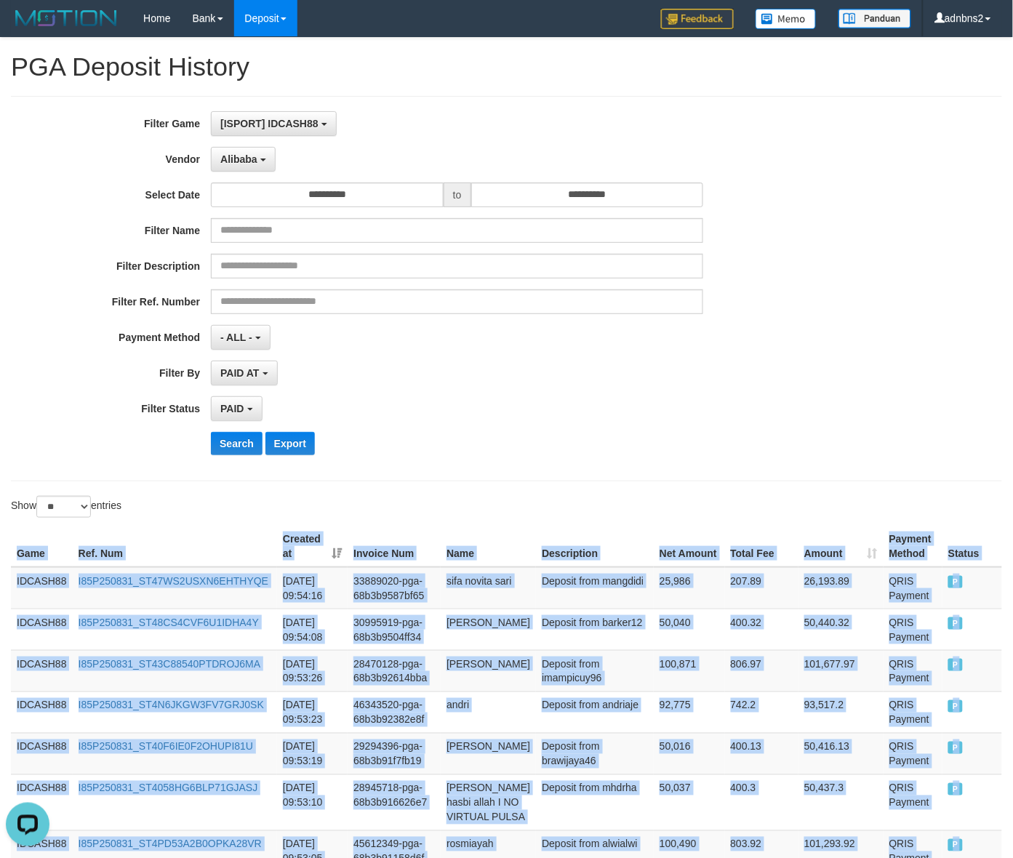
drag, startPoint x: 960, startPoint y: 380, endPoint x: 2, endPoint y: 535, distance: 969.9
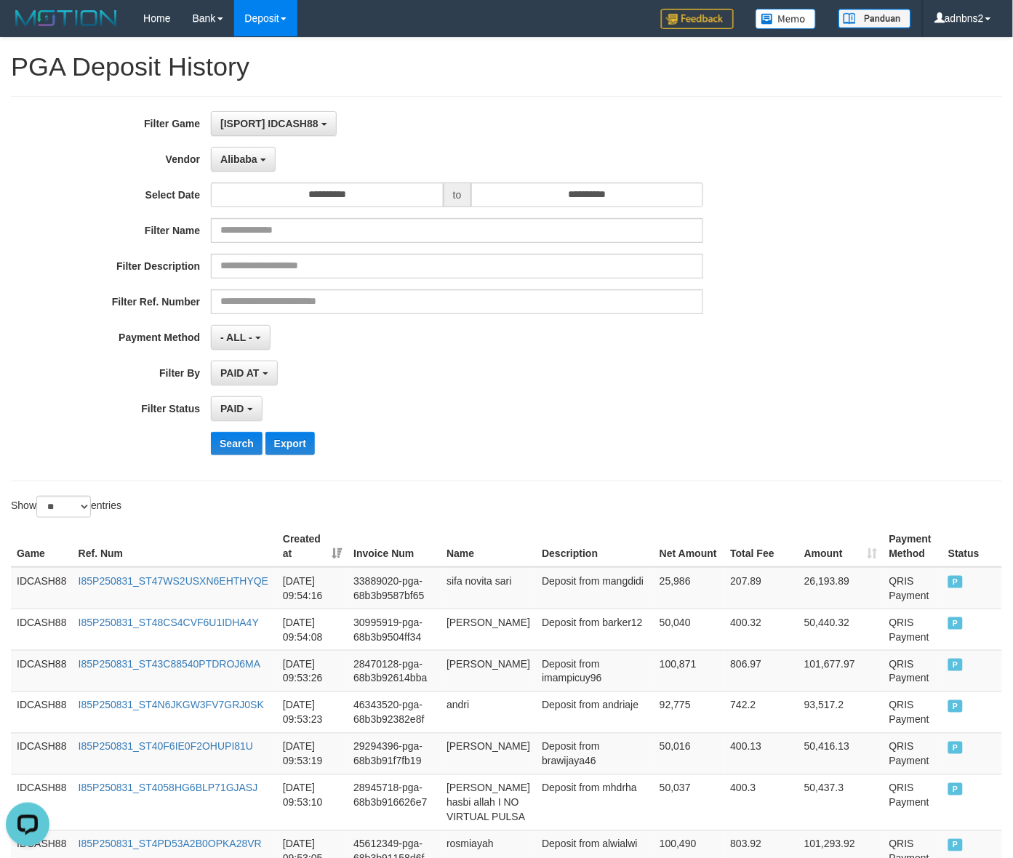
click at [218, 466] on div "**********" at bounding box center [422, 288] width 844 height 355
click at [235, 433] on button "Search" at bounding box center [237, 443] width 52 height 23
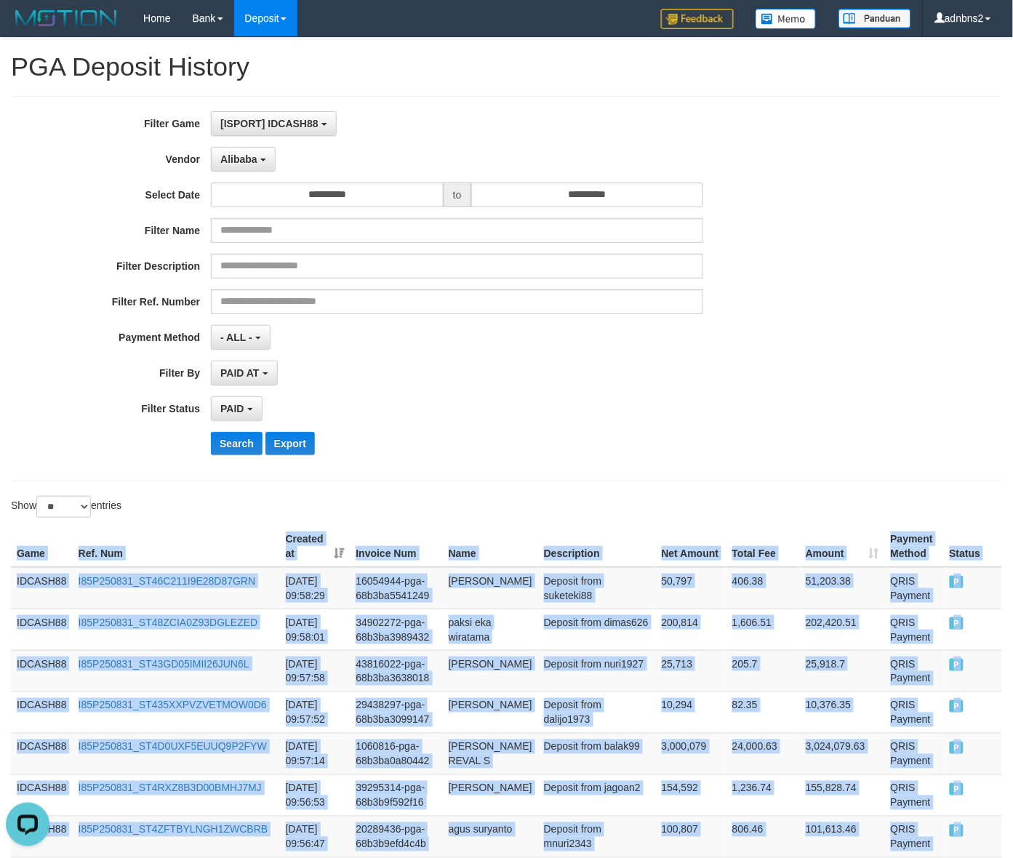
drag, startPoint x: 1000, startPoint y: 369, endPoint x: -9, endPoint y: 562, distance: 1027.3
click at [222, 442] on button "Search" at bounding box center [237, 443] width 52 height 23
click at [211, 432] on button "Search" at bounding box center [237, 443] width 52 height 23
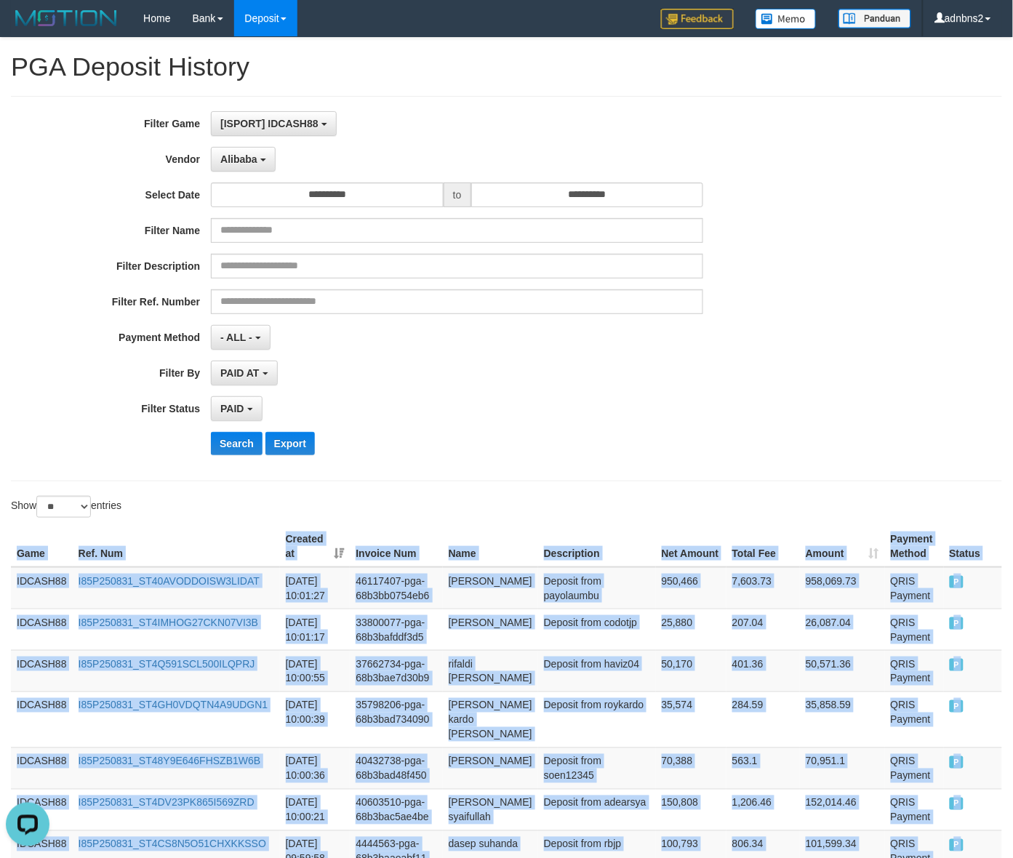
drag, startPoint x: 973, startPoint y: 390, endPoint x: 528, endPoint y: 470, distance: 452.2
click at [245, 437] on button "Search" at bounding box center [237, 443] width 52 height 23
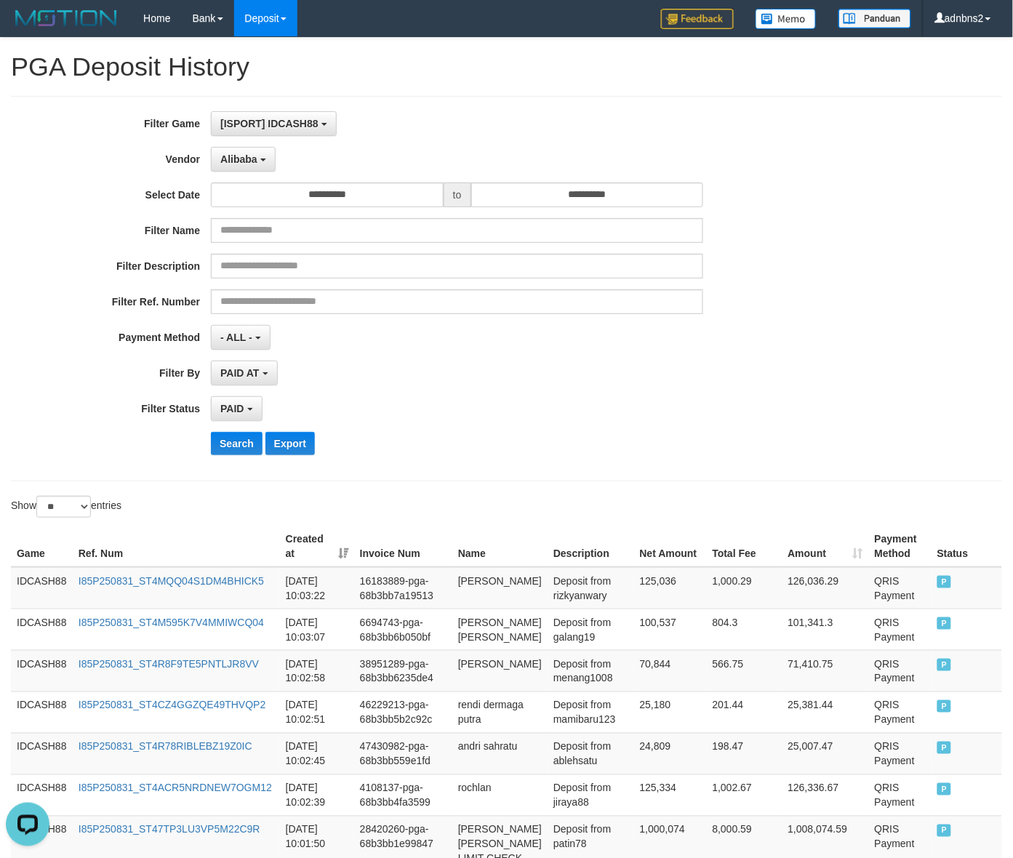
click at [228, 462] on div "**********" at bounding box center [422, 288] width 844 height 355
click at [235, 442] on button "Search" at bounding box center [237, 443] width 52 height 23
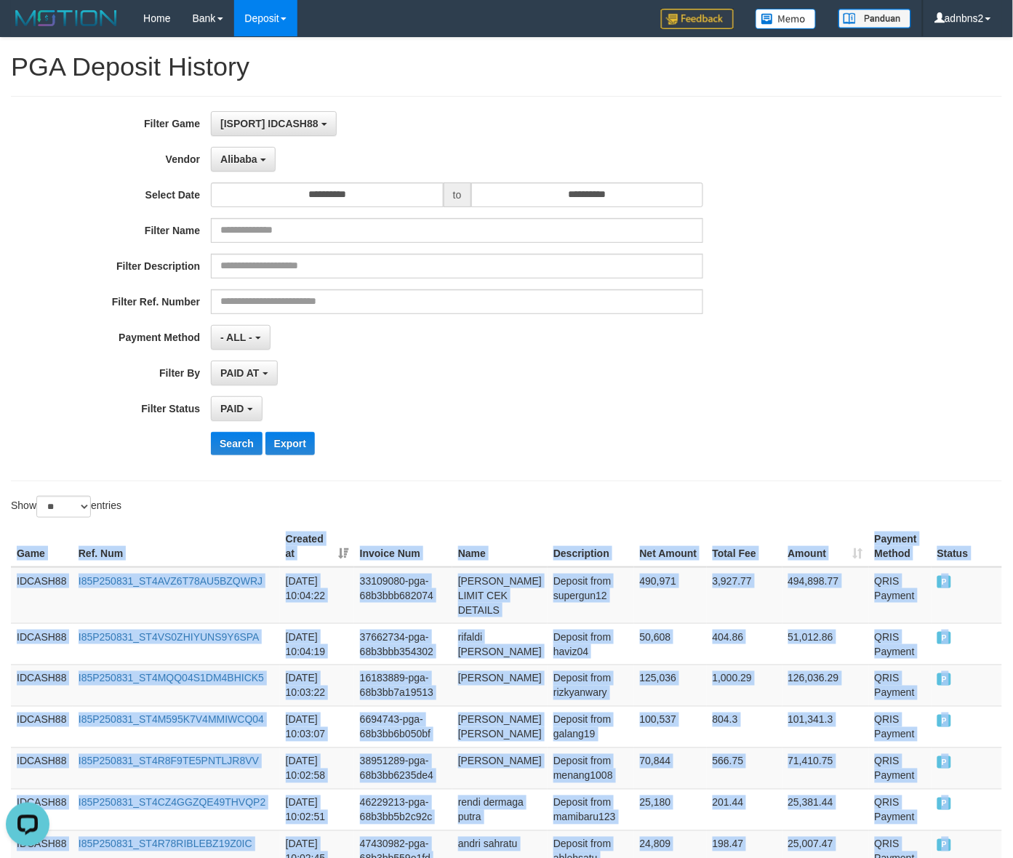
drag, startPoint x: 978, startPoint y: 362, endPoint x: -20, endPoint y: 585, distance: 1022.1
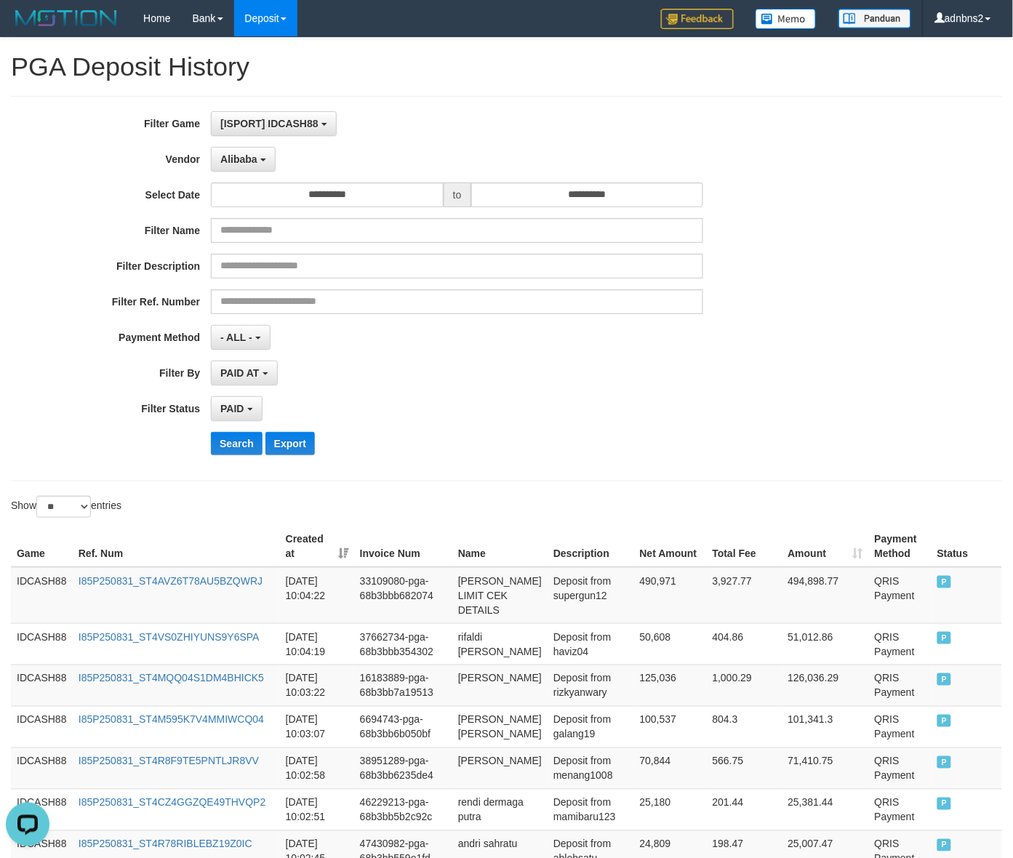
click at [665, 322] on div "**********" at bounding box center [422, 288] width 844 height 355
click at [222, 441] on button "Search" at bounding box center [237, 443] width 52 height 23
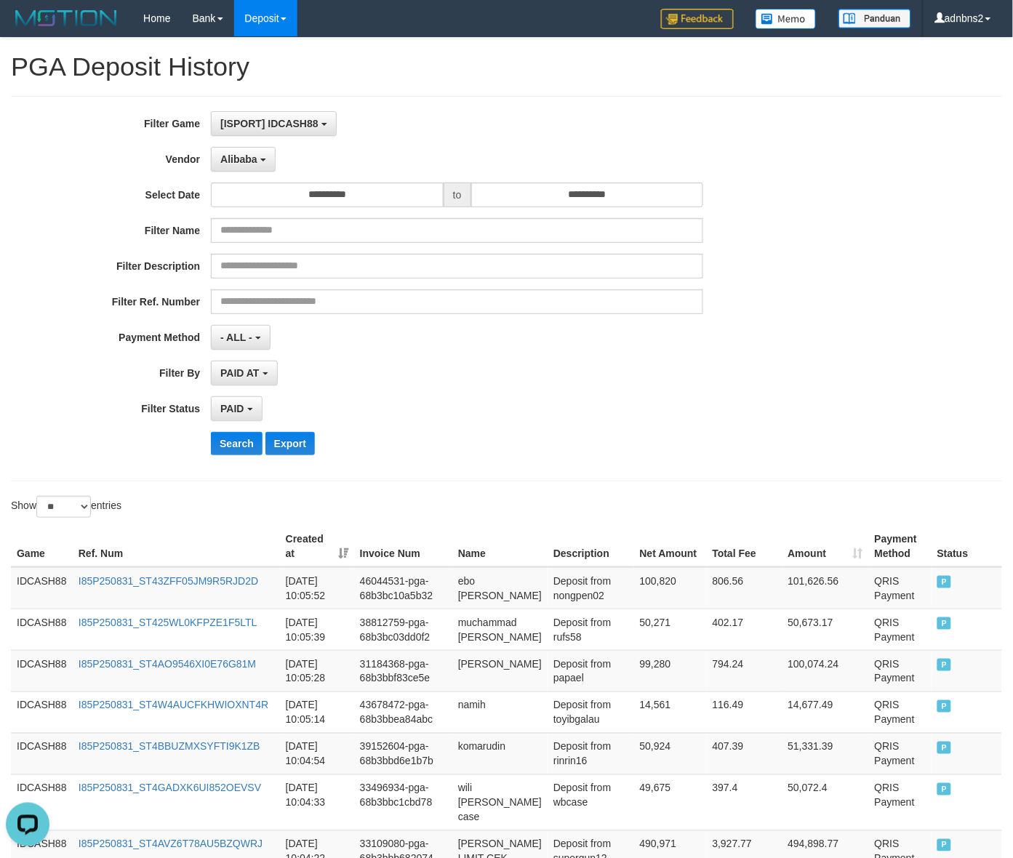
click at [678, 393] on div "**********" at bounding box center [422, 288] width 844 height 355
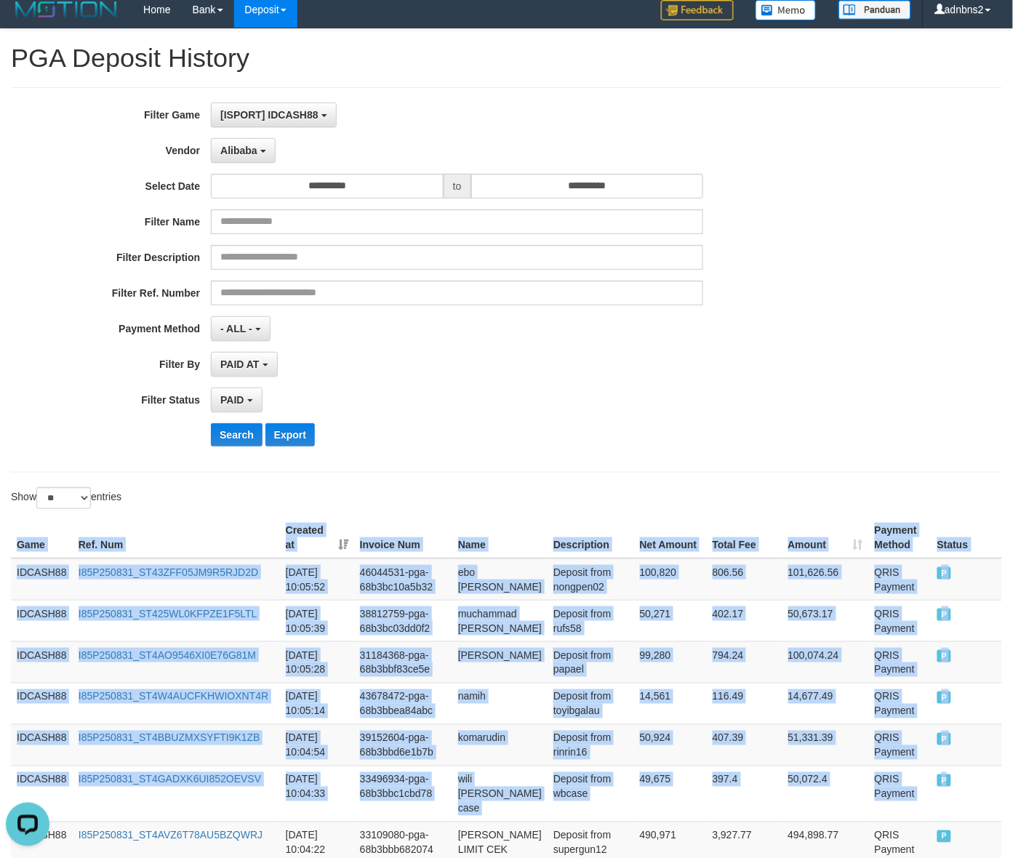
drag, startPoint x: 979, startPoint y: 792, endPoint x: -27, endPoint y: 623, distance: 1020.3
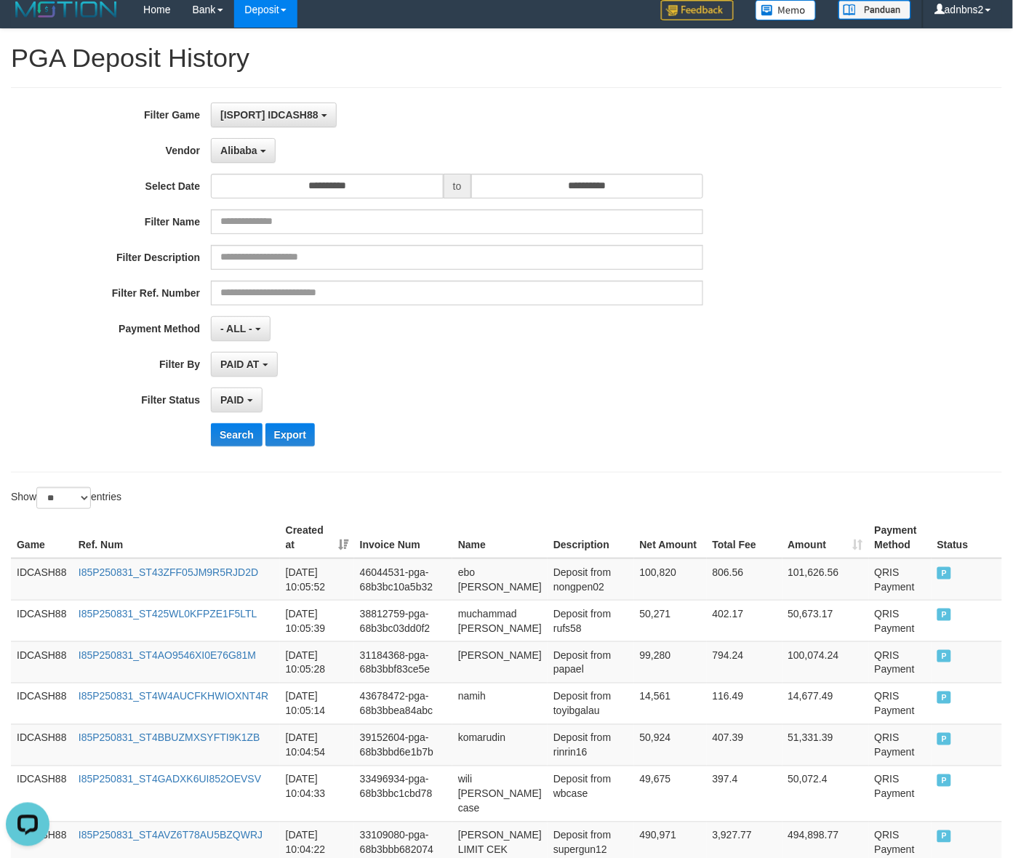
click at [236, 422] on div "**********" at bounding box center [422, 280] width 844 height 355
click at [230, 433] on button "Search" at bounding box center [237, 434] width 52 height 23
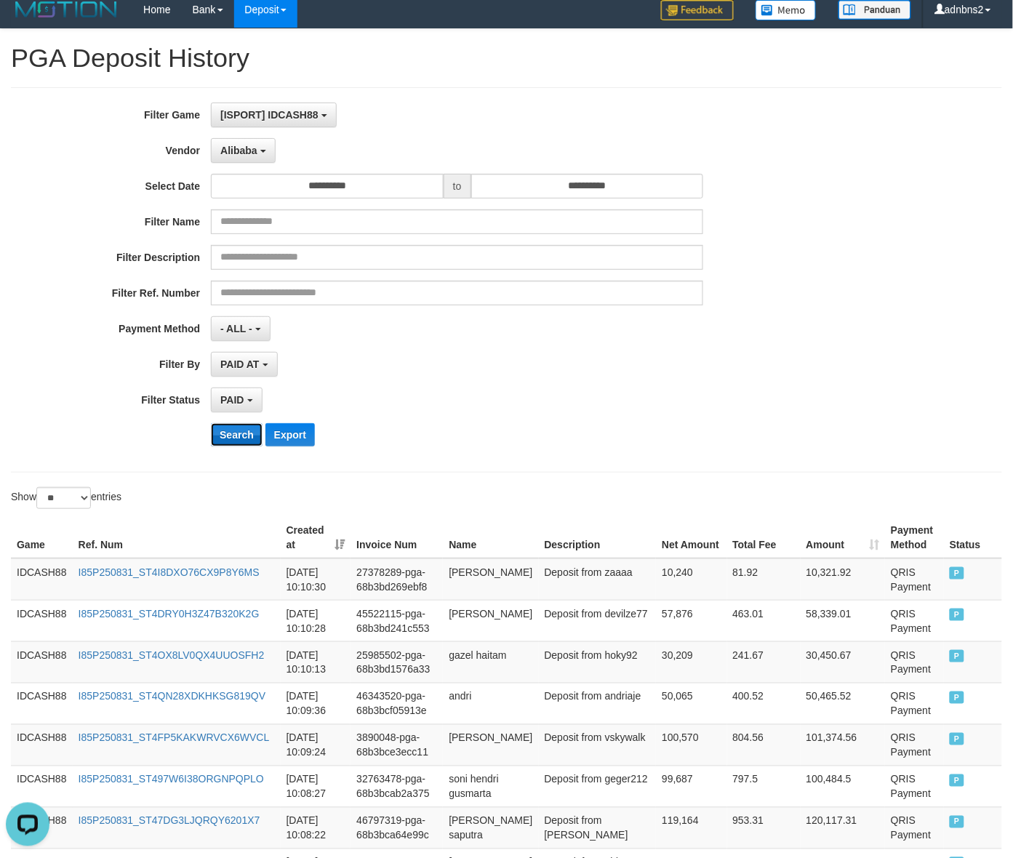
click at [225, 438] on button "Search" at bounding box center [237, 434] width 52 height 23
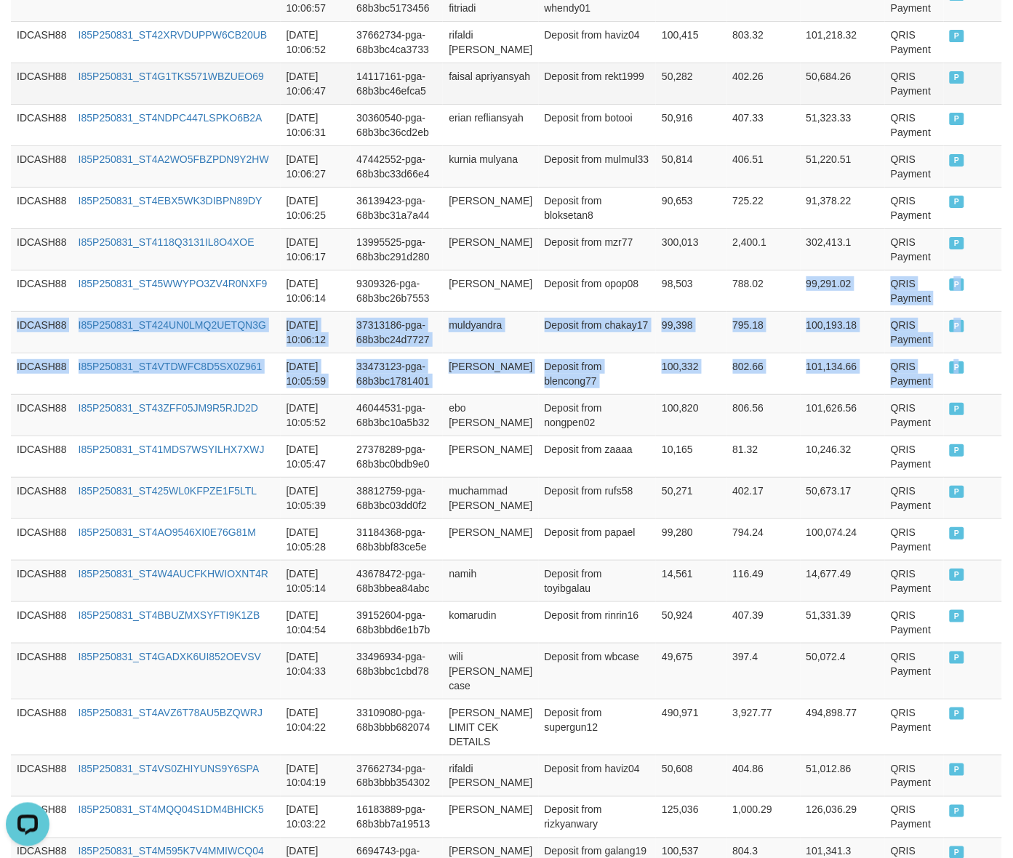
drag, startPoint x: 957, startPoint y: 386, endPoint x: 733, endPoint y: 73, distance: 384.9
click at [749, 233] on tbody "IDCASH88 I85P250831_ST4I8DXO76CX9P8Y6MS [DATE] 10:10:30 27378289-pga-68b3bd269e…" at bounding box center [506, 389] width 991 height 2145
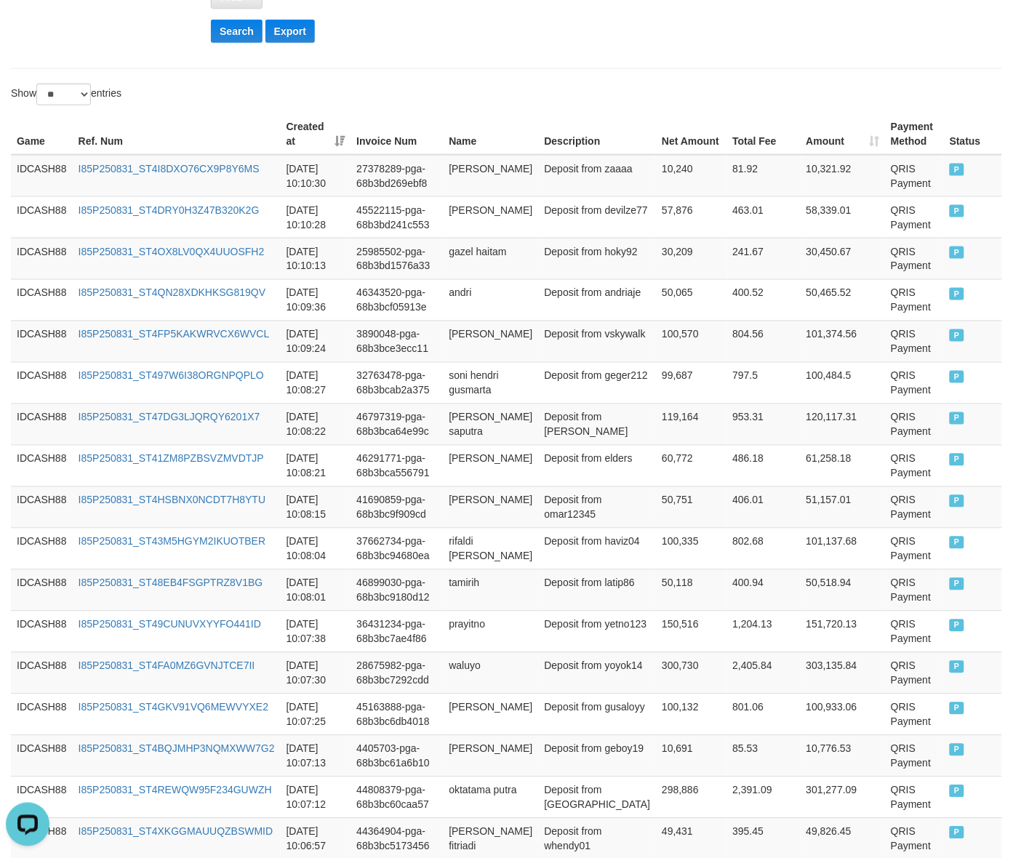
scroll to position [342, 0]
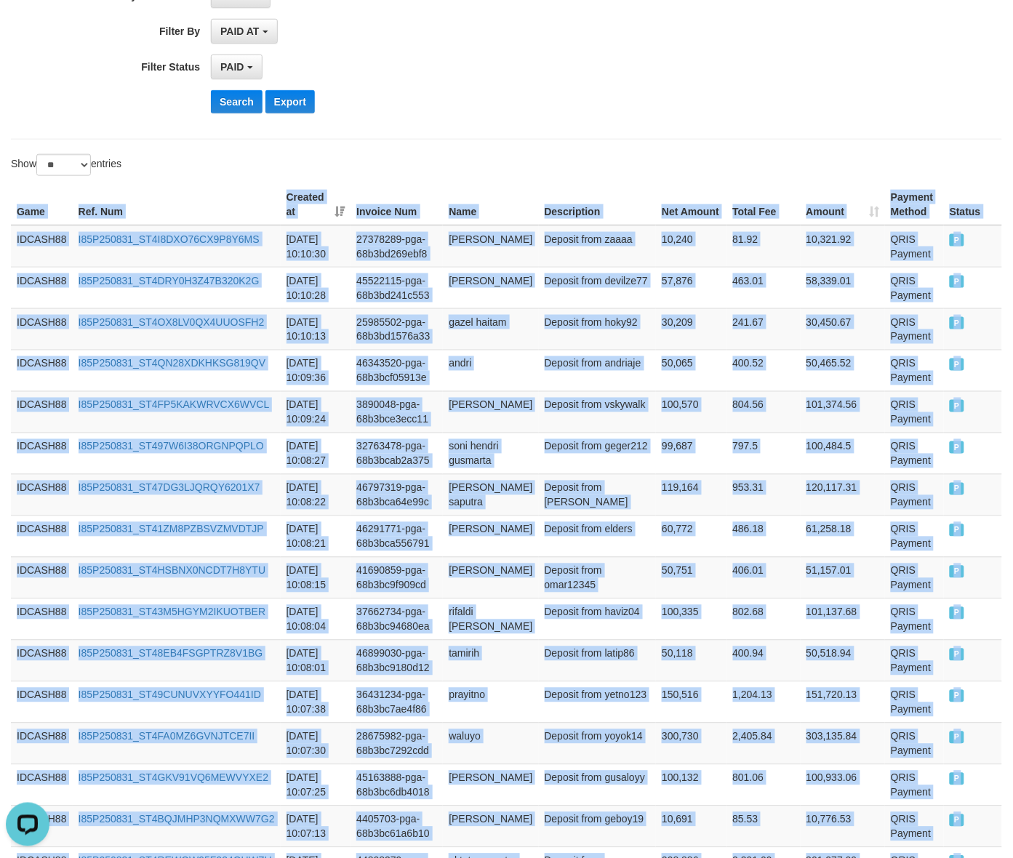
click at [11, 190] on th "Game" at bounding box center [42, 204] width 62 height 41
click at [219, 103] on button "Search" at bounding box center [237, 101] width 52 height 23
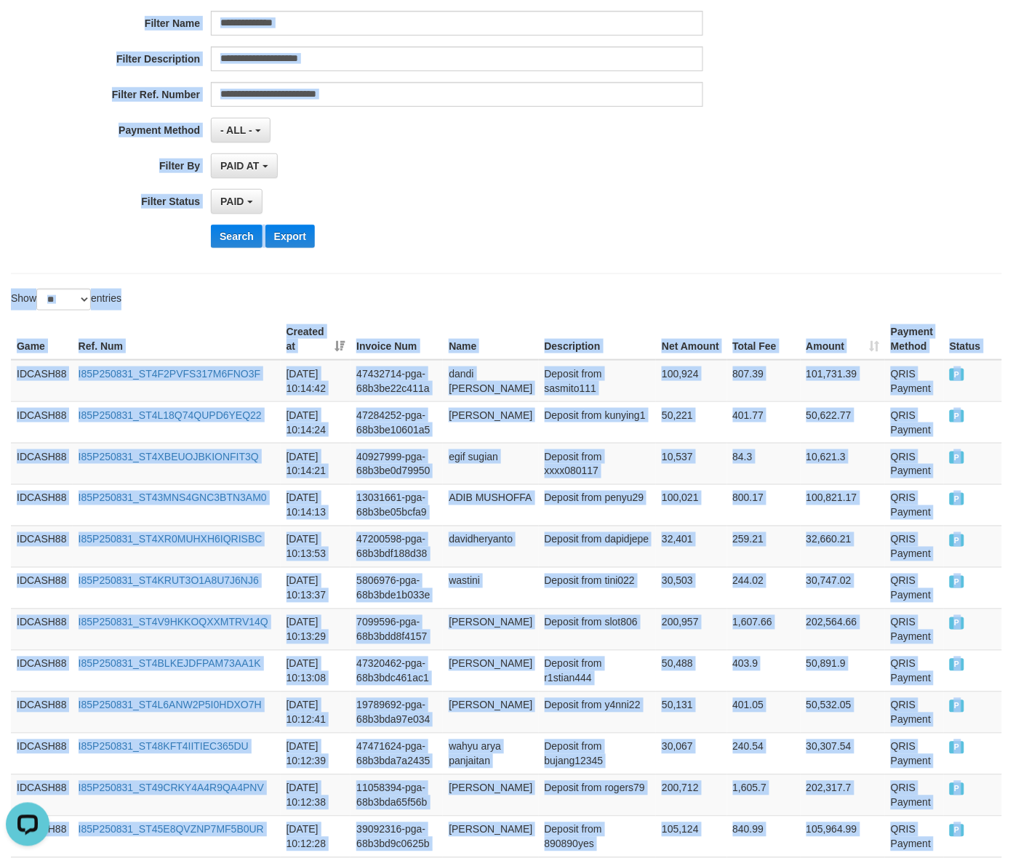
scroll to position [0, 0]
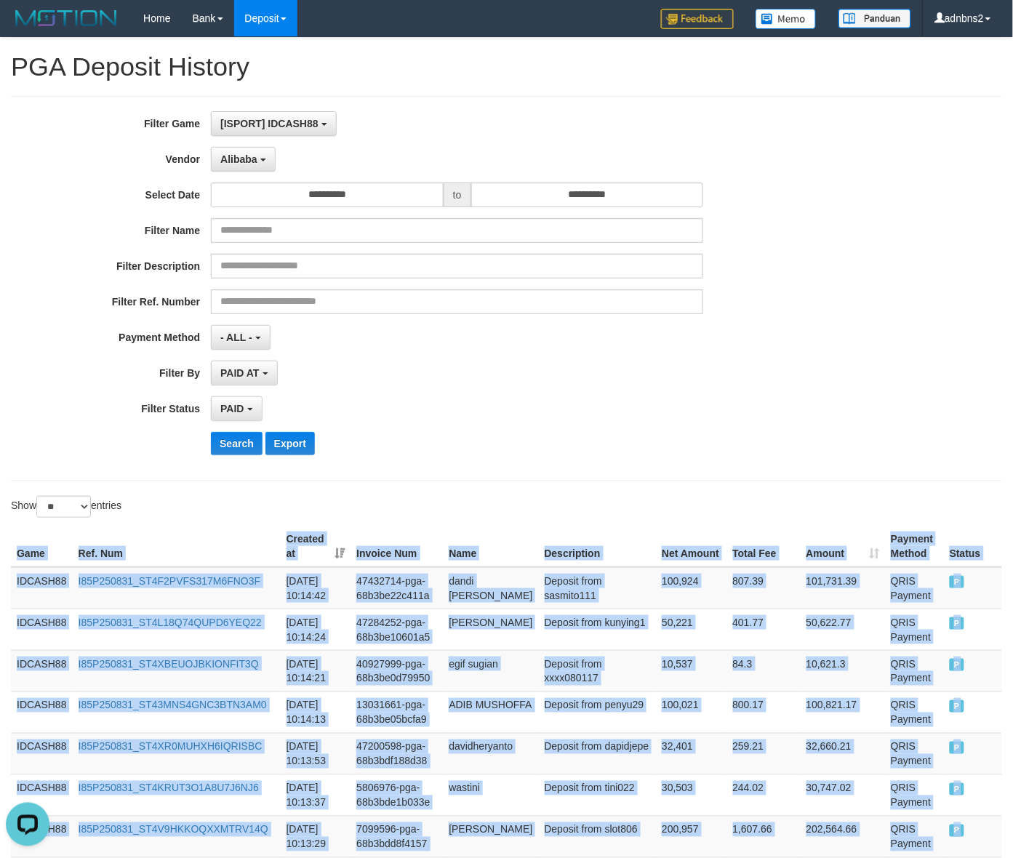
drag, startPoint x: 972, startPoint y: 373, endPoint x: 242, endPoint y: 488, distance: 738.9
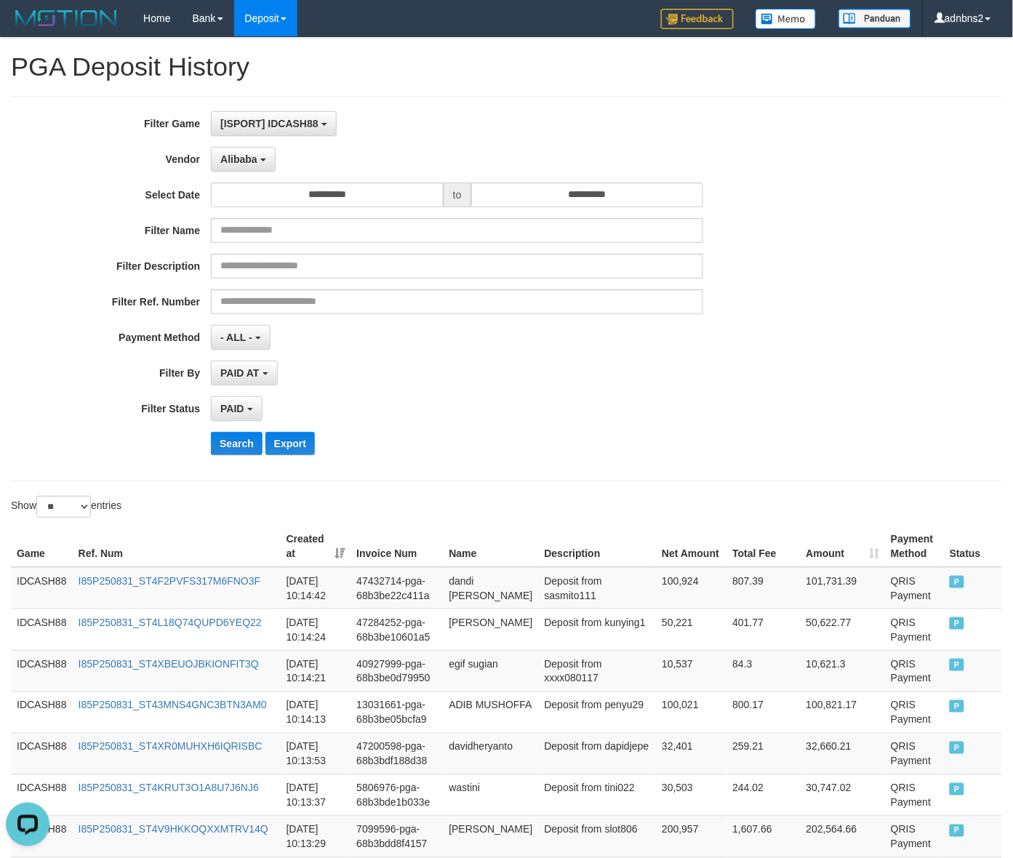
click at [219, 433] on div "**********" at bounding box center [422, 288] width 844 height 355
click at [222, 464] on div "**********" at bounding box center [422, 288] width 844 height 355
click at [228, 441] on button "Search" at bounding box center [237, 443] width 52 height 23
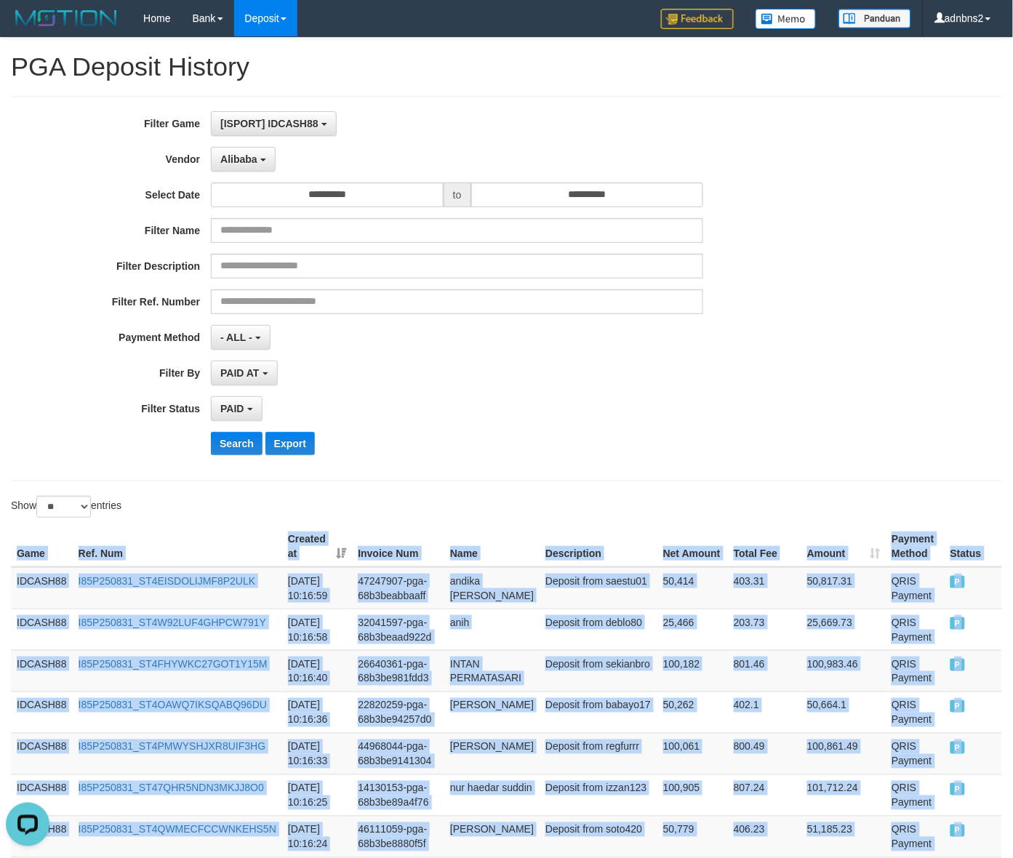
drag, startPoint x: 995, startPoint y: 380, endPoint x: 1, endPoint y: 567, distance: 1011.2
click at [242, 455] on button "Search" at bounding box center [237, 443] width 52 height 23
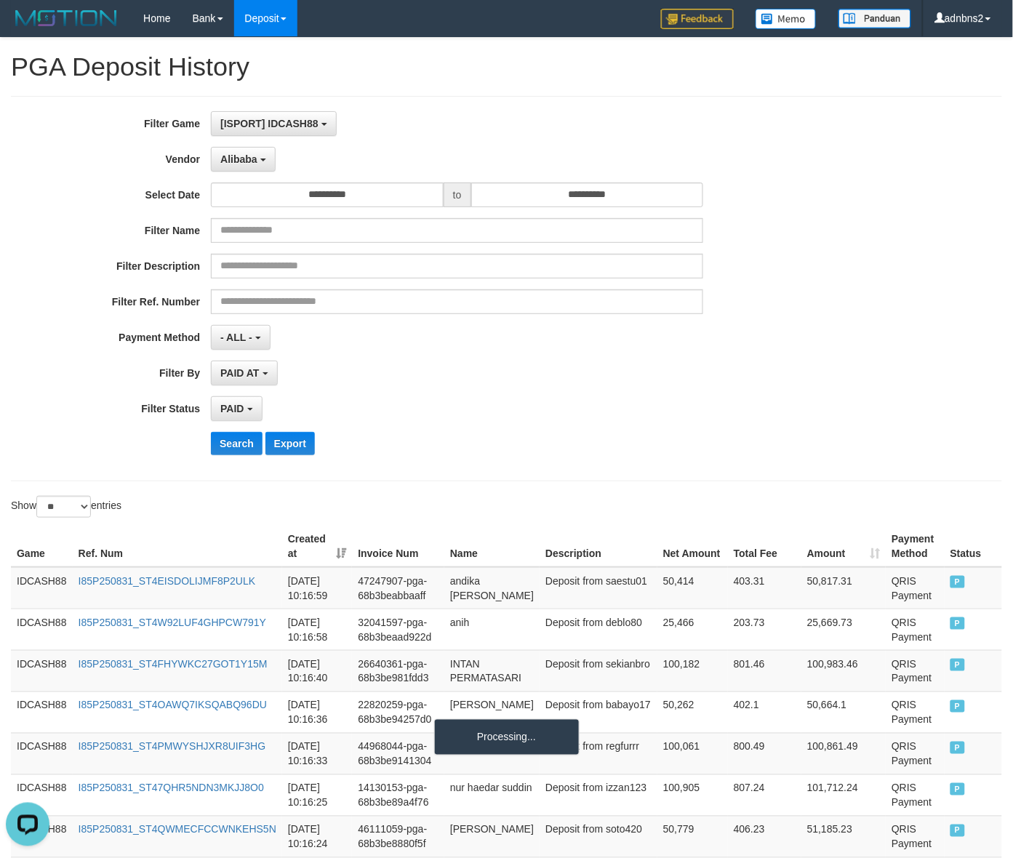
click at [445, 372] on div "PAID AT PAID AT CREATED AT" at bounding box center [457, 373] width 492 height 25
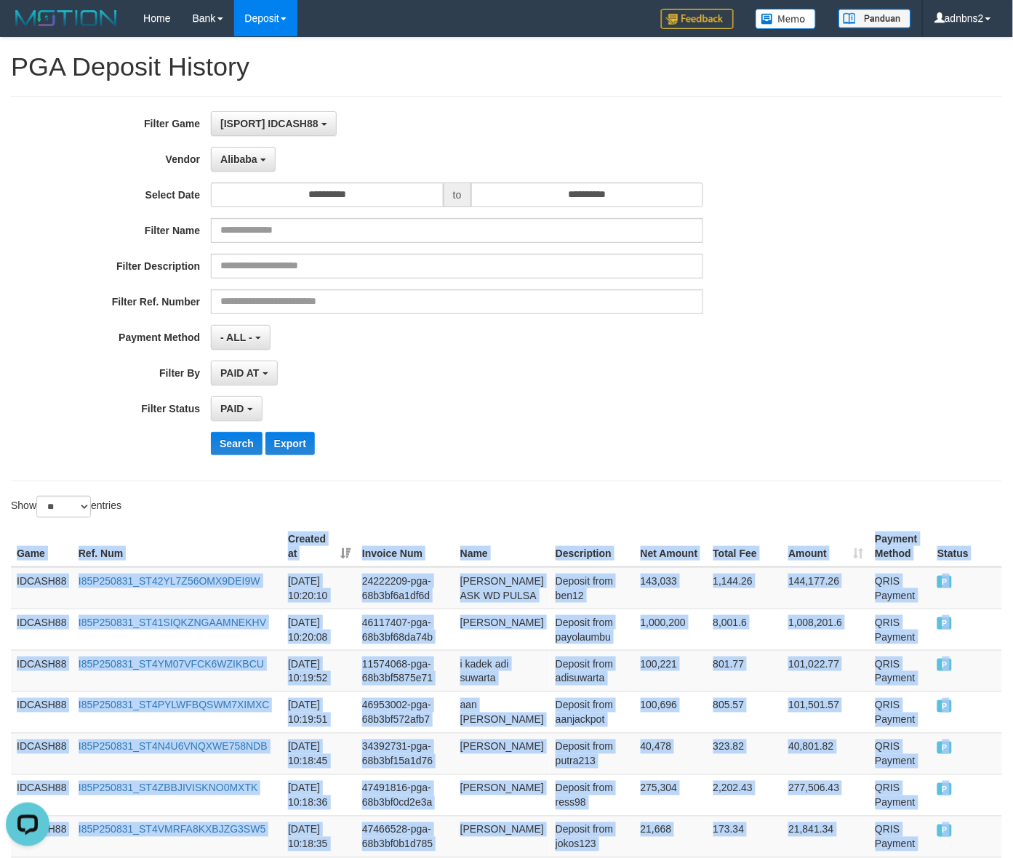
drag, startPoint x: 955, startPoint y: 384, endPoint x: 15, endPoint y: 547, distance: 953.4
click at [241, 451] on button "Search" at bounding box center [237, 443] width 52 height 23
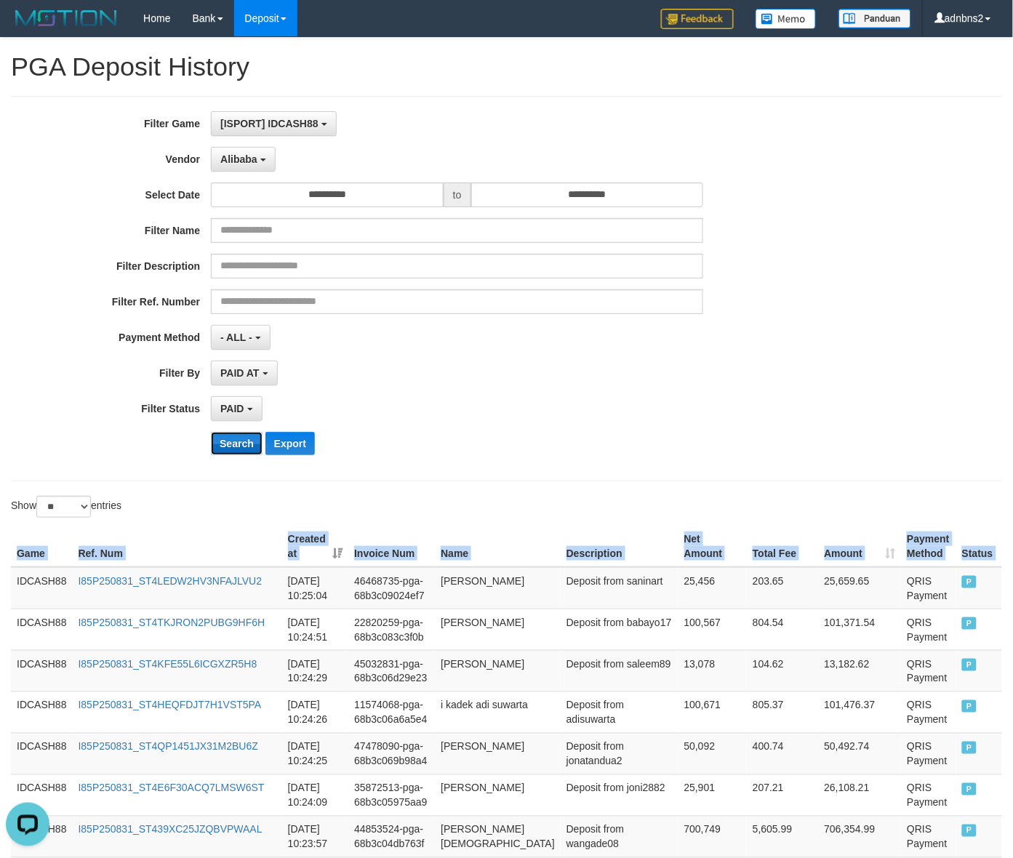
click at [240, 442] on button "Search" at bounding box center [237, 443] width 52 height 23
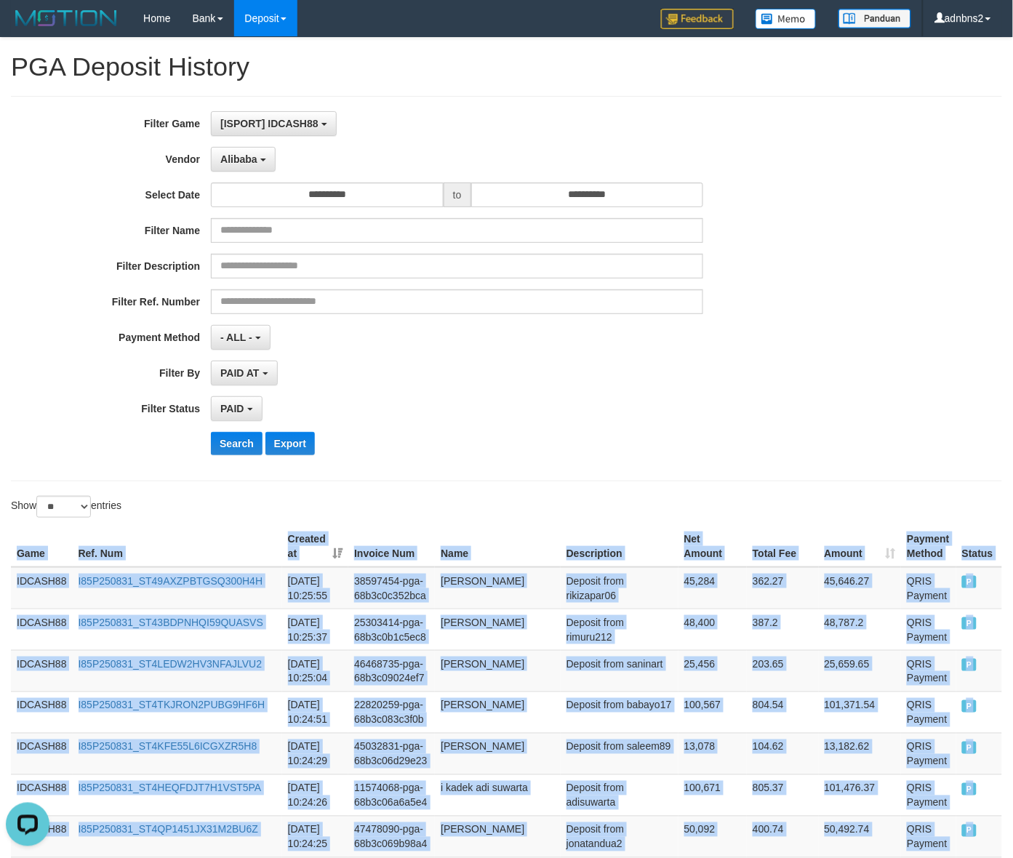
drag, startPoint x: 903, startPoint y: 443, endPoint x: 15, endPoint y: 547, distance: 893.7
click at [217, 435] on button "Search" at bounding box center [237, 443] width 52 height 23
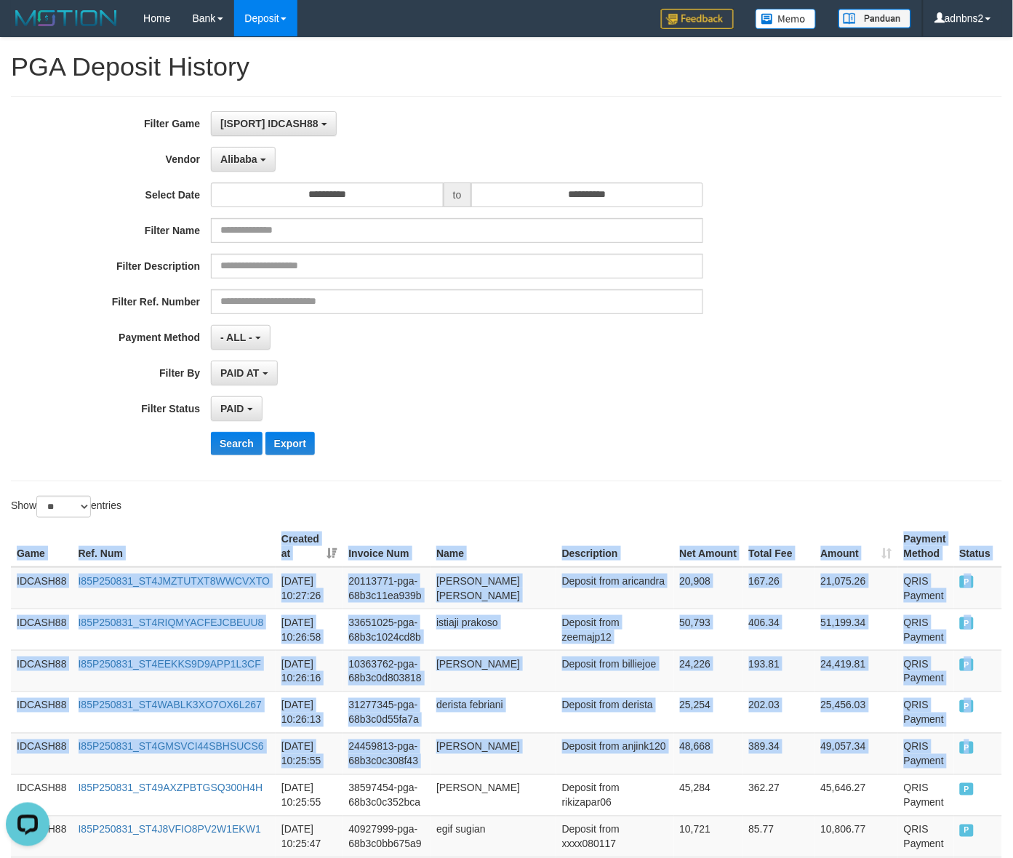
drag, startPoint x: 960, startPoint y: 758, endPoint x: -35, endPoint y: 569, distance: 1012.5
click at [217, 445] on button "Search" at bounding box center [237, 443] width 52 height 23
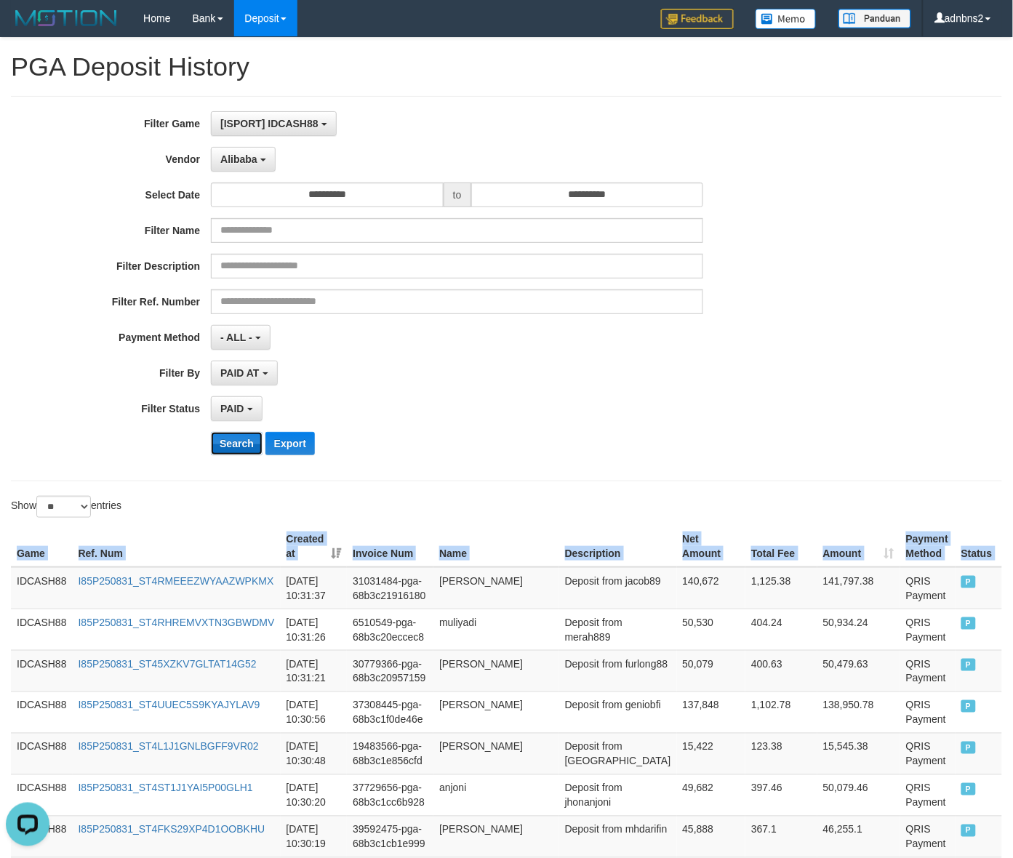
click at [240, 444] on button "Search" at bounding box center [237, 443] width 52 height 23
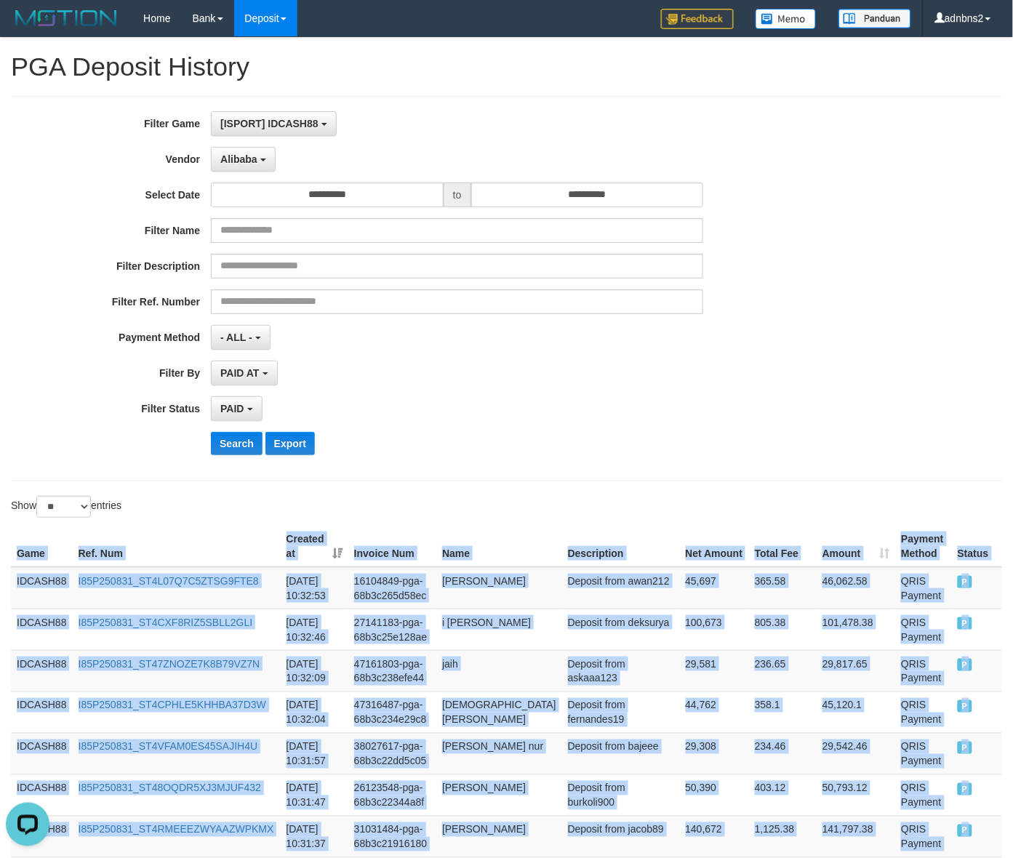
drag, startPoint x: 958, startPoint y: 379, endPoint x: -3, endPoint y: 526, distance: 972.2
click at [229, 455] on button "Search" at bounding box center [237, 443] width 52 height 23
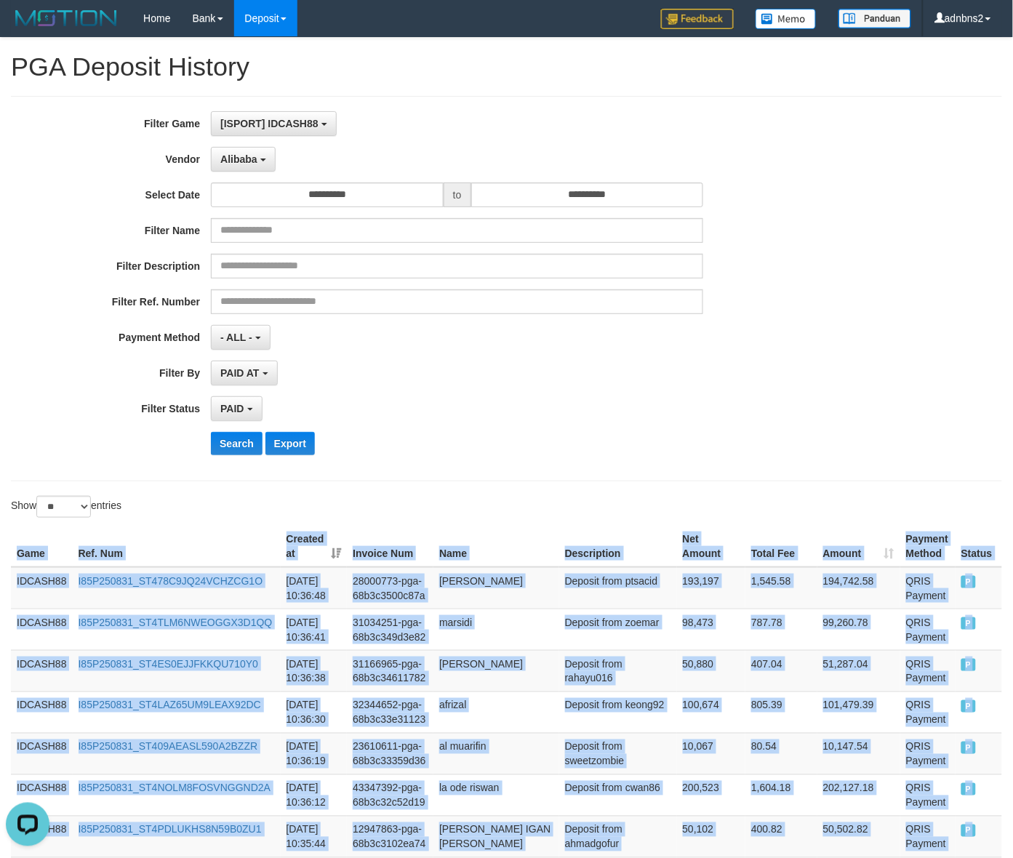
drag, startPoint x: 971, startPoint y: 385, endPoint x: -100, endPoint y: 592, distance: 1090.0
click at [236, 438] on button "Search" at bounding box center [237, 443] width 52 height 23
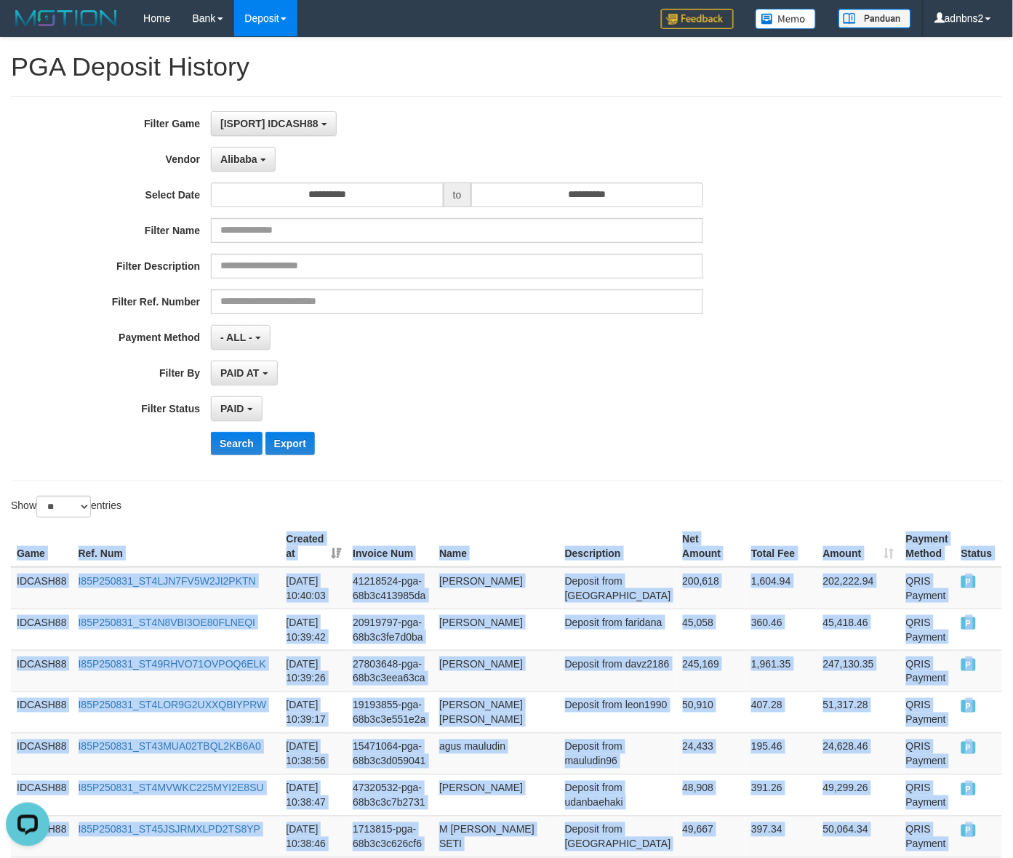
drag, startPoint x: 955, startPoint y: 396, endPoint x: 9, endPoint y: 546, distance: 957.6
click at [230, 441] on button "Search" at bounding box center [237, 443] width 52 height 23
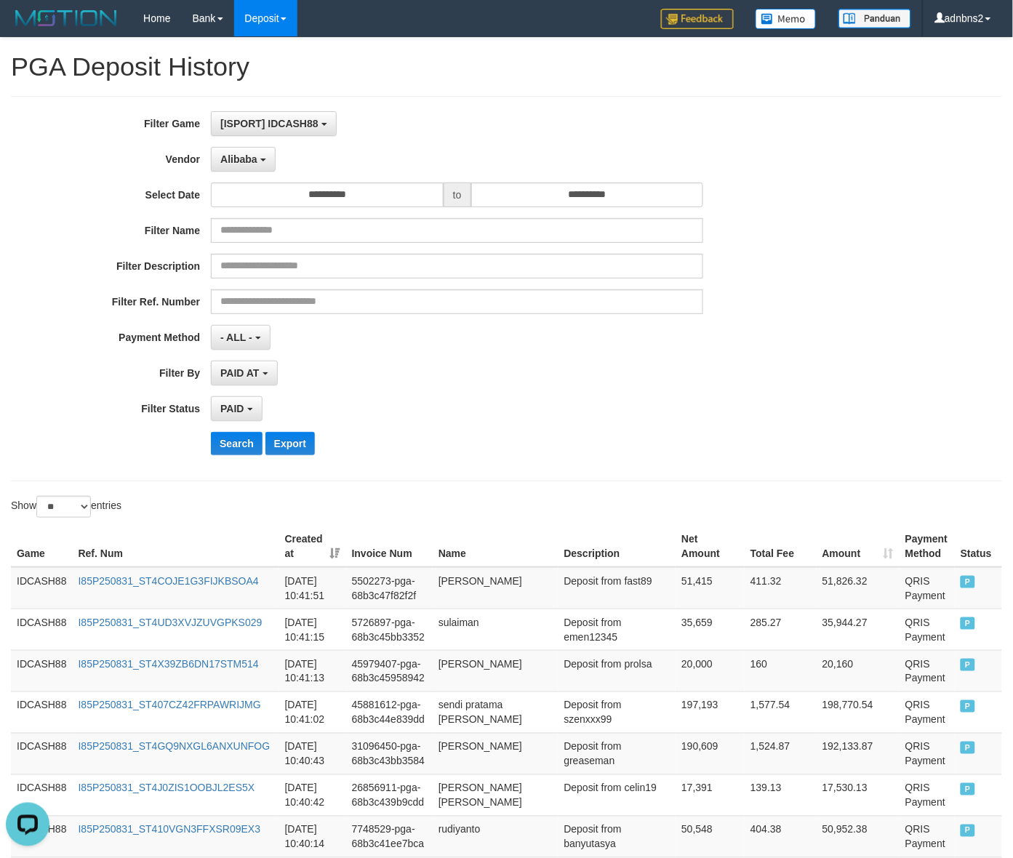
scroll to position [459, 0]
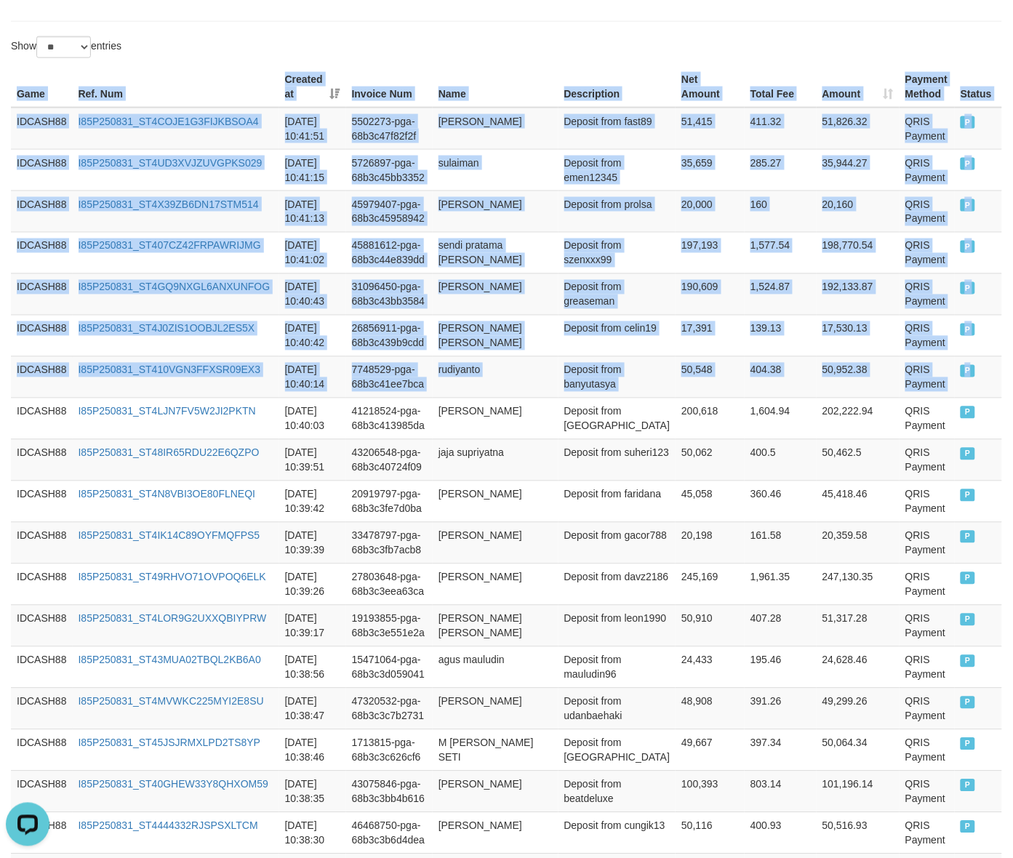
drag, startPoint x: 860, startPoint y: 361, endPoint x: -49, endPoint y: 183, distance: 926.6
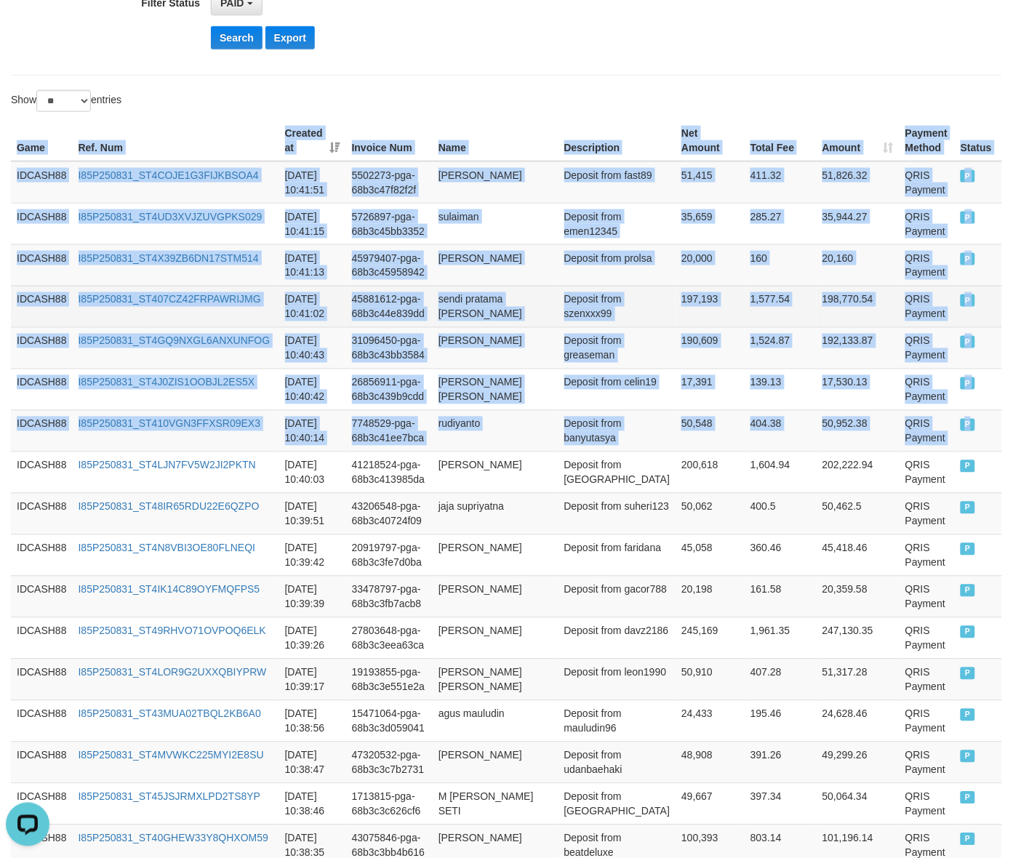
scroll to position [278, 0]
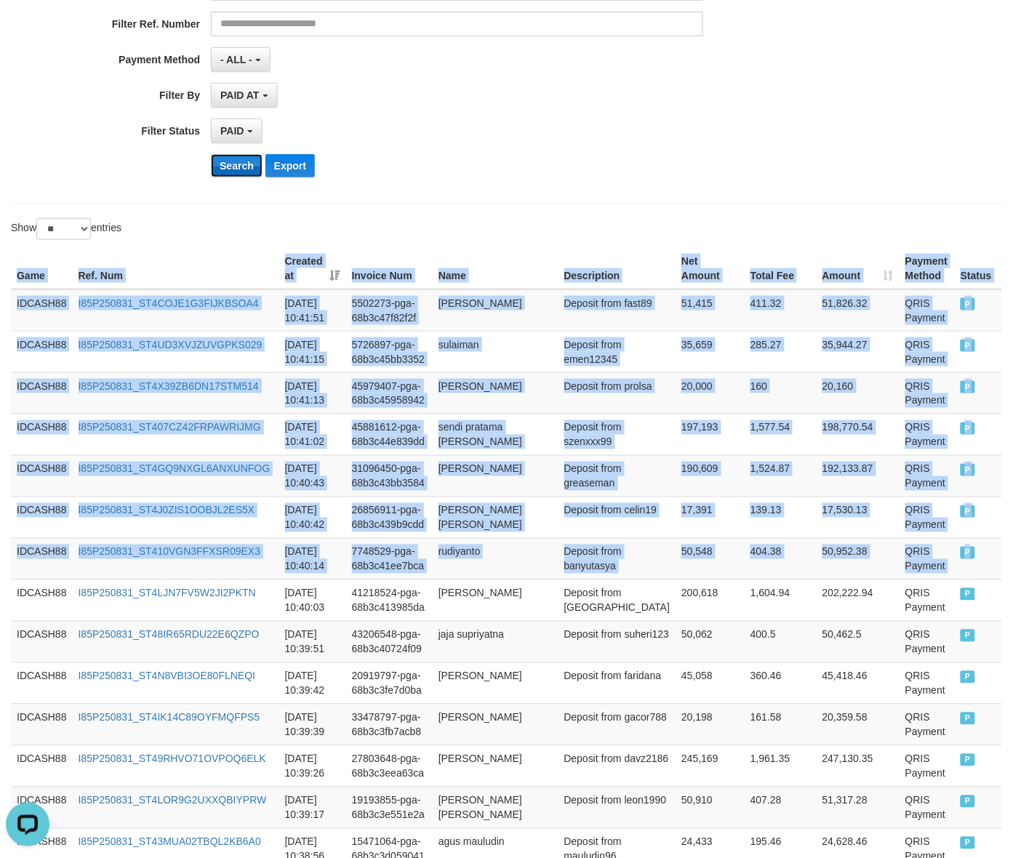
click at [245, 173] on button "Search" at bounding box center [237, 165] width 52 height 23
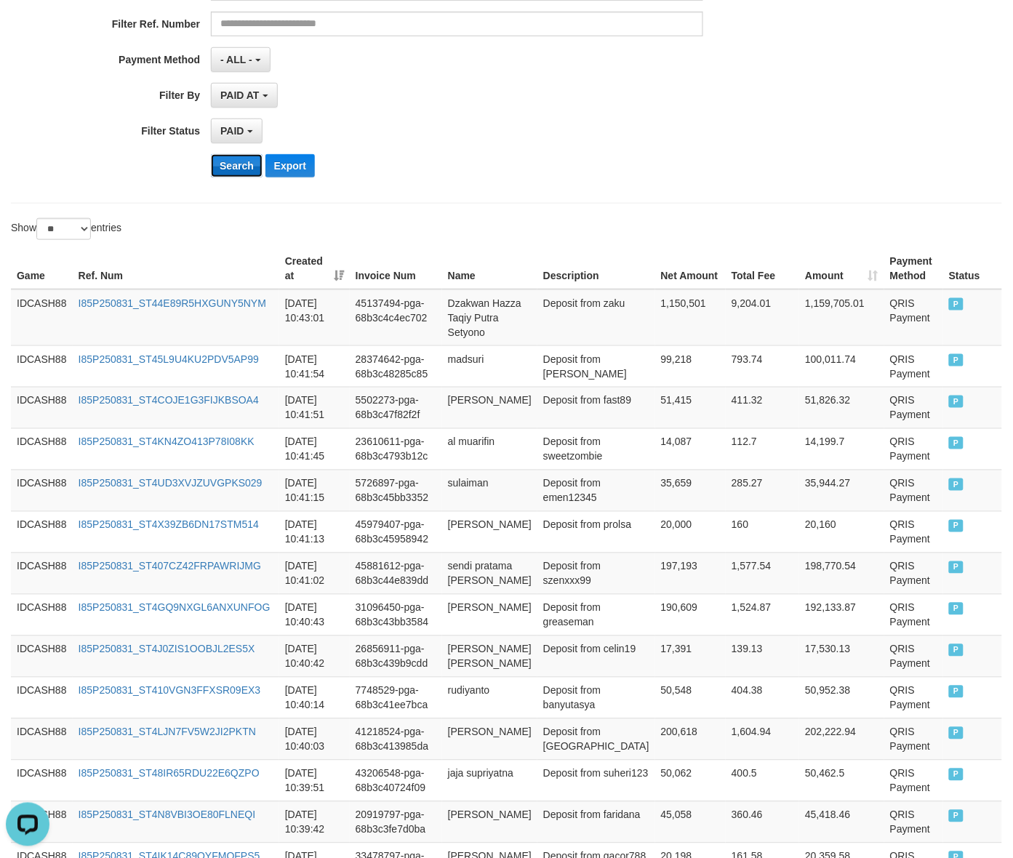
click at [245, 173] on button "Search" at bounding box center [237, 165] width 52 height 23
click at [211, 154] on button "Search" at bounding box center [237, 165] width 52 height 23
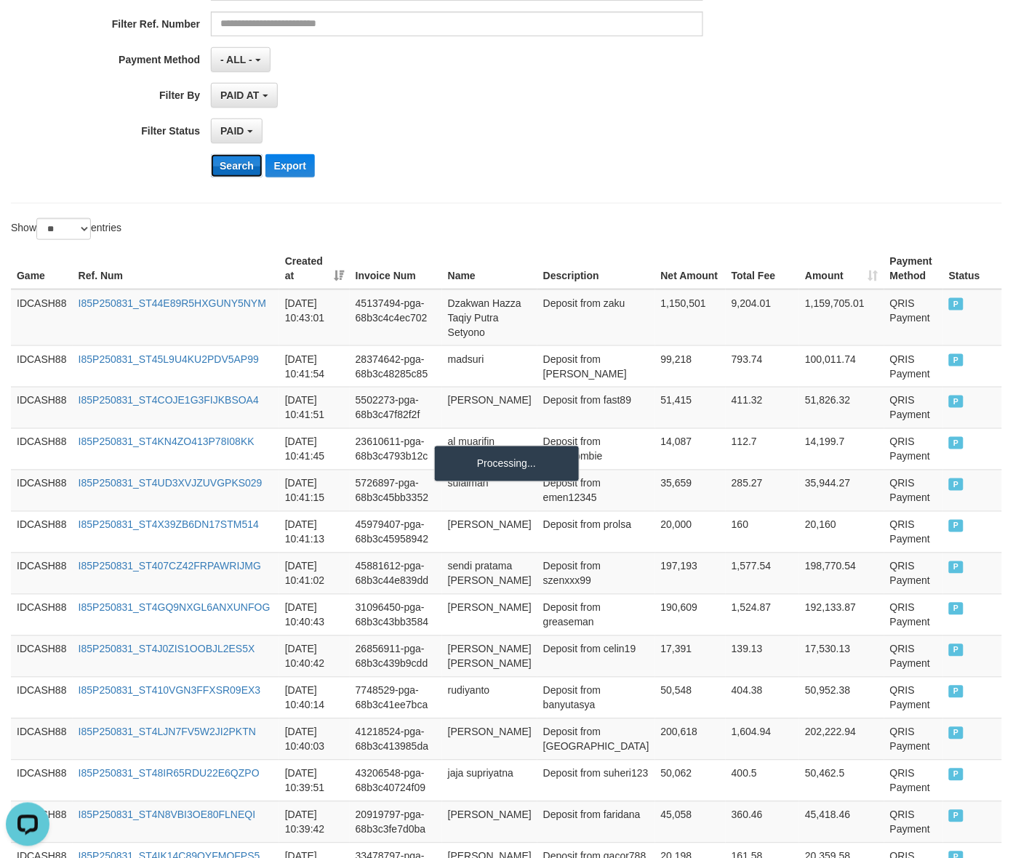
click at [211, 154] on button "Search" at bounding box center [237, 165] width 52 height 23
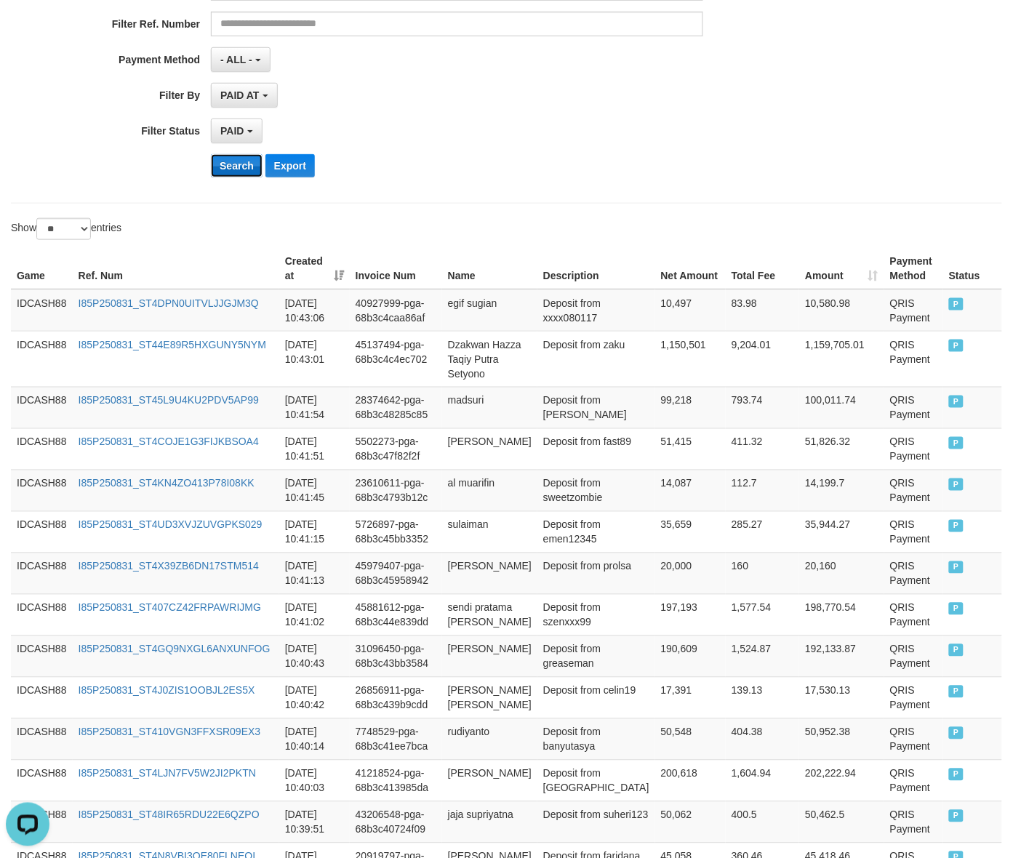
click at [245, 173] on button "Search" at bounding box center [237, 165] width 52 height 23
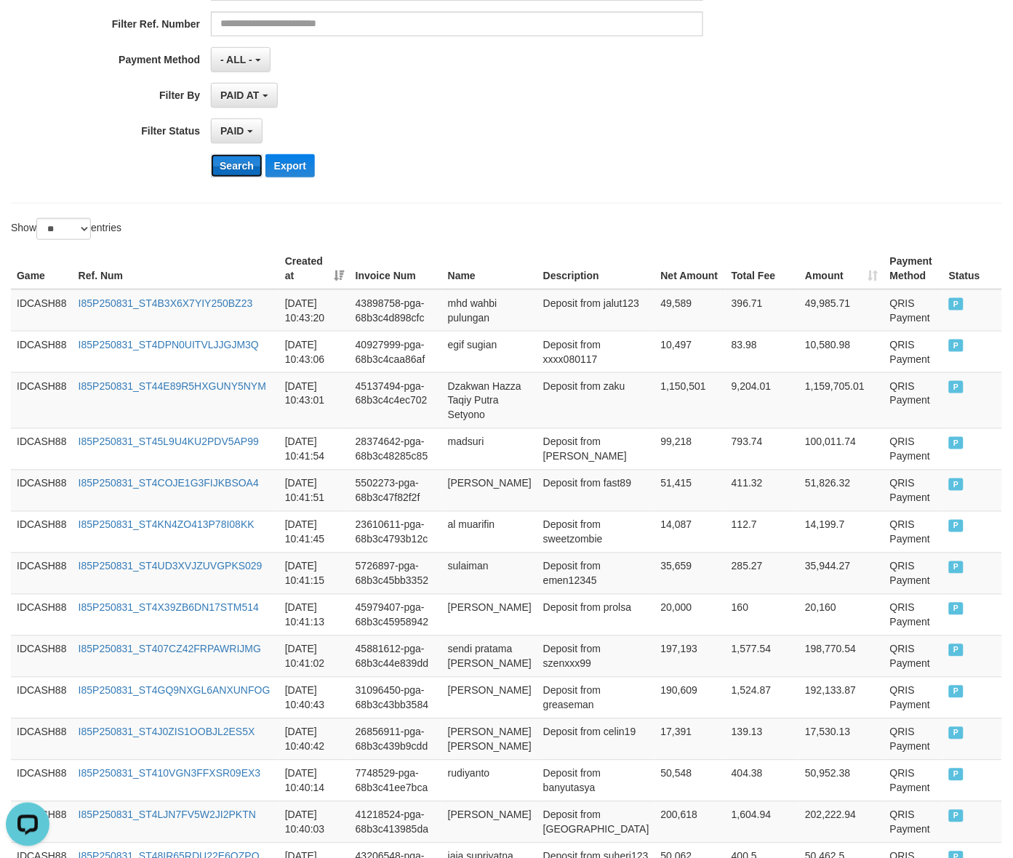
click at [245, 173] on button "Search" at bounding box center [237, 165] width 52 height 23
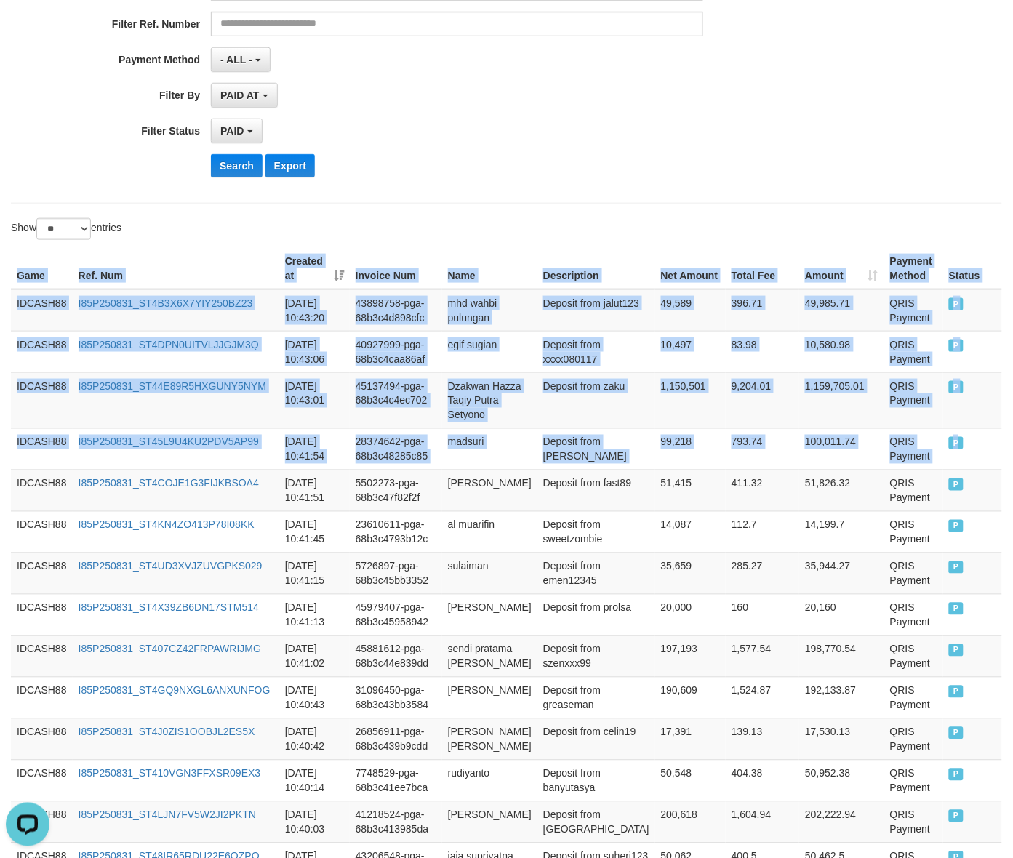
drag, startPoint x: 963, startPoint y: 448, endPoint x: -72, endPoint y: 303, distance: 1045.3
click at [258, 161] on button "Search" at bounding box center [237, 165] width 52 height 23
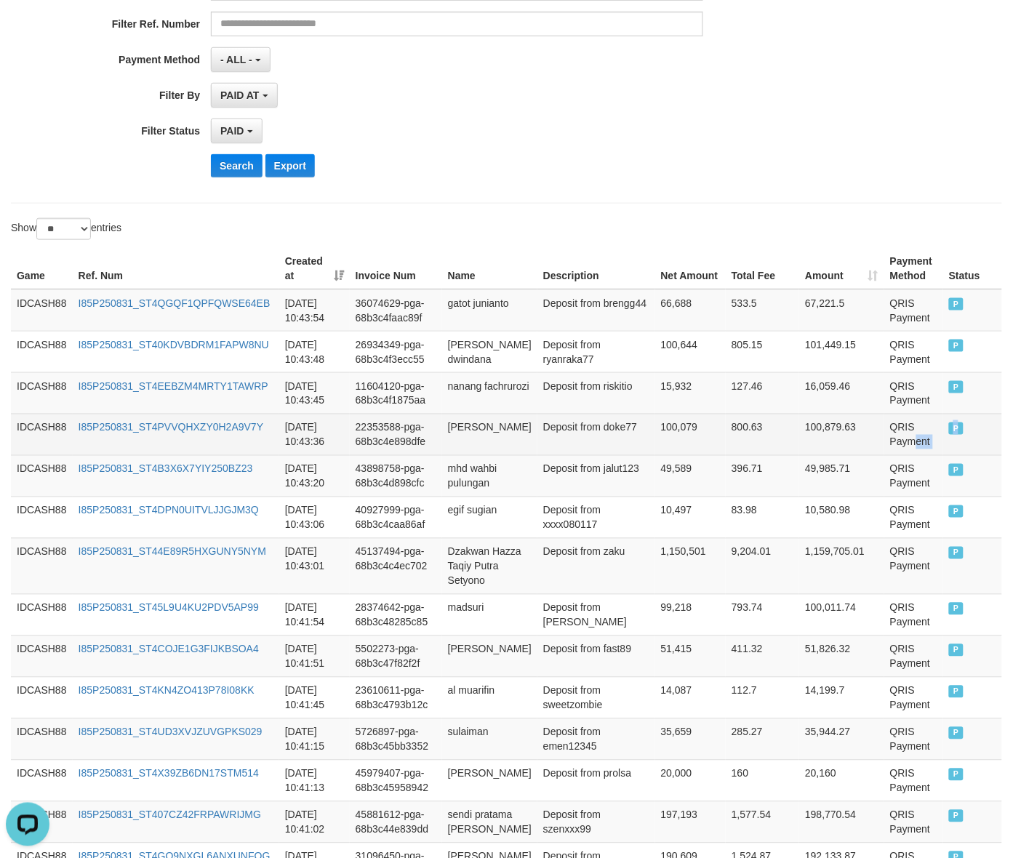
drag, startPoint x: 992, startPoint y: 418, endPoint x: 888, endPoint y: 438, distance: 106.5
click at [888, 438] on tr "IDCASH88 I85P250831_ST4PVVQHXZY0H2A9V7Y [DATE] 10:43:36 22353588-pga-68b3c4e898…" at bounding box center [506, 434] width 991 height 41
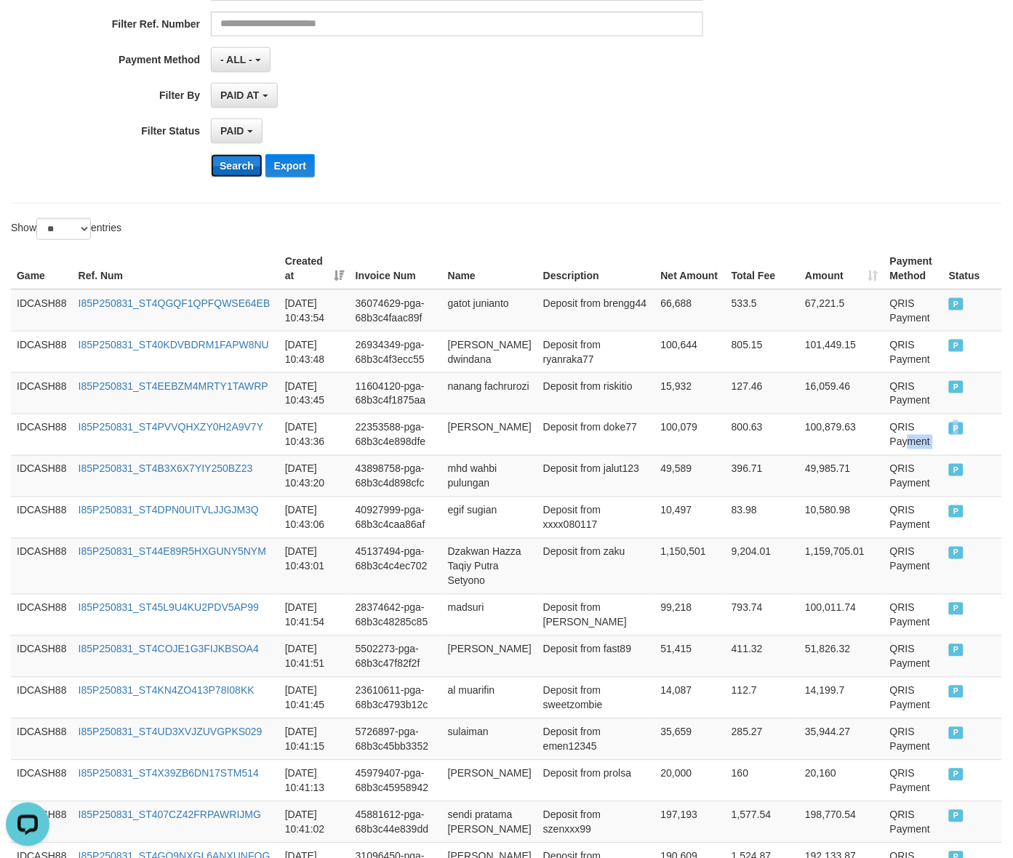
click at [238, 176] on button "Search" at bounding box center [237, 165] width 52 height 23
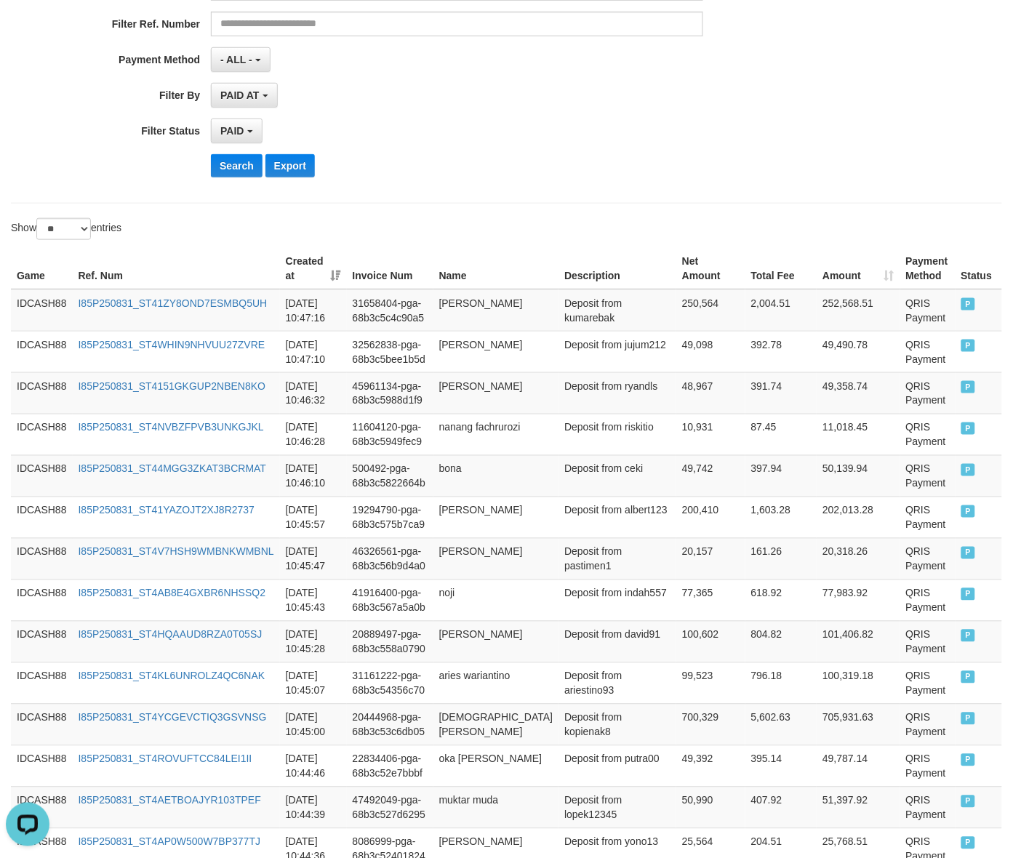
click at [517, 201] on div "**********" at bounding box center [506, 10] width 991 height 385
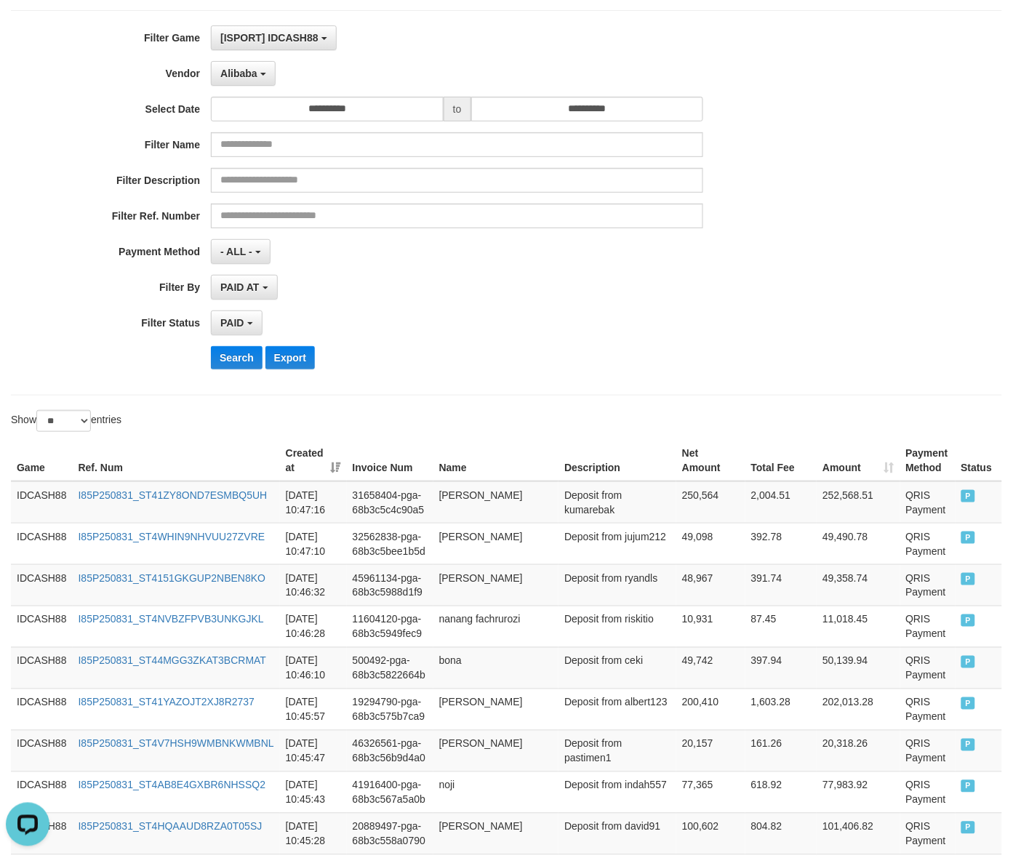
scroll to position [0, 0]
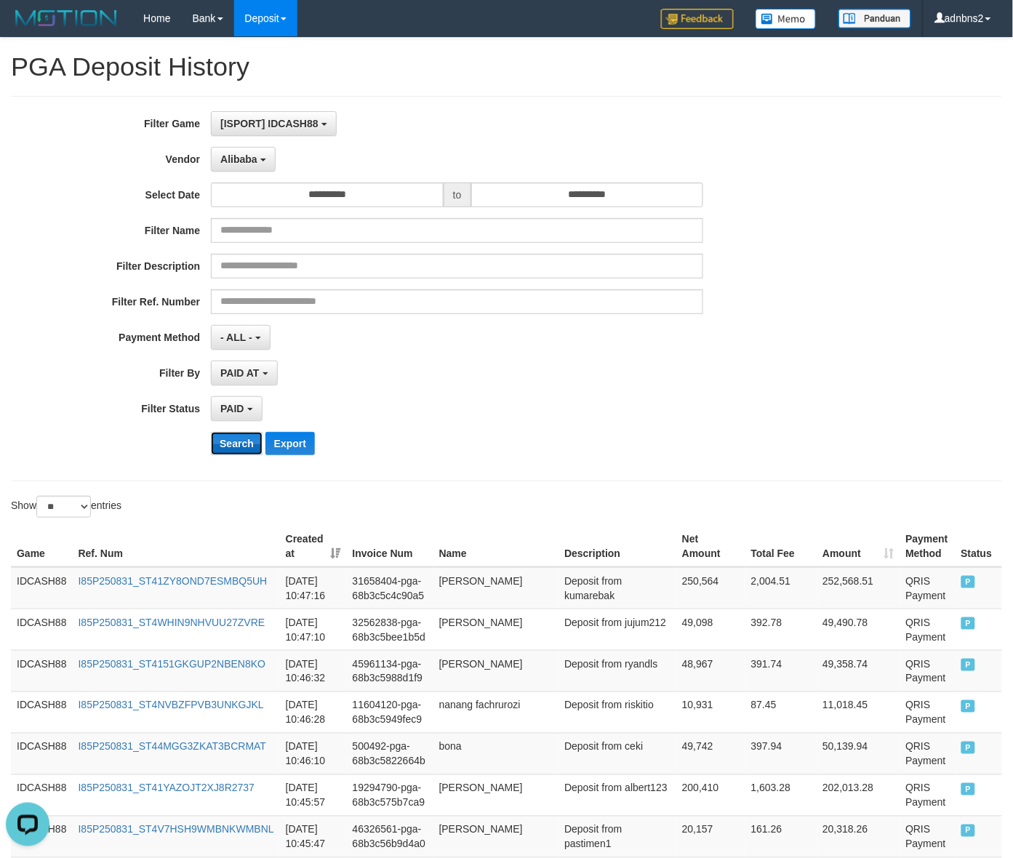
click at [230, 437] on button "Search" at bounding box center [237, 443] width 52 height 23
click at [211, 432] on button "Search" at bounding box center [237, 443] width 52 height 23
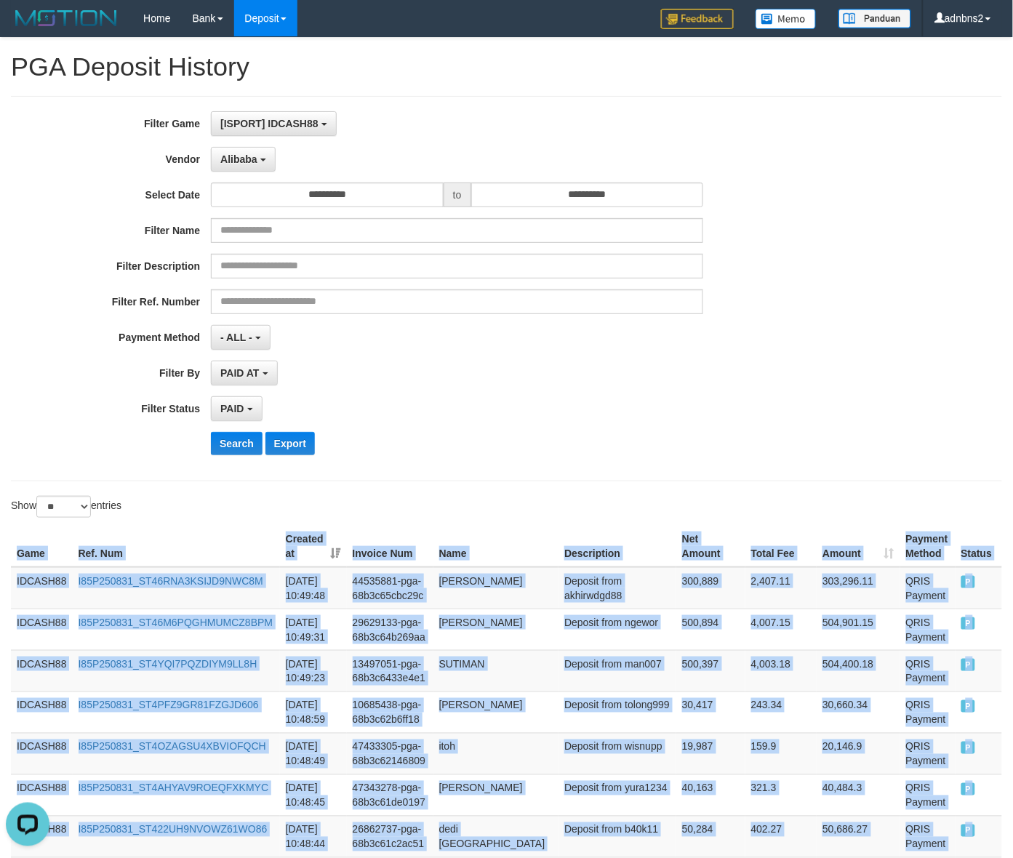
drag, startPoint x: 957, startPoint y: 637, endPoint x: -38, endPoint y: 547, distance: 999.3
click at [222, 442] on button "Search" at bounding box center [237, 443] width 52 height 23
click at [211, 432] on button "Search" at bounding box center [237, 443] width 52 height 23
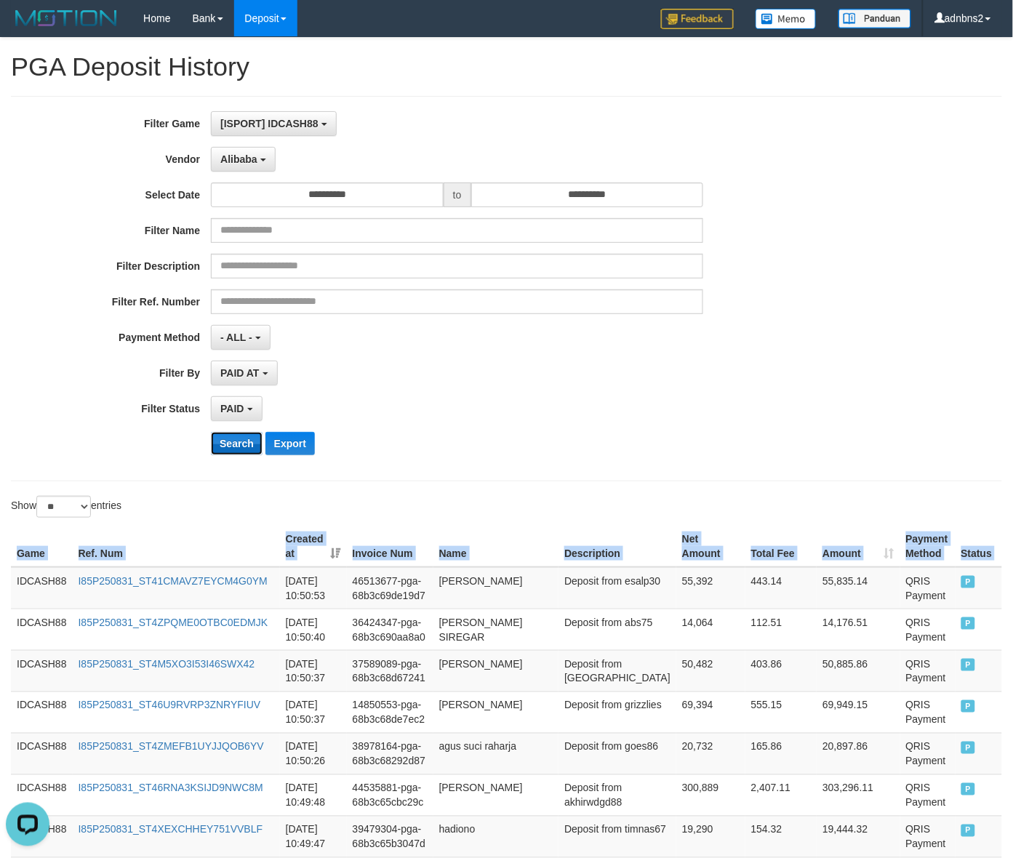
click at [211, 432] on button "Search" at bounding box center [237, 443] width 52 height 23
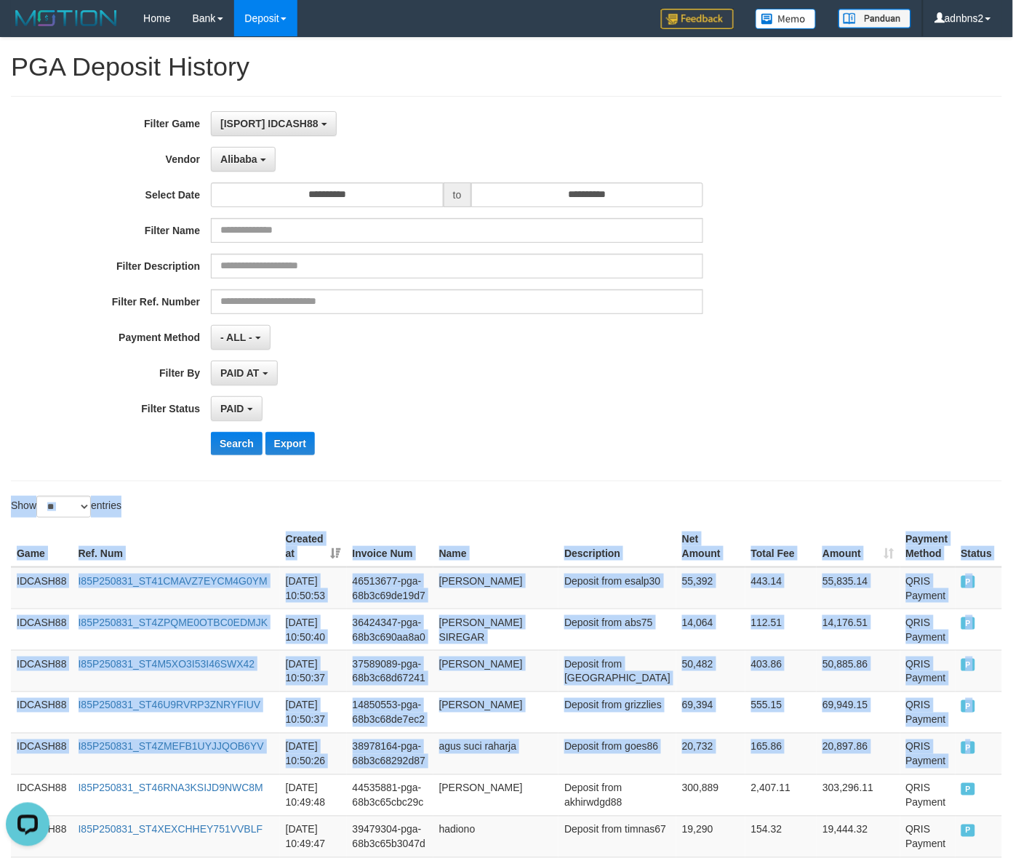
drag, startPoint x: 964, startPoint y: 762, endPoint x: -105, endPoint y: 513, distance: 1097.2
click at [220, 435] on button "Search" at bounding box center [237, 443] width 52 height 23
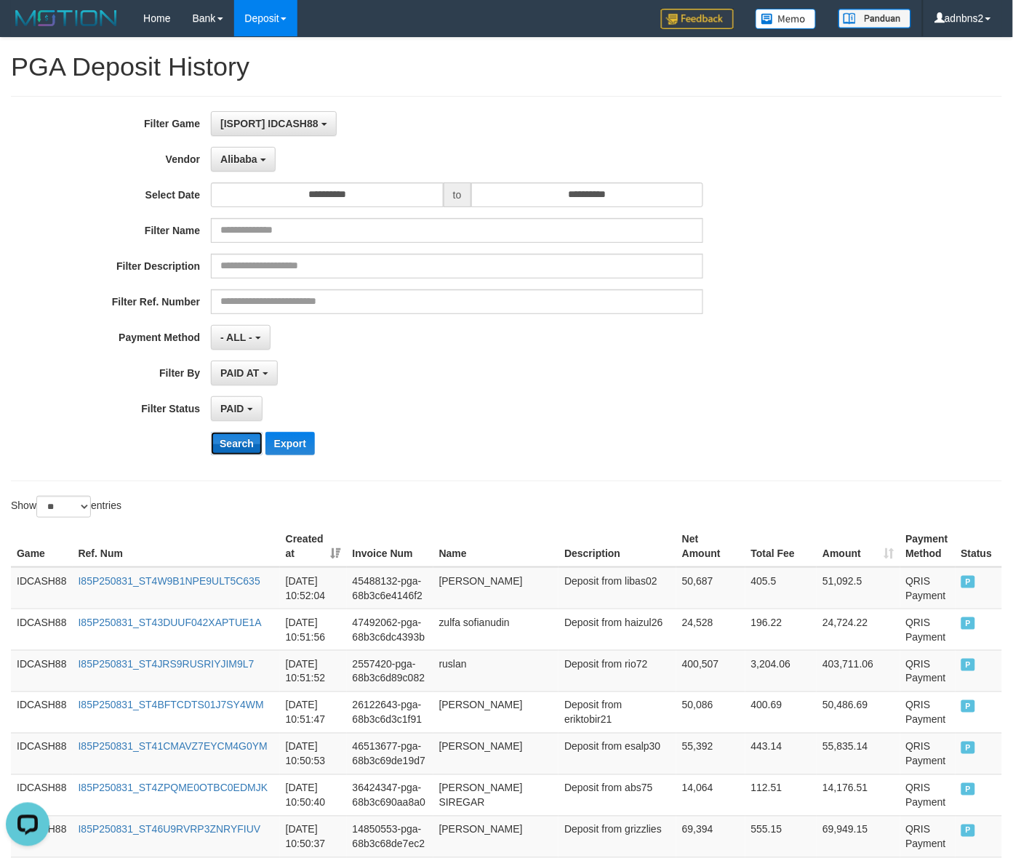
click at [244, 455] on button "Search" at bounding box center [237, 443] width 52 height 23
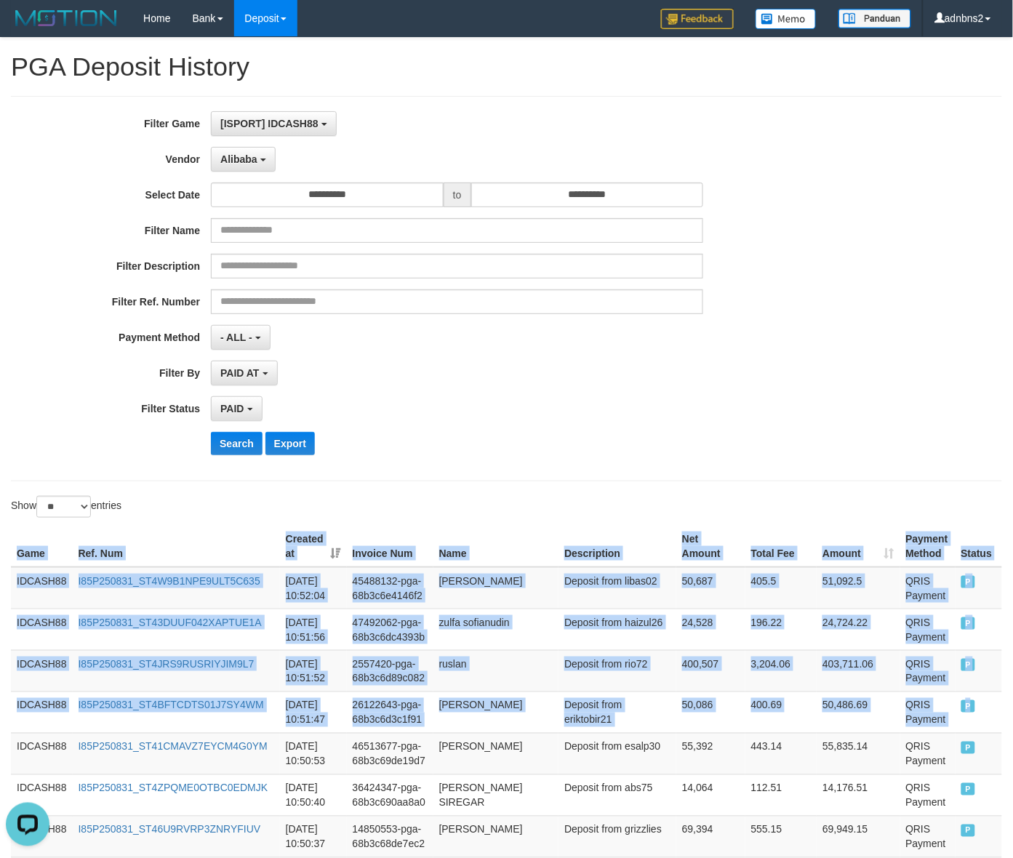
drag, startPoint x: 960, startPoint y: 707, endPoint x: 4, endPoint y: 568, distance: 966.8
click at [235, 440] on button "Search" at bounding box center [237, 443] width 52 height 23
click at [211, 432] on button "Search" at bounding box center [237, 443] width 52 height 23
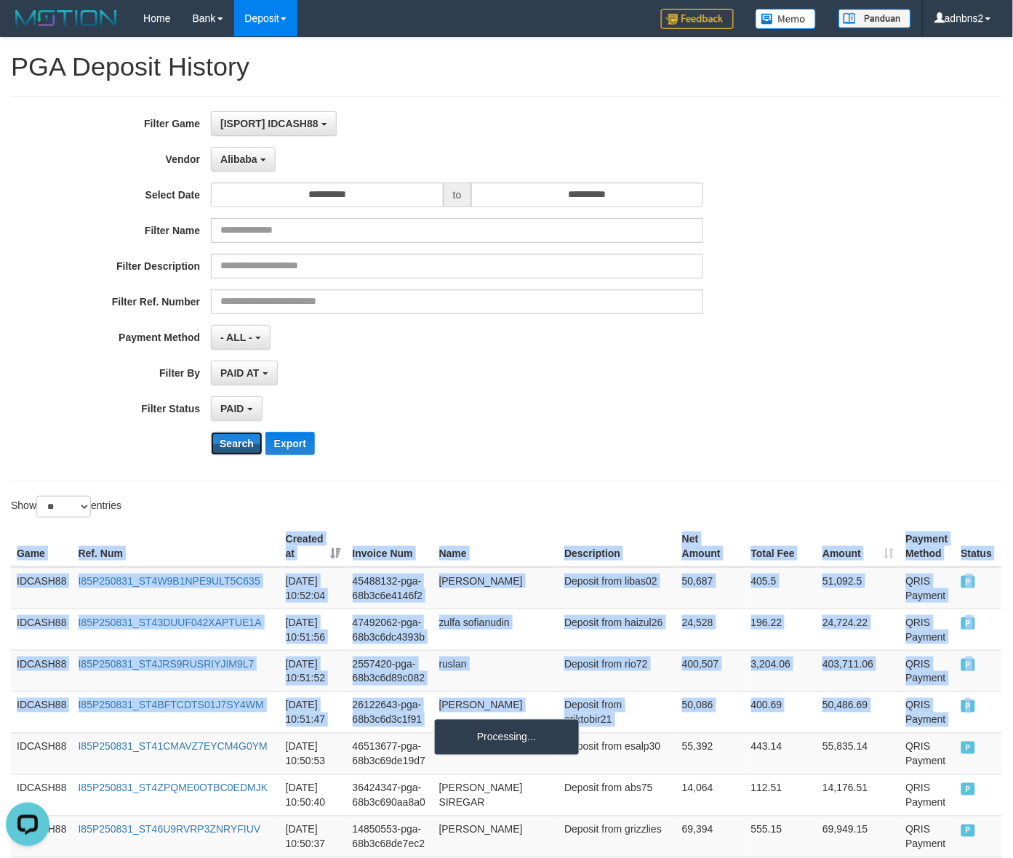
click at [211, 432] on button "Search" at bounding box center [237, 443] width 52 height 23
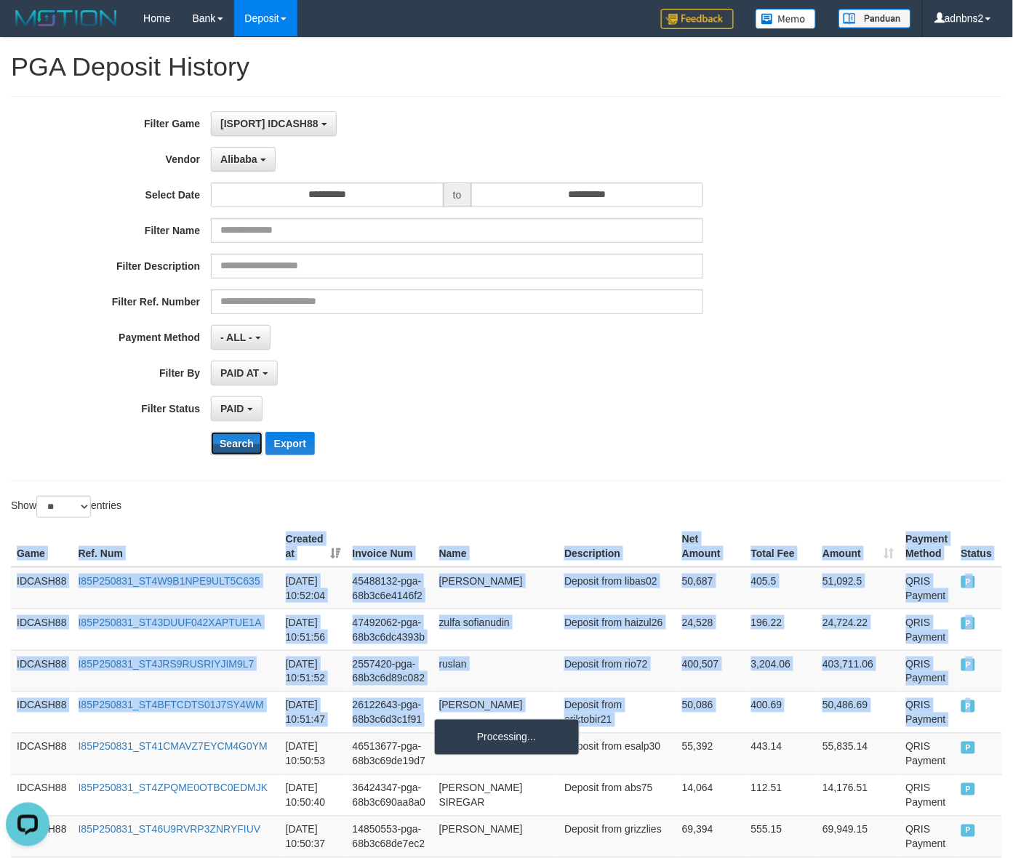
click at [211, 432] on button "Search" at bounding box center [237, 443] width 52 height 23
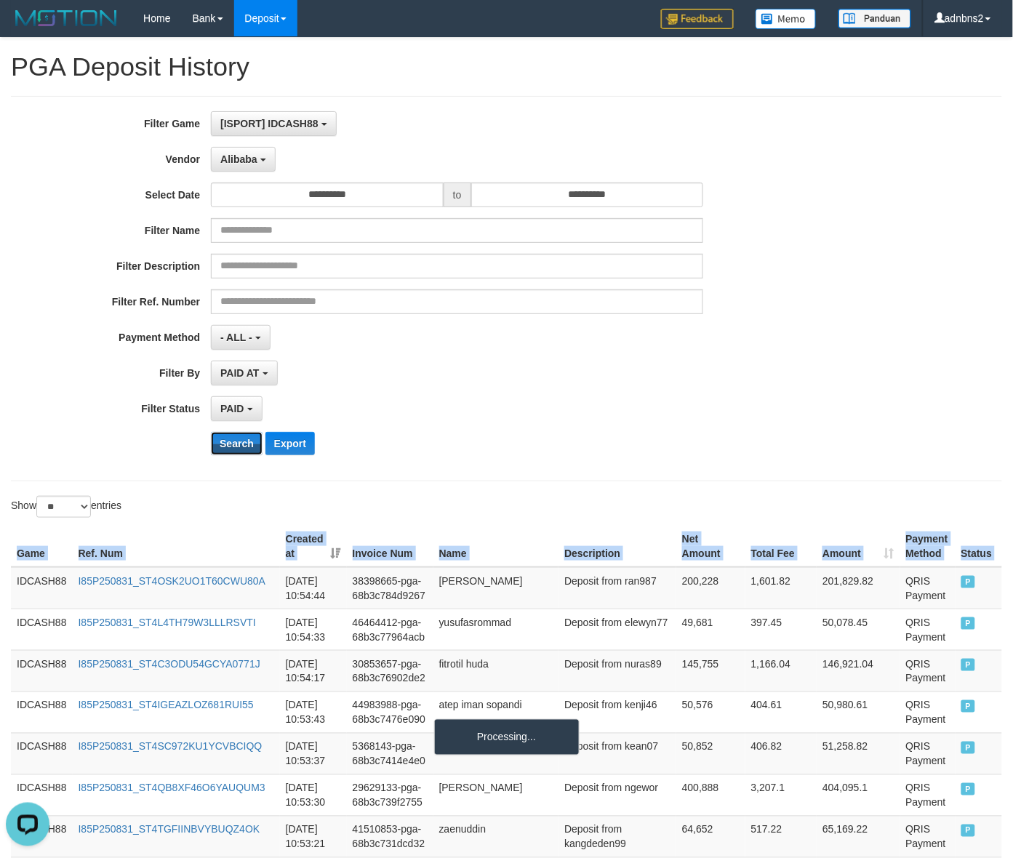
click at [211, 432] on button "Search" at bounding box center [237, 443] width 52 height 23
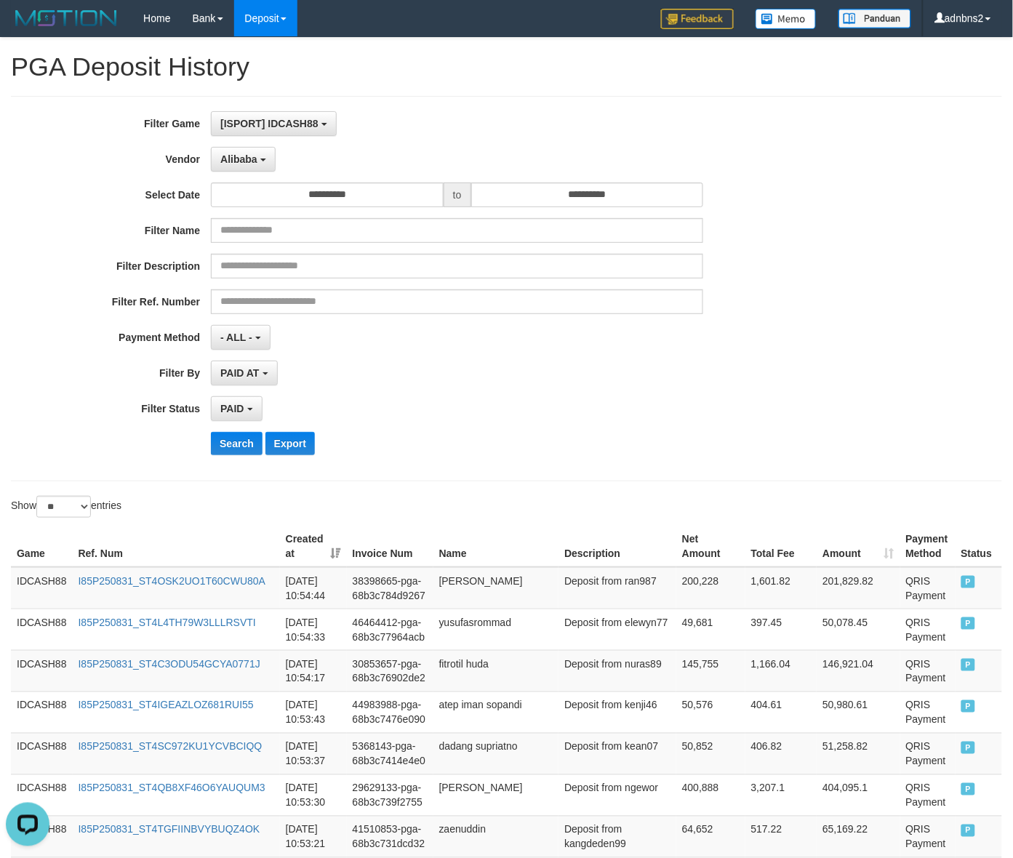
click at [251, 458] on div "**********" at bounding box center [422, 288] width 844 height 355
click at [236, 445] on button "Search" at bounding box center [237, 443] width 52 height 23
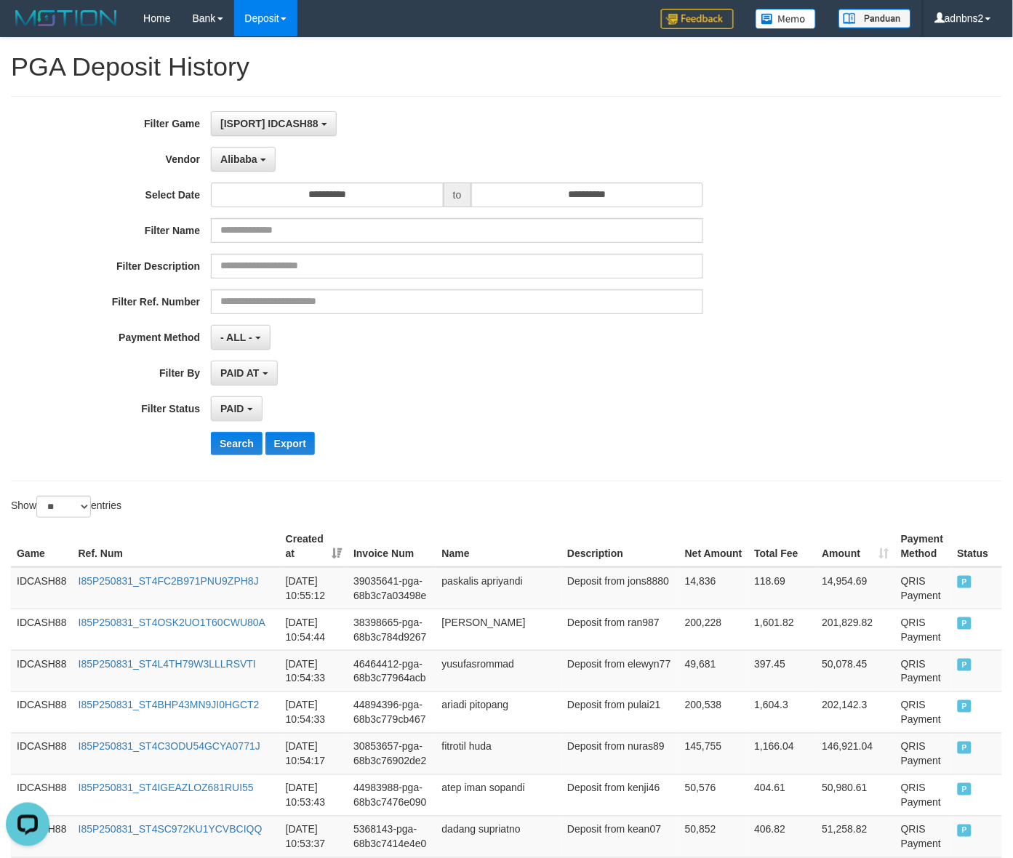
click at [245, 433] on div "**********" at bounding box center [422, 288] width 844 height 355
click at [248, 452] on button "Search" at bounding box center [237, 443] width 52 height 23
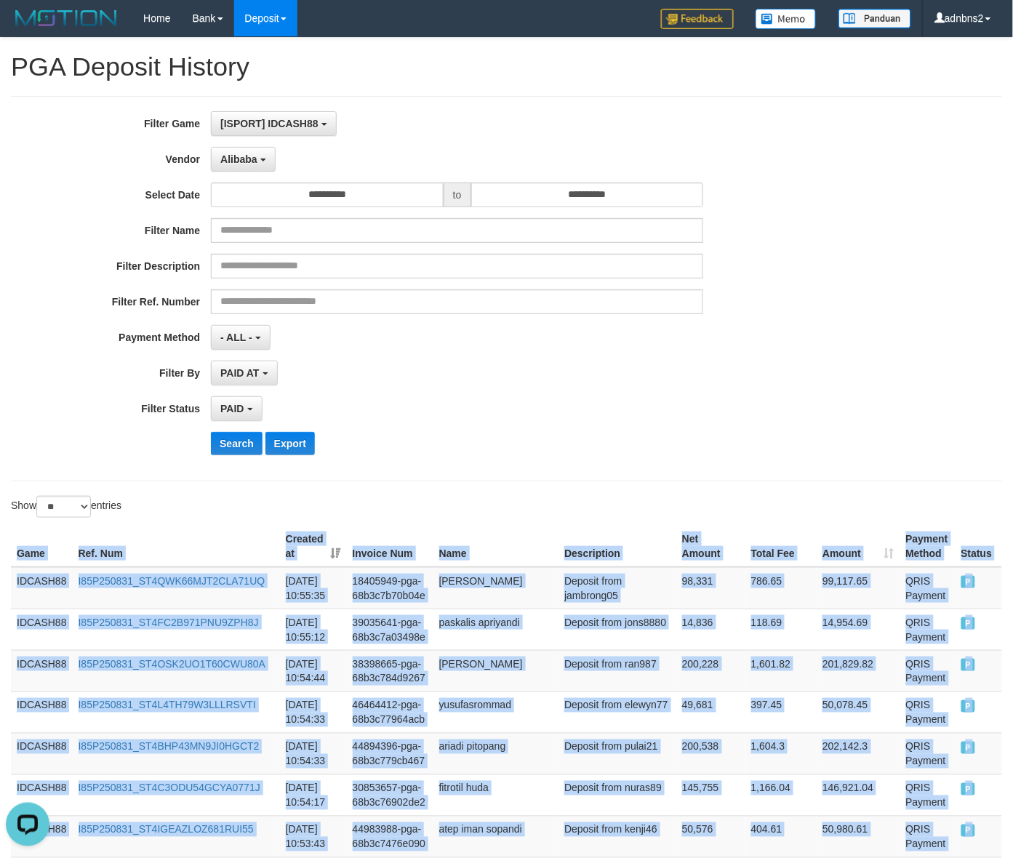
drag, startPoint x: 958, startPoint y: 377, endPoint x: 19, endPoint y: 568, distance: 958.5
click at [229, 442] on button "Search" at bounding box center [237, 443] width 52 height 23
click at [211, 432] on button "Search" at bounding box center [237, 443] width 52 height 23
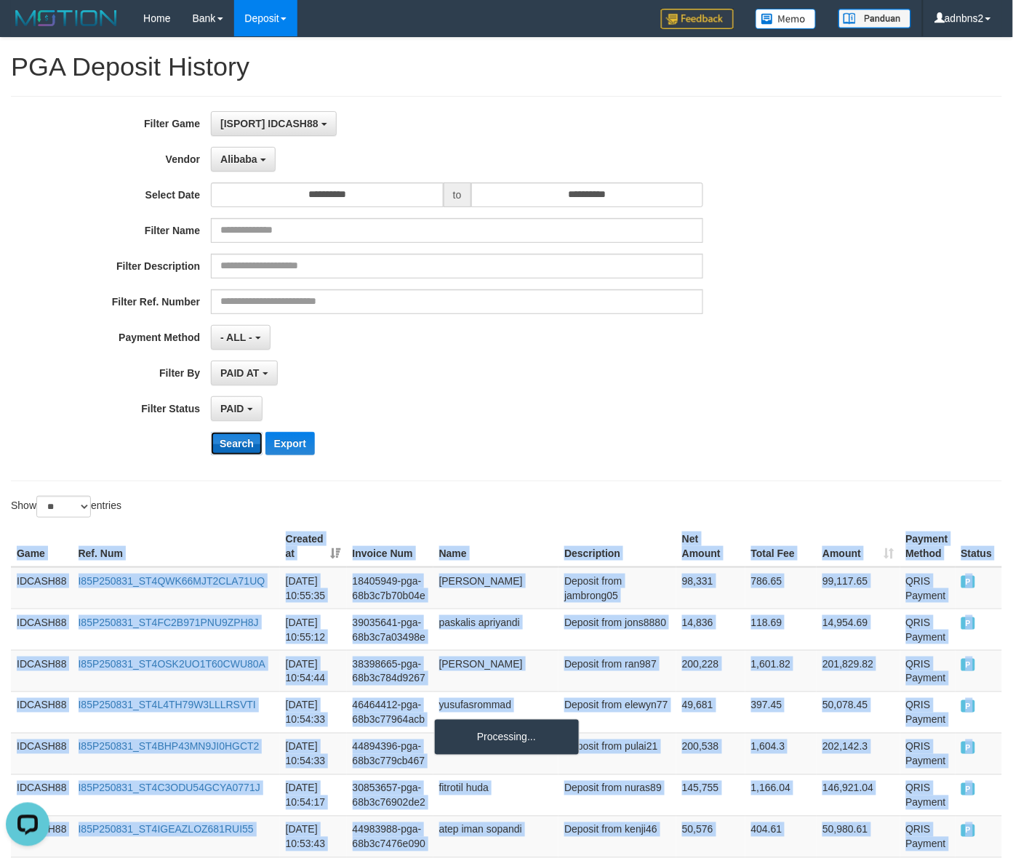
click at [211, 432] on button "Search" at bounding box center [237, 443] width 52 height 23
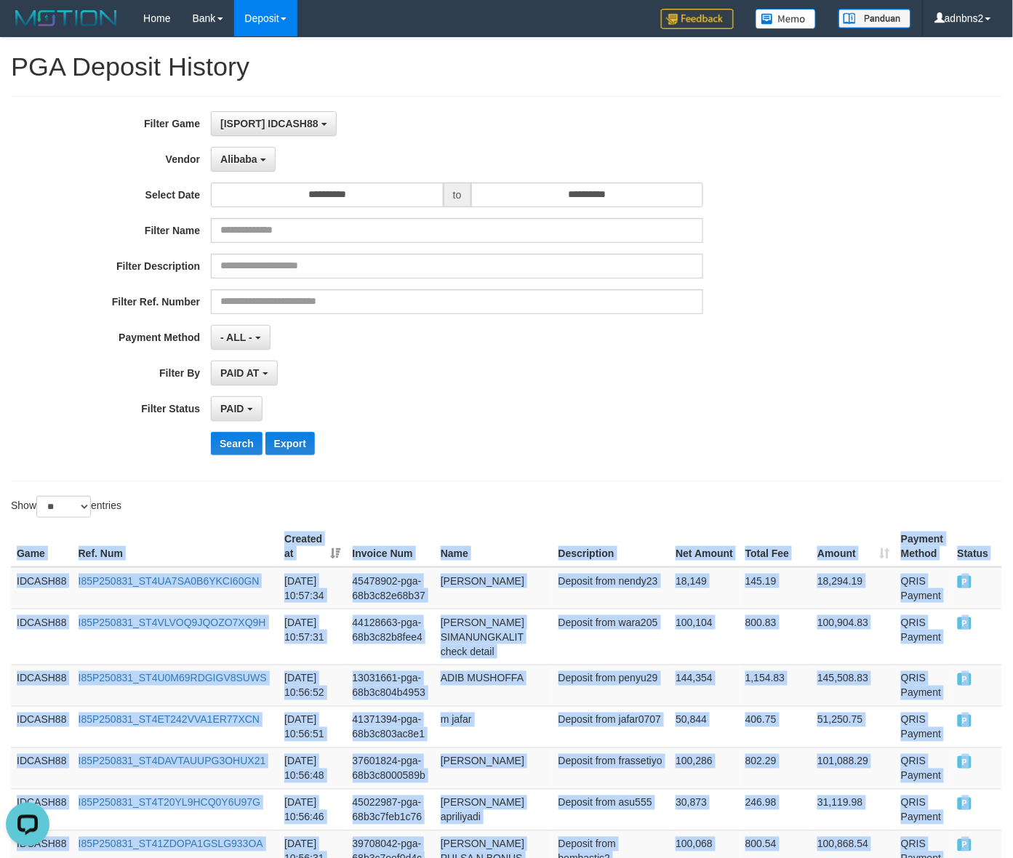
drag, startPoint x: 950, startPoint y: 393, endPoint x: 55, endPoint y: 528, distance: 905.1
click at [235, 451] on button "Search" at bounding box center [237, 443] width 52 height 23
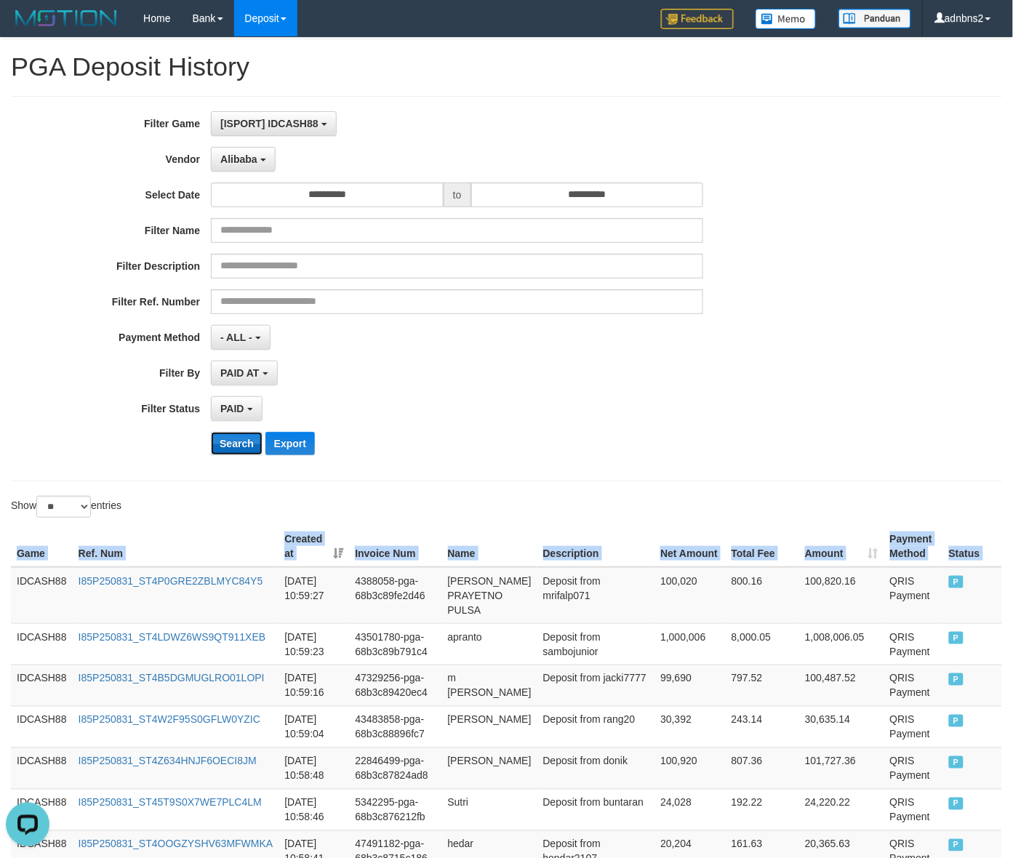
click at [260, 447] on button "Search" at bounding box center [237, 443] width 52 height 23
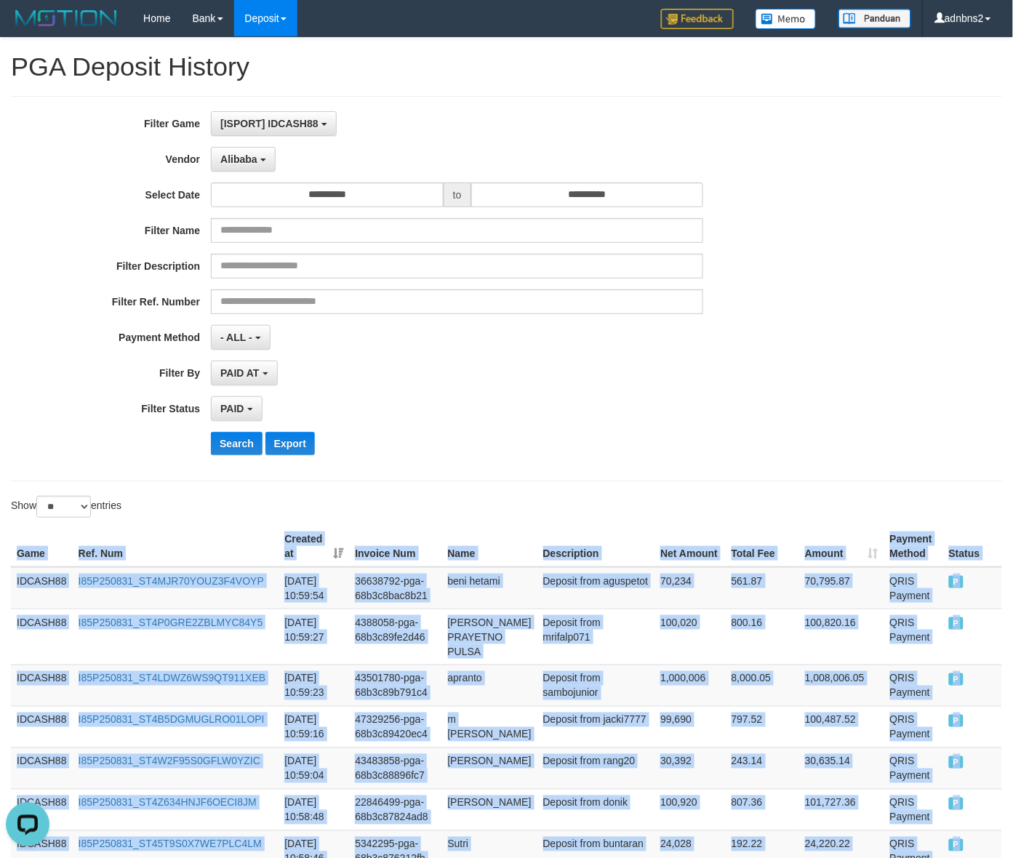
drag, startPoint x: 965, startPoint y: 409, endPoint x: 108, endPoint y: 561, distance: 870.4
click at [256, 441] on button "Search" at bounding box center [237, 443] width 52 height 23
click at [211, 432] on button "Search" at bounding box center [237, 443] width 52 height 23
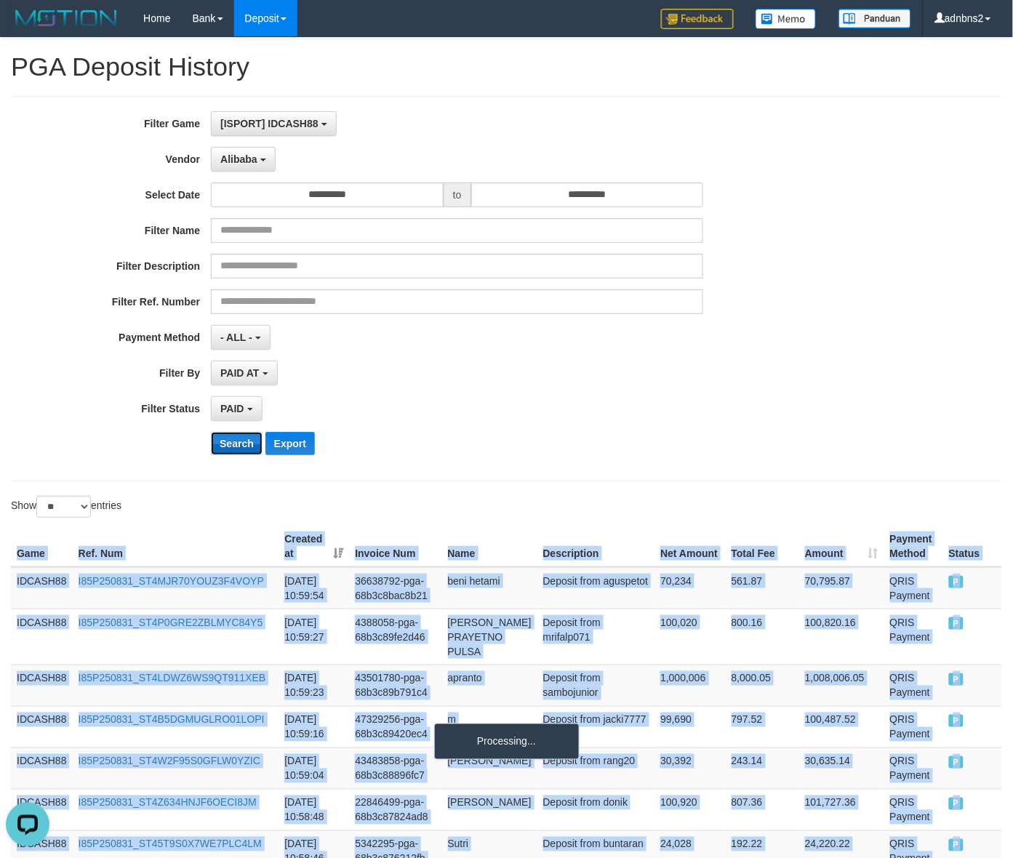
click at [211, 432] on button "Search" at bounding box center [237, 443] width 52 height 23
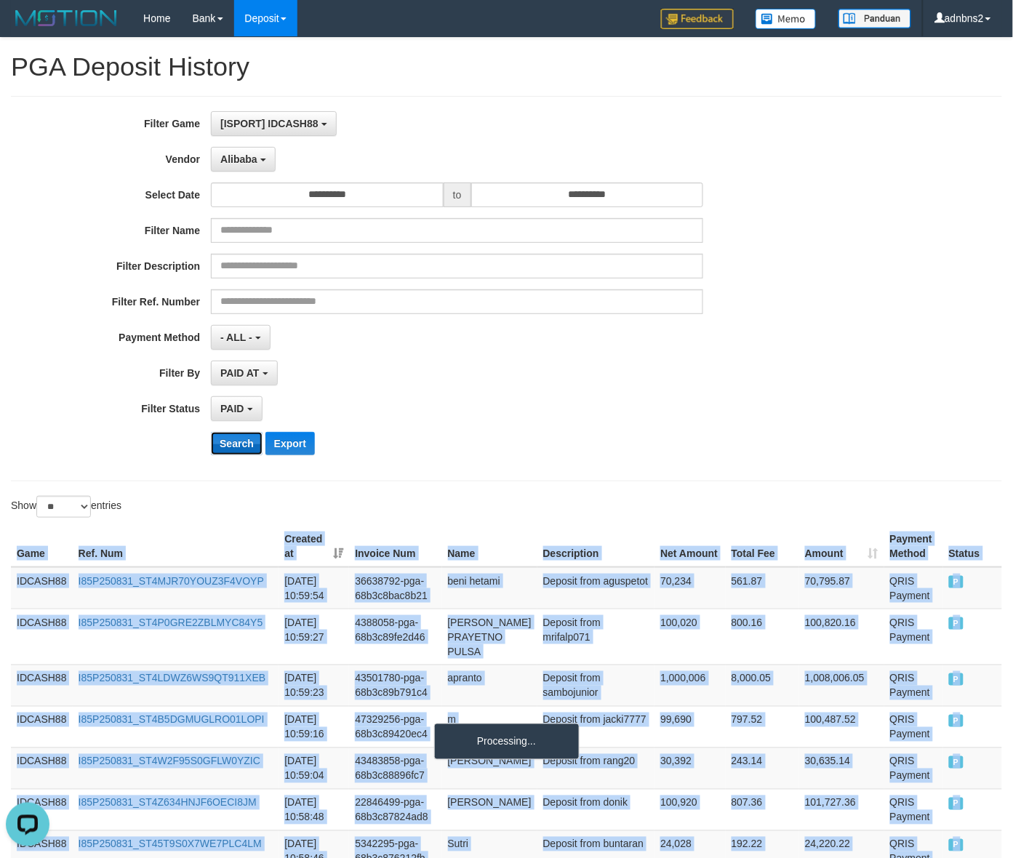
click at [211, 432] on button "Search" at bounding box center [237, 443] width 52 height 23
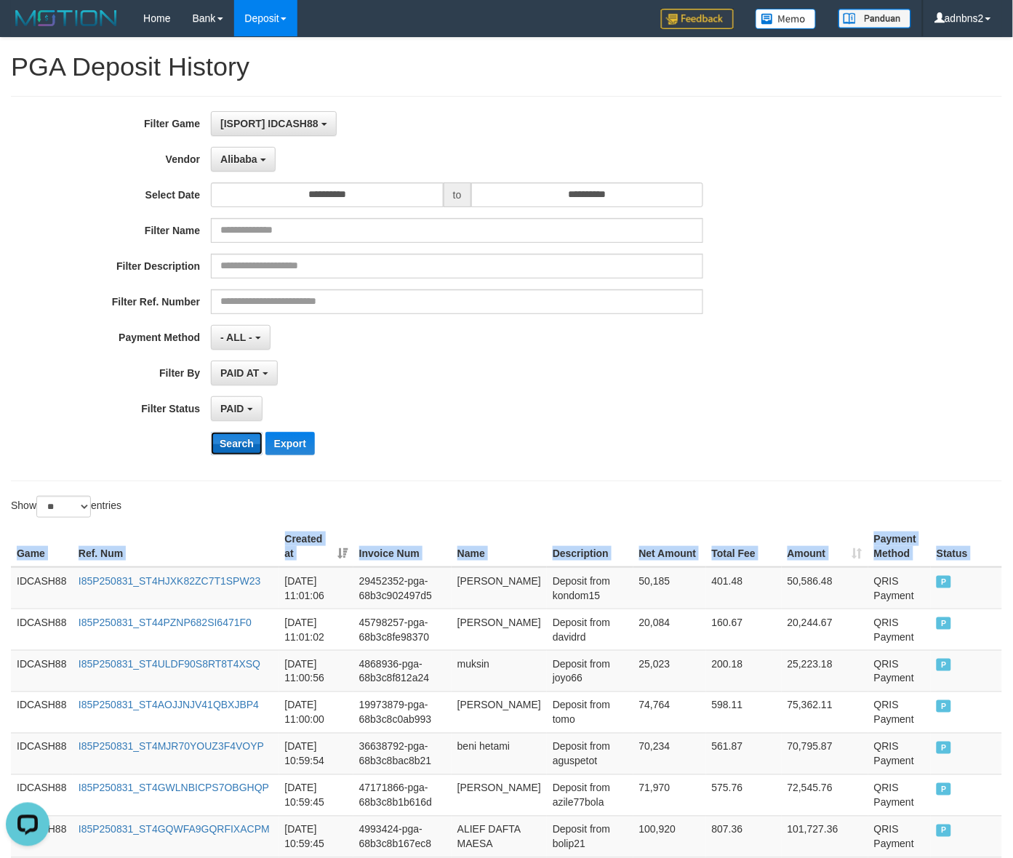
click at [211, 432] on button "Search" at bounding box center [237, 443] width 52 height 23
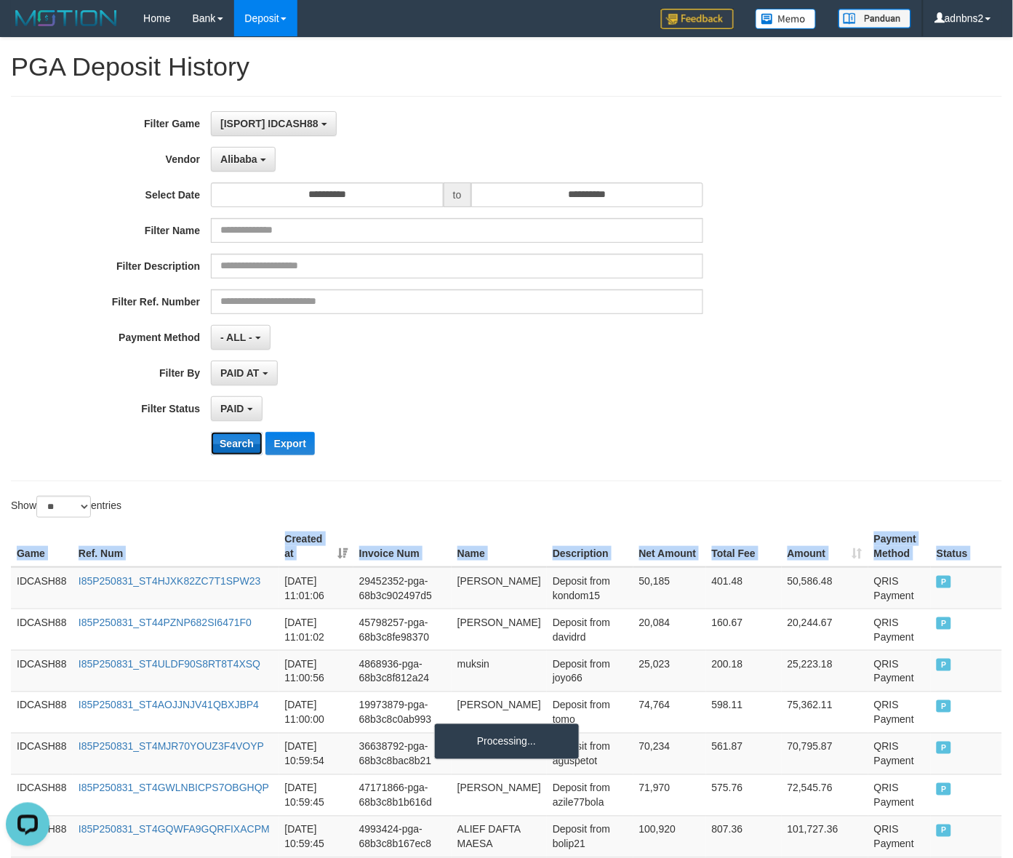
click at [211, 432] on button "Search" at bounding box center [237, 443] width 52 height 23
click at [236, 441] on button "Search" at bounding box center [237, 443] width 52 height 23
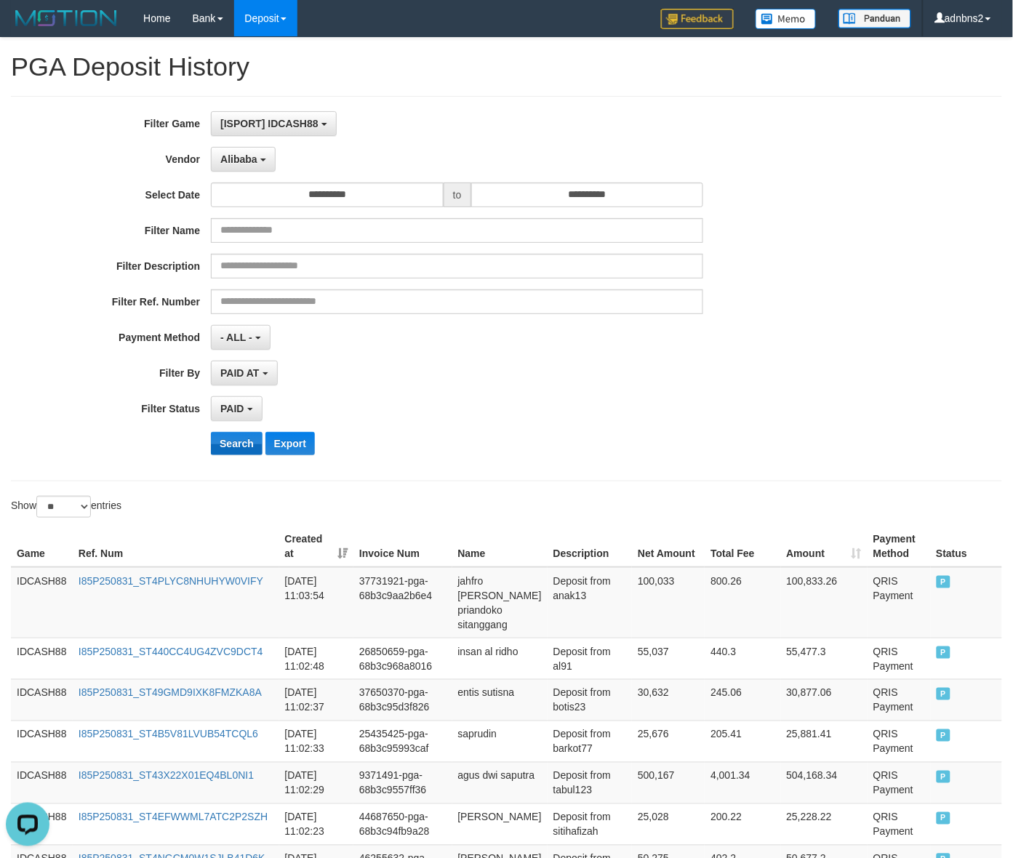
click at [238, 455] on div "**********" at bounding box center [422, 288] width 844 height 355
click at [238, 455] on button "Search" at bounding box center [237, 443] width 52 height 23
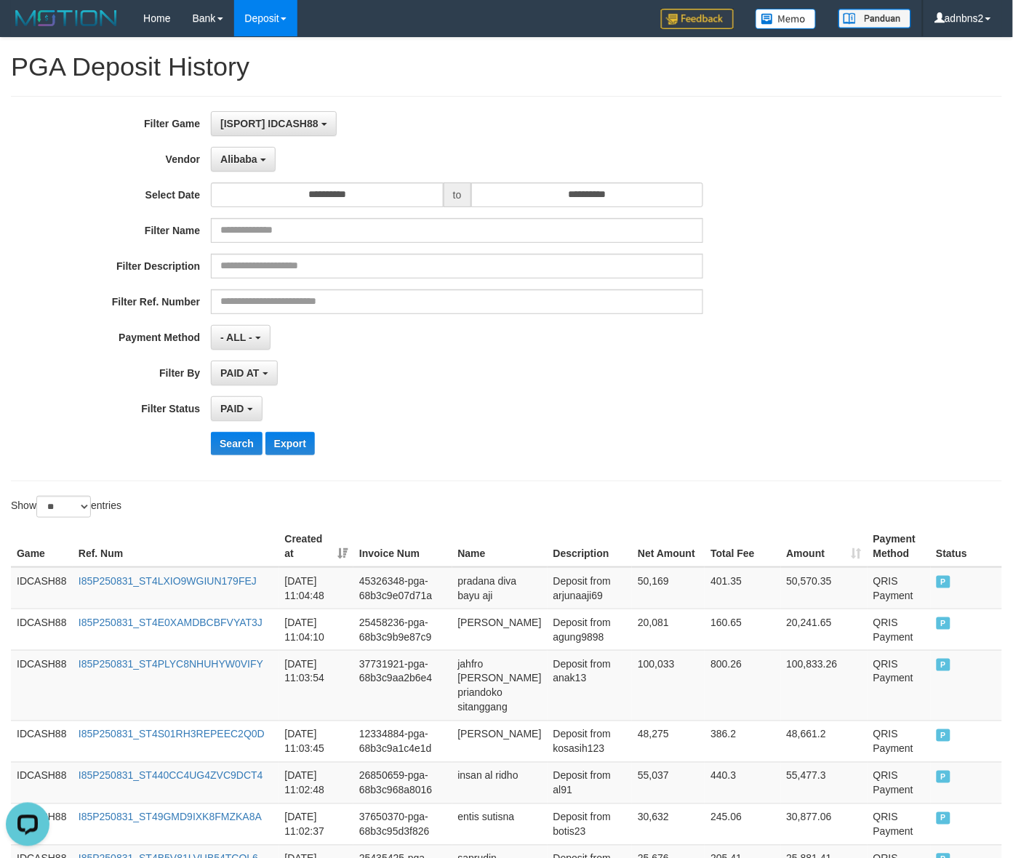
click at [235, 430] on div "**********" at bounding box center [422, 288] width 844 height 355
click at [238, 435] on button "Search" at bounding box center [237, 443] width 52 height 23
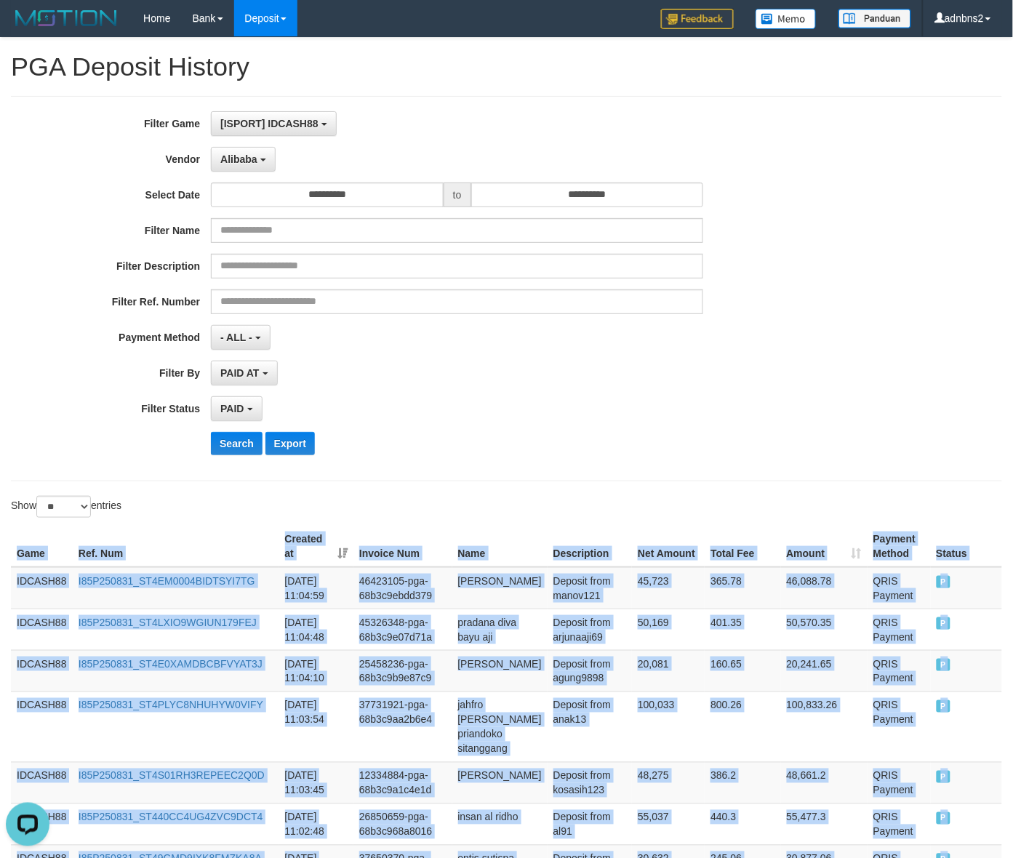
drag, startPoint x: 952, startPoint y: 411, endPoint x: 85, endPoint y: 495, distance: 871.4
click at [235, 448] on button "Search" at bounding box center [237, 443] width 52 height 23
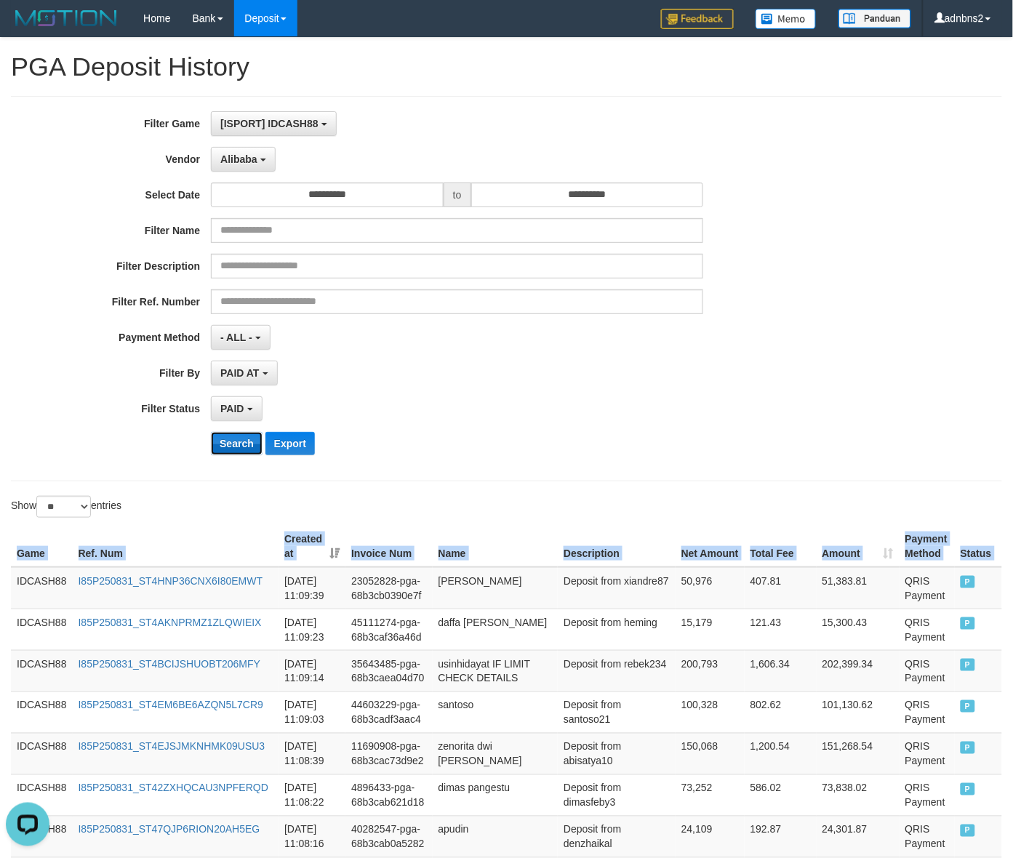
click at [219, 438] on button "Search" at bounding box center [237, 443] width 52 height 23
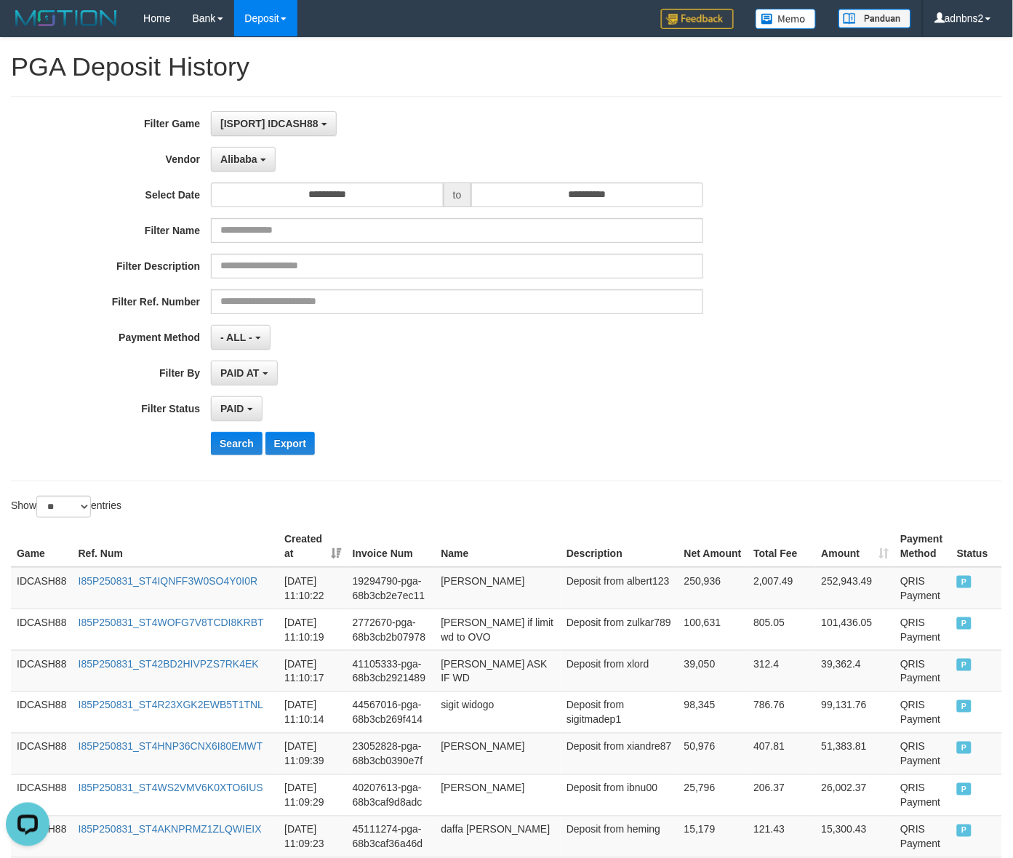
click at [805, 220] on div "Filter Name" at bounding box center [422, 230] width 844 height 25
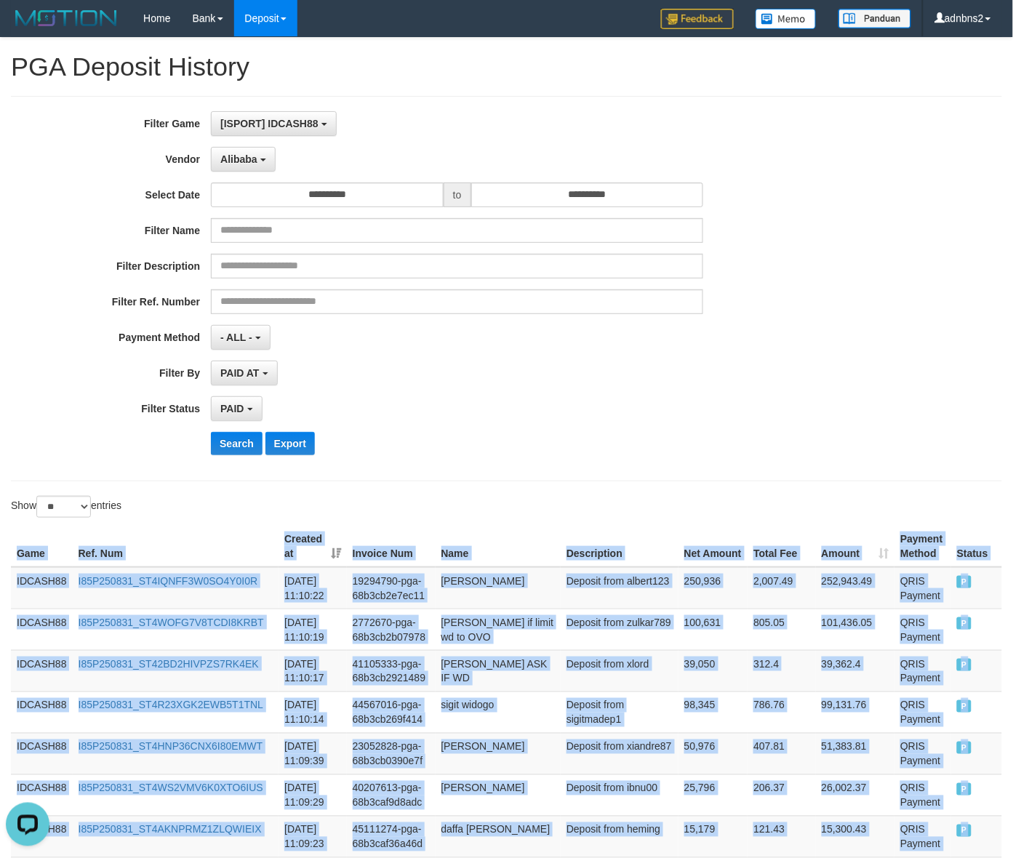
drag, startPoint x: 952, startPoint y: 376, endPoint x: 651, endPoint y: 500, distance: 326.3
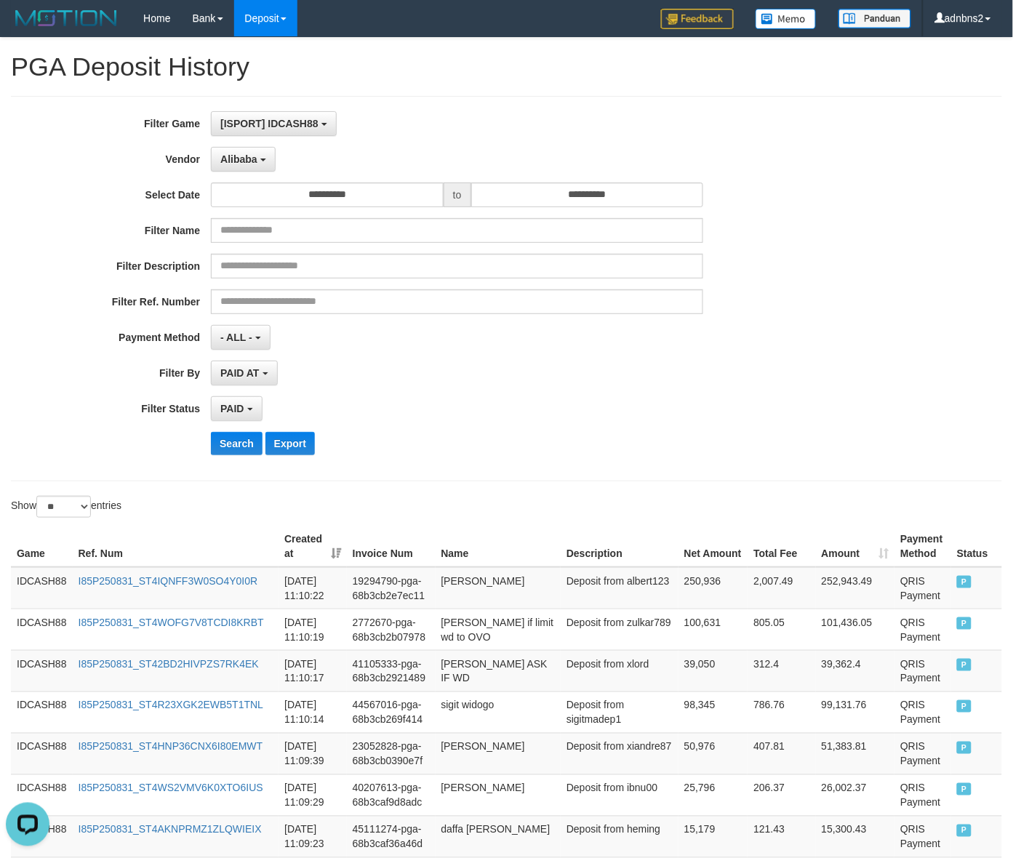
click at [238, 430] on div "**********" at bounding box center [422, 288] width 844 height 355
drag, startPoint x: 238, startPoint y: 430, endPoint x: 237, endPoint y: 442, distance: 12.4
click at [238, 438] on div "**********" at bounding box center [422, 288] width 844 height 355
click at [237, 442] on button "Search" at bounding box center [237, 443] width 52 height 23
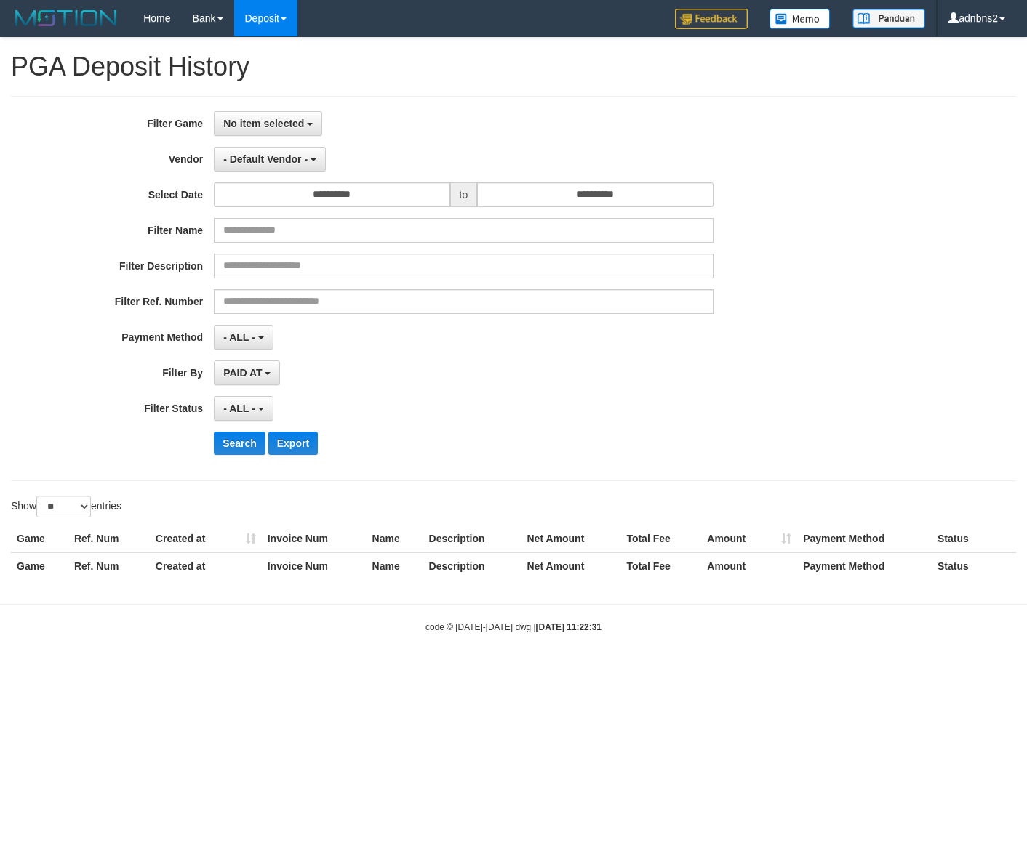
select select
select select "**"
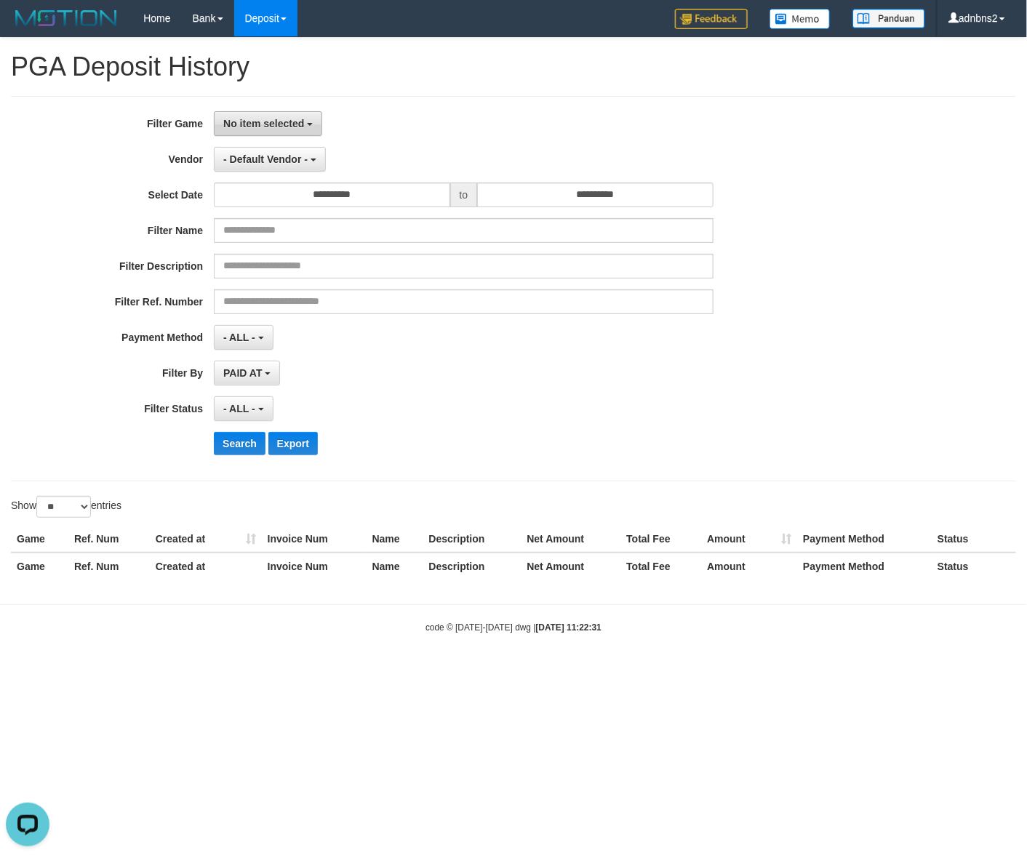
click at [255, 118] on span "No item selected" at bounding box center [263, 124] width 81 height 12
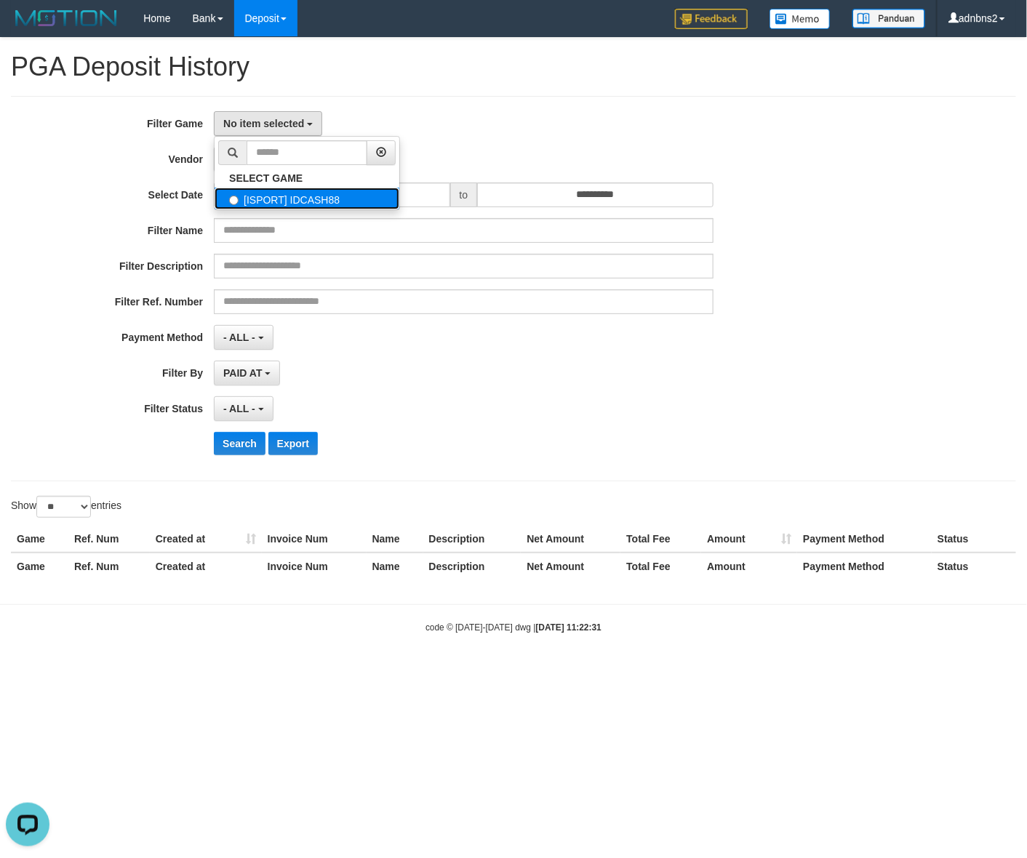
click at [273, 195] on label "[ISPORT] IDCASH88" at bounding box center [306, 199] width 185 height 22
select select "***"
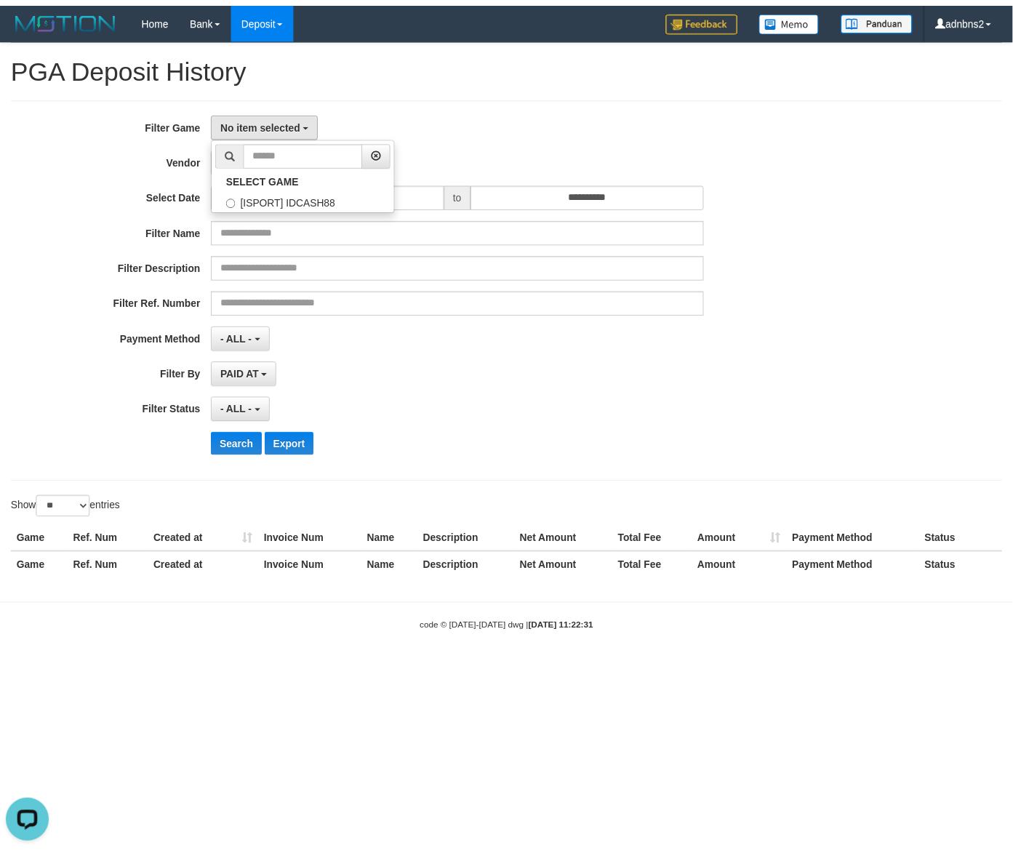
scroll to position [12, 0]
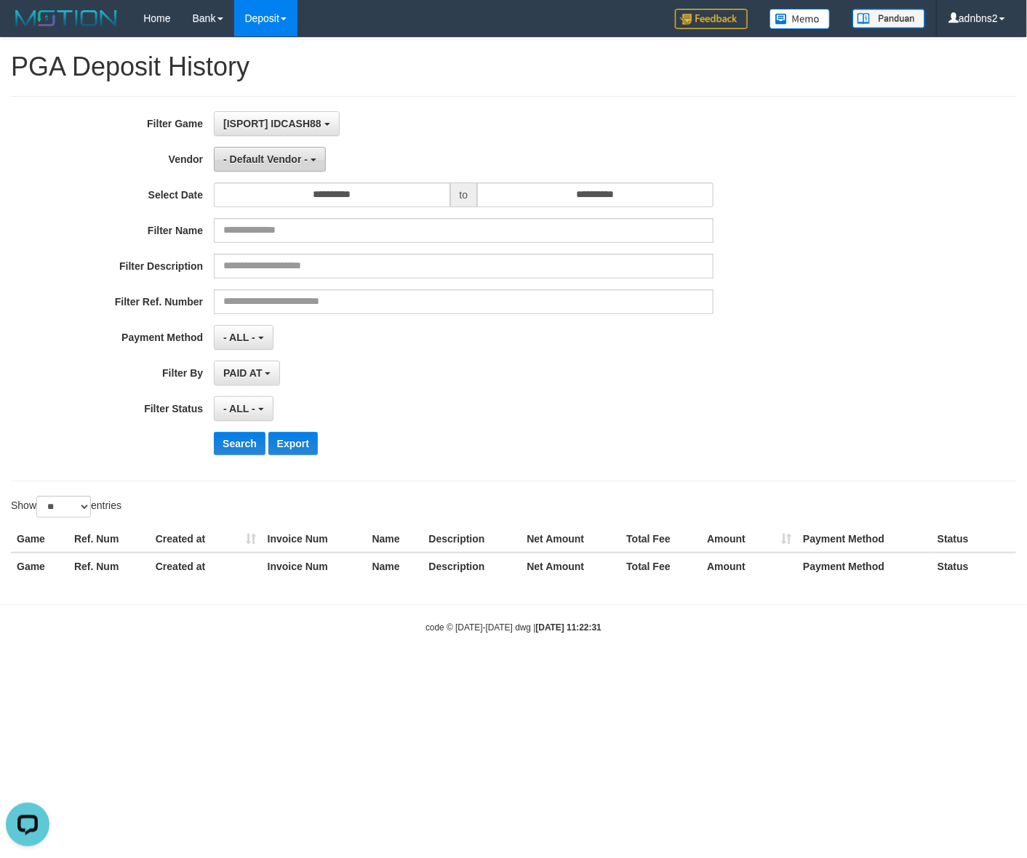
click at [268, 171] on button "- Default Vendor -" at bounding box center [270, 159] width 112 height 25
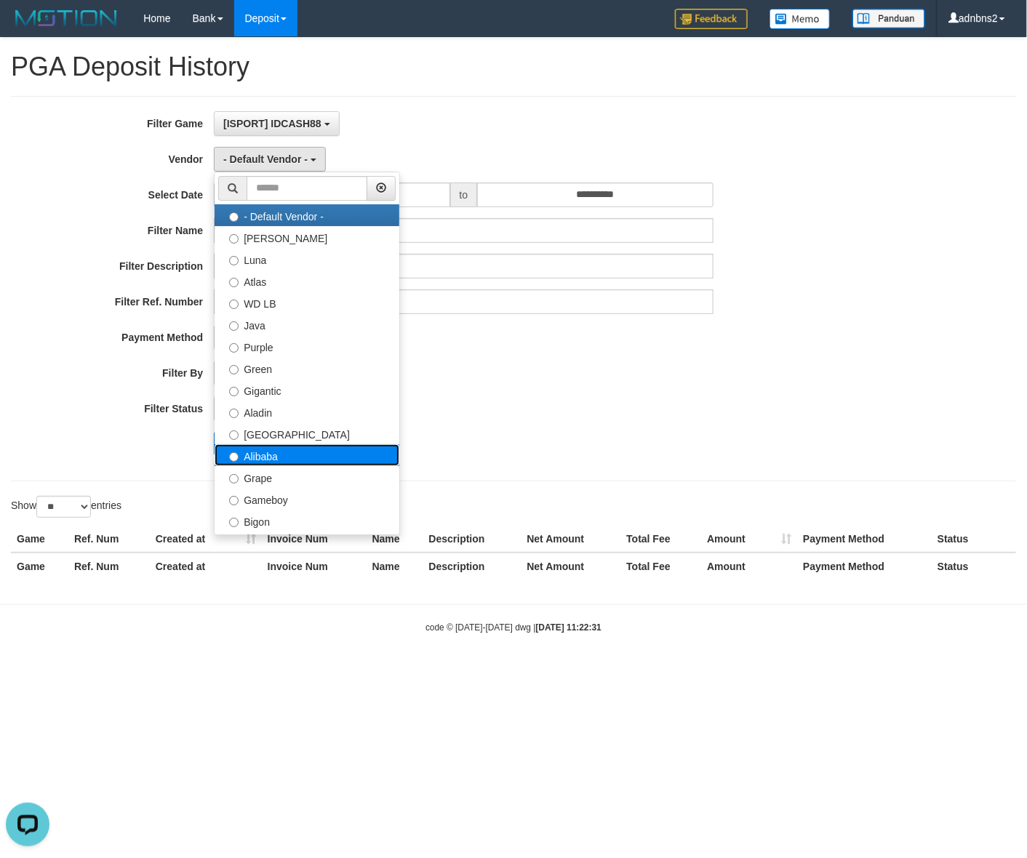
click at [245, 465] on label "Alibaba" at bounding box center [306, 455] width 185 height 22
select select "**********"
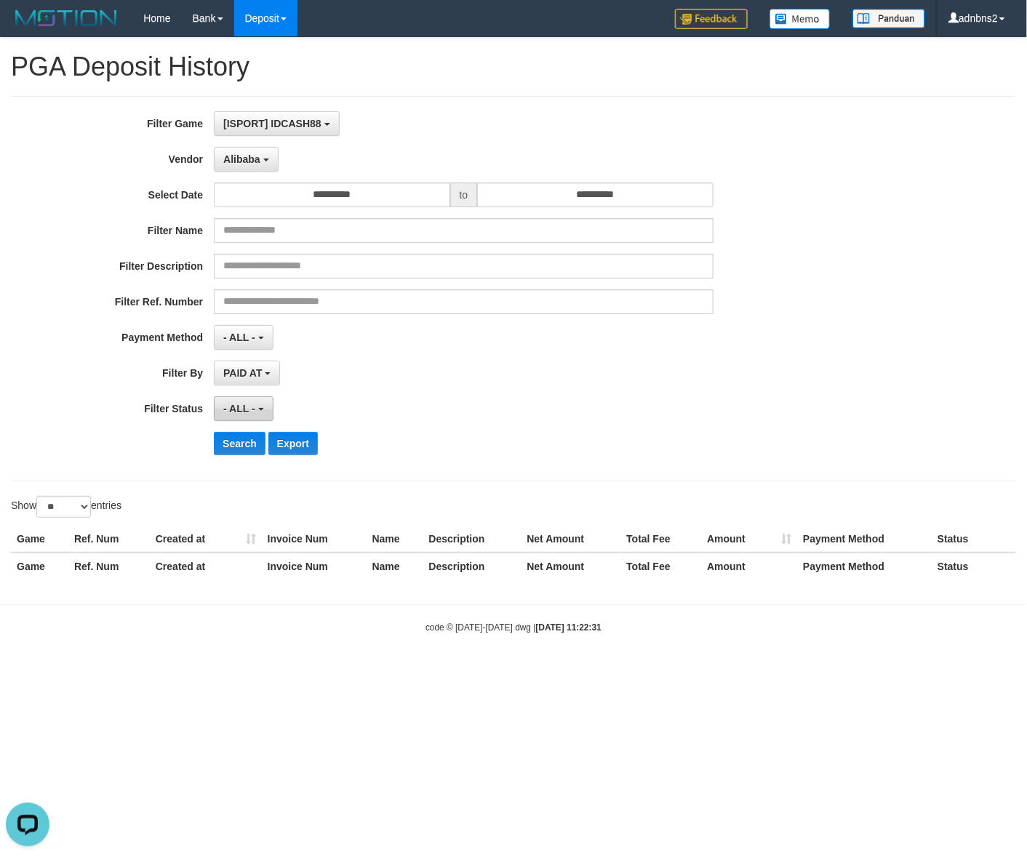
click at [233, 418] on button "- ALL -" at bounding box center [243, 408] width 59 height 25
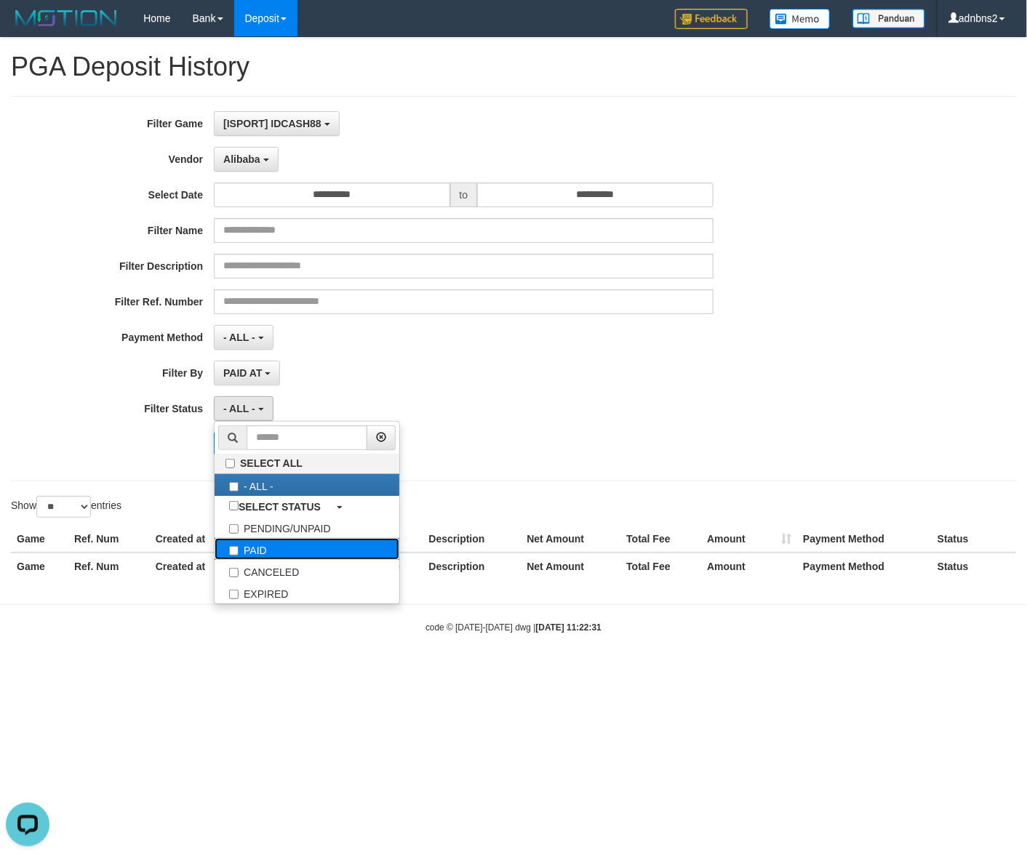
click at [265, 539] on label "PAID" at bounding box center [306, 549] width 185 height 22
select select "*"
click at [140, 498] on div "Show ** ** ** *** entries" at bounding box center [256, 508] width 491 height 25
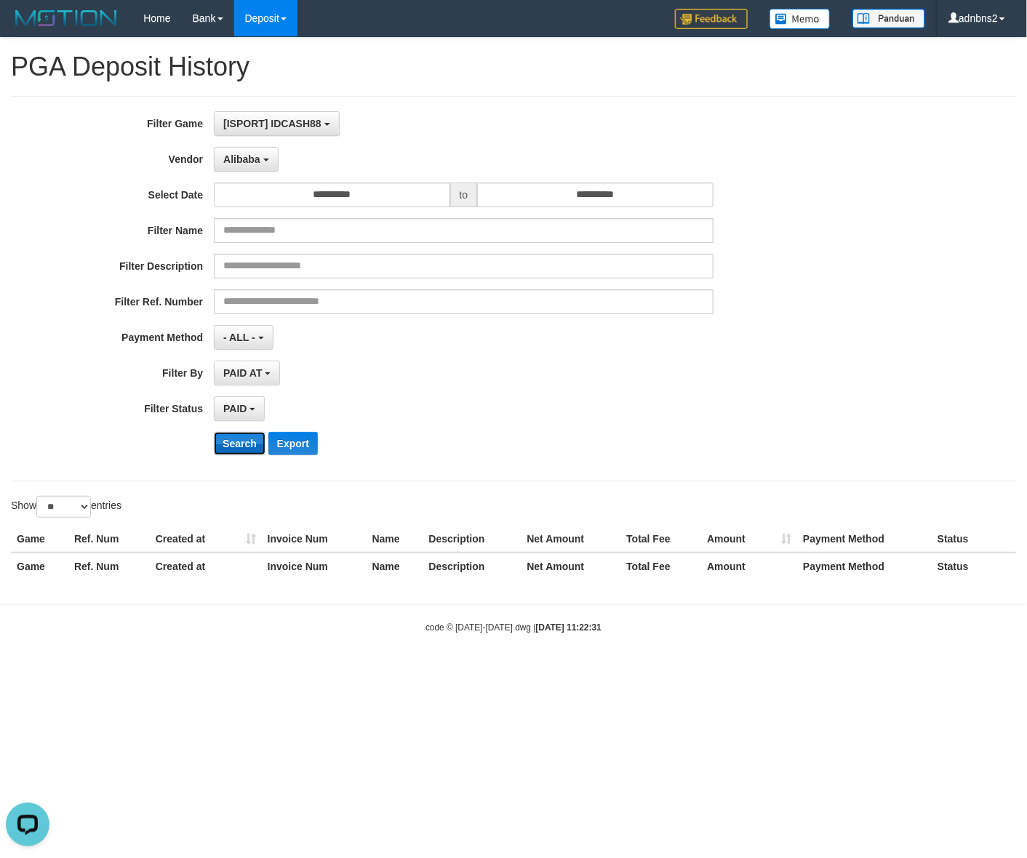
click at [227, 438] on button "Search" at bounding box center [240, 443] width 52 height 23
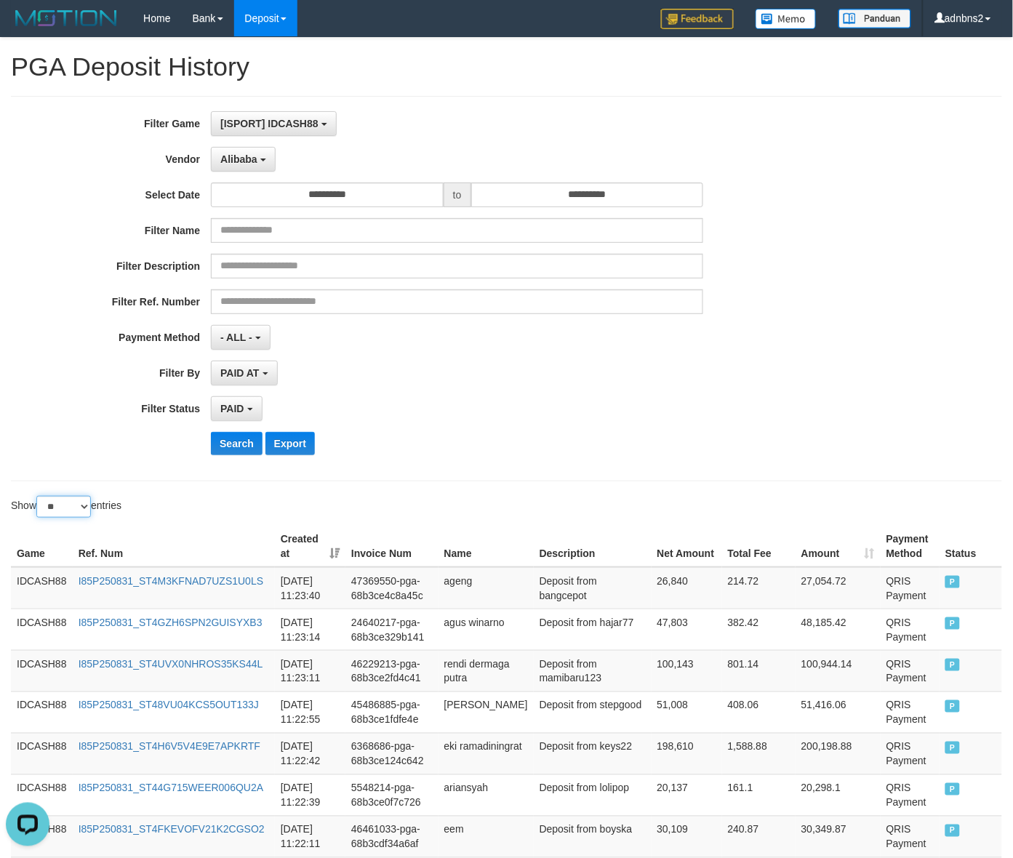
drag, startPoint x: 55, startPoint y: 502, endPoint x: 55, endPoint y: 513, distance: 10.2
click at [55, 502] on select "** ** ** ***" at bounding box center [63, 507] width 55 height 22
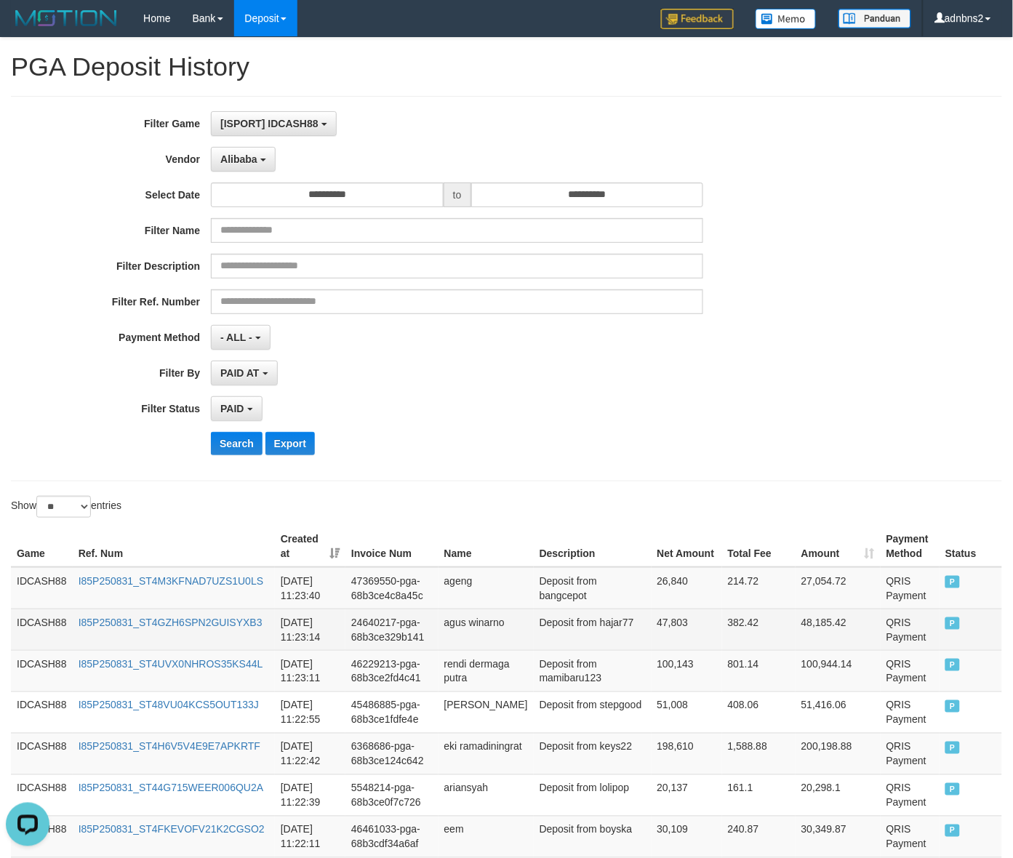
click at [55, 609] on td "IDCASH88" at bounding box center [42, 628] width 62 height 41
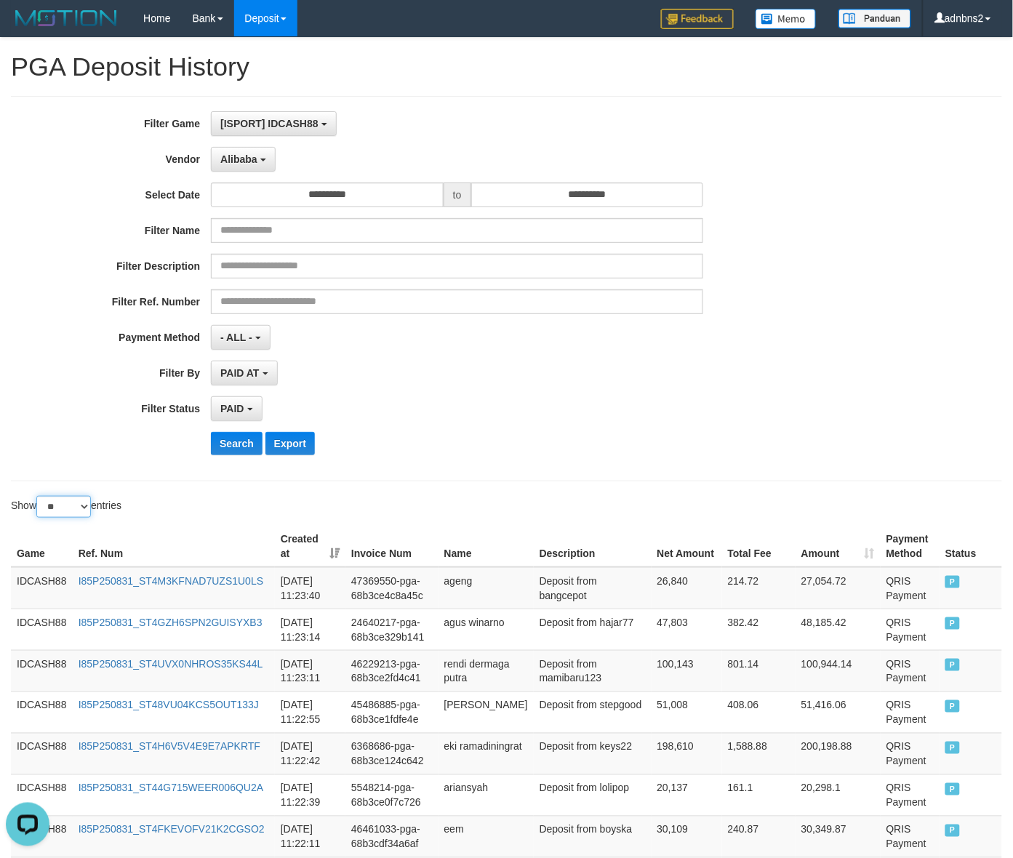
click at [65, 505] on select "** ** ** ***" at bounding box center [63, 507] width 55 height 22
select select "***"
click at [39, 498] on select "** ** ** ***" at bounding box center [63, 507] width 55 height 22
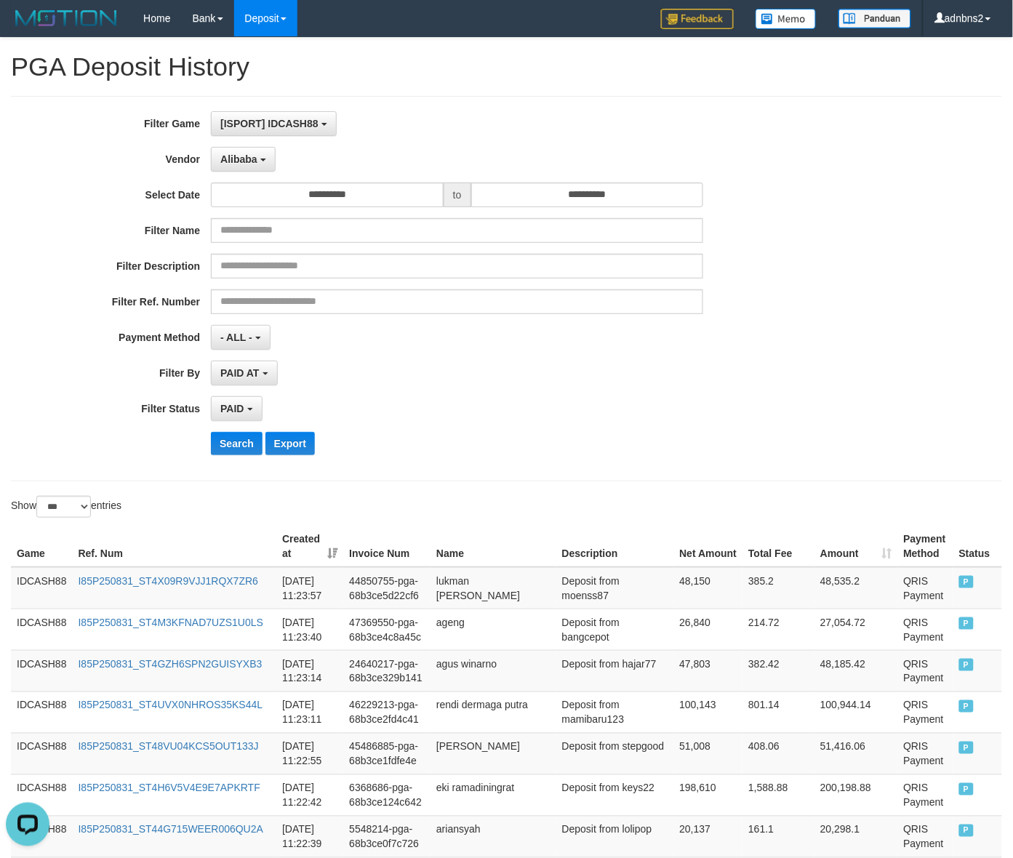
click at [823, 375] on div "**********" at bounding box center [422, 373] width 844 height 25
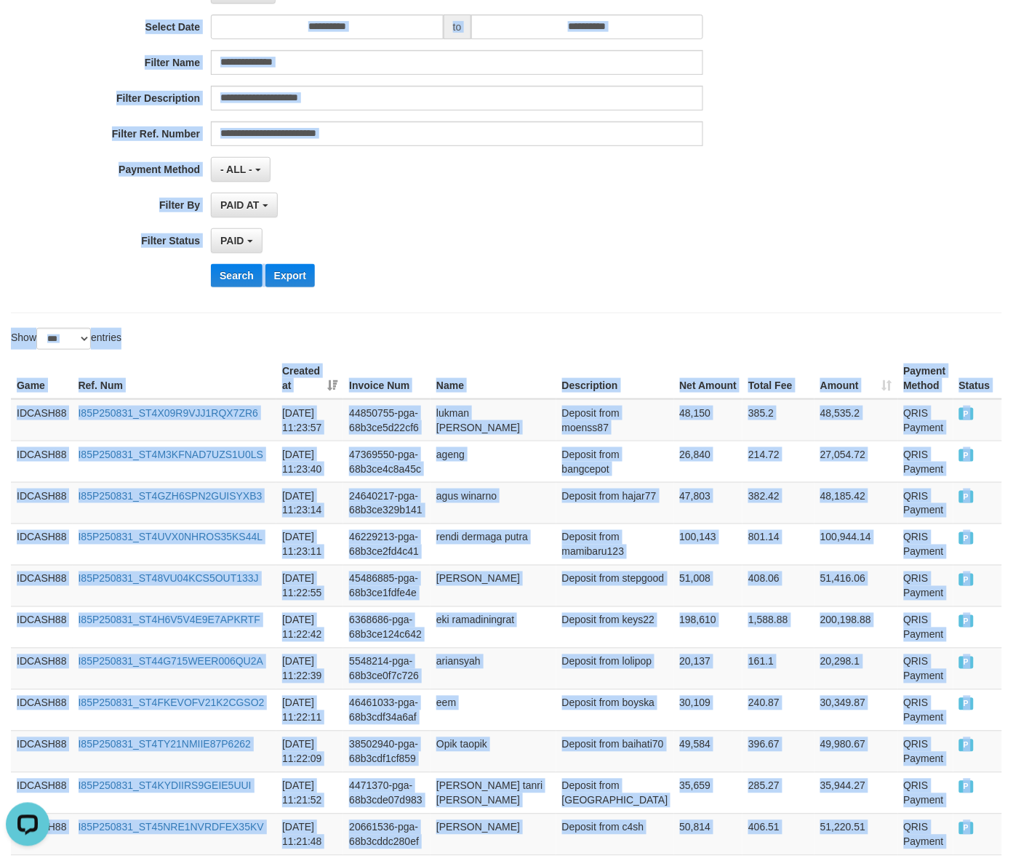
scroll to position [0, 0]
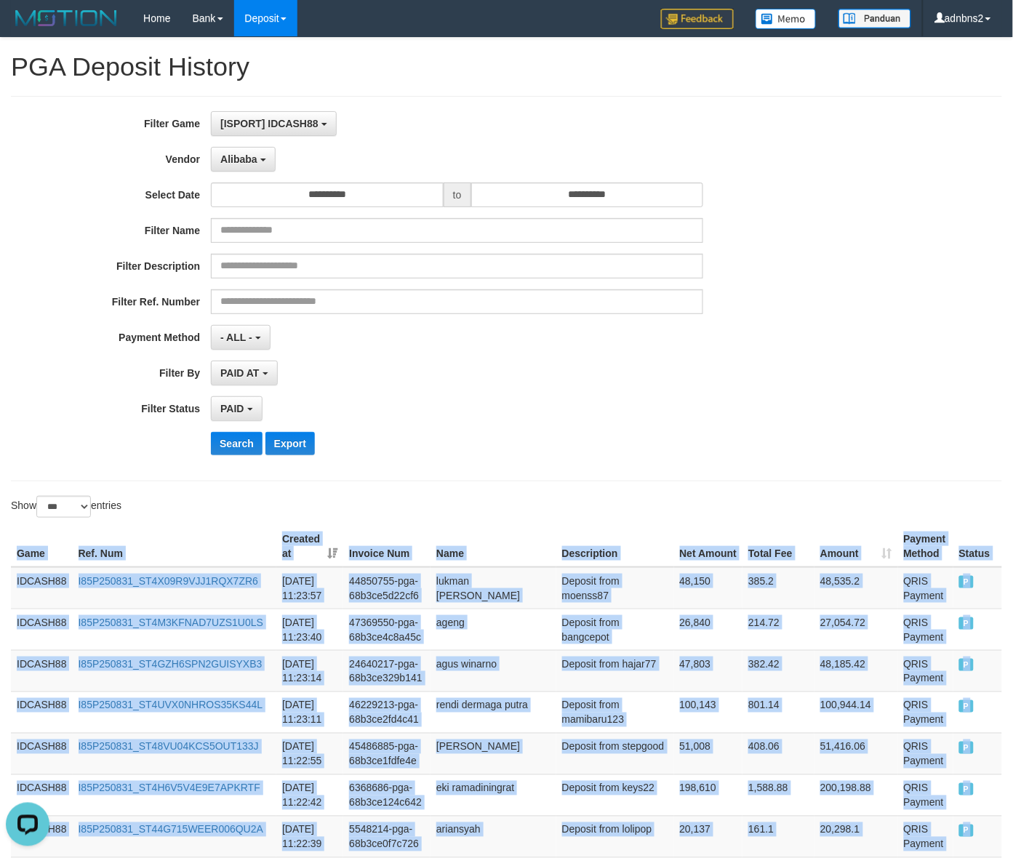
copy table "Game Ref. Num Created at Invoice Num Name Description Net Amount Total Fee Amou…"
drag, startPoint x: 936, startPoint y: 374, endPoint x: 18, endPoint y: 537, distance: 932.4
click at [217, 455] on button "Search" at bounding box center [237, 443] width 52 height 23
click at [222, 455] on button "Search" at bounding box center [237, 443] width 52 height 23
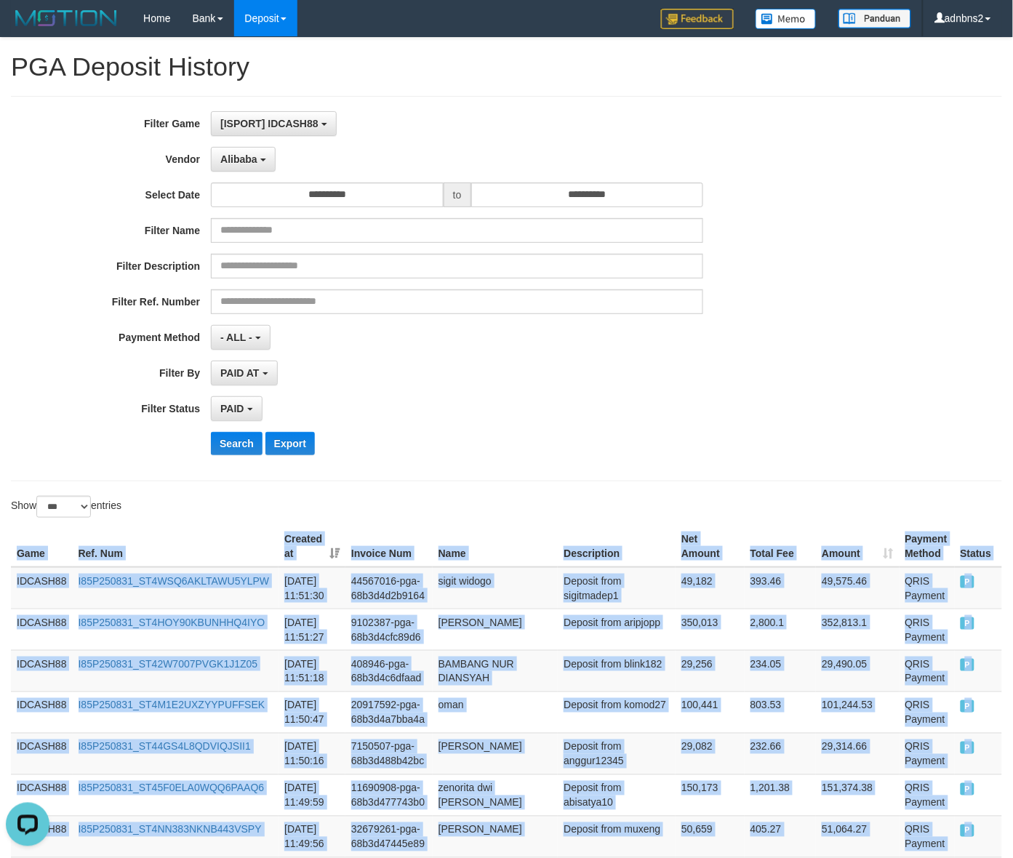
drag, startPoint x: 962, startPoint y: 673, endPoint x: -2, endPoint y: 567, distance: 969.8
copy table "Game Ref. Num Created at Invoice Num Name Description Net Amount Total Fee Amou…"
click at [223, 445] on button "Search" at bounding box center [237, 443] width 52 height 23
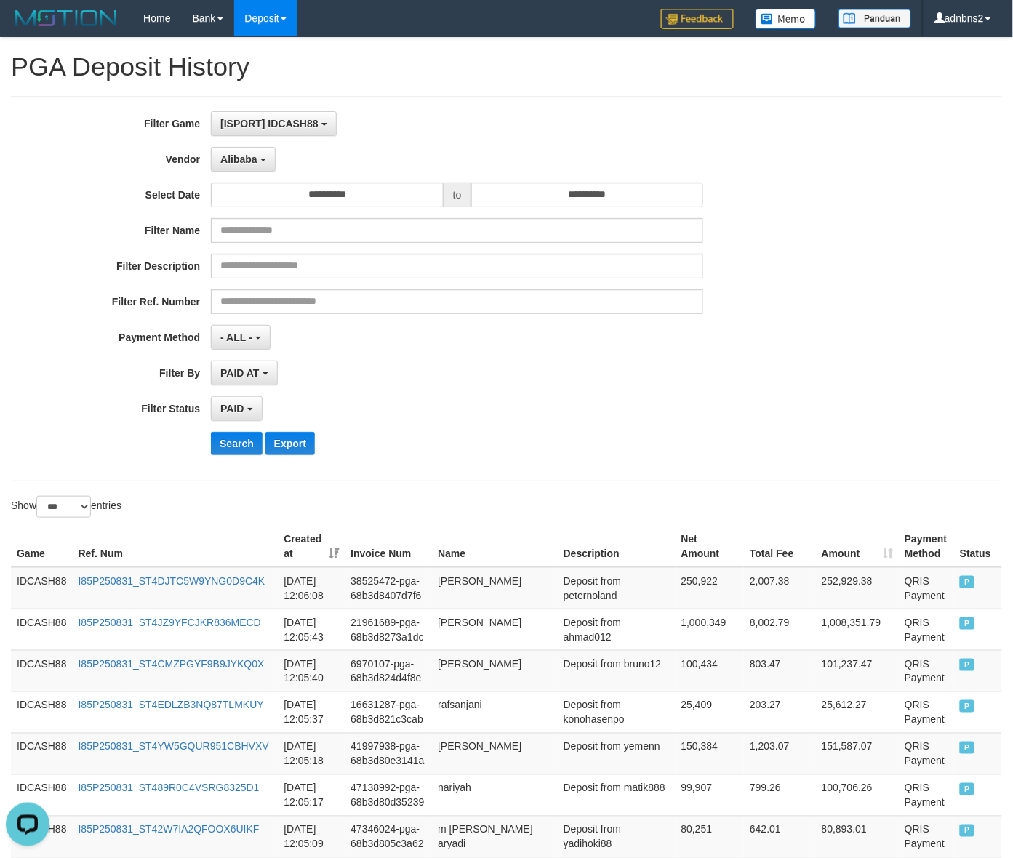
scroll to position [2890, 0]
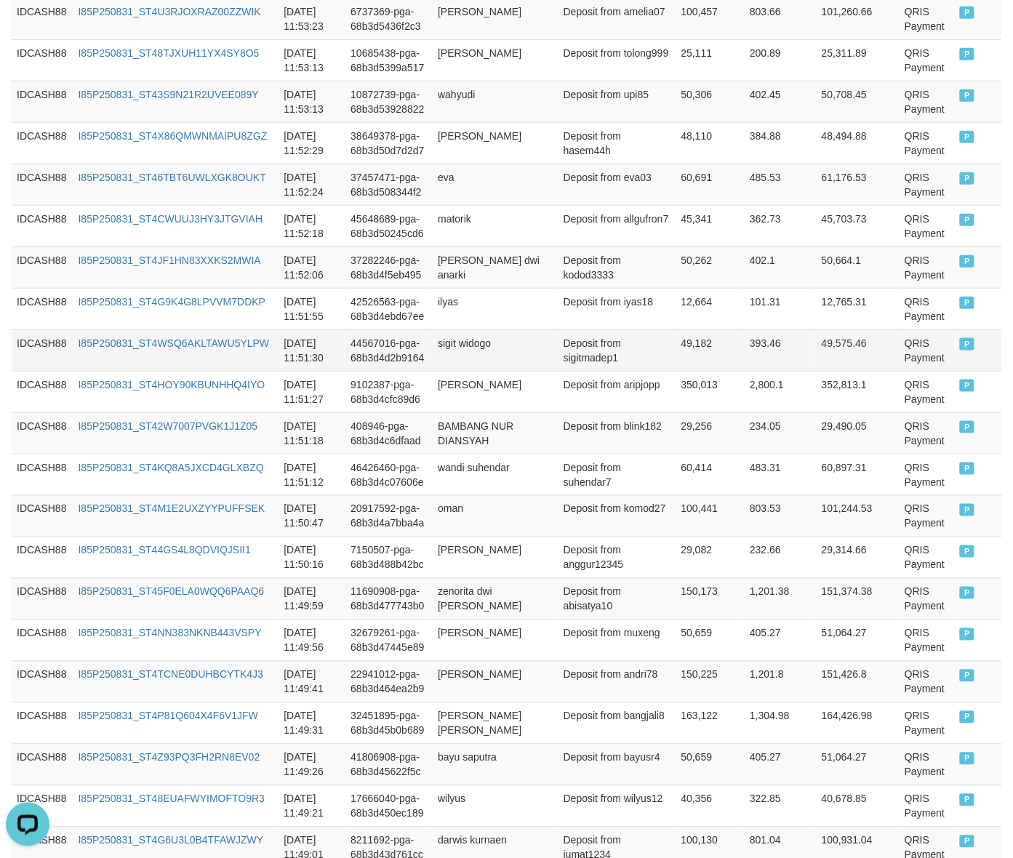
click at [976, 371] on td "P" at bounding box center [978, 349] width 48 height 41
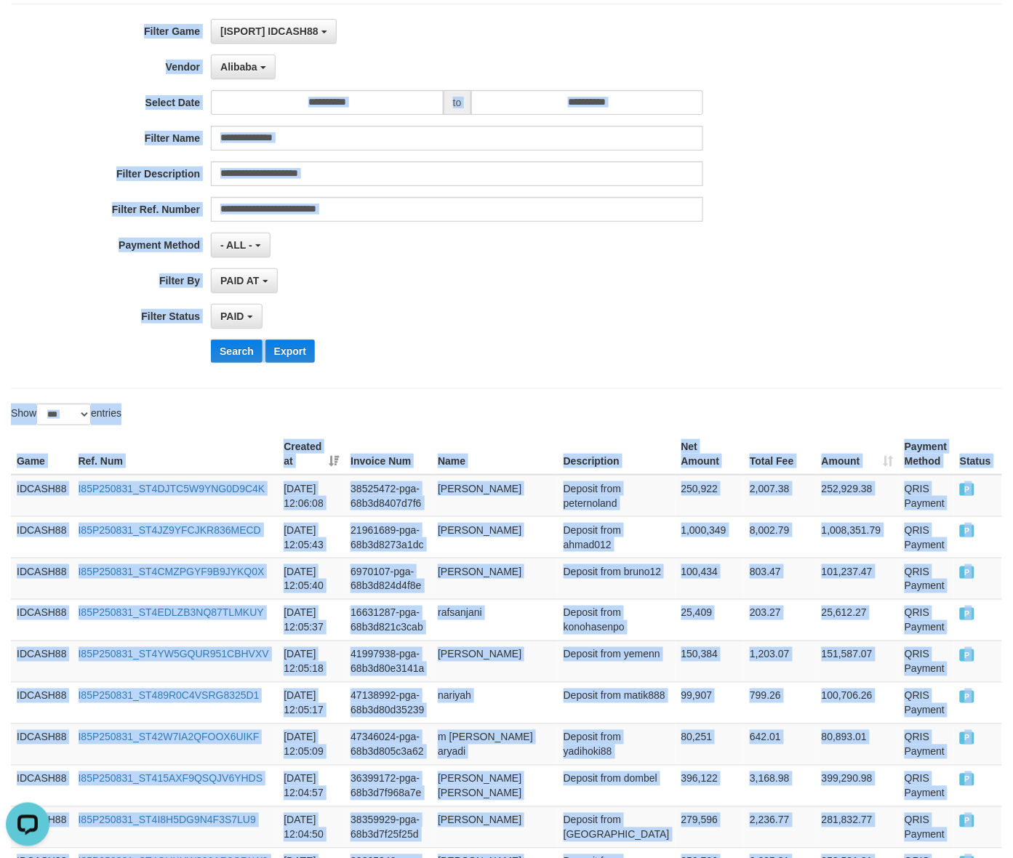
scroll to position [0, 0]
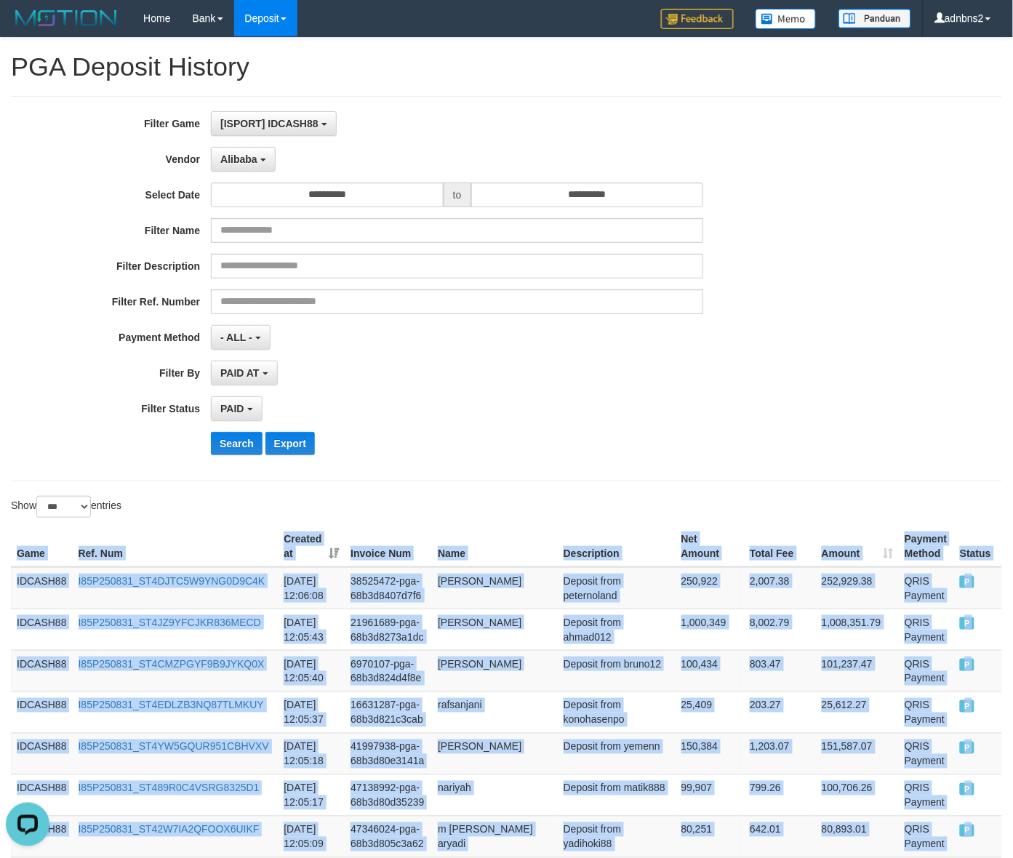
copy table "Game Ref. Num Created at Invoice Num Name Description Net Amount Total Fee Amou…"
drag, startPoint x: 982, startPoint y: 369, endPoint x: -36, endPoint y: 568, distance: 1037.8
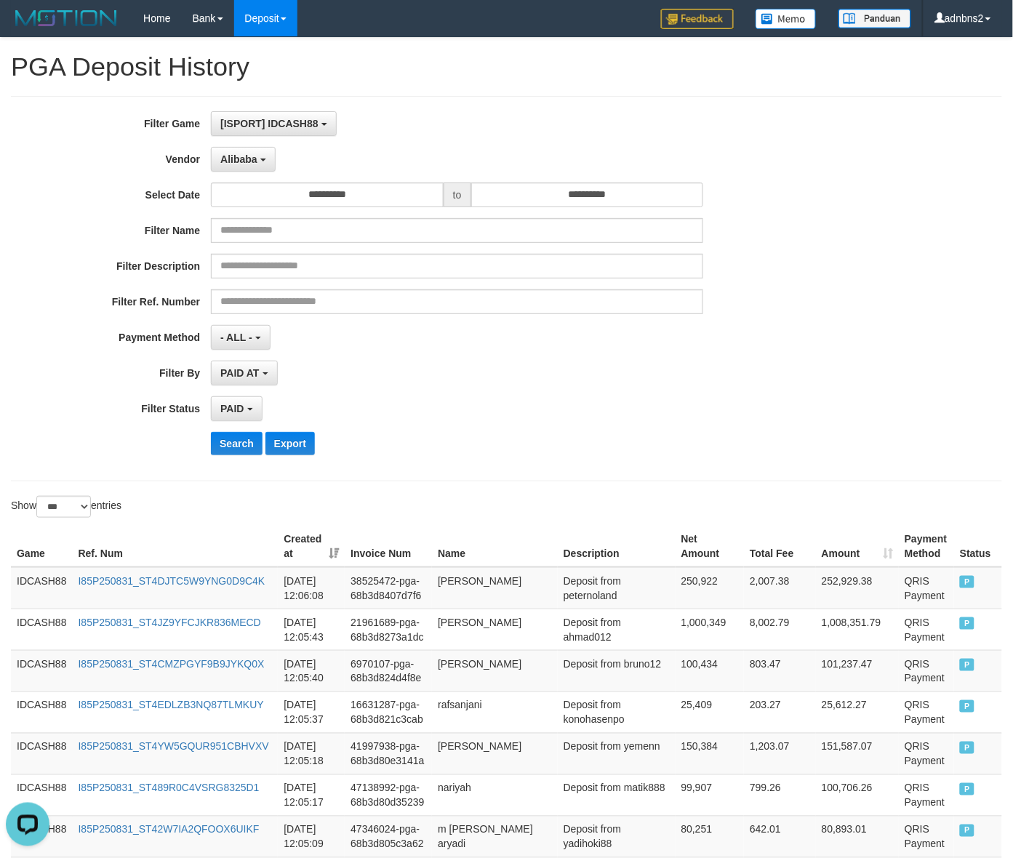
drag, startPoint x: 233, startPoint y: 474, endPoint x: 220, endPoint y: 451, distance: 26.7
click at [230, 477] on div "**********" at bounding box center [506, 288] width 991 height 385
click at [220, 451] on button "Search" at bounding box center [237, 443] width 52 height 23
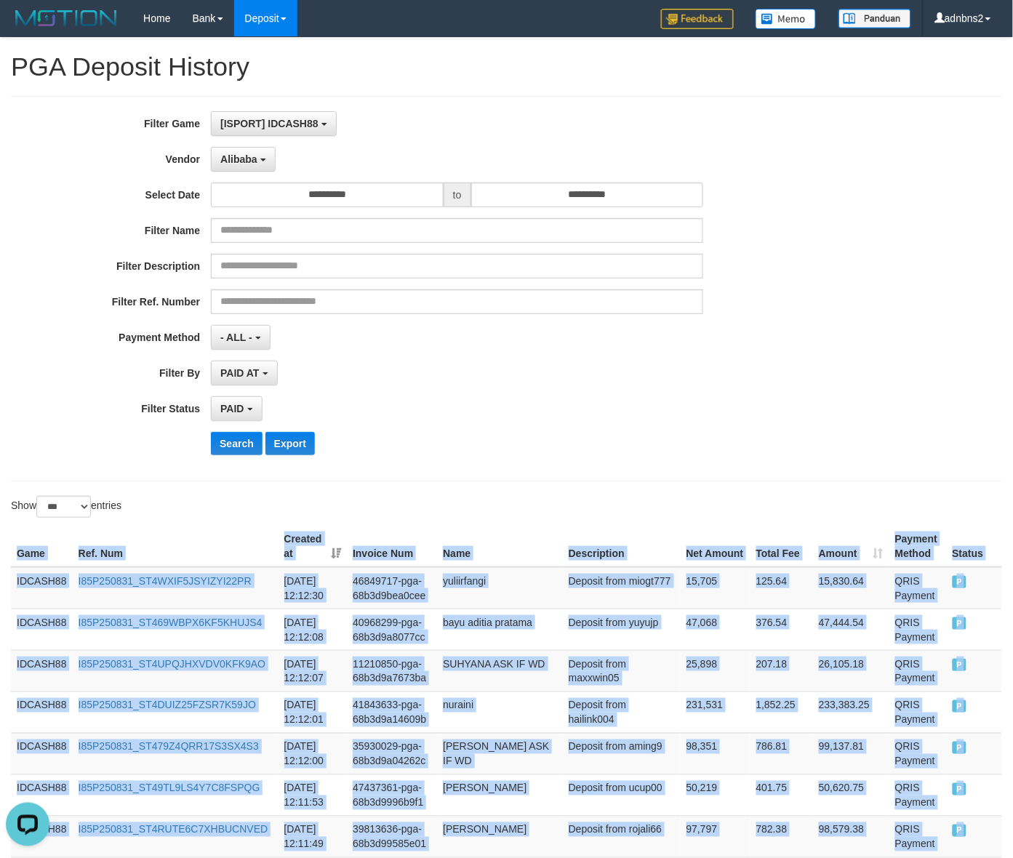
drag, startPoint x: 960, startPoint y: 387, endPoint x: -36, endPoint y: 539, distance: 1007.6
copy table "Game Ref. Num Created at Invoice Num Name Description Net Amount Total Fee Amou…"
click at [235, 446] on button "Search" at bounding box center [237, 443] width 52 height 23
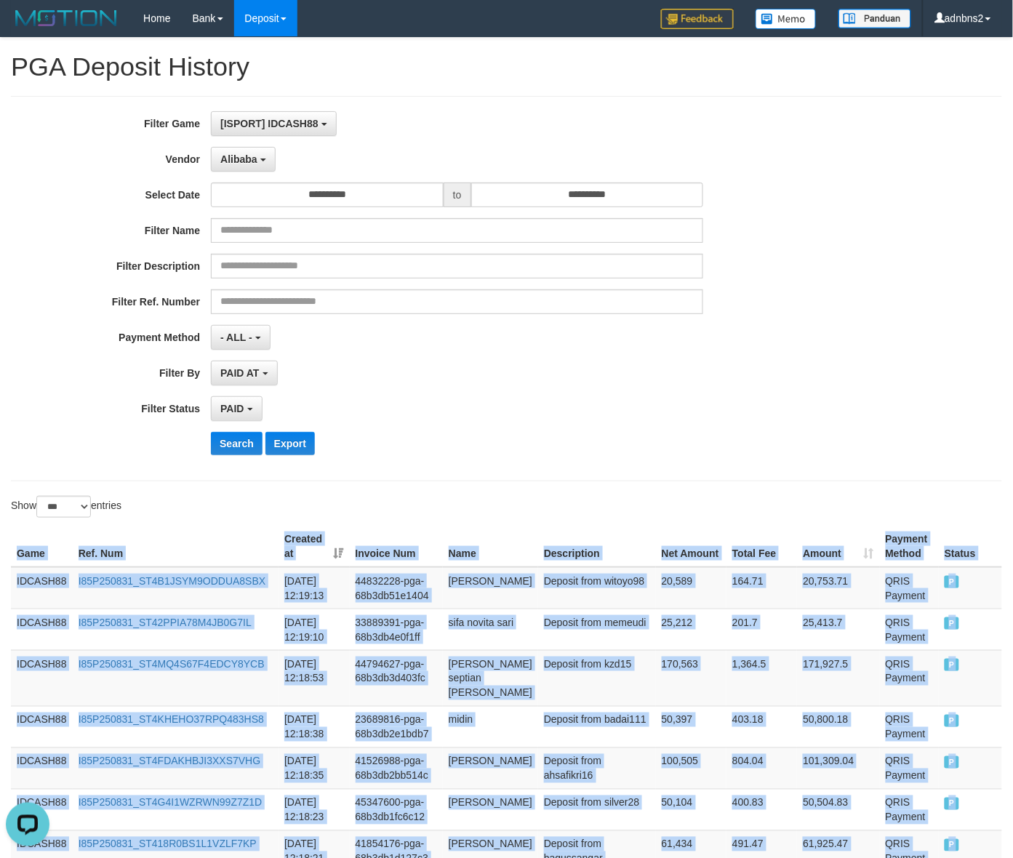
copy table "Game Ref. Num Created at Invoice Num Name Description Net Amount Total Fee Amou…"
drag, startPoint x: 989, startPoint y: 350, endPoint x: -17, endPoint y: 542, distance: 1024.3
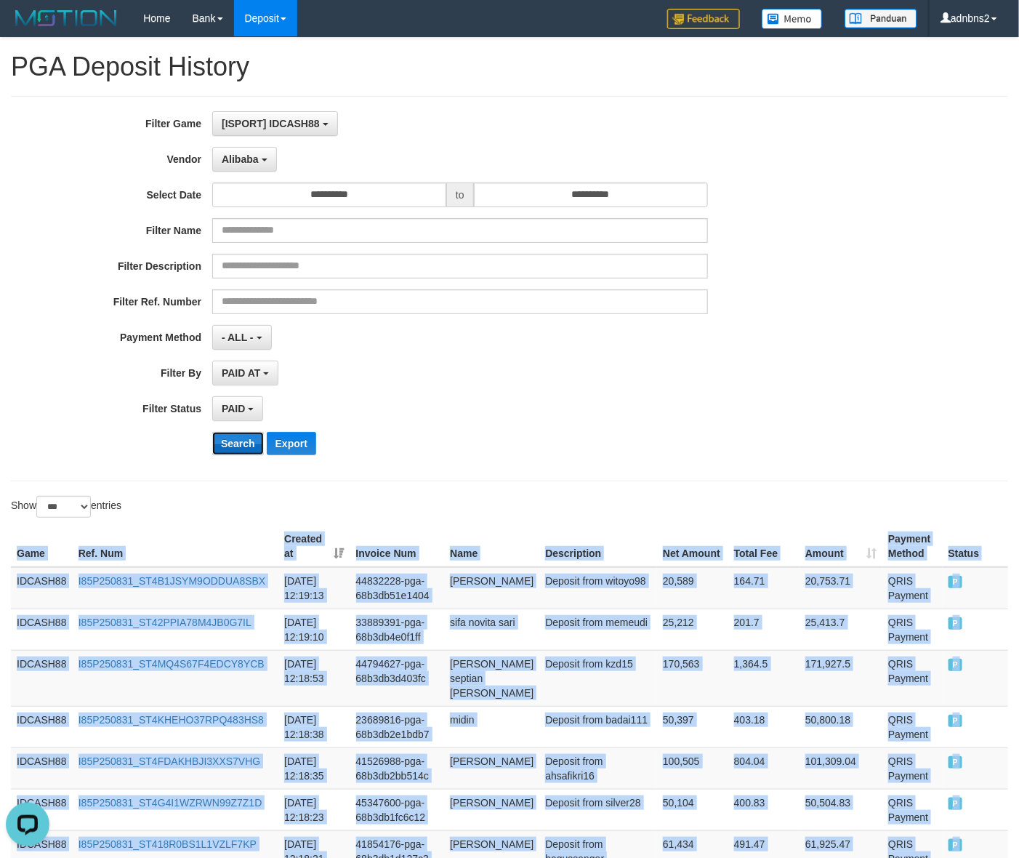
click at [249, 442] on button "Search" at bounding box center [238, 443] width 52 height 23
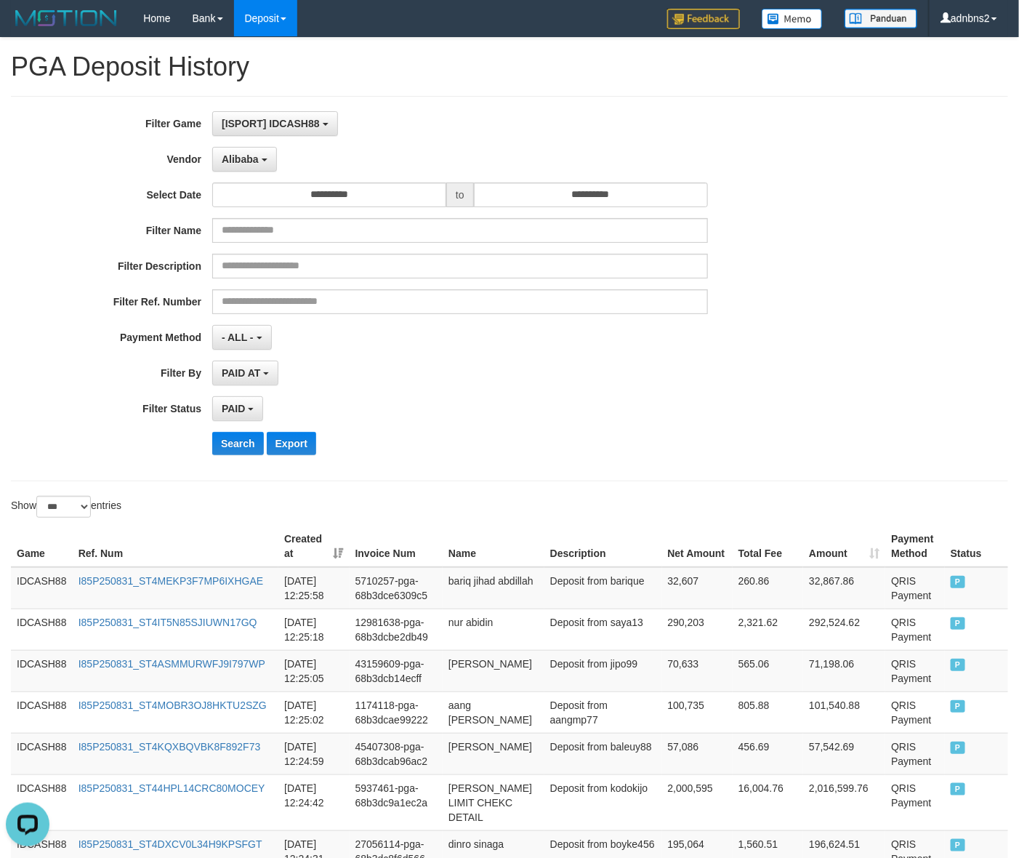
click at [496, 372] on div "PAID AT PAID AT CREATED AT" at bounding box center [460, 373] width 496 height 25
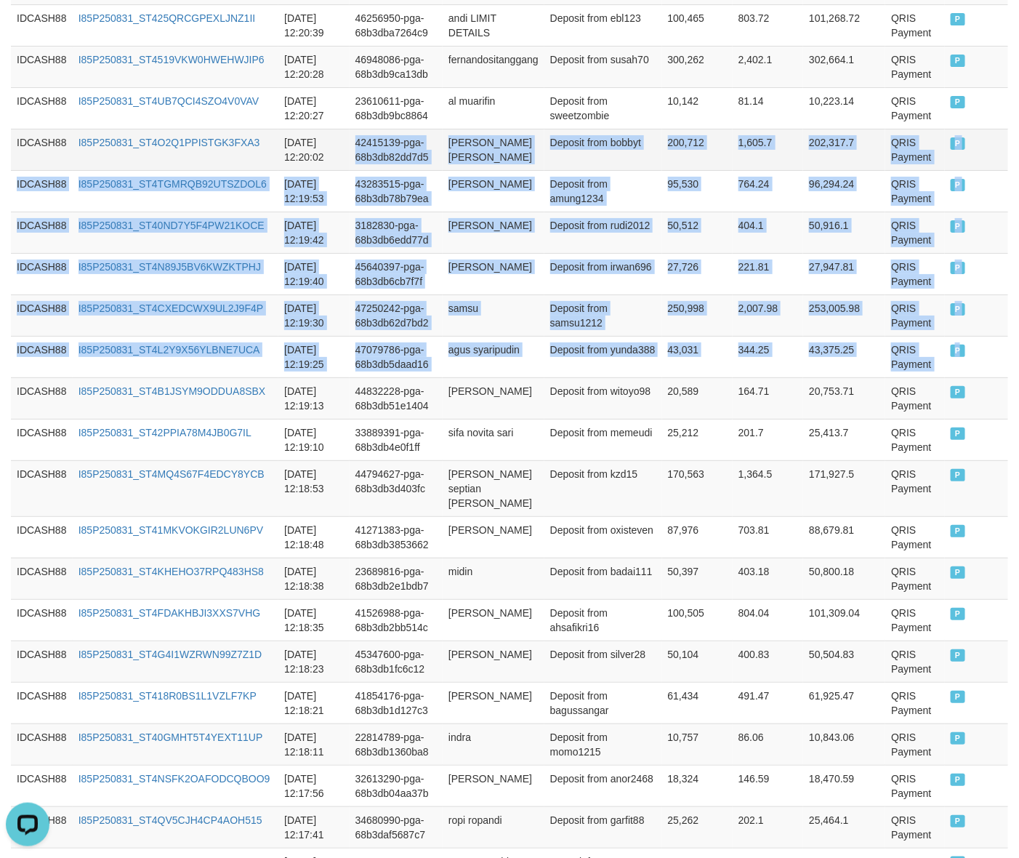
drag, startPoint x: 958, startPoint y: 382, endPoint x: 354, endPoint y: 153, distance: 646.3
click at [354, 153] on tbody "IDCASH88 I85P250831_ST4MEKP3F7MP6IXHGAE 2025-08-31 12:25:58 5710257-pga-68b3dce…" at bounding box center [509, 709] width 997 height 4203
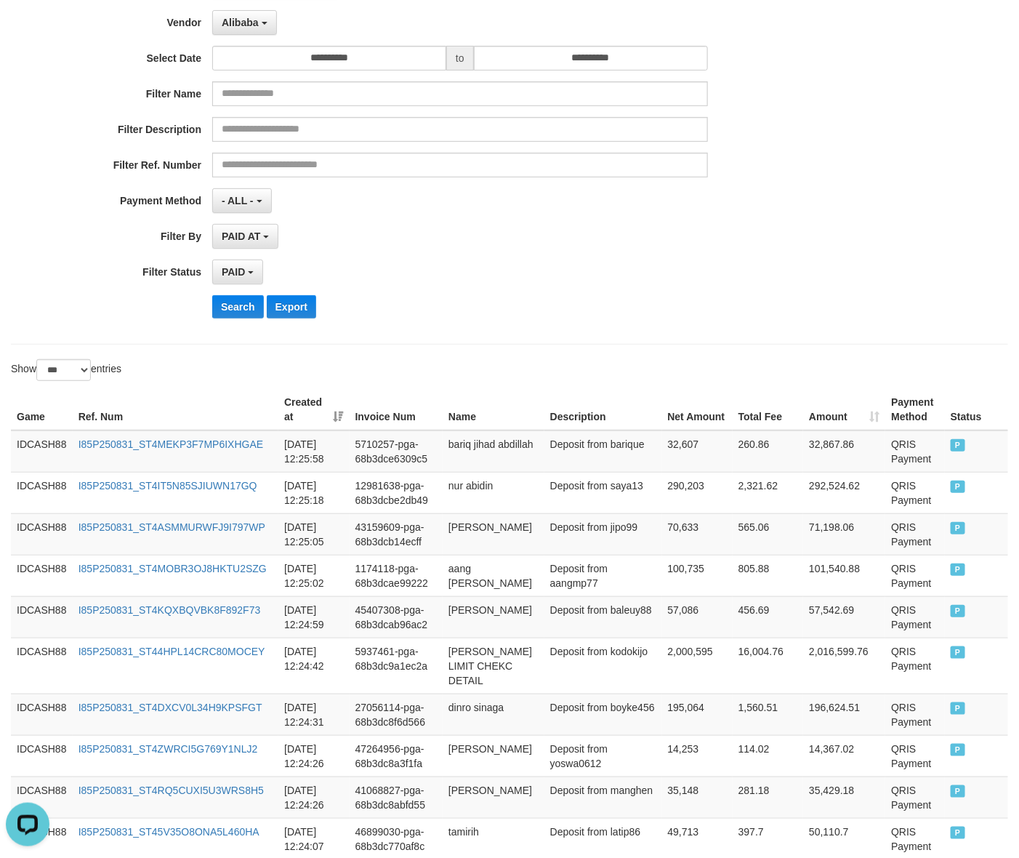
scroll to position [0, 0]
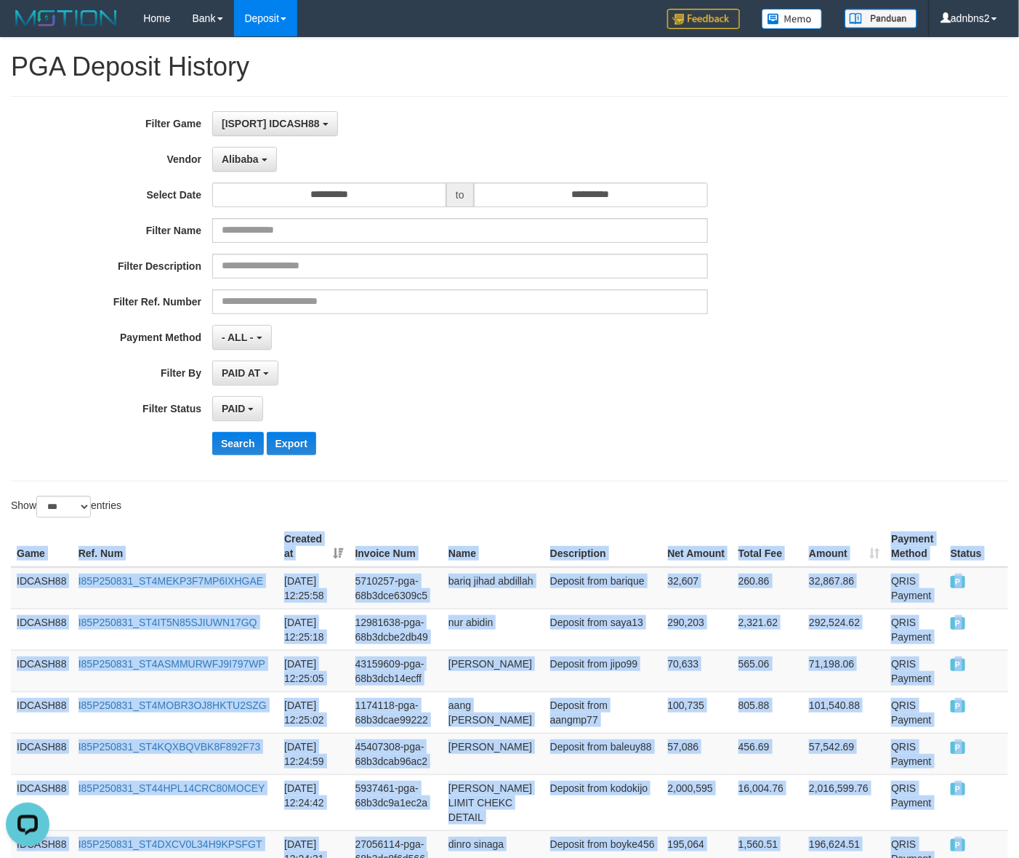
copy table "Game Ref. Num Created at Invoice Num Name Description Net Amount Total Fee Amou…"
click at [233, 445] on button "Search" at bounding box center [238, 443] width 52 height 23
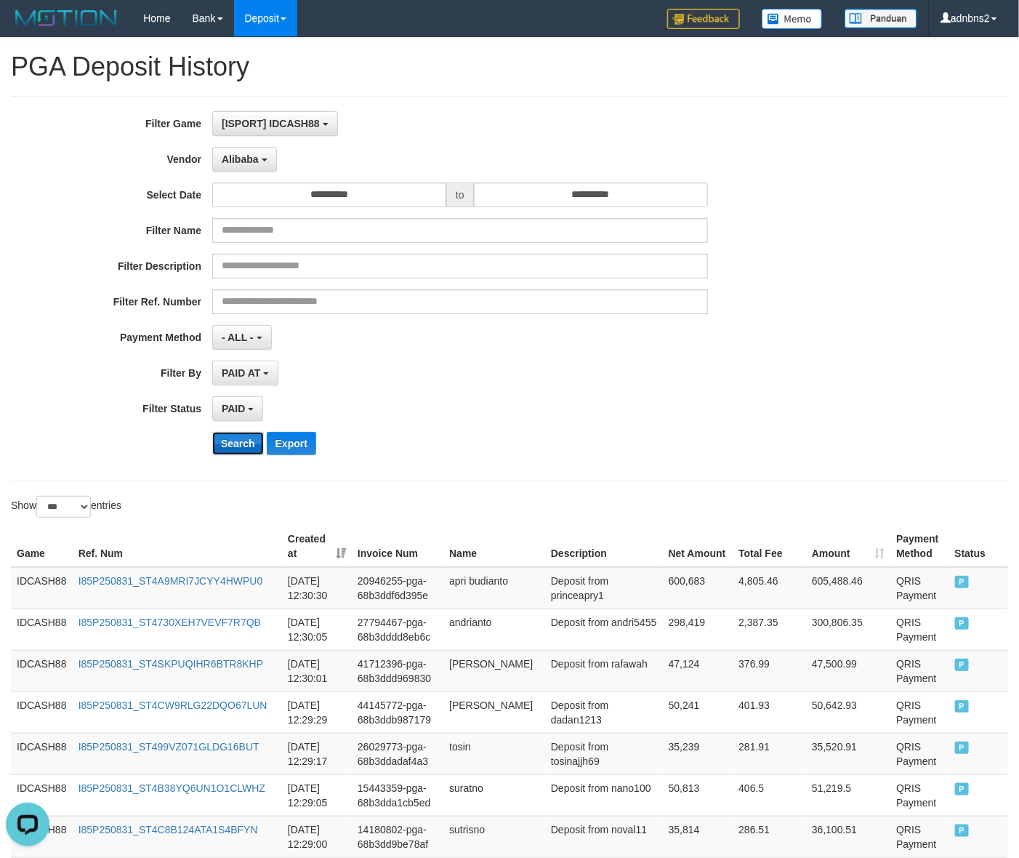
click at [231, 453] on button "Search" at bounding box center [238, 443] width 52 height 23
click at [644, 318] on div "**********" at bounding box center [424, 288] width 849 height 355
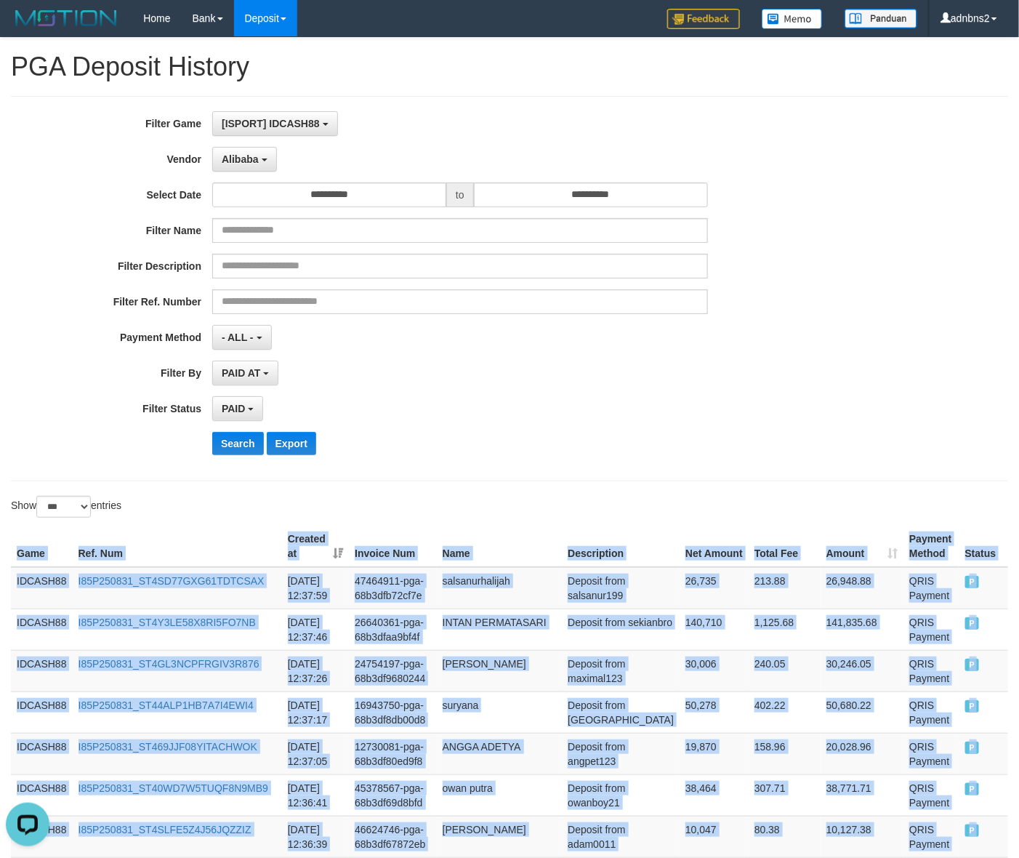
drag, startPoint x: 997, startPoint y: 390, endPoint x: -31, endPoint y: 562, distance: 1041.6
copy table "Game Ref. Num Created at Invoice Num Name Description Net Amount Total Fee Amou…"
click at [219, 449] on button "Search" at bounding box center [238, 443] width 52 height 23
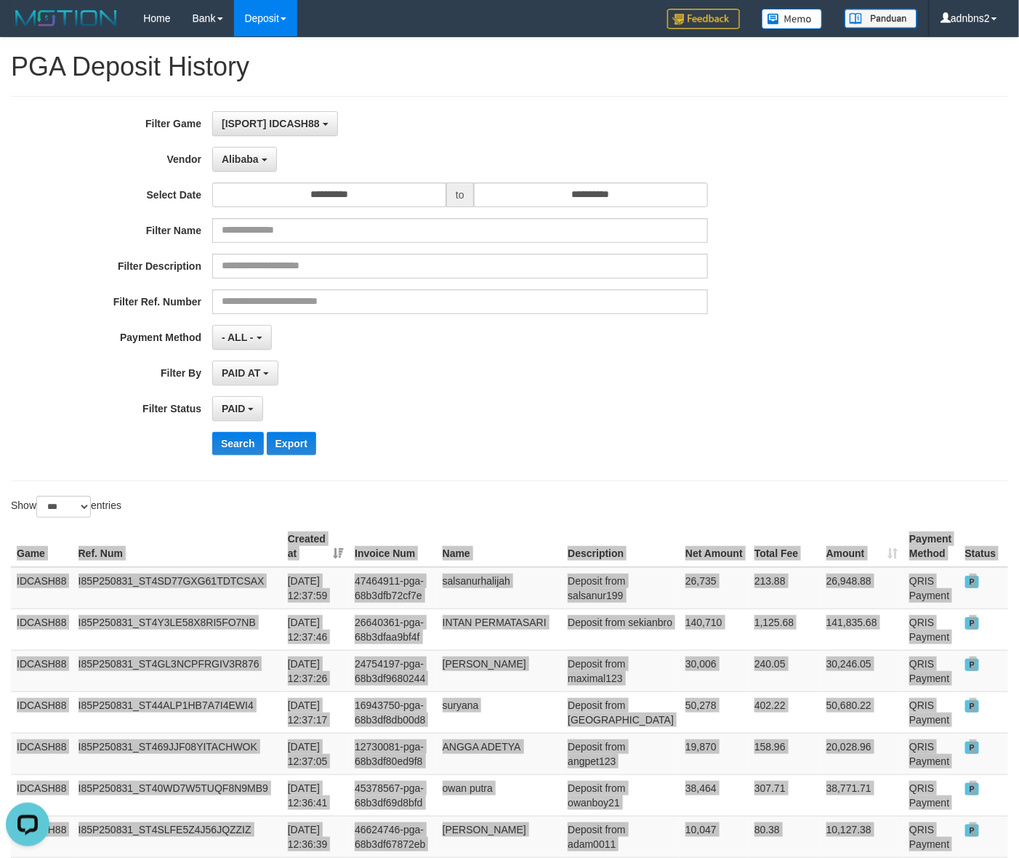
scroll to position [3886, 0]
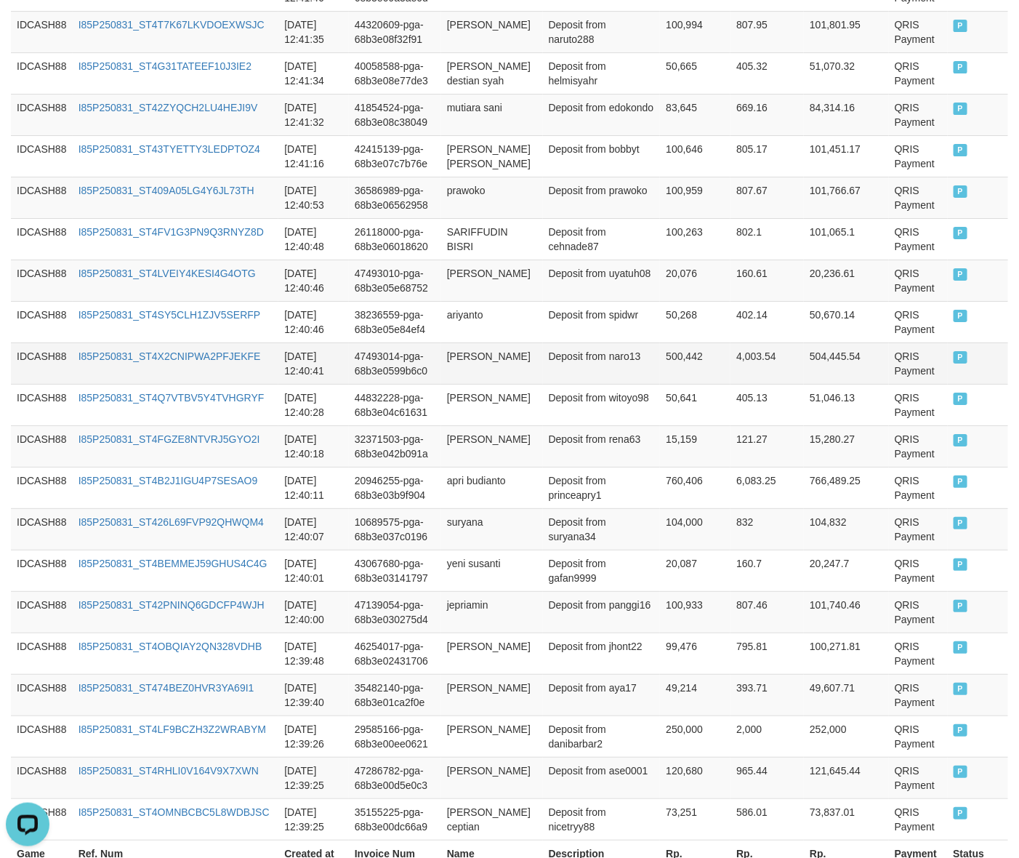
click at [986, 372] on td "P" at bounding box center [978, 362] width 61 height 41
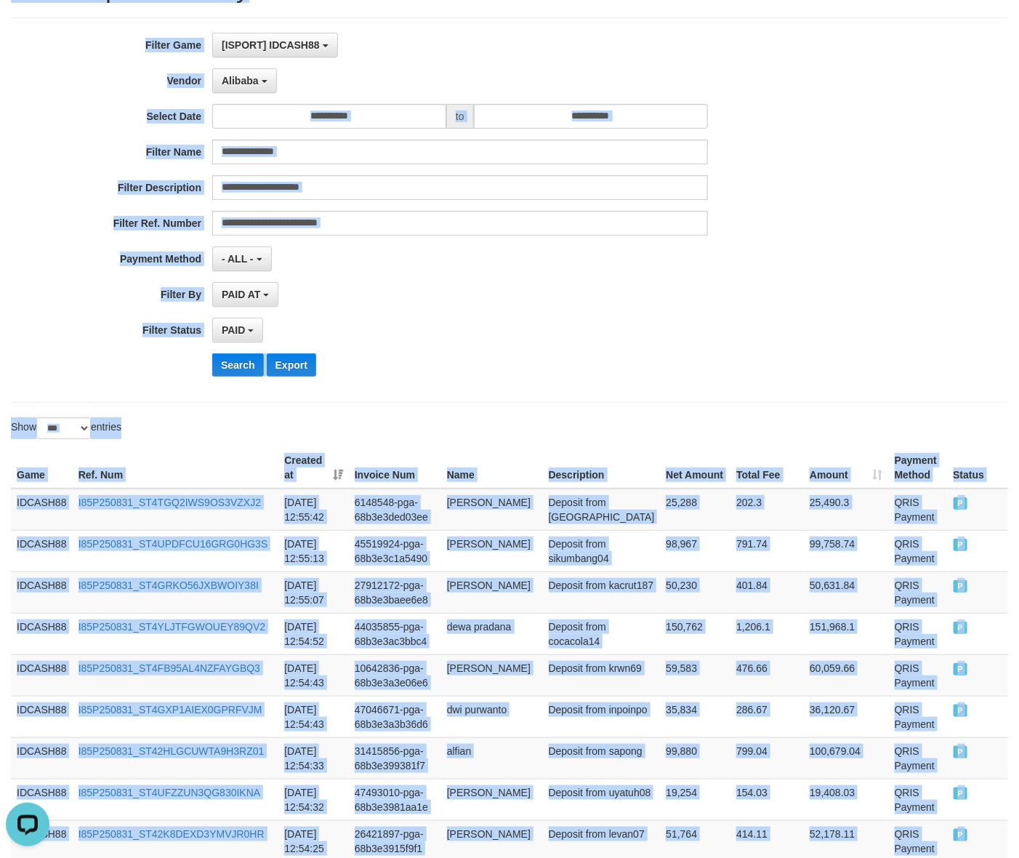
scroll to position [0, 0]
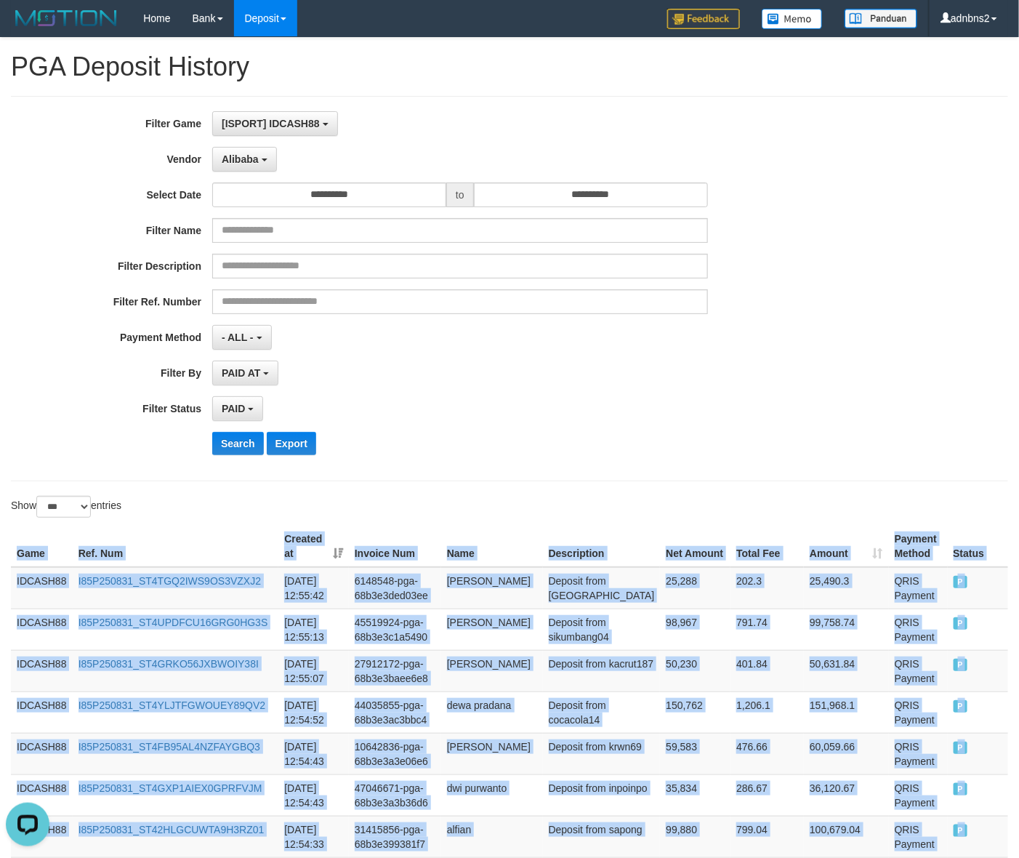
copy table "Game Ref. Num Created at Invoice Num Name Description Net Amount Total Fee Amou…"
drag, startPoint x: 973, startPoint y: 682, endPoint x: 276, endPoint y: 482, distance: 724.6
click at [249, 435] on button "Search" at bounding box center [238, 443] width 52 height 23
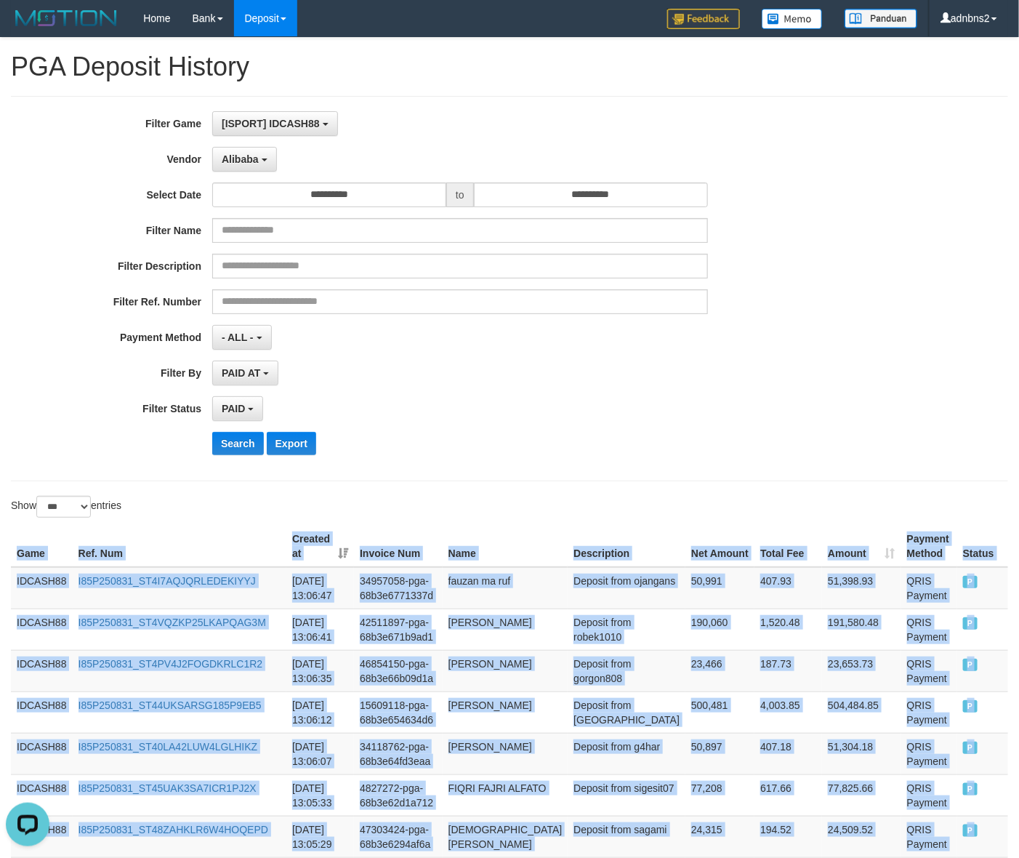
copy table "Game Ref. Num Created at Invoice Num Name Description Net Amount Total Fee Amou…"
drag, startPoint x: 981, startPoint y: 375, endPoint x: -36, endPoint y: 562, distance: 1034.1
click at [229, 435] on button "Search" at bounding box center [238, 443] width 52 height 23
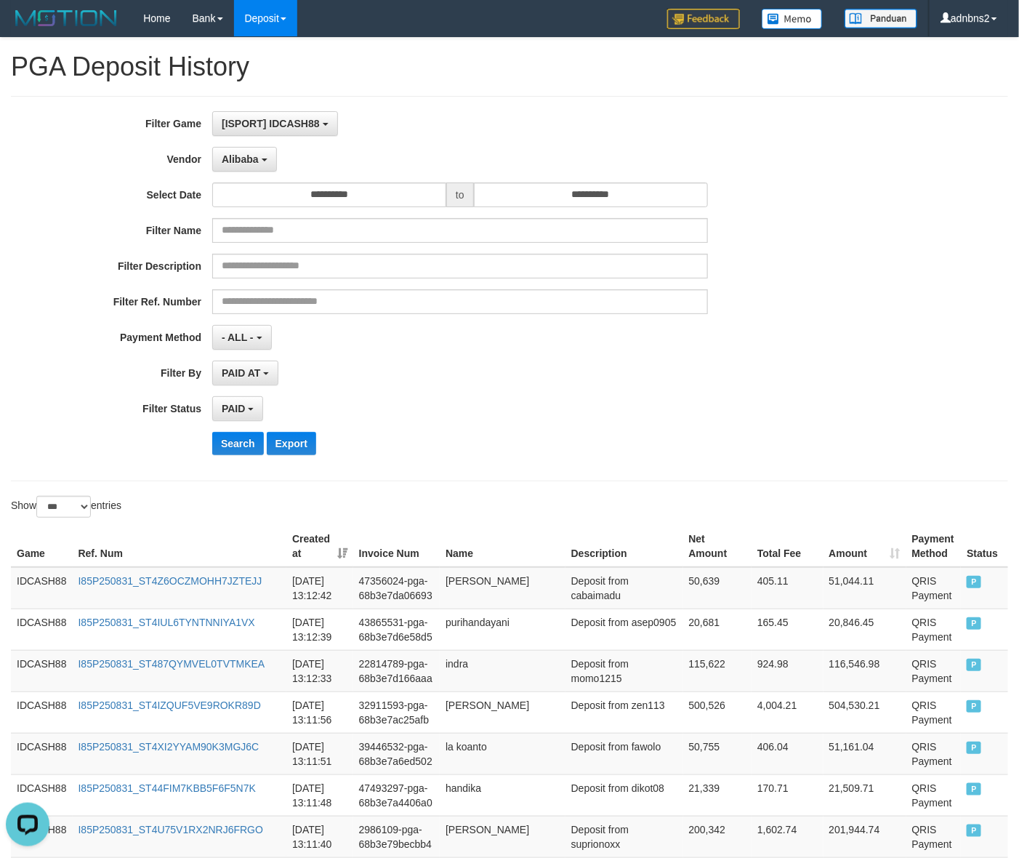
scroll to position [1805, 0]
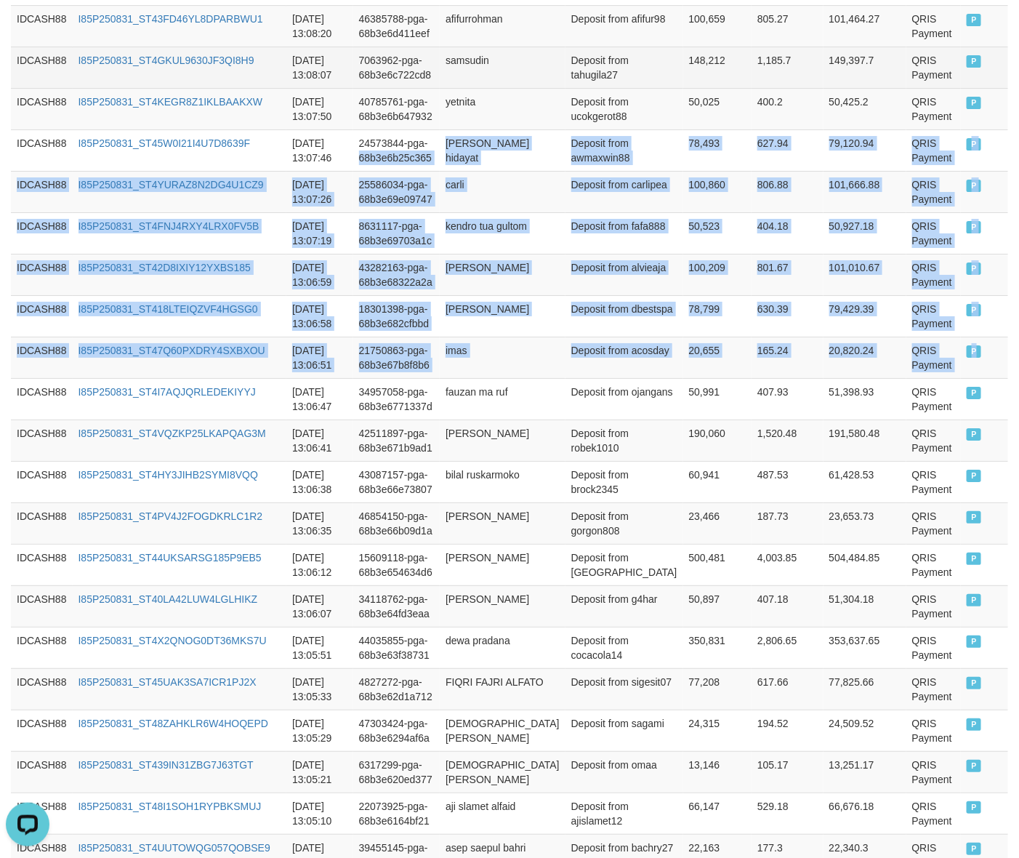
drag, startPoint x: 960, startPoint y: 371, endPoint x: 407, endPoint y: 79, distance: 625.7
click at [422, 113] on tbody "IDCASH88 I85P250831_ST4Z6OCZMOHH7JZTEJJ 2025-08-31 13:12:42 47356024-pga-68b3e7…" at bounding box center [509, 841] width 997 height 4159
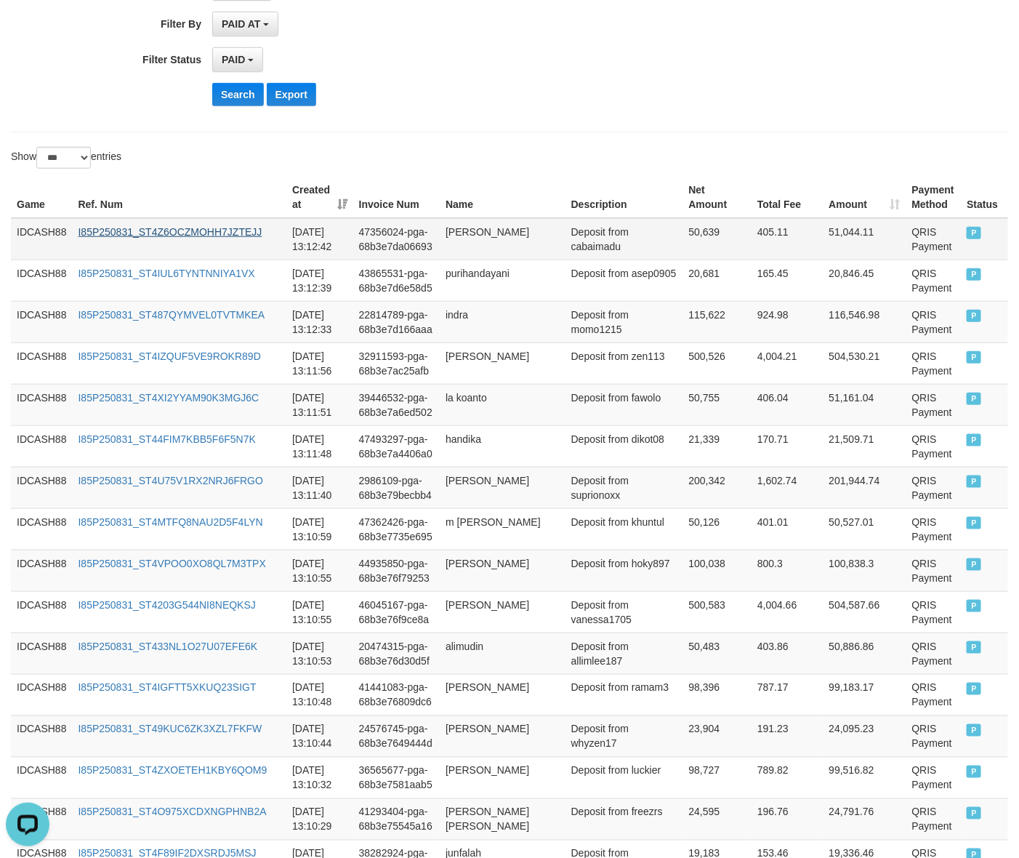
scroll to position [0, 0]
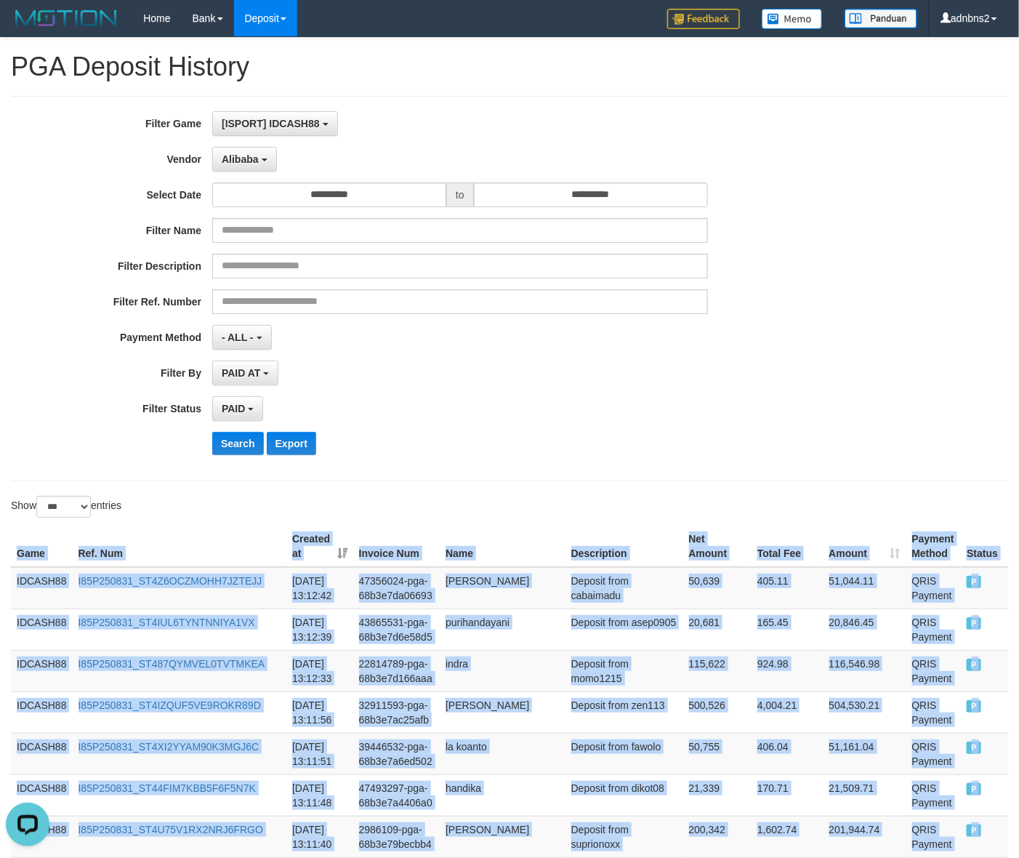
drag, startPoint x: 12, startPoint y: 535, endPoint x: -13, endPoint y: 531, distance: 25.1
copy table "Game Ref. Num Created at Invoice Num Name Description Net Amount Total Fee Amou…"
click at [254, 448] on button "Search" at bounding box center [238, 443] width 52 height 23
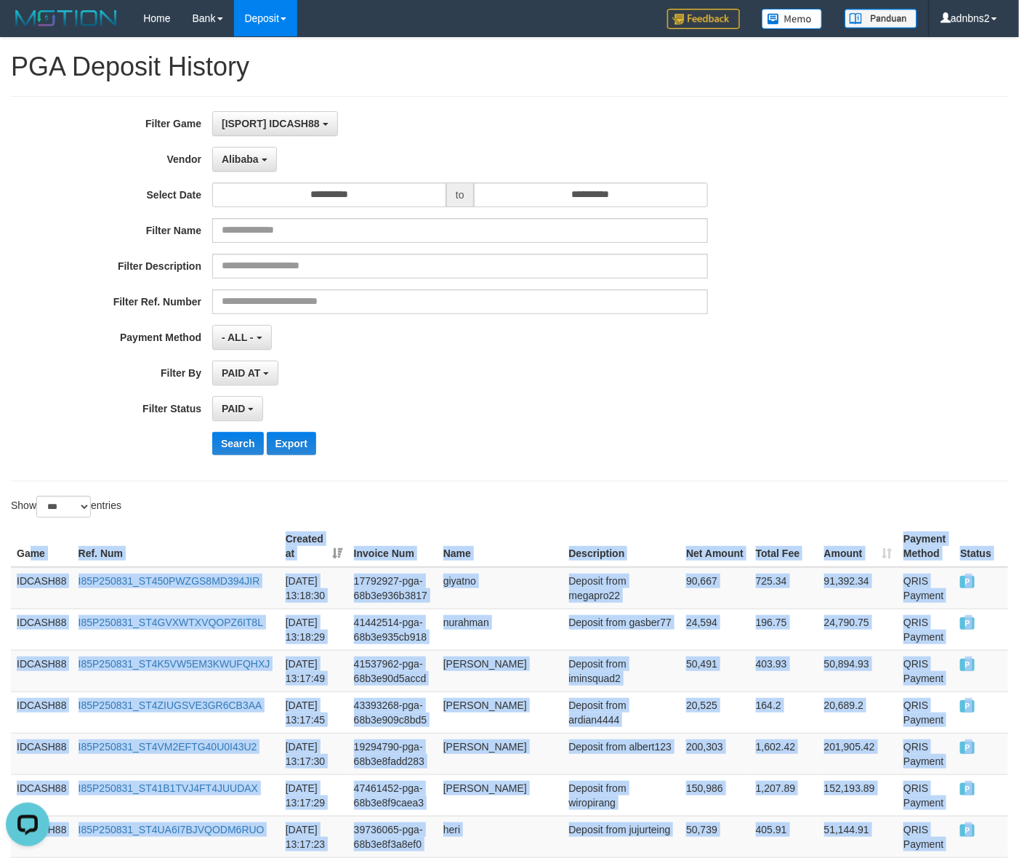
drag, startPoint x: 950, startPoint y: 386, endPoint x: 29, endPoint y: 550, distance: 935.5
click at [17, 542] on th "Game" at bounding box center [42, 546] width 62 height 41
click at [249, 455] on button "Search" at bounding box center [238, 443] width 52 height 23
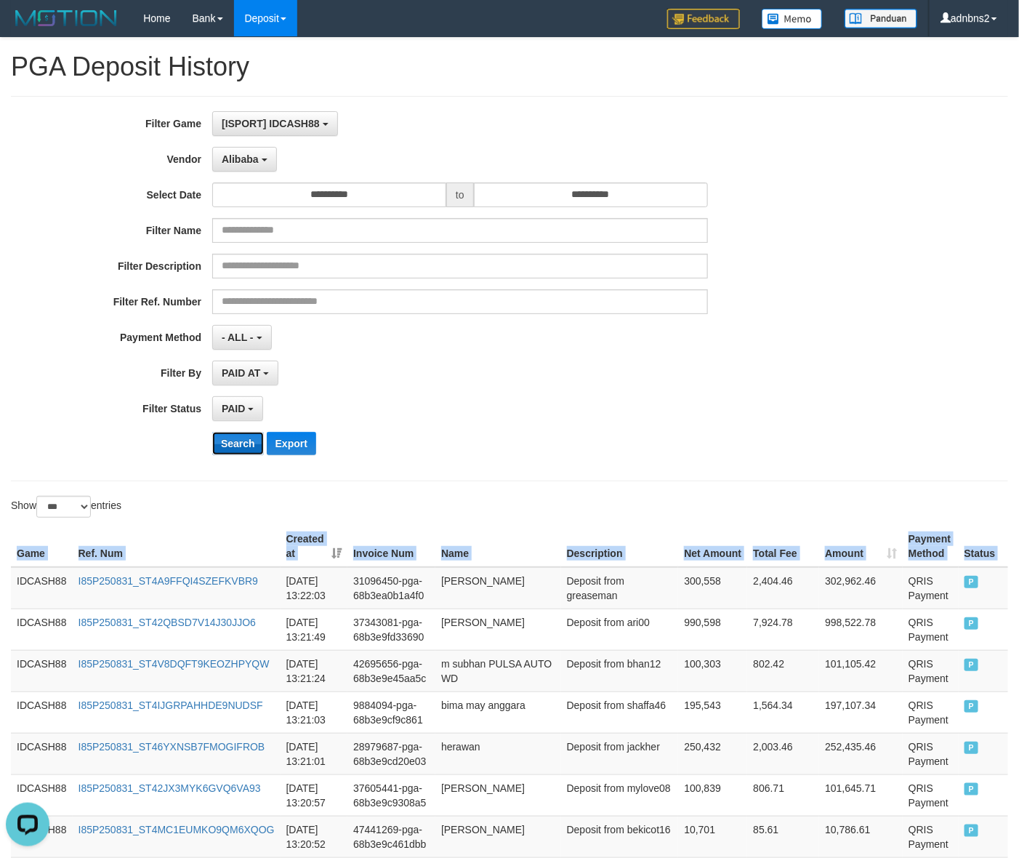
click at [246, 441] on button "Search" at bounding box center [238, 443] width 52 height 23
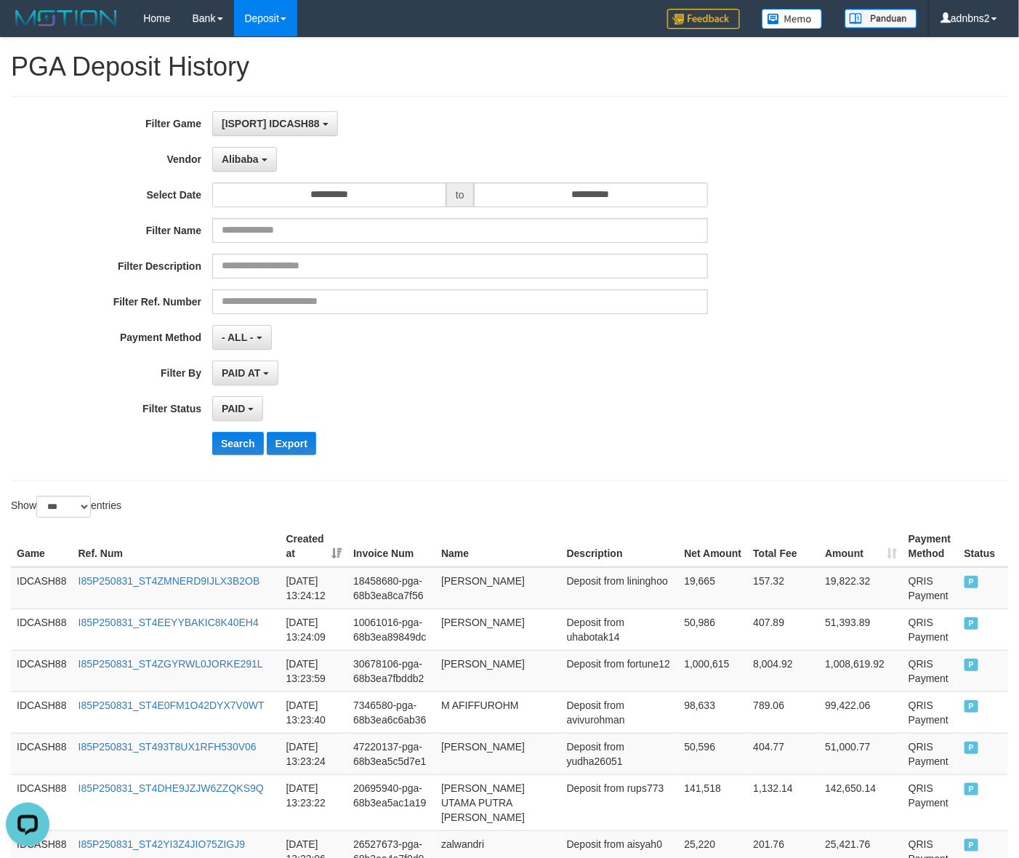
click at [888, 393] on div "**********" at bounding box center [509, 288] width 1019 height 355
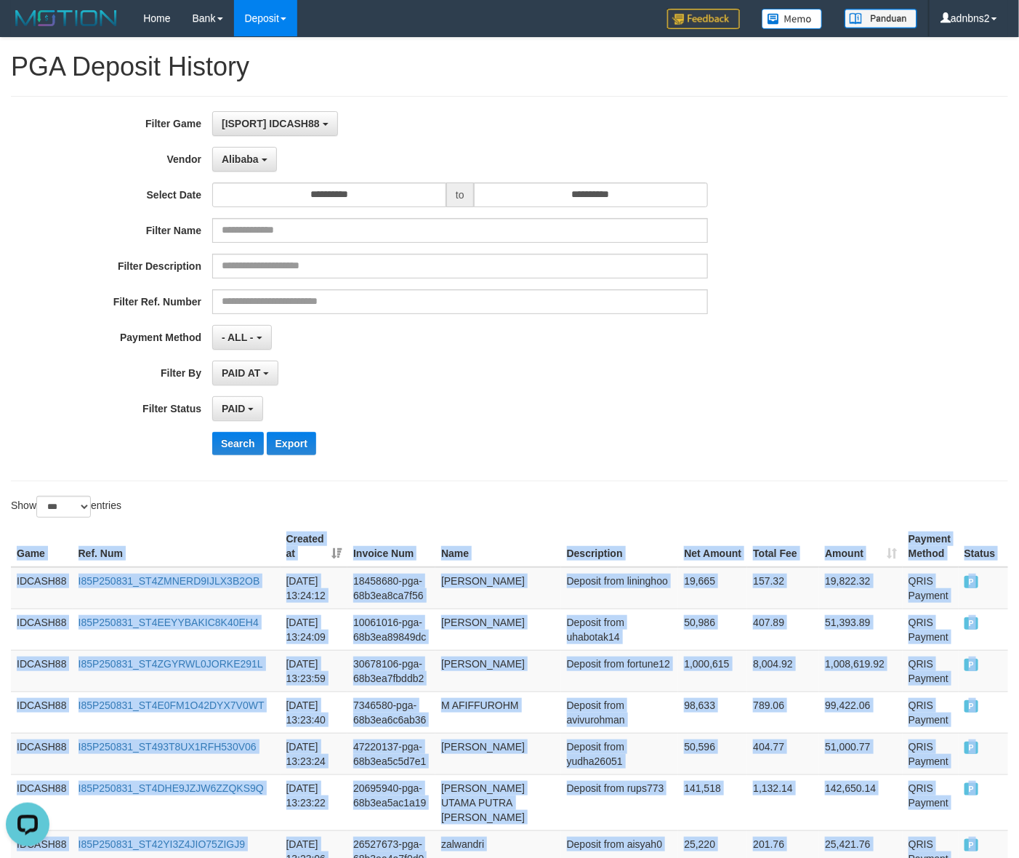
drag, startPoint x: 993, startPoint y: 393, endPoint x: 613, endPoint y: 433, distance: 382.3
click at [226, 452] on button "Search" at bounding box center [238, 443] width 52 height 23
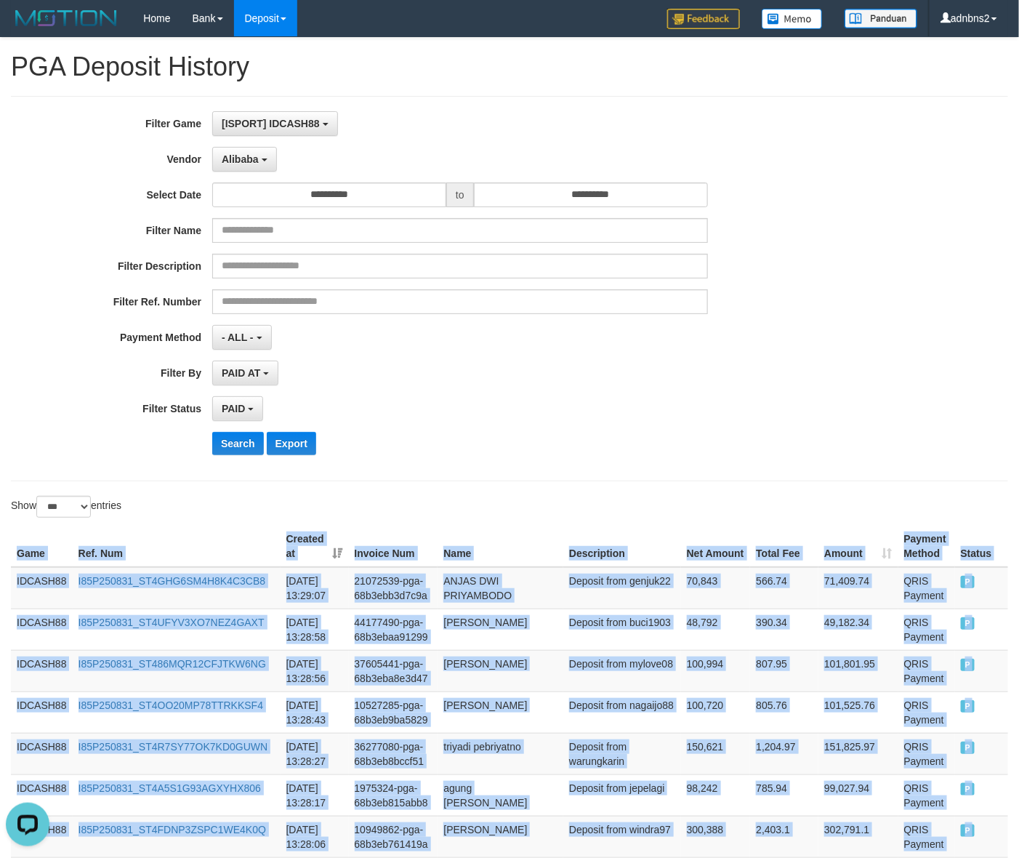
drag, startPoint x: 995, startPoint y: 371, endPoint x: 9, endPoint y: 558, distance: 1003.5
click at [213, 443] on button "Search" at bounding box center [238, 443] width 52 height 23
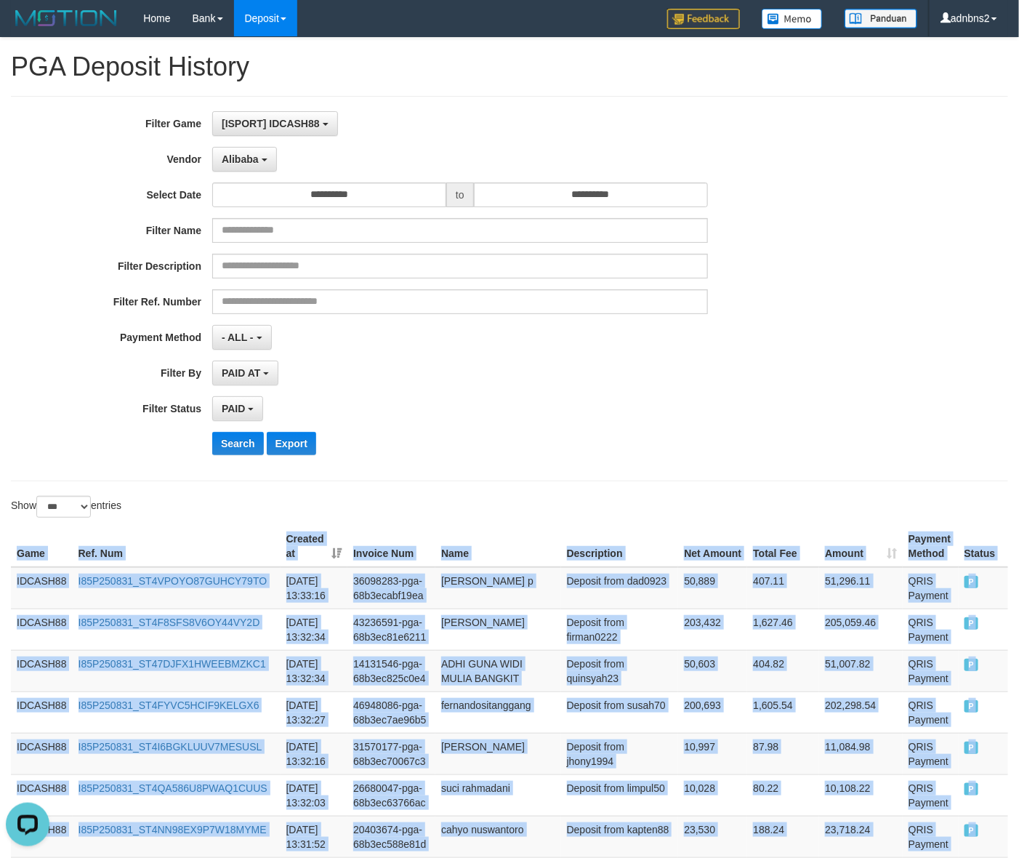
drag, startPoint x: 973, startPoint y: 393, endPoint x: 168, endPoint y: 496, distance: 811.3
click at [233, 441] on button "Search" at bounding box center [238, 443] width 52 height 23
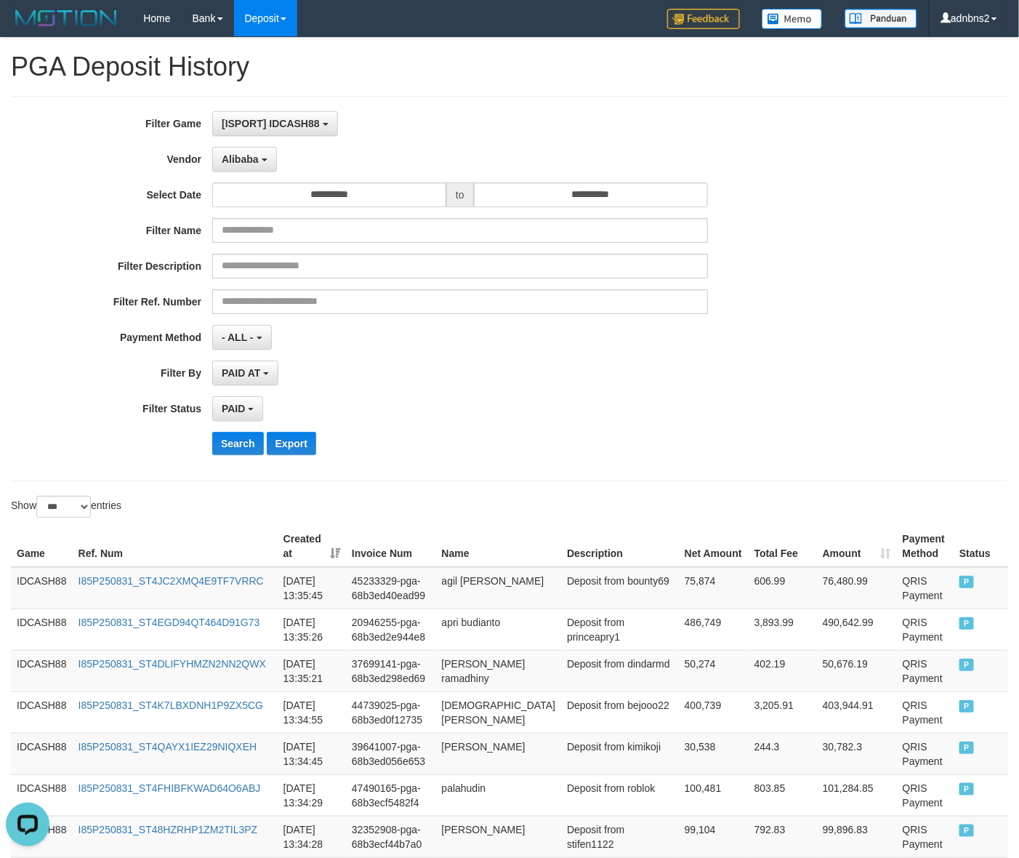
click at [375, 315] on div "**********" at bounding box center [424, 288] width 849 height 355
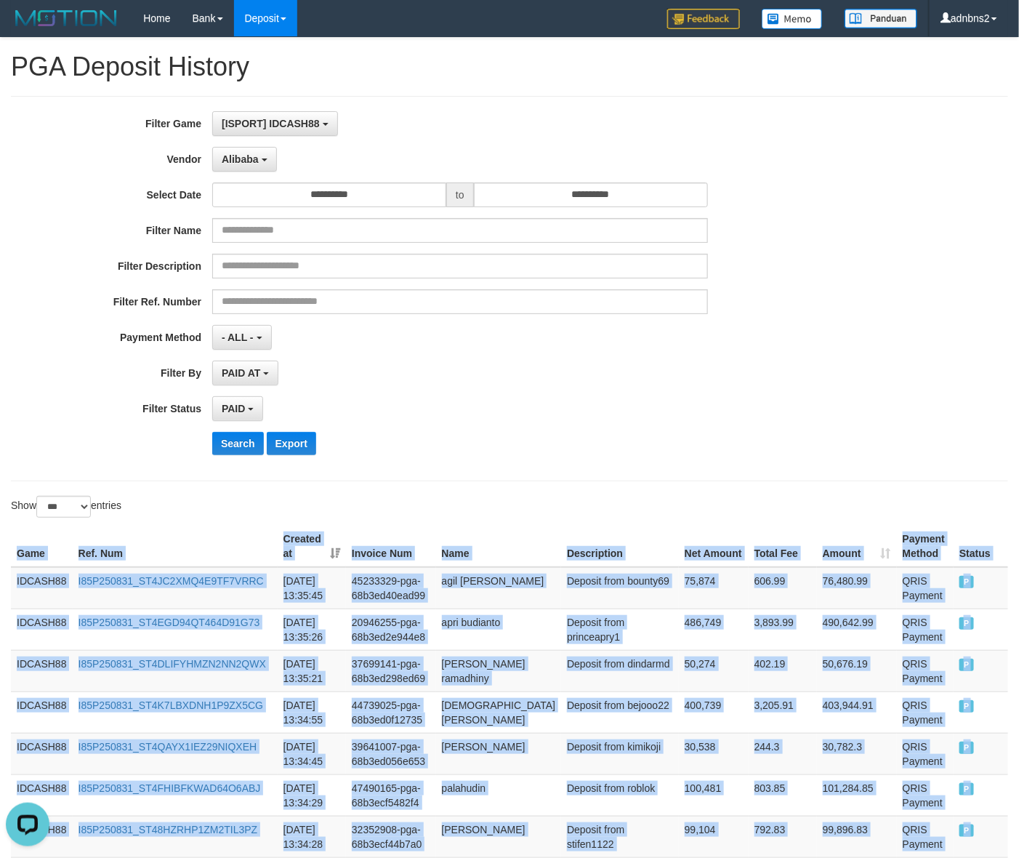
drag, startPoint x: 968, startPoint y: 375, endPoint x: 987, endPoint y: 498, distance: 124.4
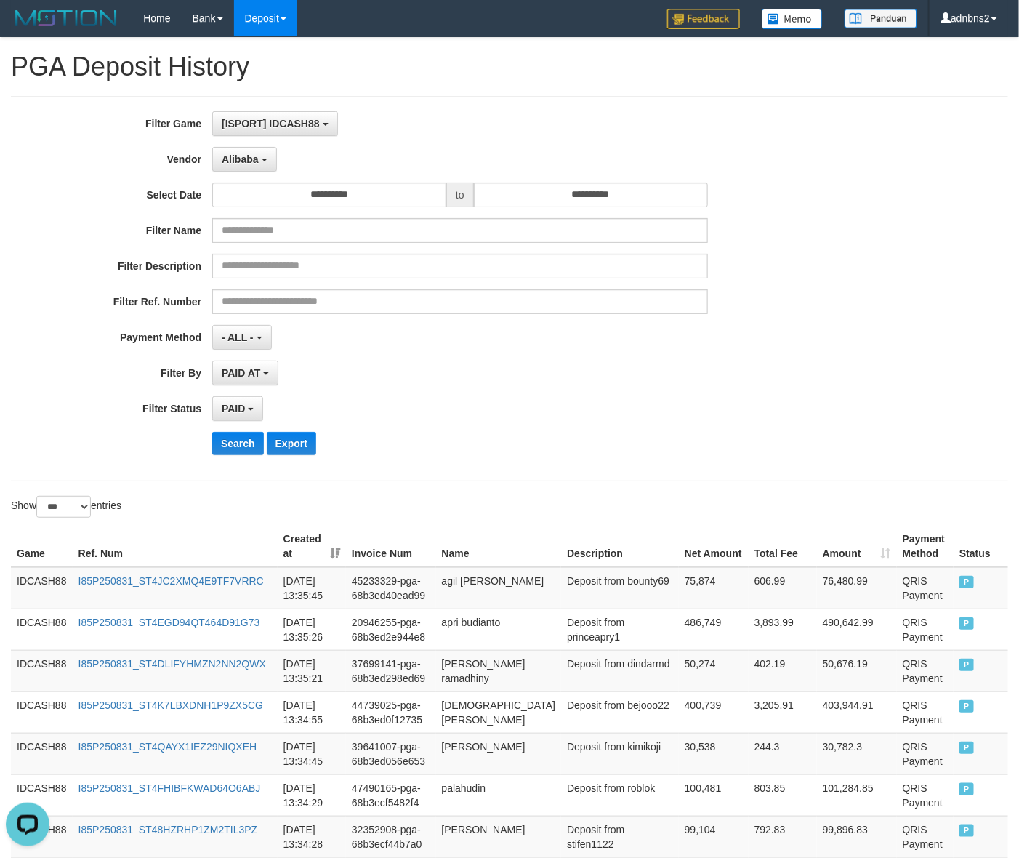
click at [246, 460] on div "**********" at bounding box center [424, 288] width 849 height 355
click at [244, 455] on button "Search" at bounding box center [238, 443] width 52 height 23
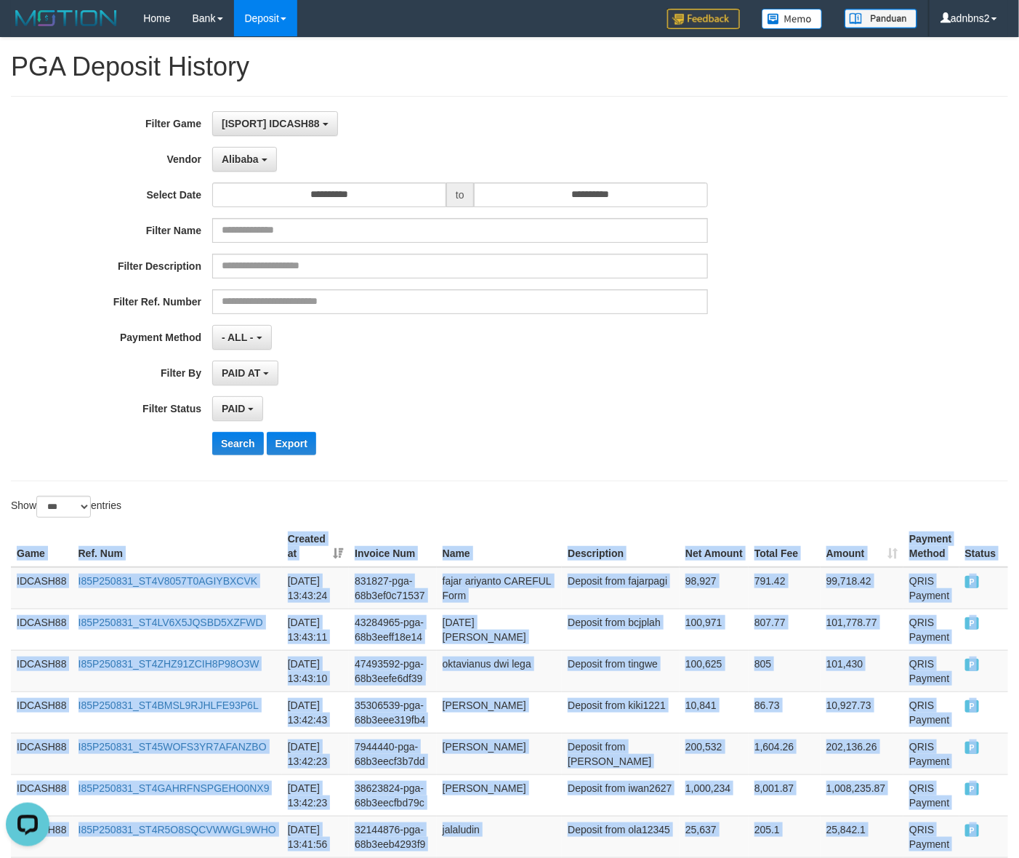
drag, startPoint x: 1003, startPoint y: 379, endPoint x: 503, endPoint y: 536, distance: 524.2
click at [249, 454] on button "Search" at bounding box center [238, 443] width 52 height 23
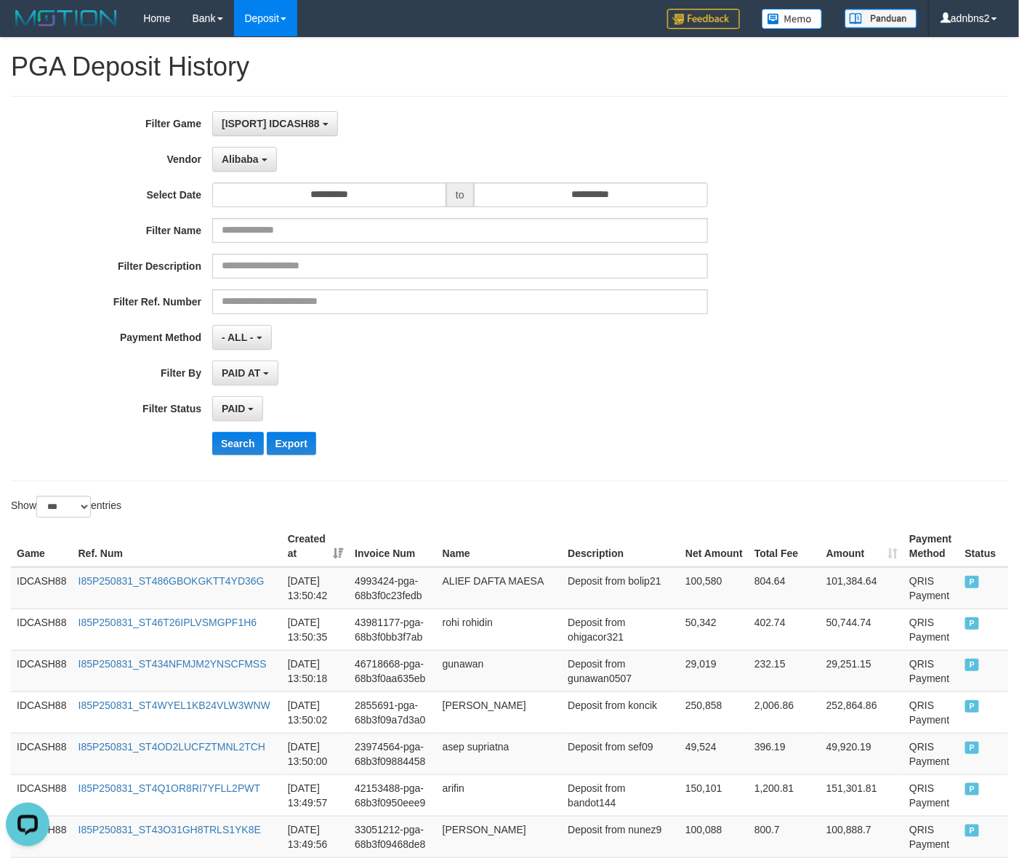
click at [678, 400] on div "PAID SELECT ALL - ALL - SELECT STATUS PENDING/UNPAID PAID CANCELED EXPIRED" at bounding box center [460, 408] width 496 height 25
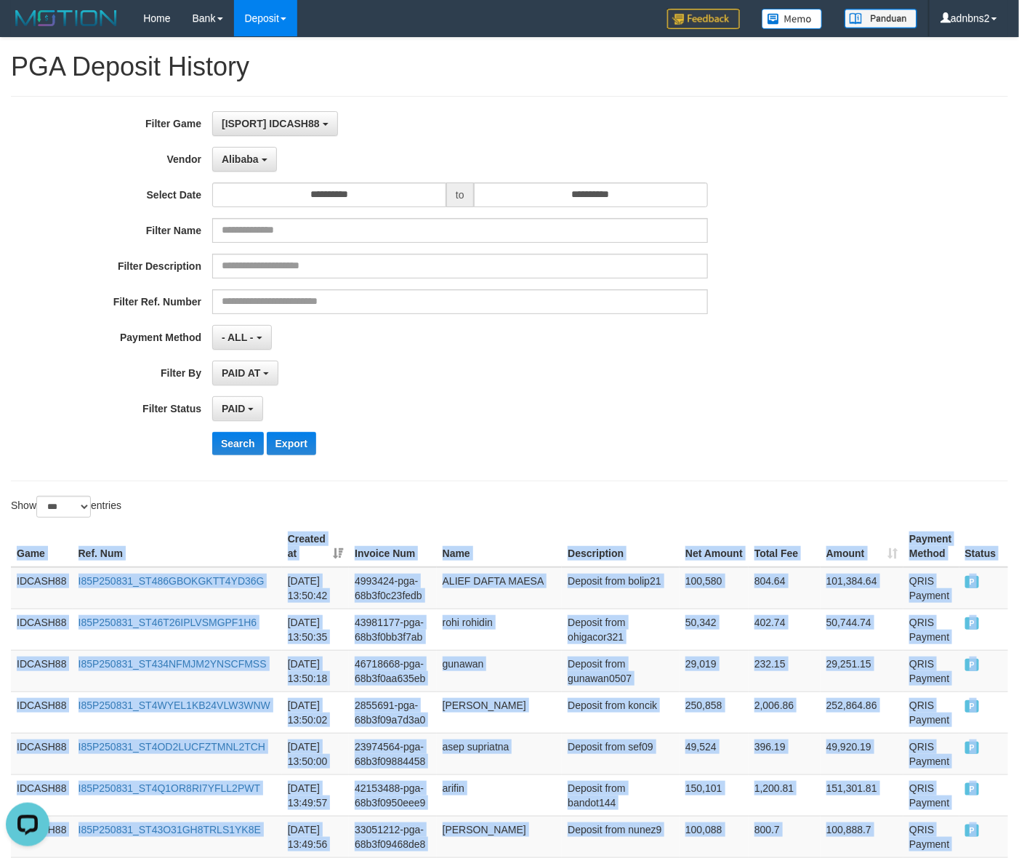
drag, startPoint x: 990, startPoint y: 367, endPoint x: 78, endPoint y: 533, distance: 927.3
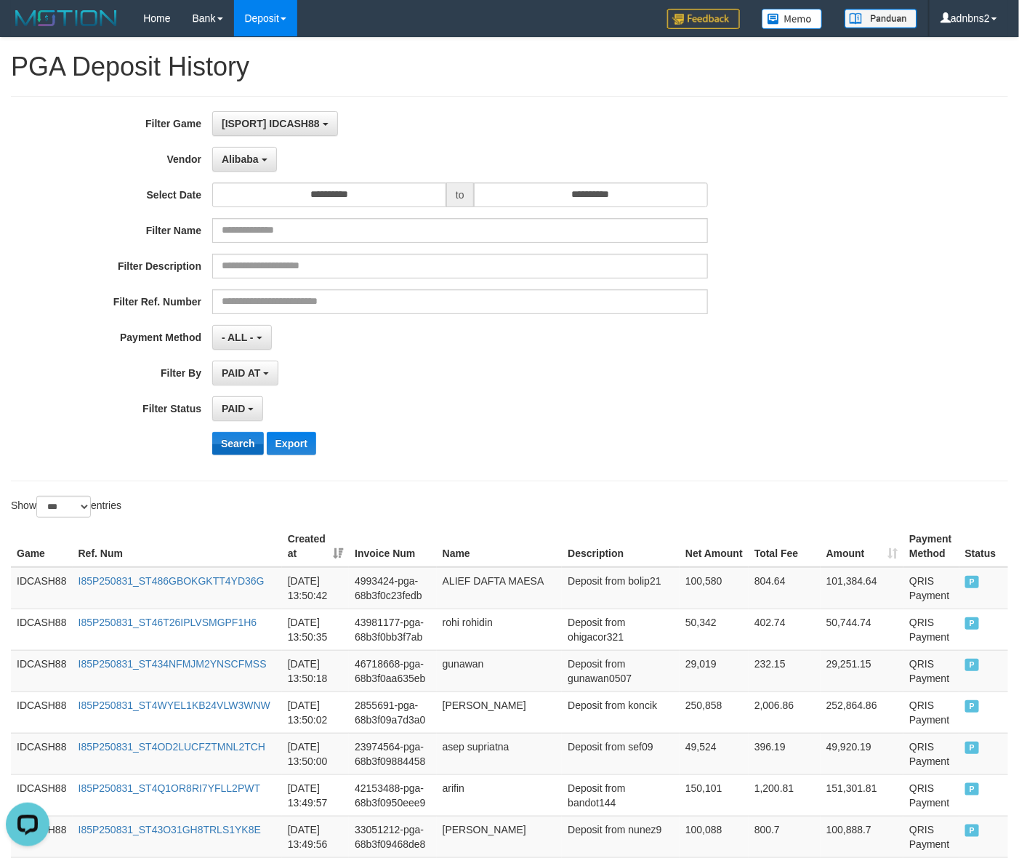
drag, startPoint x: 241, startPoint y: 427, endPoint x: 238, endPoint y: 442, distance: 14.7
click at [244, 430] on div "**********" at bounding box center [424, 288] width 849 height 355
click at [238, 448] on button "Search" at bounding box center [238, 443] width 52 height 23
click at [212, 432] on button "Search" at bounding box center [238, 443] width 52 height 23
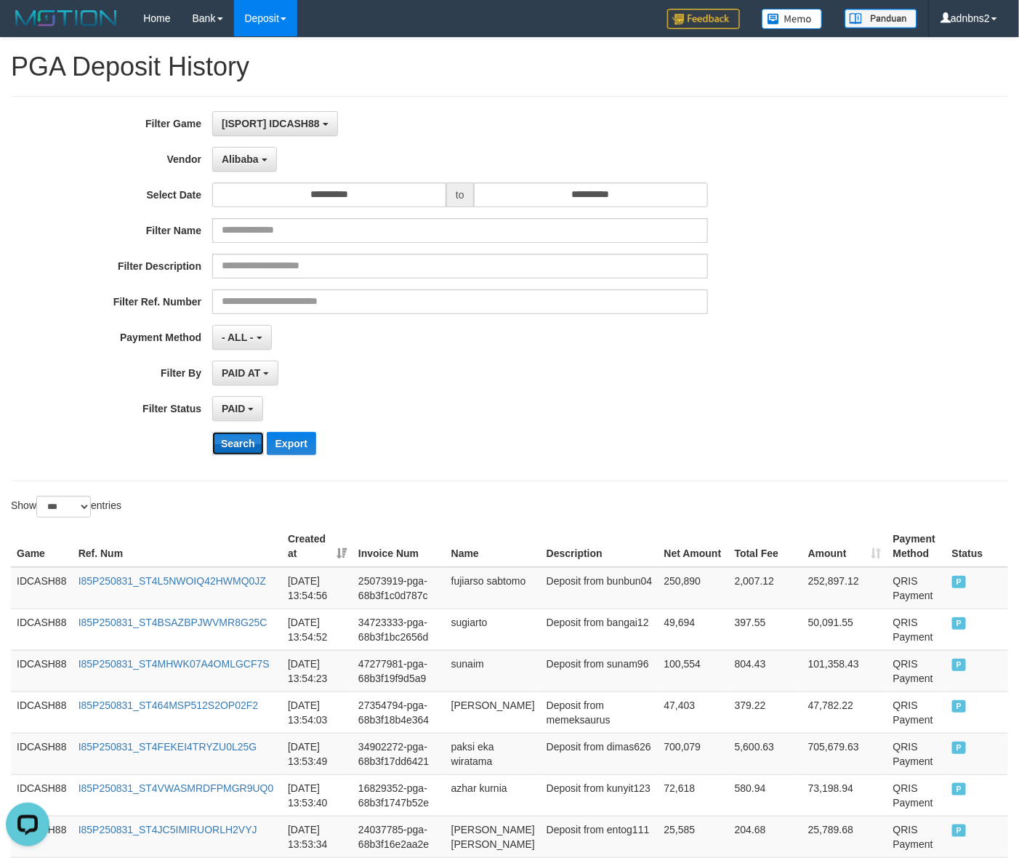
drag, startPoint x: 236, startPoint y: 443, endPoint x: 219, endPoint y: 438, distance: 18.2
click at [226, 443] on button "Search" at bounding box center [238, 443] width 52 height 23
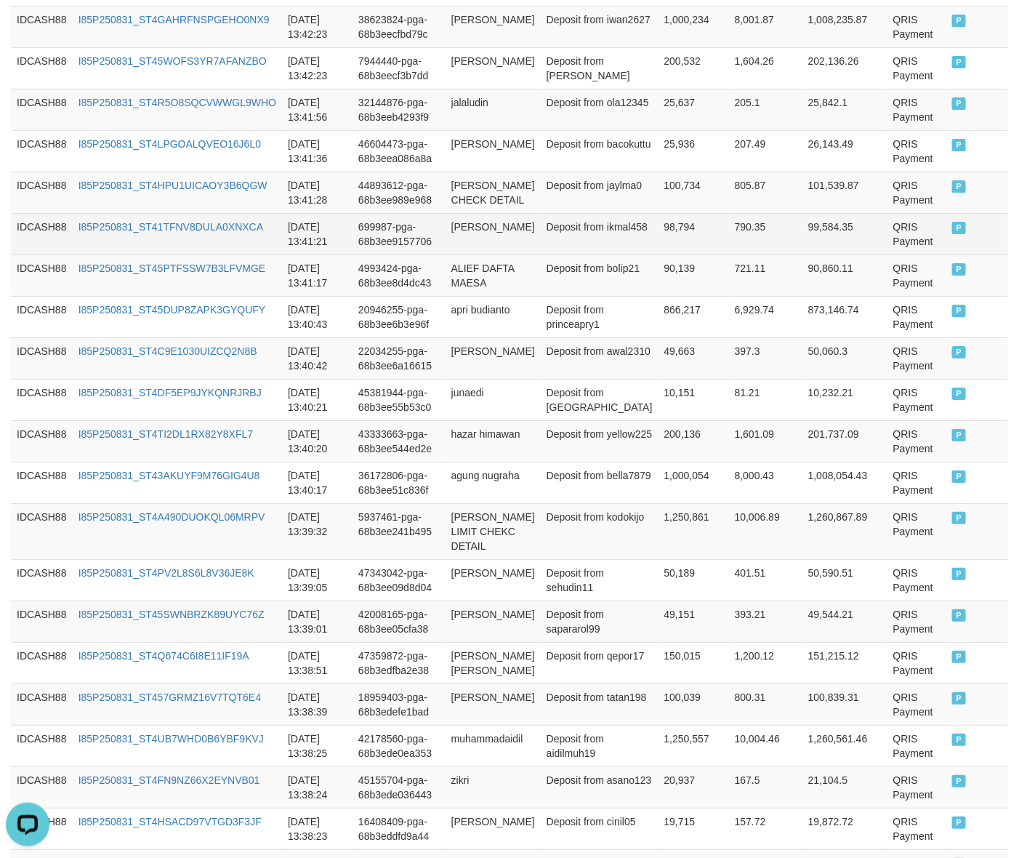
scroll to position [1154, 0]
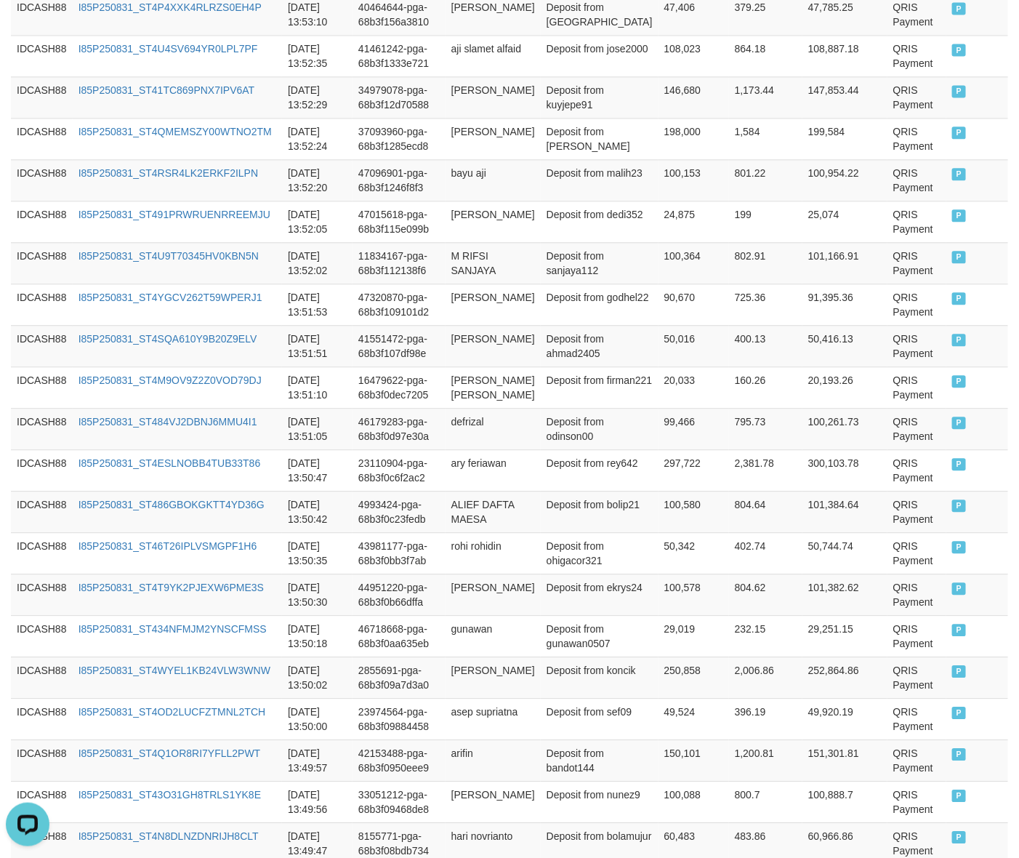
click at [965, 366] on td "P" at bounding box center [978, 345] width 62 height 41
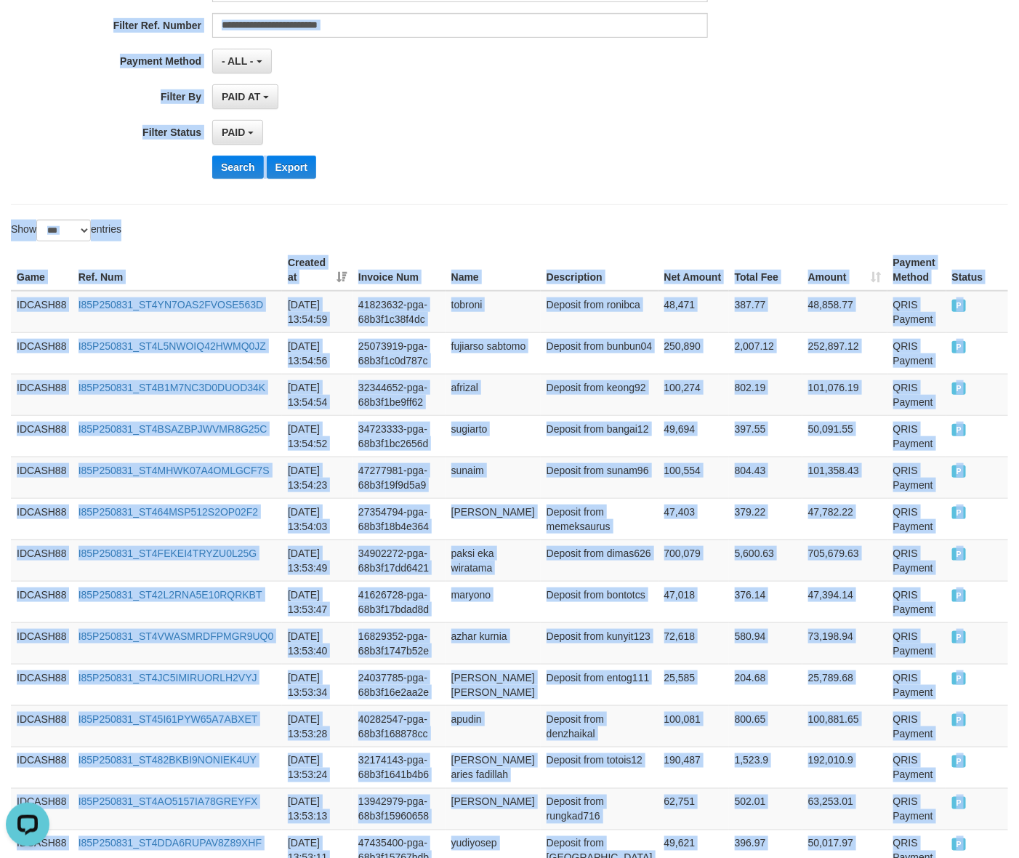
scroll to position [0, 0]
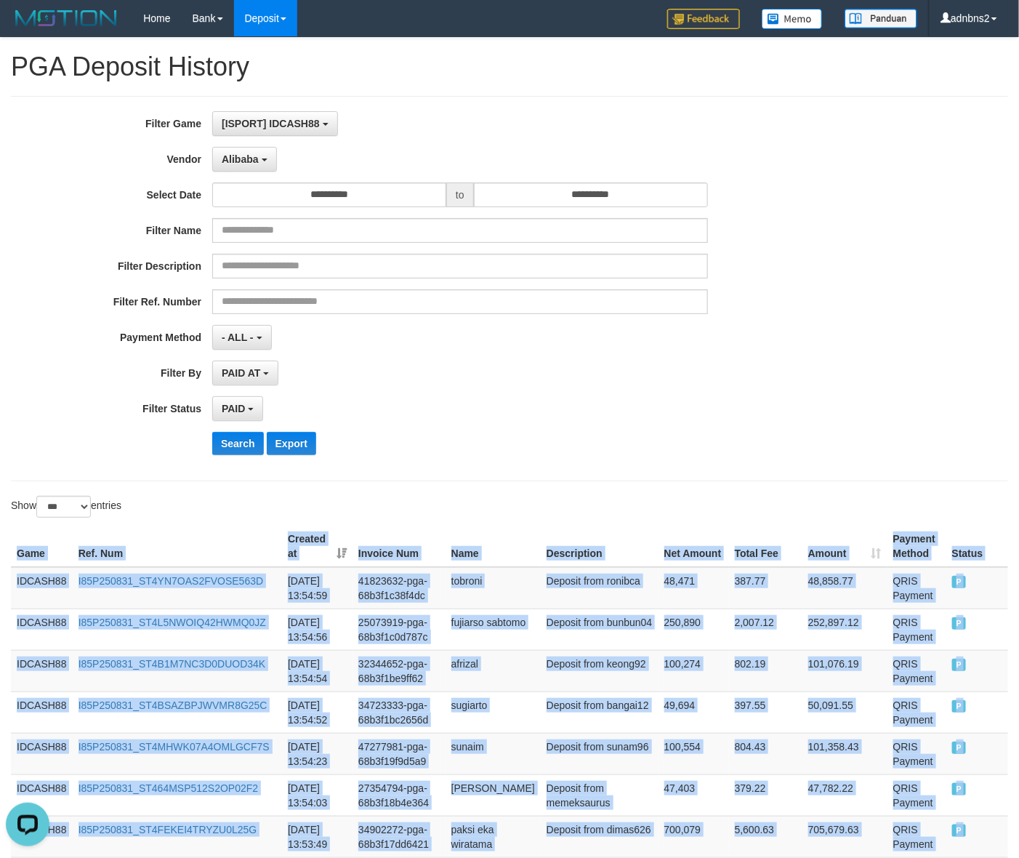
drag, startPoint x: 971, startPoint y: 492, endPoint x: -11, endPoint y: 575, distance: 985.7
